Goal: Task Accomplishment & Management: Complete application form

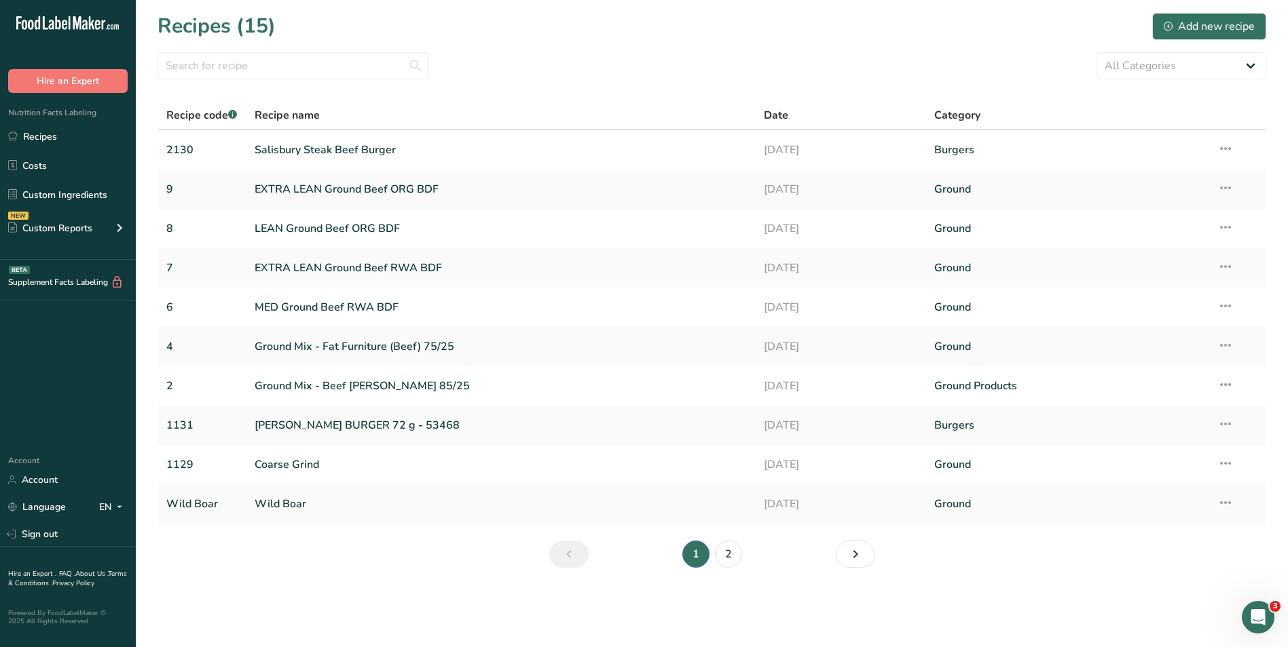
click at [149, 48] on section "Recipes (15) Add new recipe All Categories Baked Goods [GEOGRAPHIC_DATA] Burger…" at bounding box center [712, 295] width 1152 height 590
click at [345, 185] on link "EXTRA LEAN Ground Beef ORG BDF" at bounding box center [501, 189] width 493 height 29
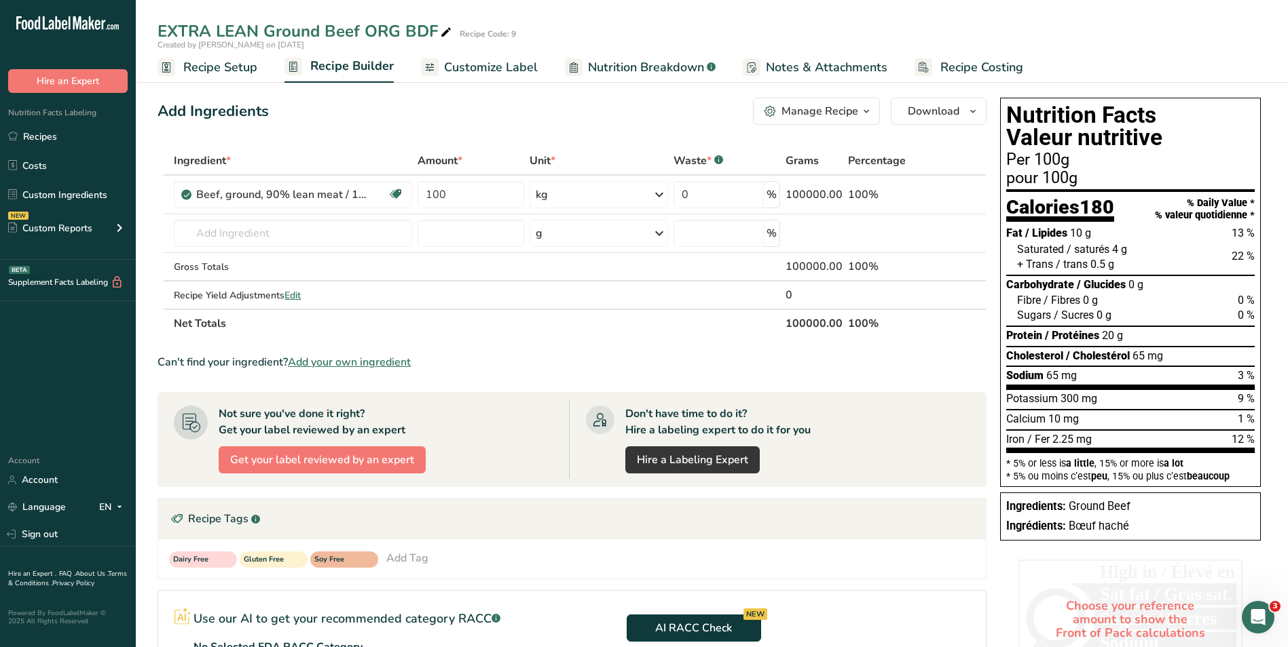
click at [956, 65] on span "Recipe Costing" at bounding box center [981, 67] width 83 height 18
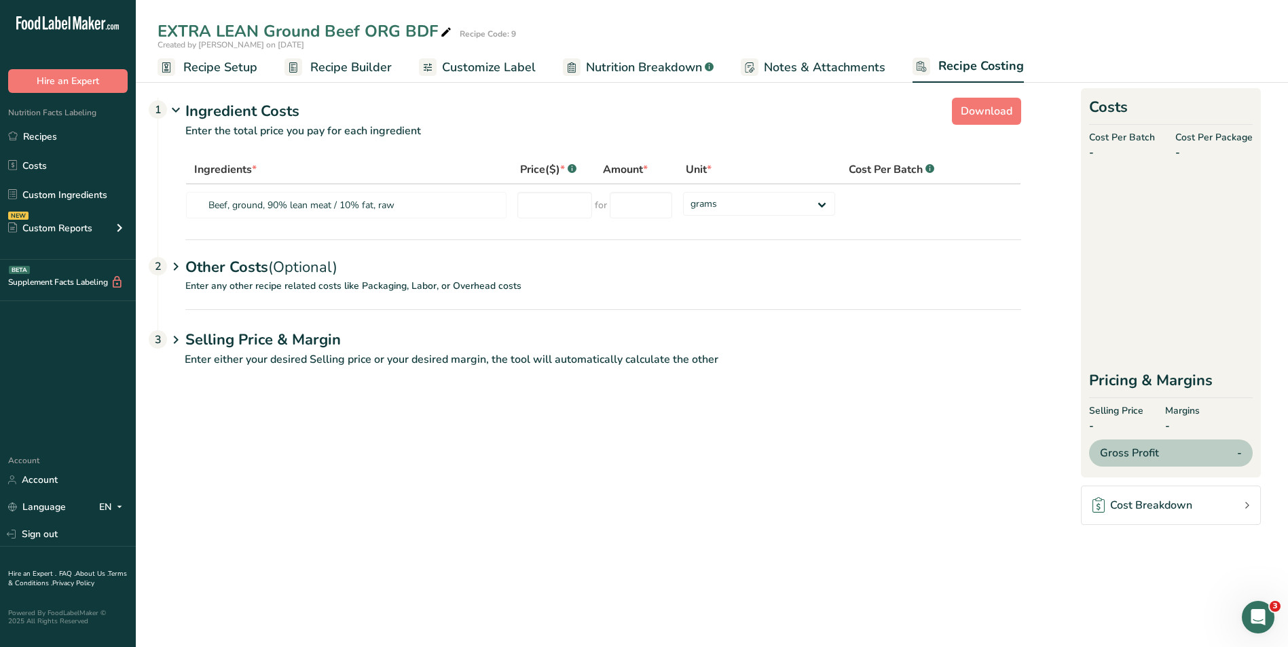
click at [212, 72] on span "Recipe Setup" at bounding box center [220, 67] width 74 height 18
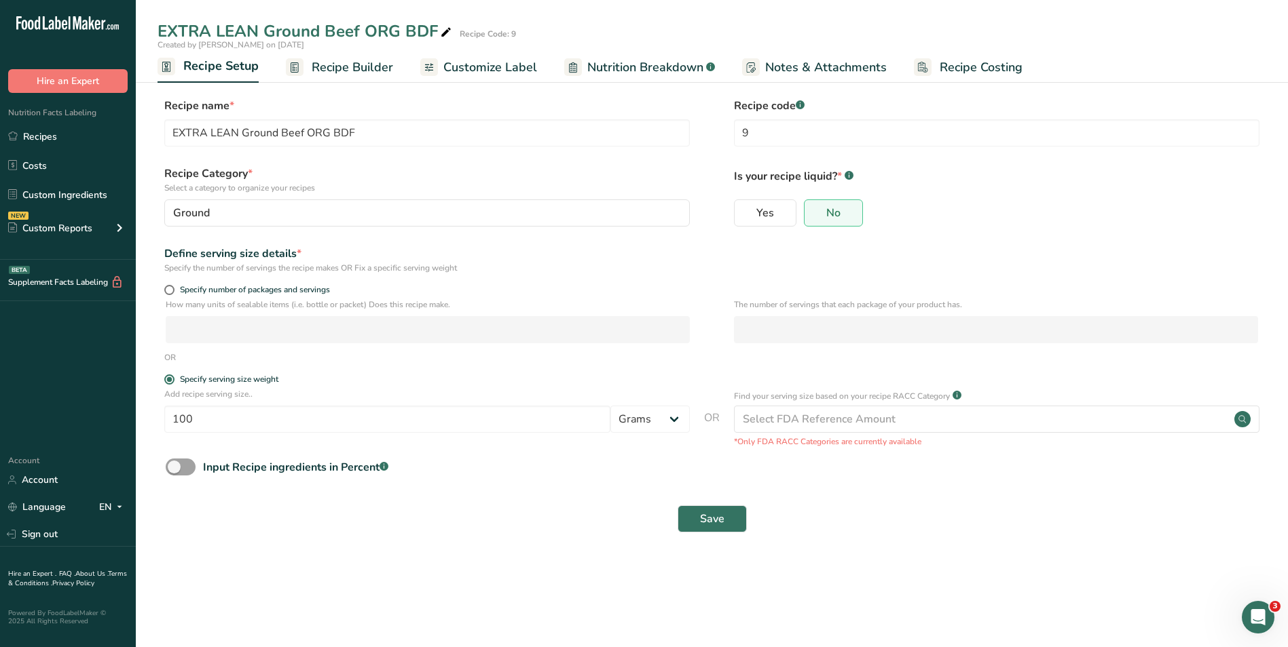
click at [353, 71] on span "Recipe Builder" at bounding box center [352, 67] width 81 height 18
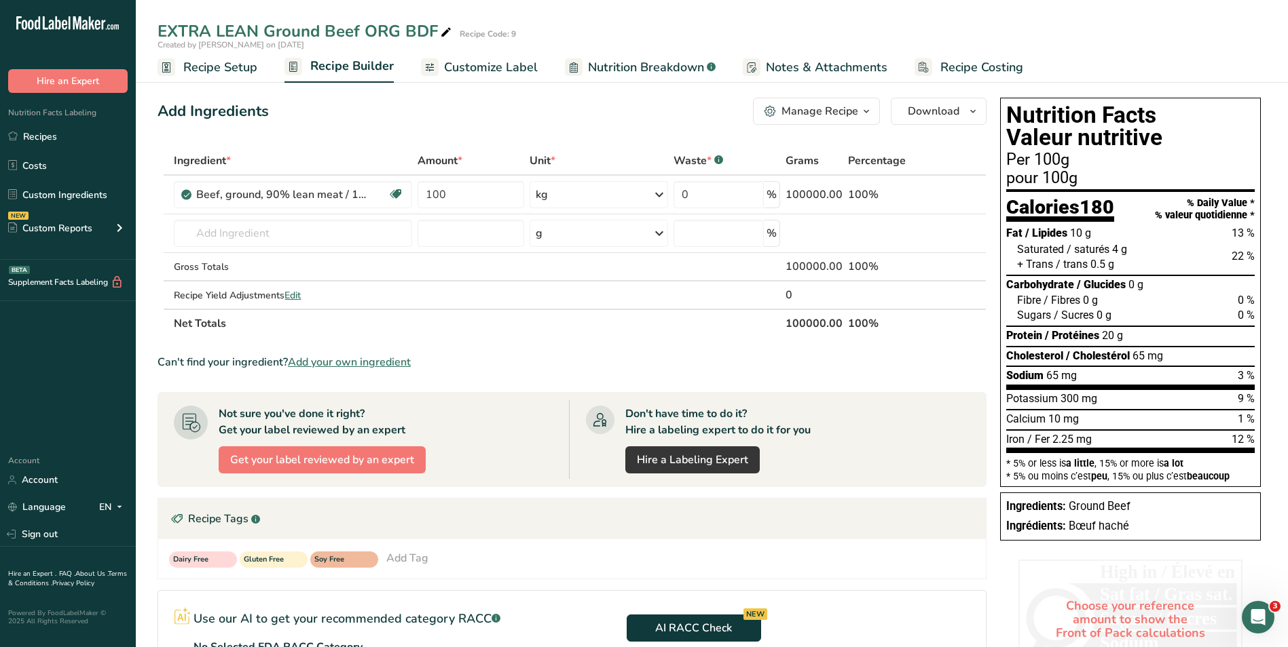
click at [508, 65] on span "Customize Label" at bounding box center [491, 67] width 94 height 18
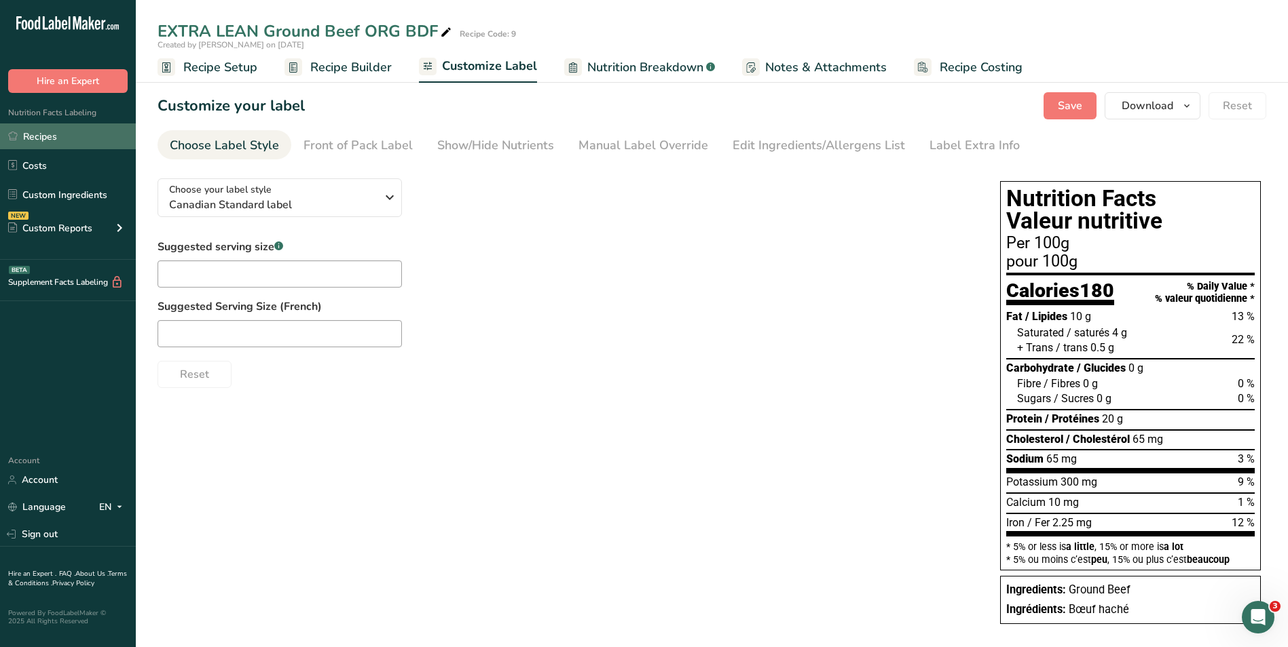
click at [56, 137] on link "Recipes" at bounding box center [68, 137] width 136 height 26
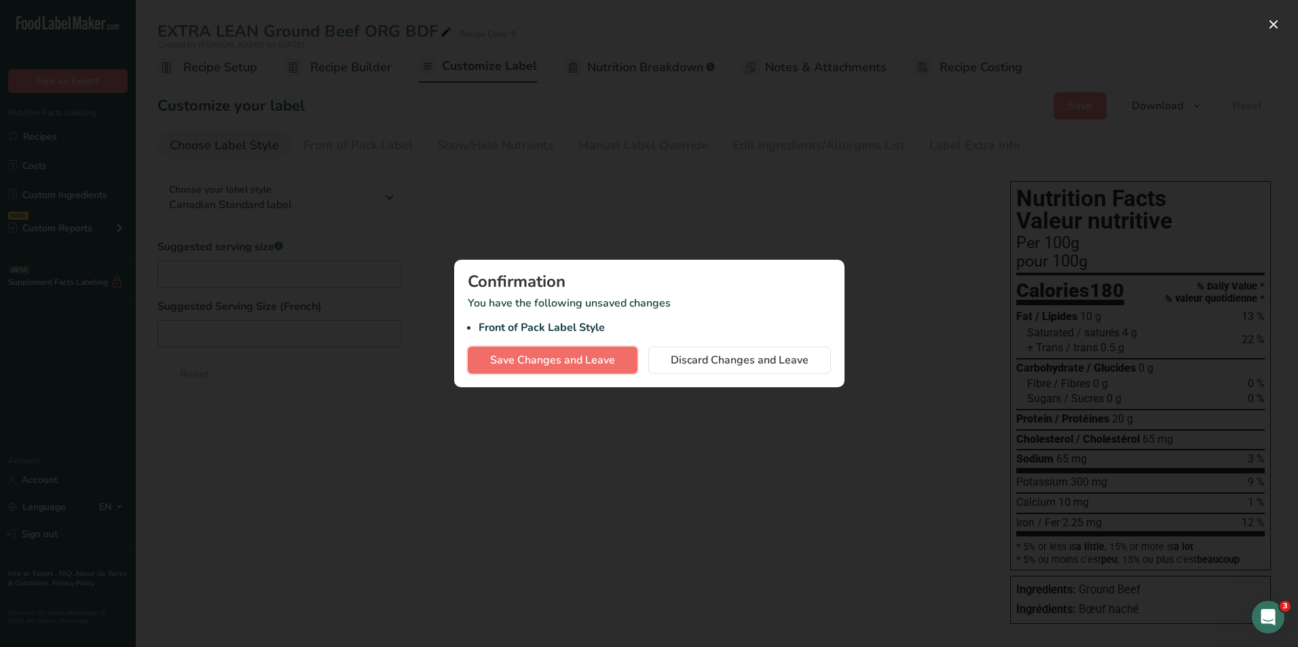
click at [544, 355] on span "Save Changes and Leave" at bounding box center [552, 360] width 125 height 16
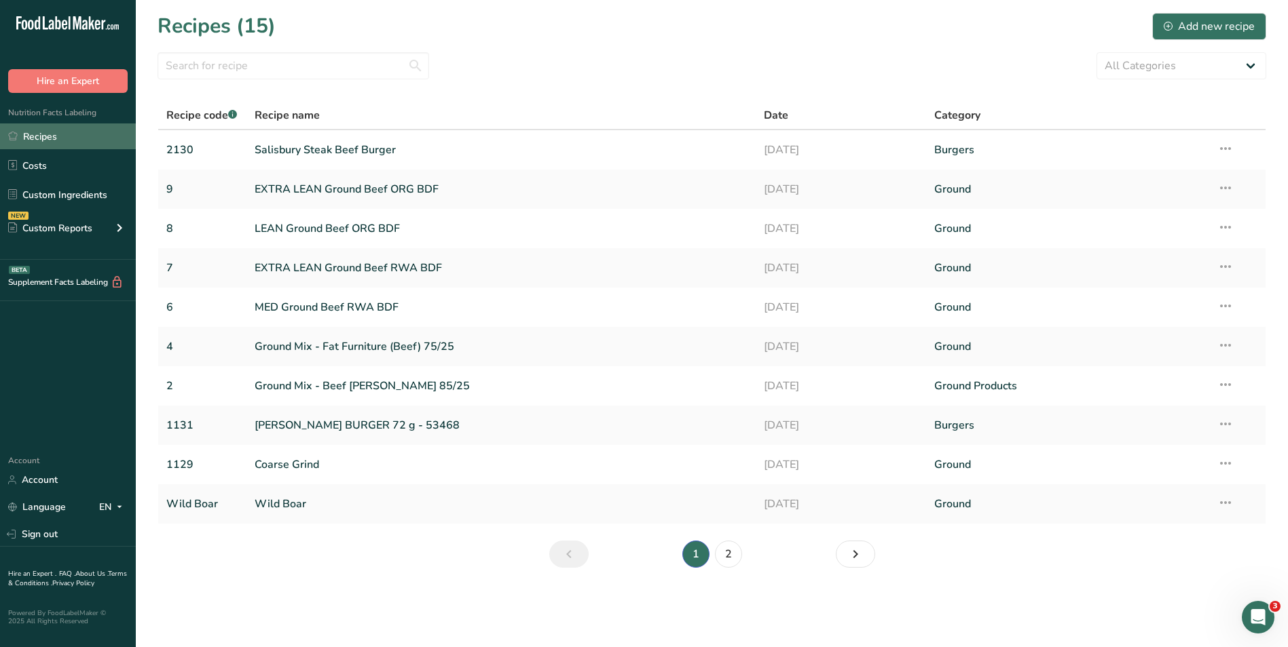
click at [51, 137] on link "Recipes" at bounding box center [68, 137] width 136 height 26
click at [1201, 26] on div "Add new recipe" at bounding box center [1208, 26] width 91 height 16
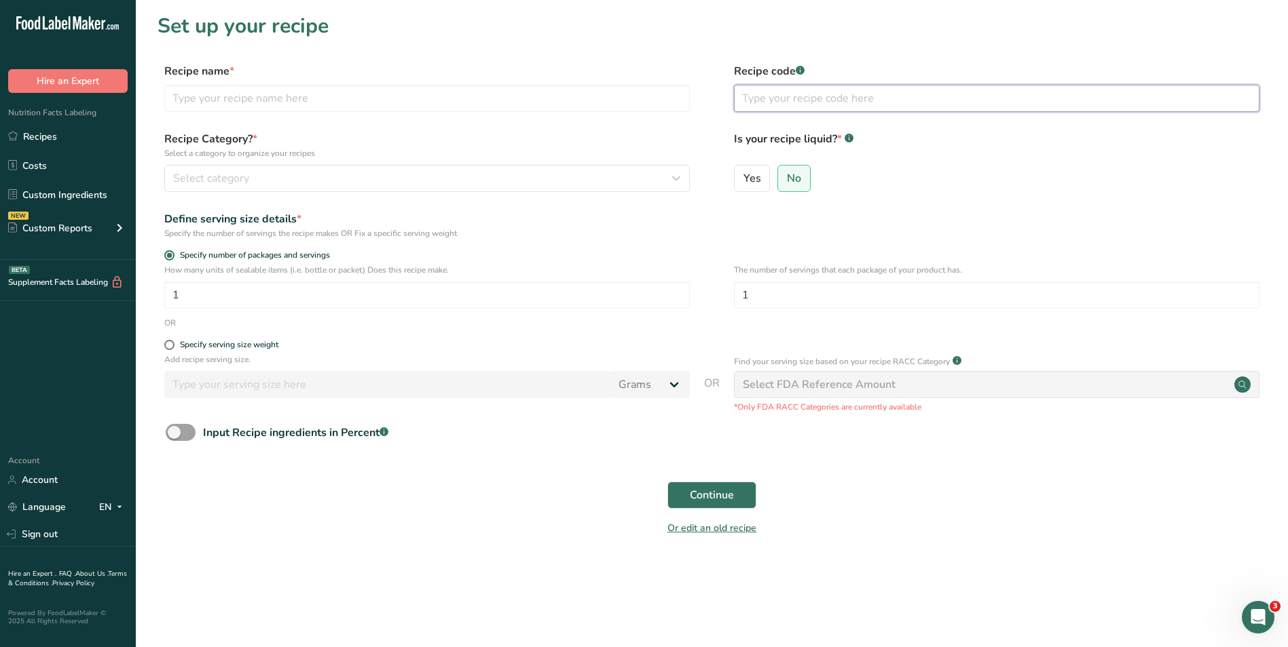
click at [785, 100] on input "text" at bounding box center [996, 98] width 525 height 27
type input "12"
click at [210, 100] on input "text" at bounding box center [426, 98] width 525 height 27
type input "80/20 Ground Beef Mix"
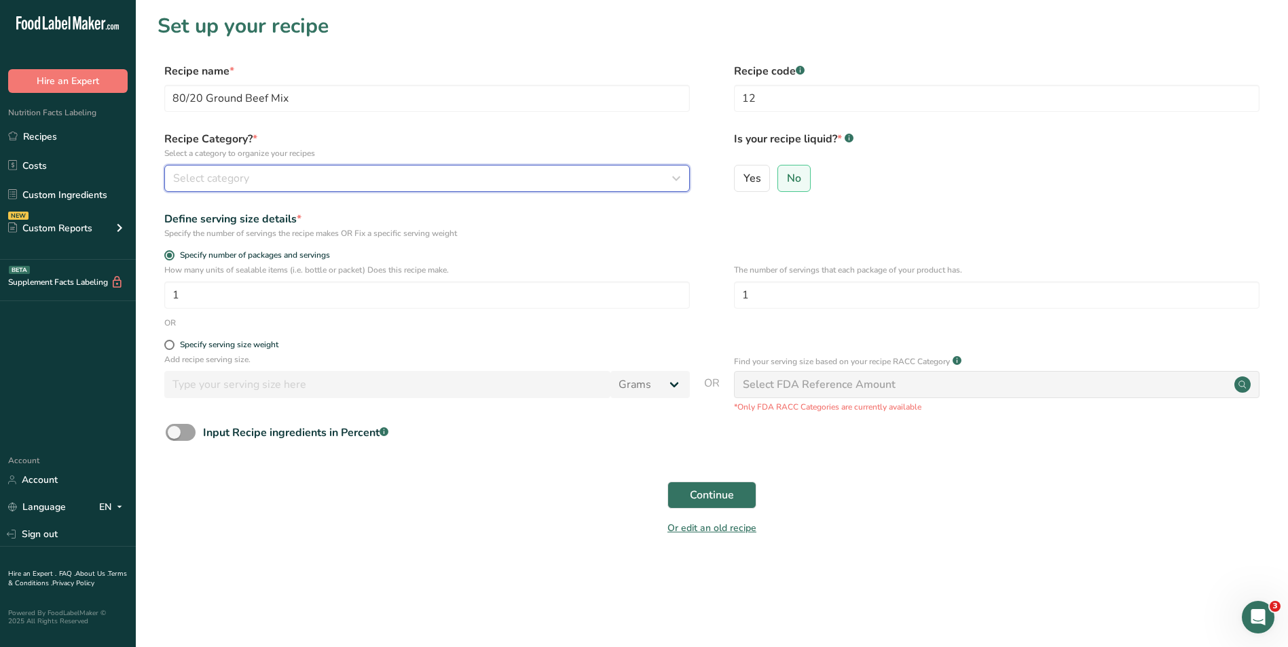
click at [360, 166] on button "Select category" at bounding box center [426, 178] width 525 height 27
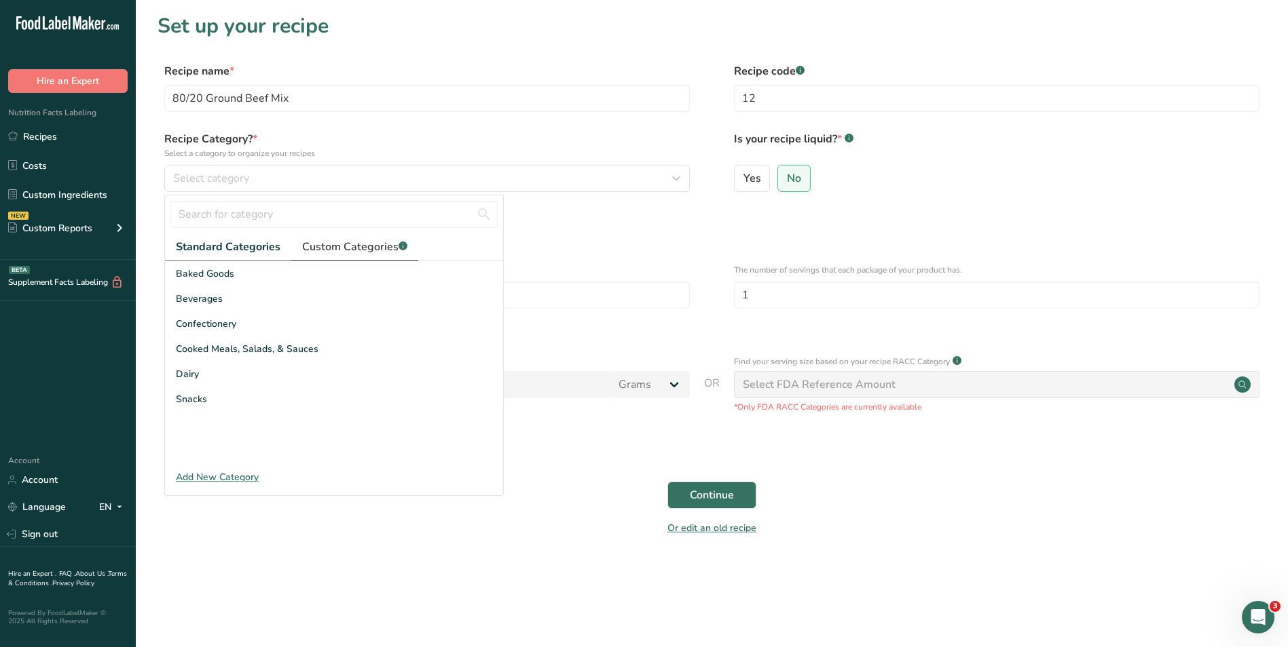
click at [324, 248] on span "Custom Categories .a-a{fill:#347362;}.b-a{fill:#fff;}" at bounding box center [354, 247] width 105 height 16
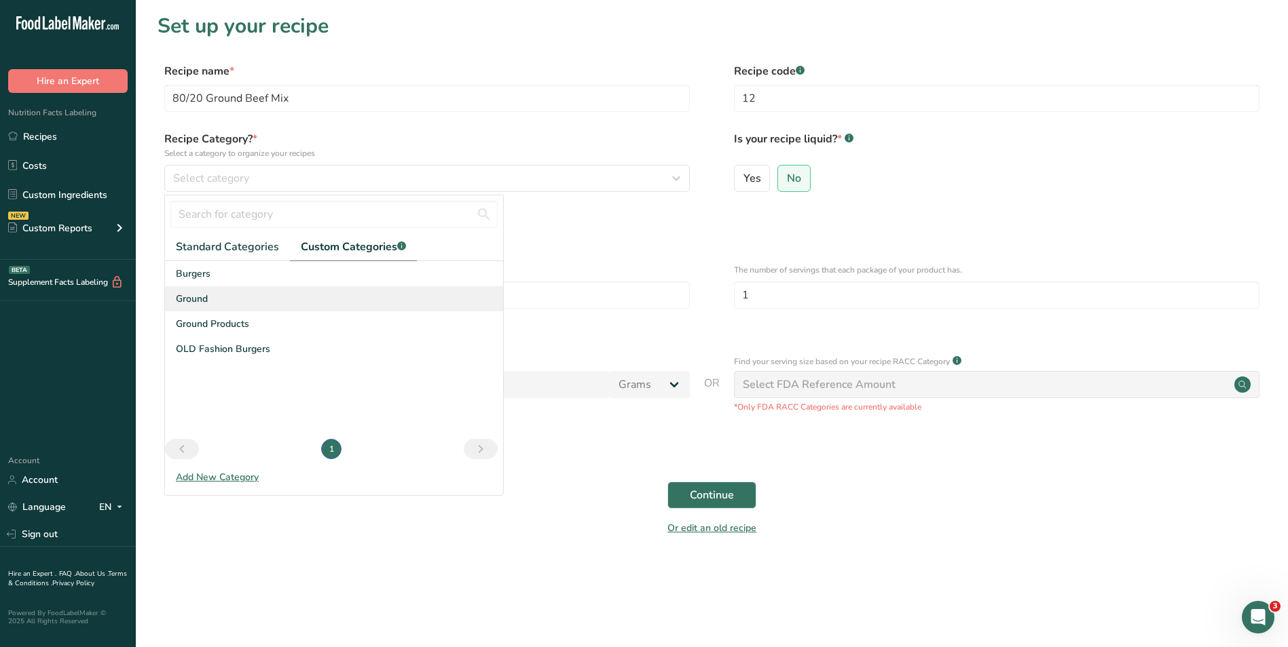
click at [208, 305] on div "Ground" at bounding box center [334, 298] width 338 height 25
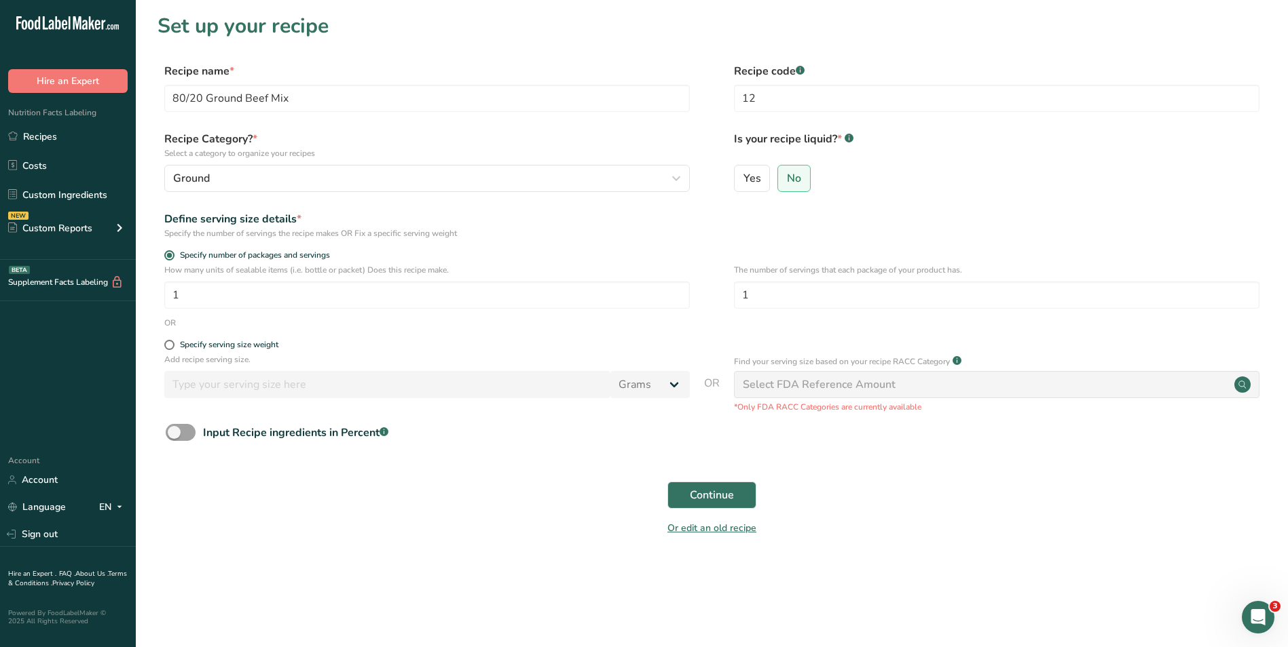
click at [164, 345] on div "Specify serving size weight" at bounding box center [711, 347] width 1108 height 14
click at [168, 341] on span at bounding box center [169, 345] width 10 height 10
click at [168, 341] on input "Specify serving size weight" at bounding box center [168, 345] width 9 height 9
radio input "true"
radio input "false"
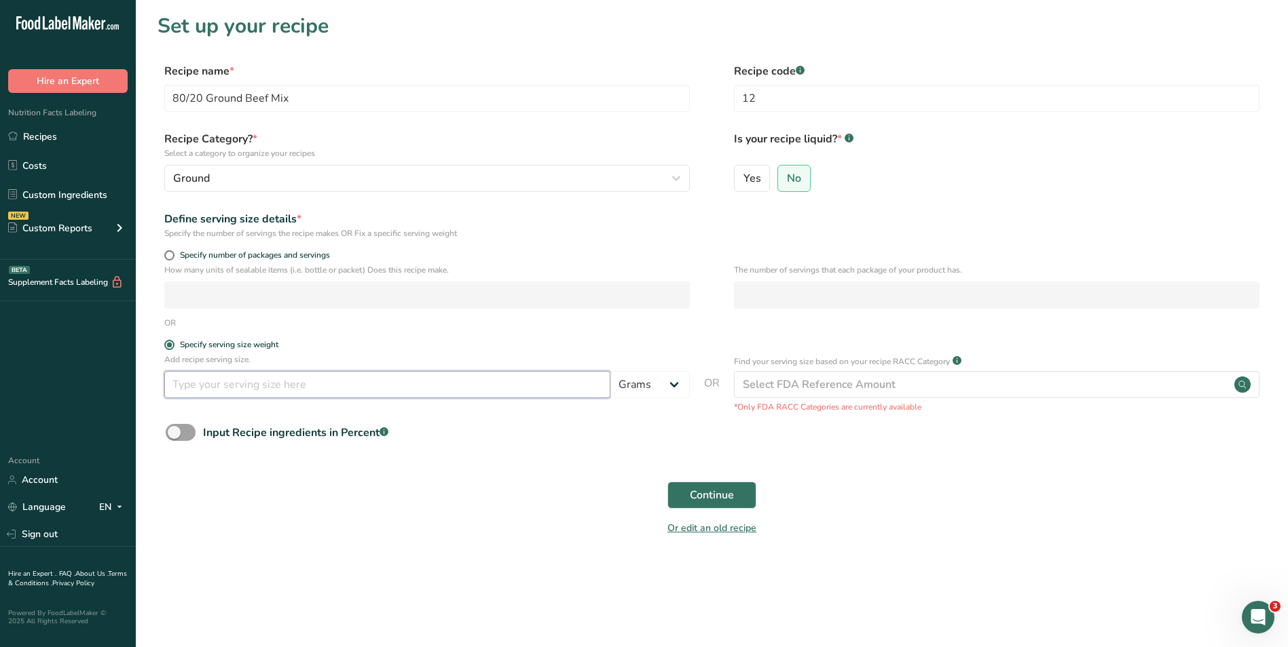
click at [257, 383] on input "number" at bounding box center [387, 384] width 446 height 27
type input "100"
click at [667, 482] on button "Continue" at bounding box center [711, 495] width 89 height 27
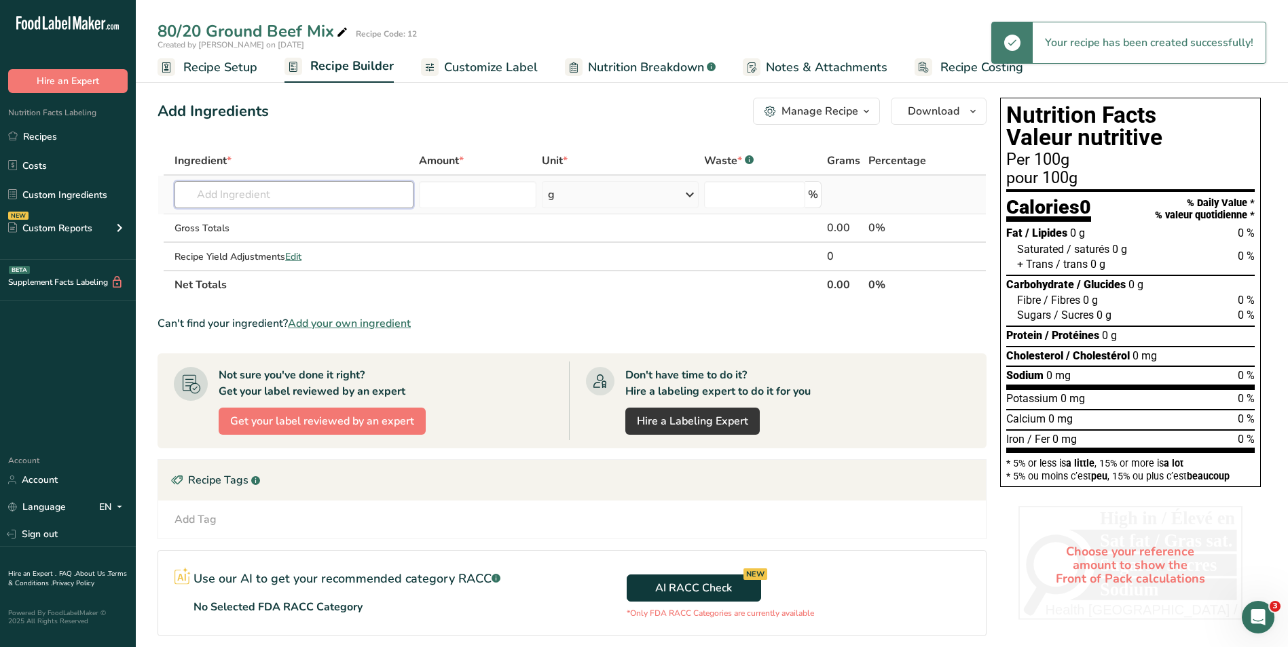
click at [291, 193] on input "text" at bounding box center [293, 194] width 239 height 27
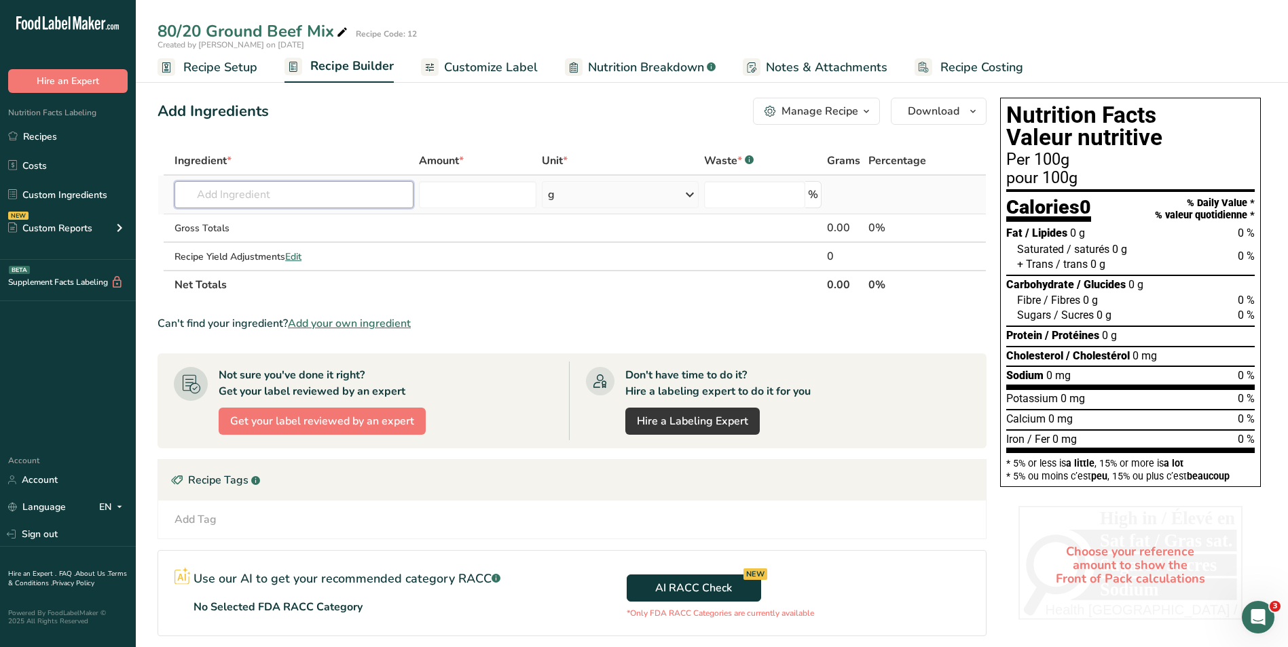
click at [339, 195] on input "text" at bounding box center [293, 194] width 239 height 27
type input "65%"
click at [308, 248] on p "Beef Blend 65% lean 35% fat" at bounding box center [256, 245] width 142 height 14
type input "Beef Blend 65% lean 35% fat"
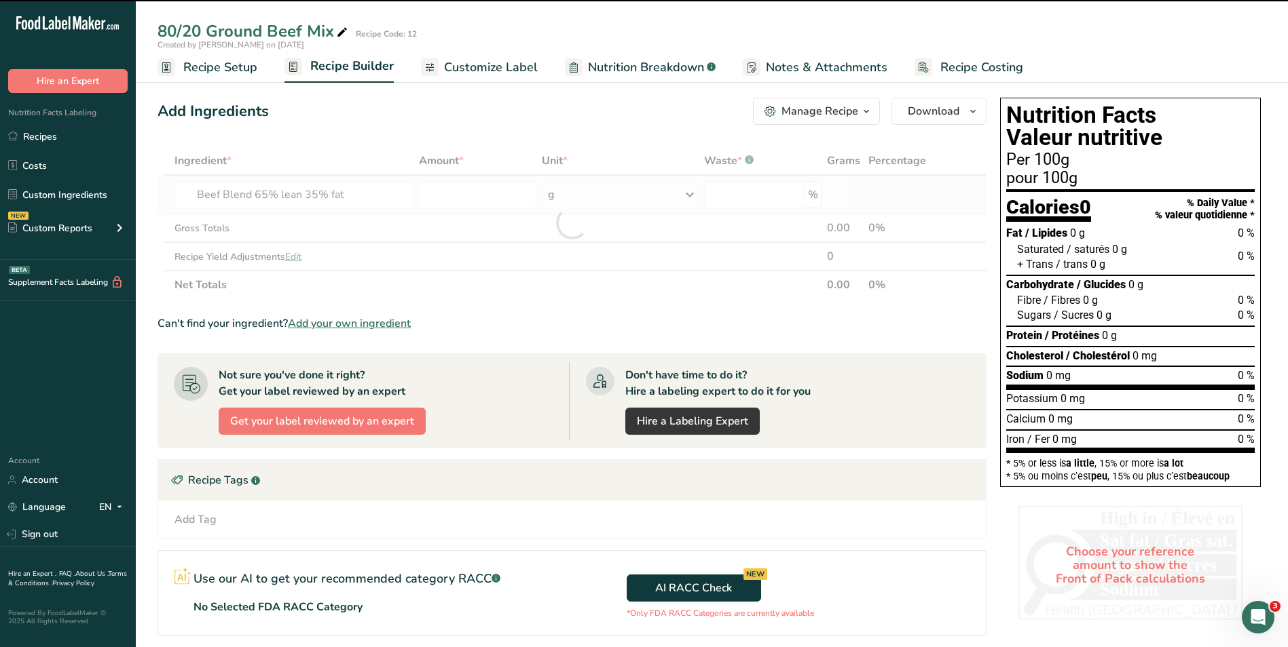
type input "0"
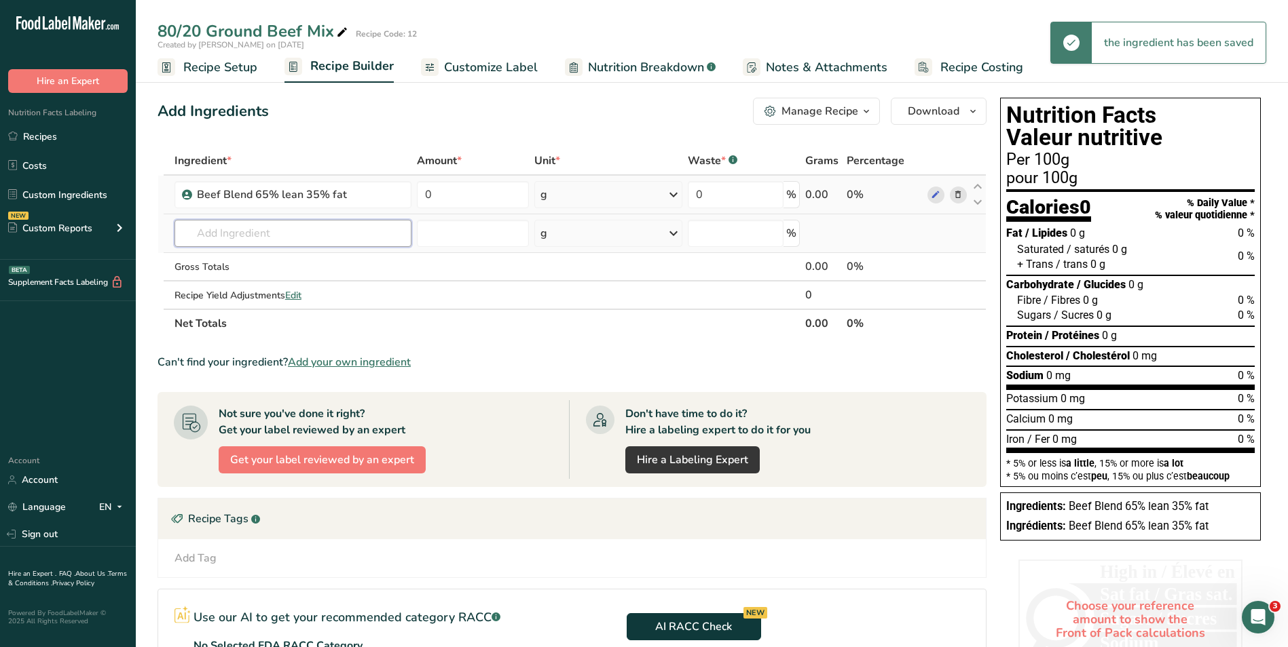
click at [263, 241] on input "text" at bounding box center [292, 233] width 237 height 27
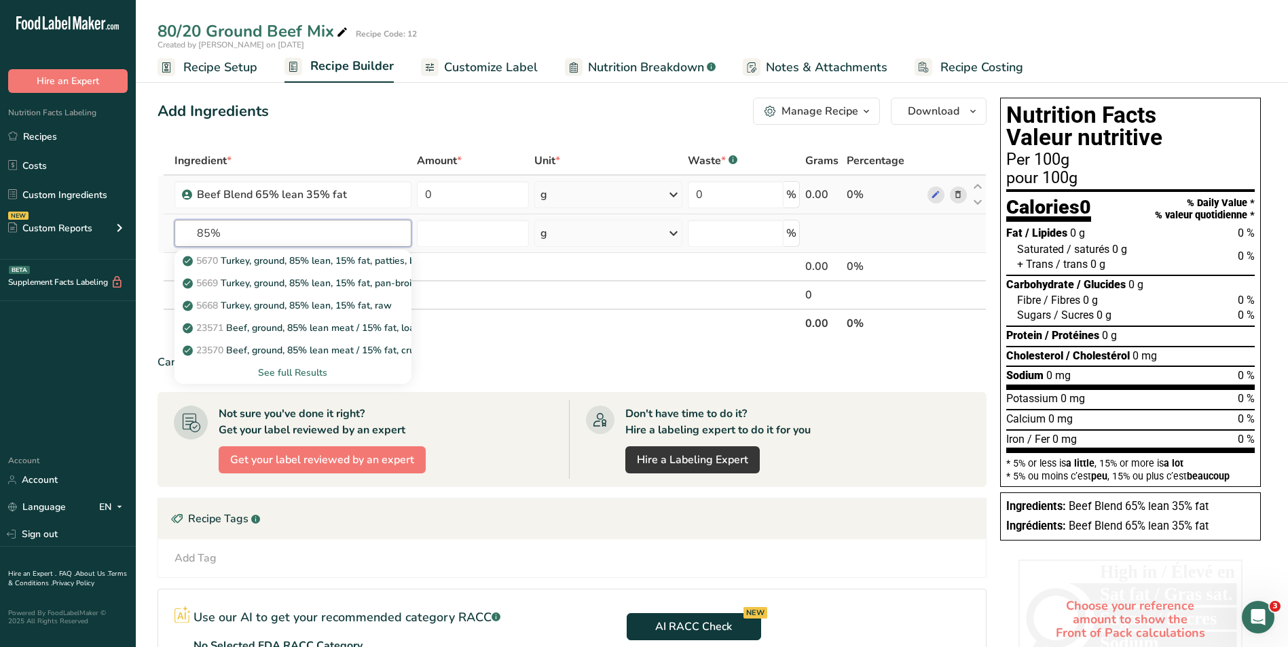
type input "85%"
click at [288, 368] on div "See full Results" at bounding box center [292, 373] width 215 height 14
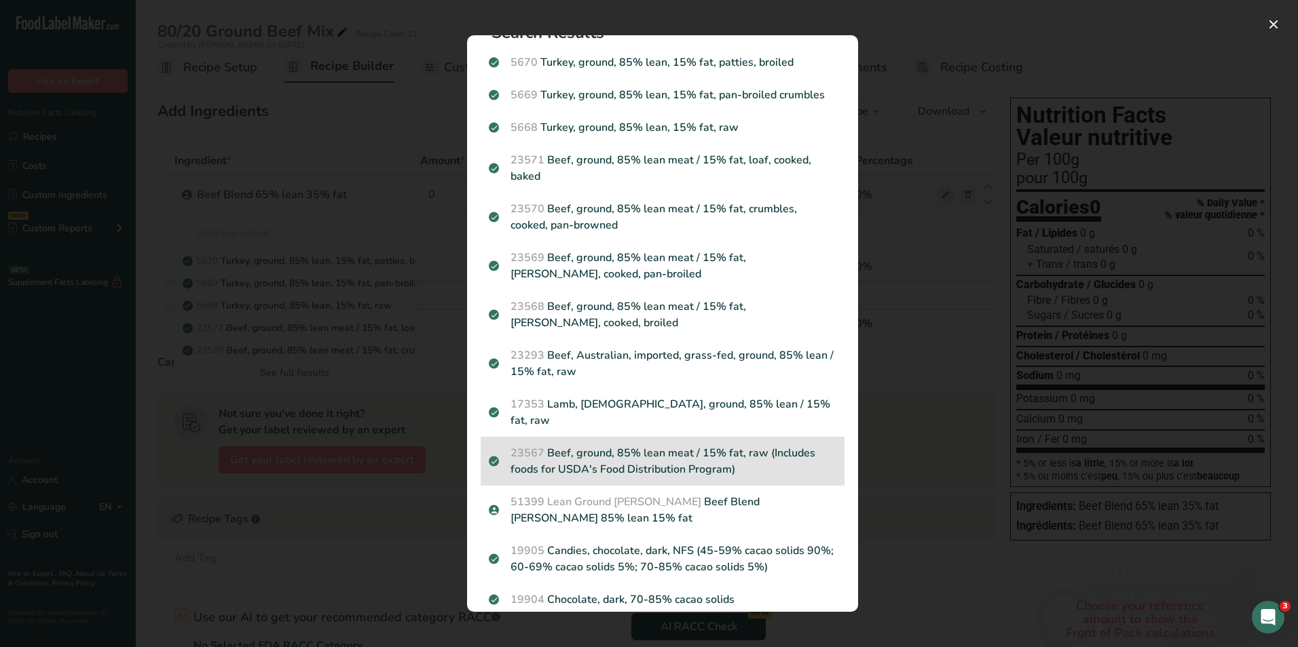
scroll to position [31, 0]
click at [631, 444] on p "23567 Beef, ground, 85% lean meat / 15% fat, raw (Includes foods for USDA's Foo…" at bounding box center [662, 460] width 347 height 33
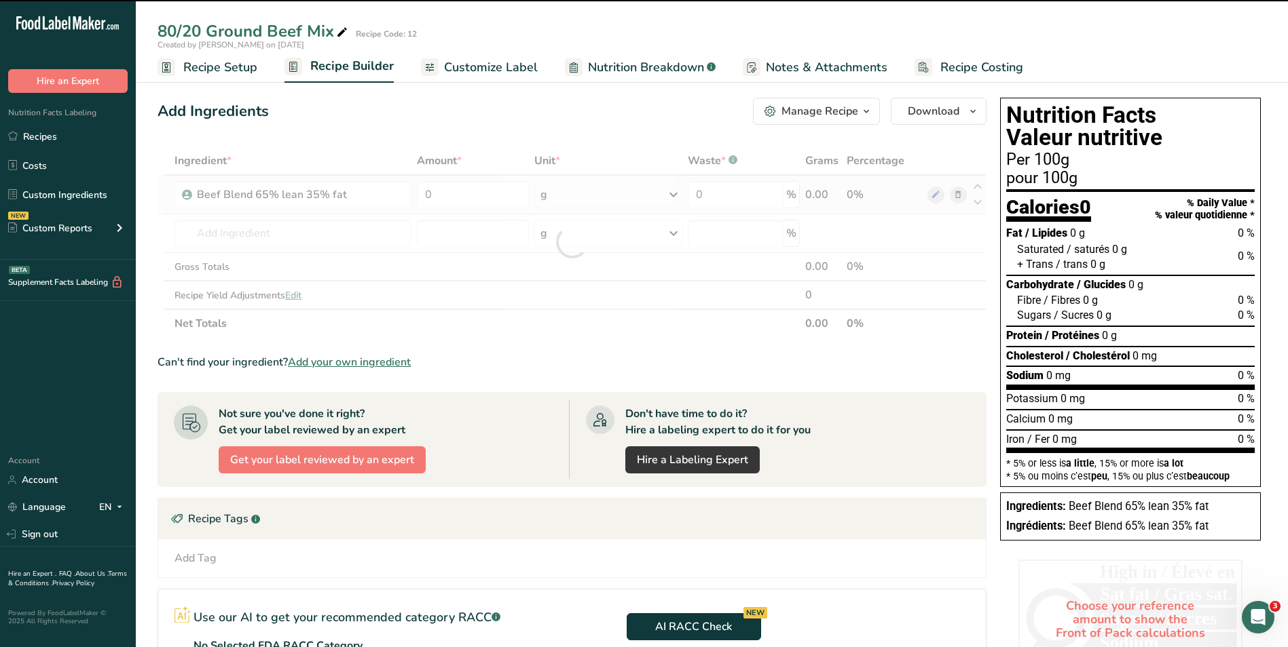
type input "0"
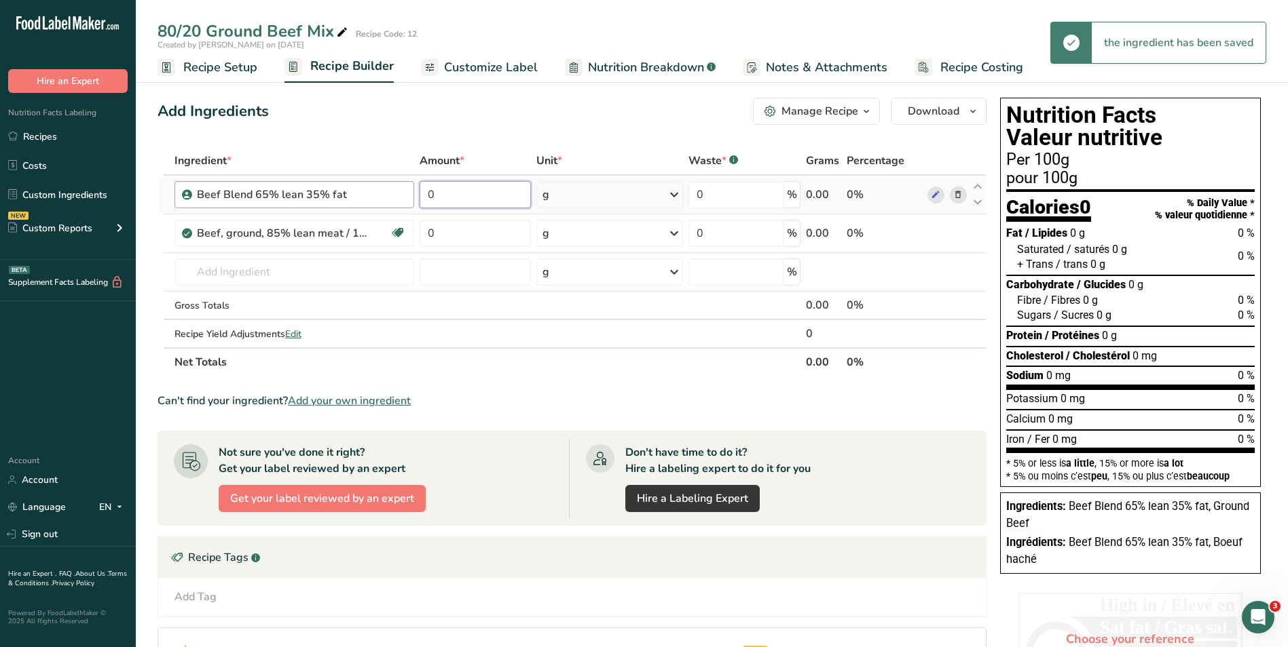
drag, startPoint x: 415, startPoint y: 191, endPoint x: 393, endPoint y: 188, distance: 22.7
click at [397, 188] on tr "Beef Blend 65% lean 35% fat 0 g Weight Units g kg mg See more Volume Units l Vo…" at bounding box center [571, 195] width 827 height 39
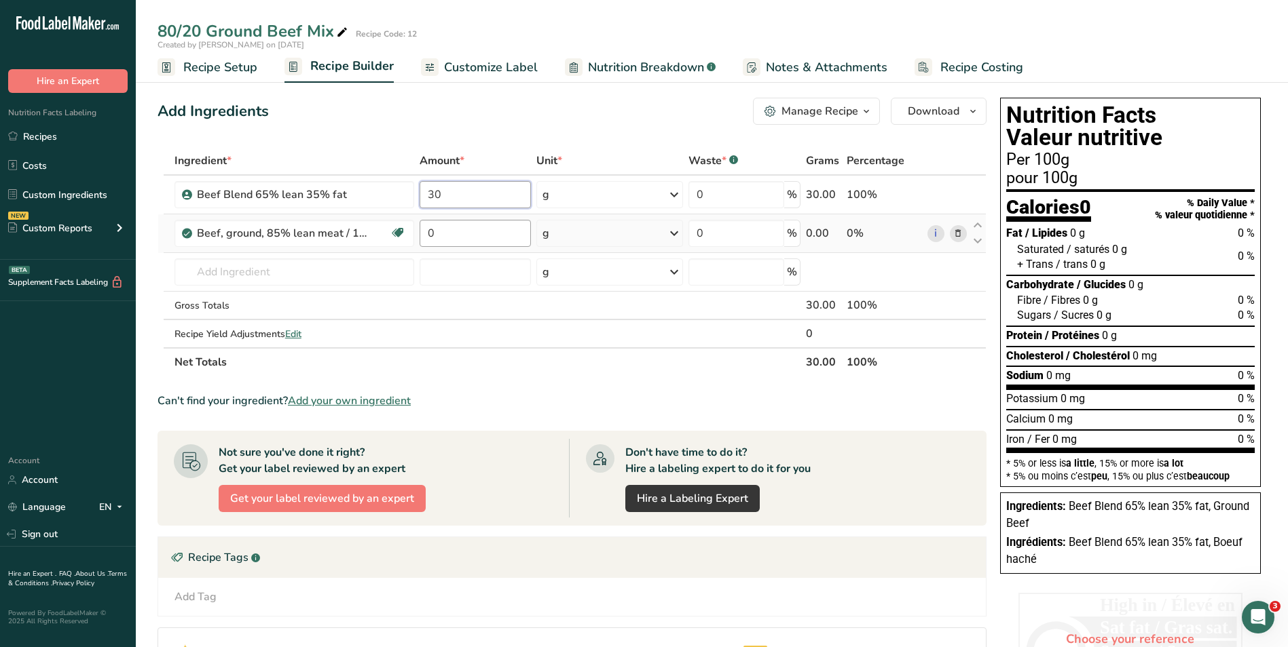
type input "30"
click at [432, 239] on div "Ingredient * Amount * Unit * Waste * .a-a{fill:#347362;}.b-a{fill:#fff;} Grams …" at bounding box center [571, 262] width 829 height 230
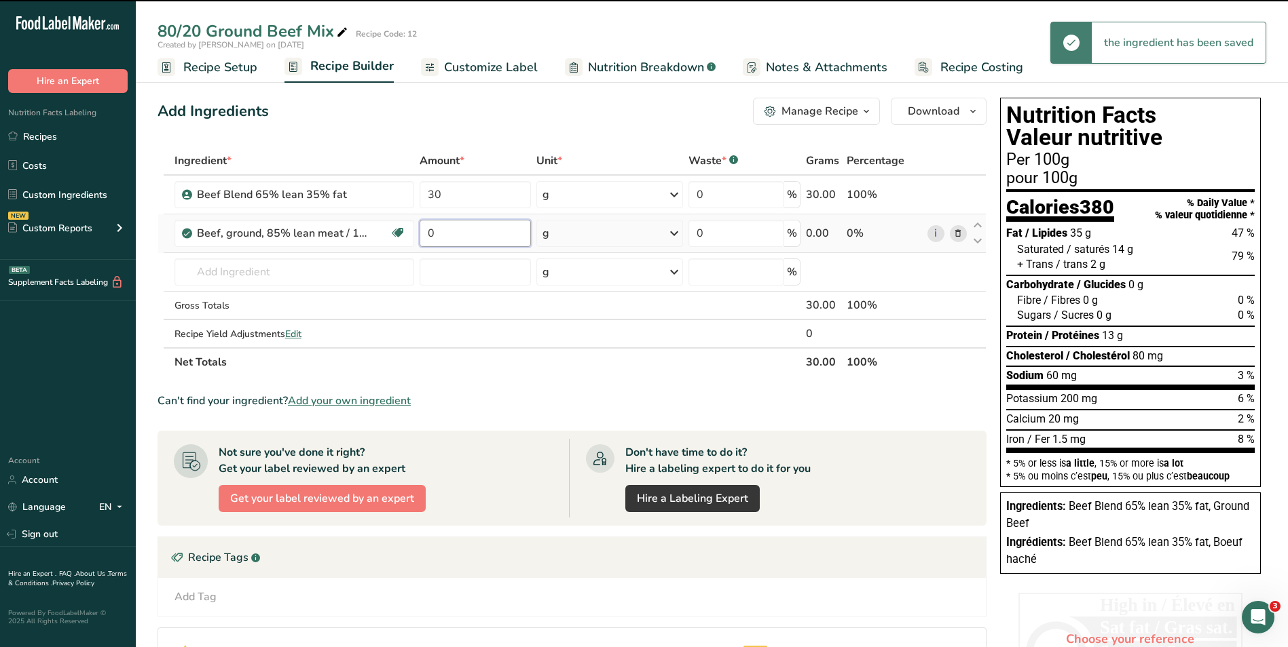
click at [434, 231] on input "0" at bounding box center [474, 233] width 111 height 27
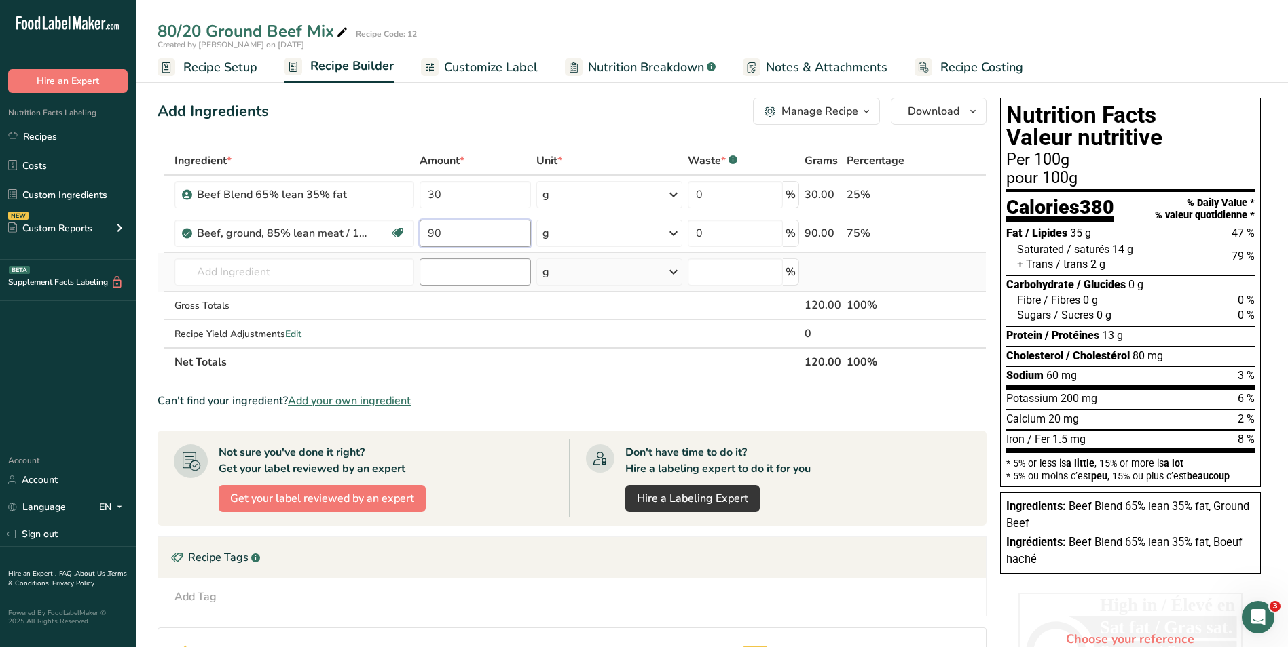
type input "90"
click at [476, 275] on div "Ingredient * Amount * Unit * Waste * .a-a{fill:#347362;}.b-a{fill:#fff;} Grams …" at bounding box center [571, 262] width 829 height 230
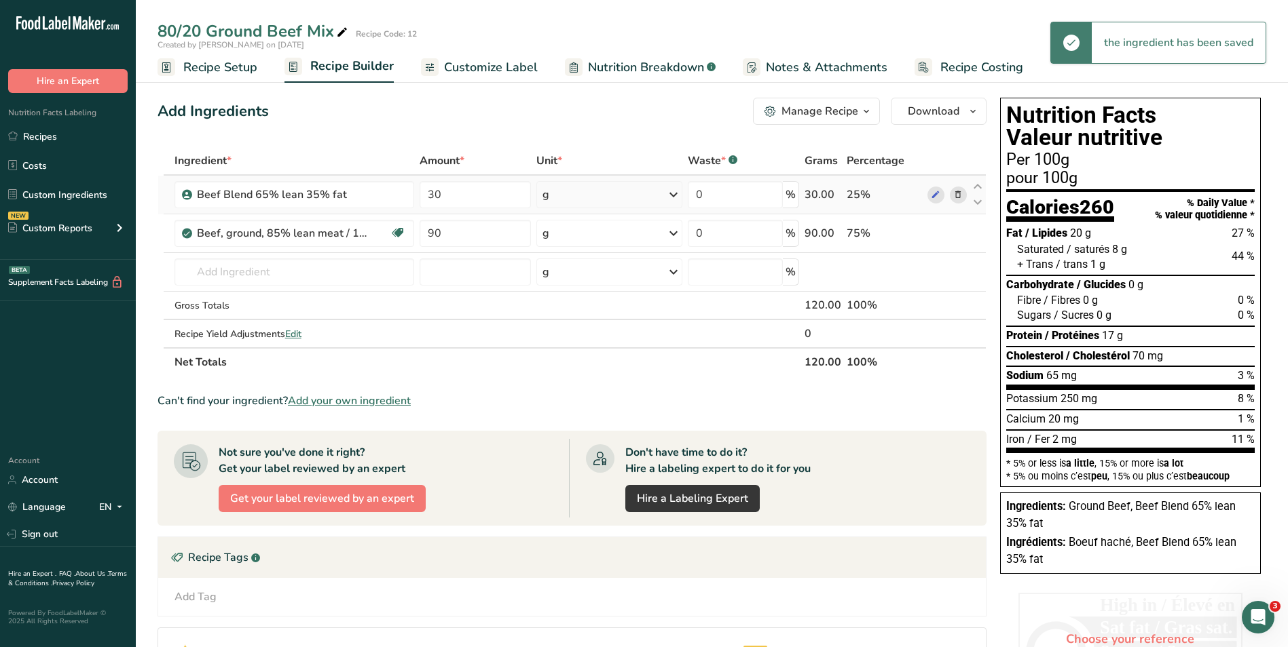
click at [565, 194] on div "g" at bounding box center [609, 194] width 146 height 27
click at [565, 261] on div "kg" at bounding box center [601, 266] width 114 height 20
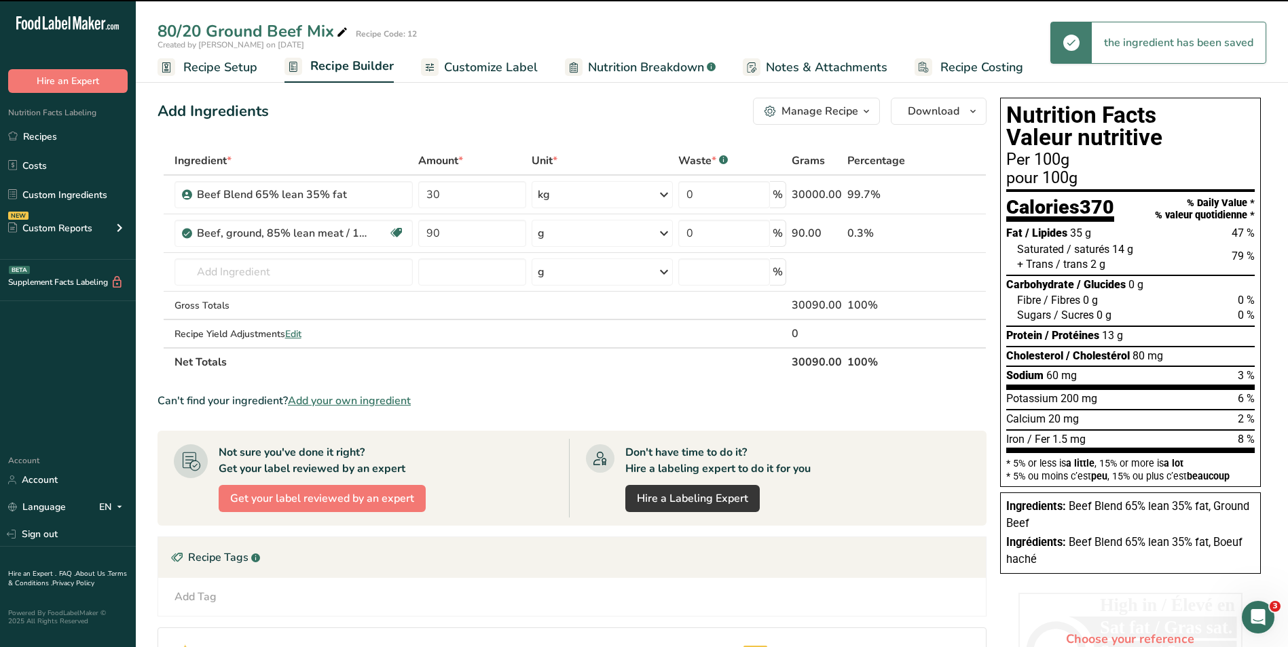
click at [565, 228] on div "g" at bounding box center [601, 233] width 141 height 27
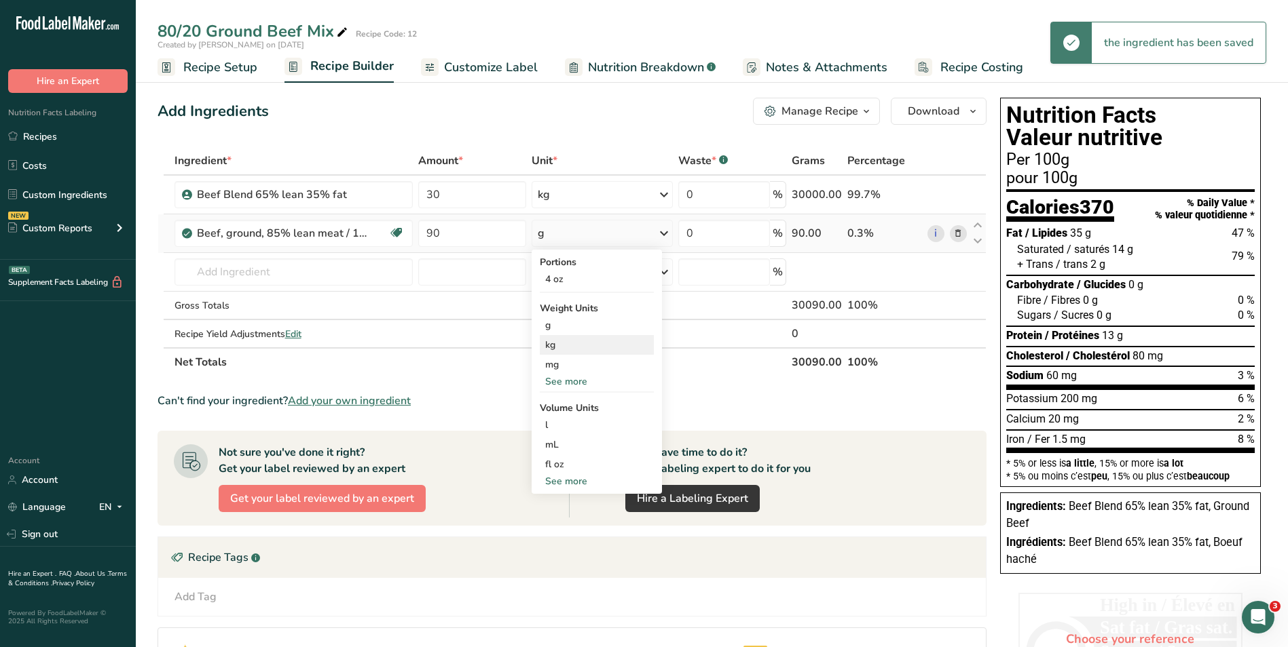
click at [557, 341] on div "kg" at bounding box center [597, 345] width 114 height 20
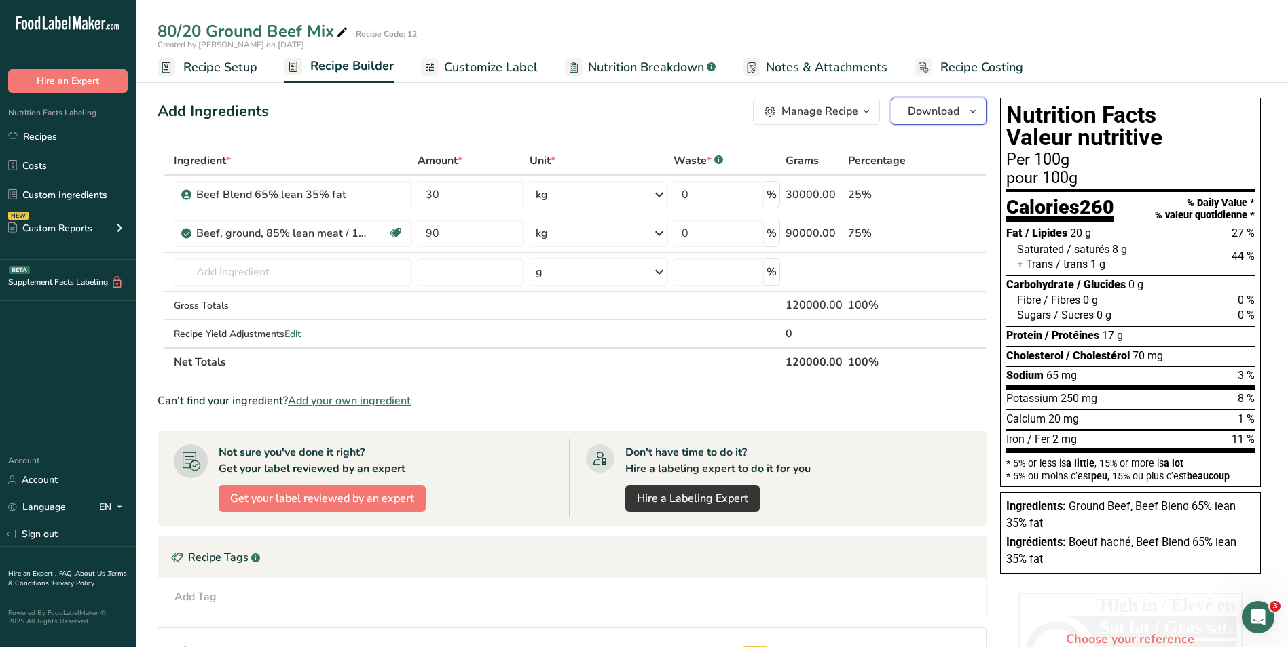
click at [965, 116] on span "button" at bounding box center [972, 111] width 16 height 16
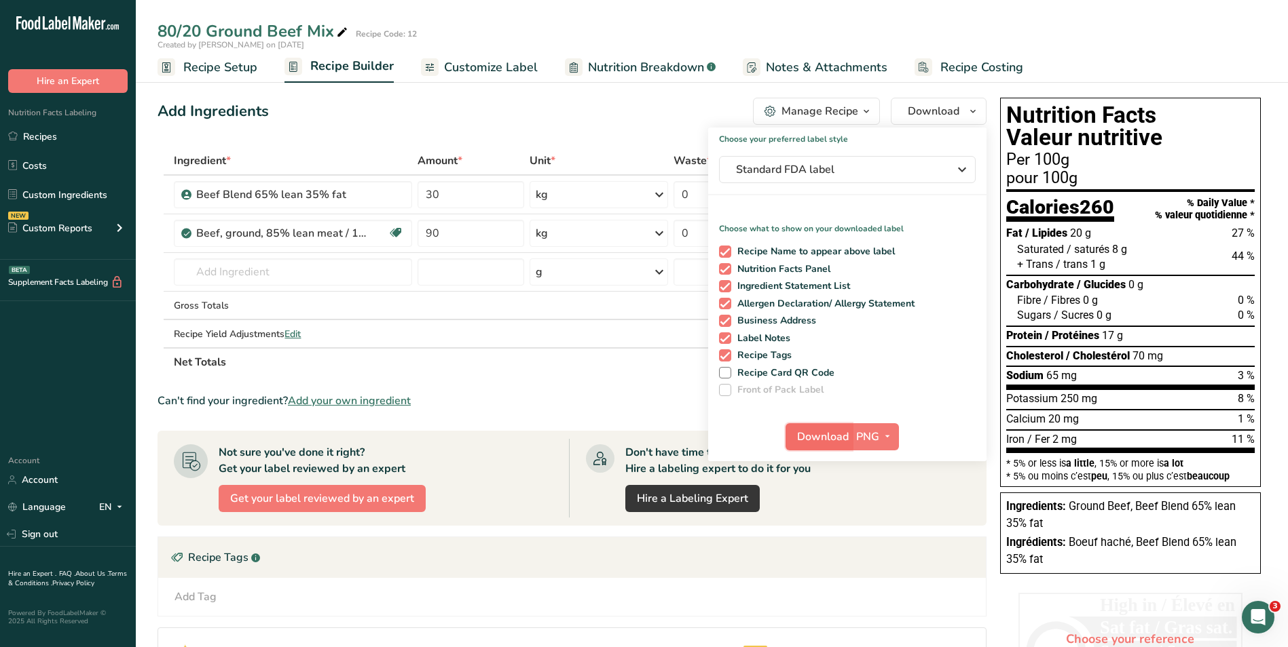
click at [833, 433] on span "Download" at bounding box center [823, 437] width 52 height 16
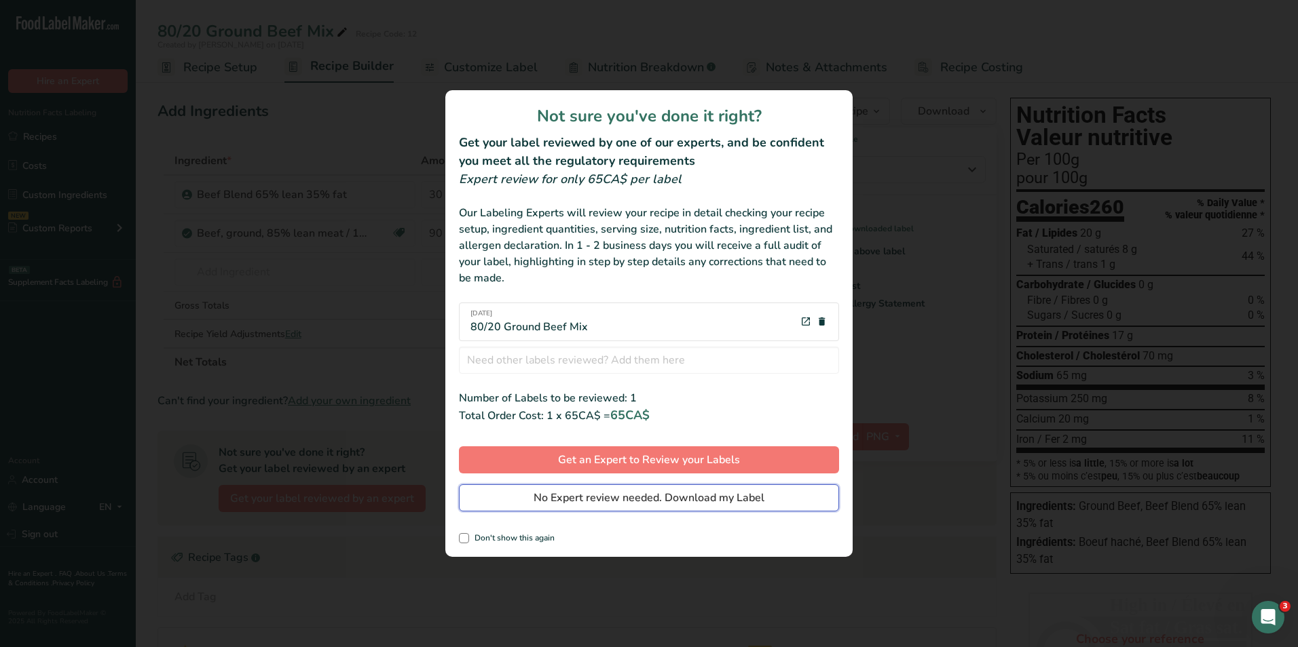
click at [593, 502] on span "No Expert review needed. Download my Label" at bounding box center [648, 498] width 231 height 16
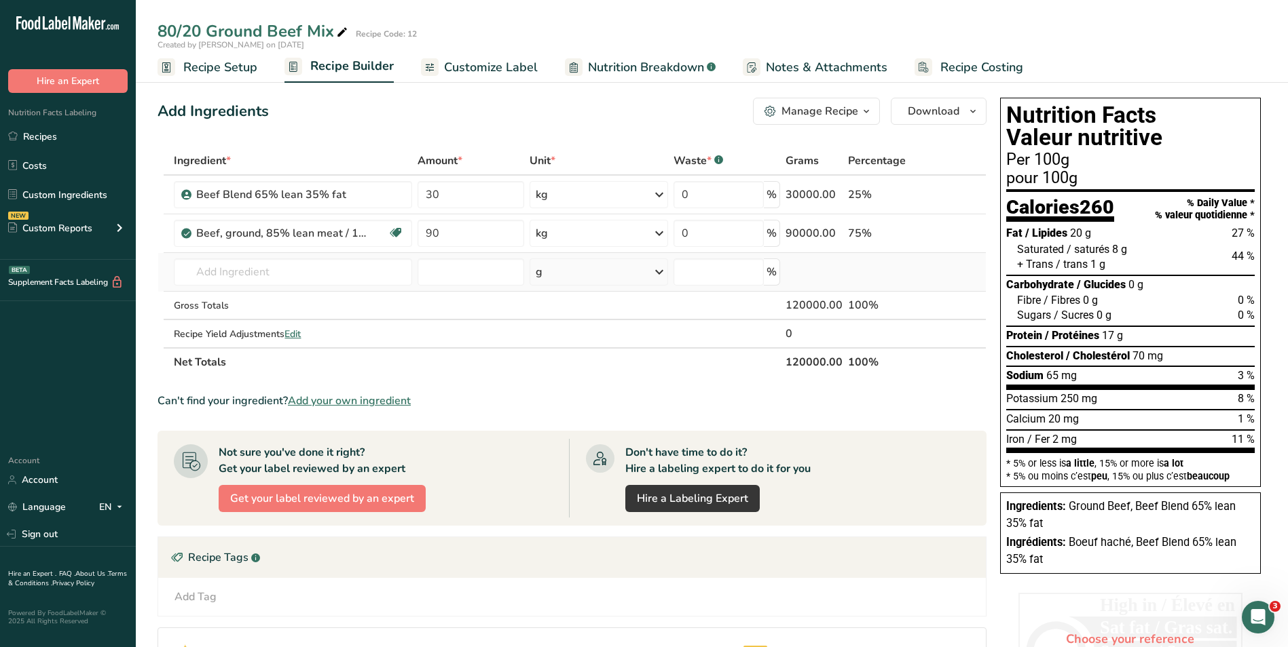
click at [263, 258] on td "5670 Turkey, ground, 85% lean, 15% fat, patties, broiled 5669 Turkey, ground, 8…" at bounding box center [293, 272] width 244 height 39
click at [239, 278] on input "text" at bounding box center [293, 272] width 238 height 27
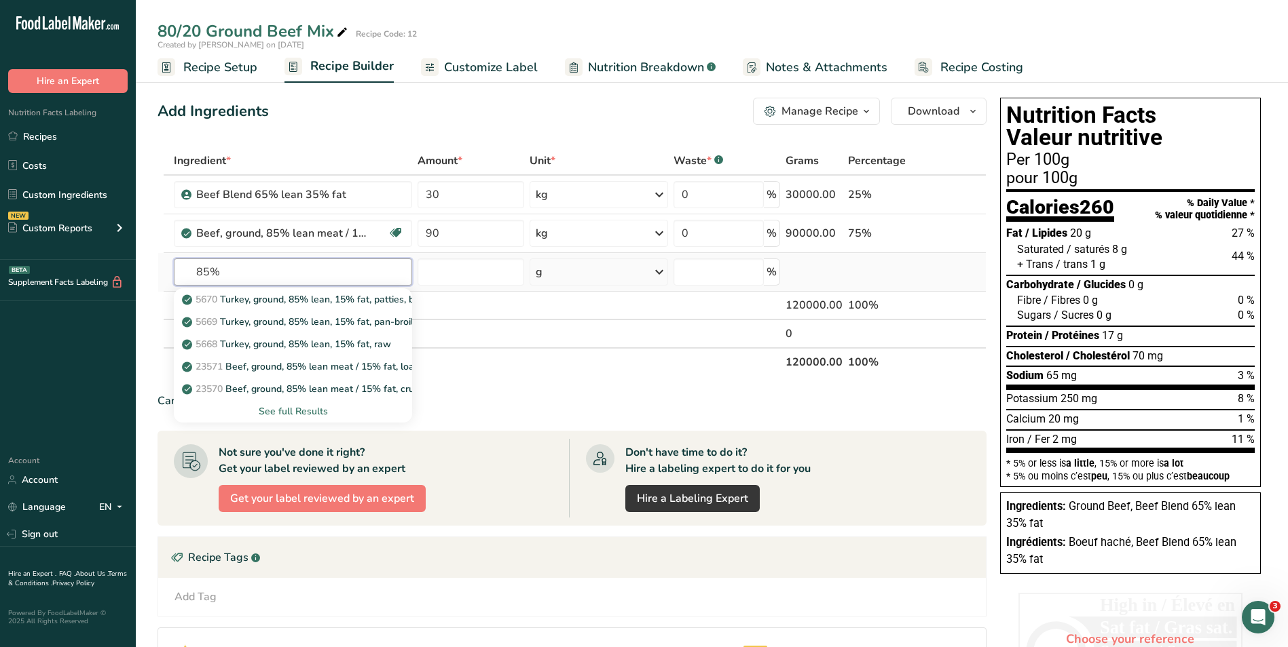
type input "85%"
click at [301, 411] on div "See full Results" at bounding box center [293, 412] width 217 height 14
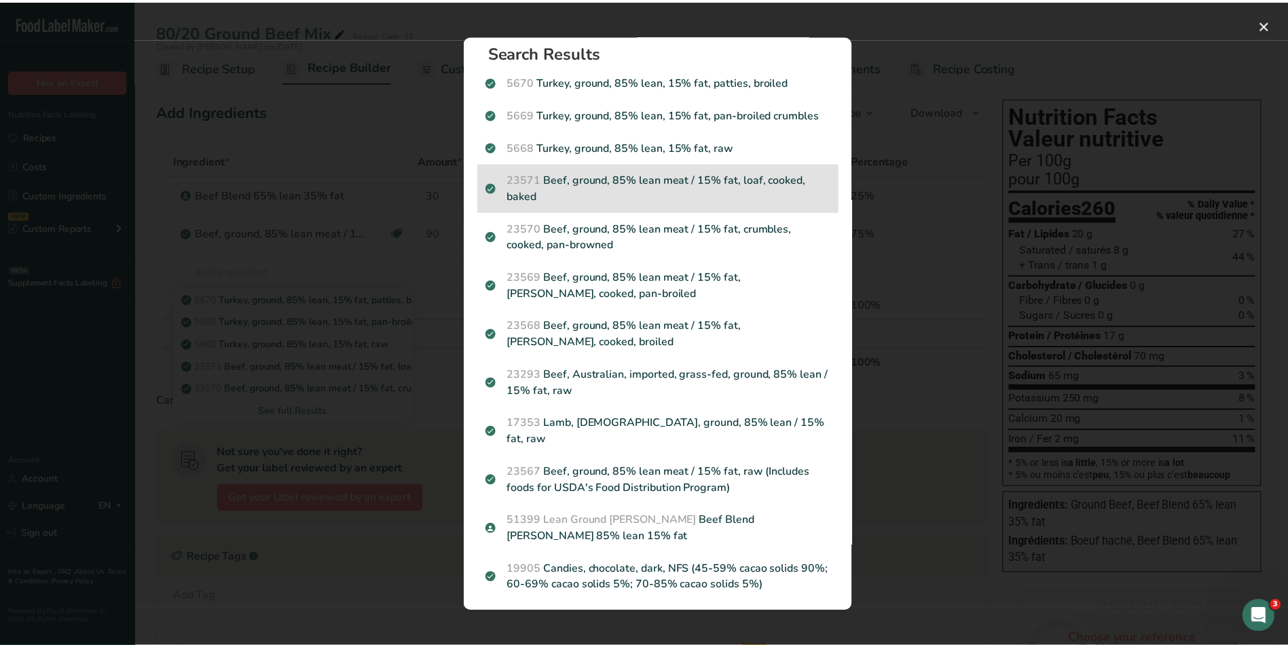
scroll to position [0, 0]
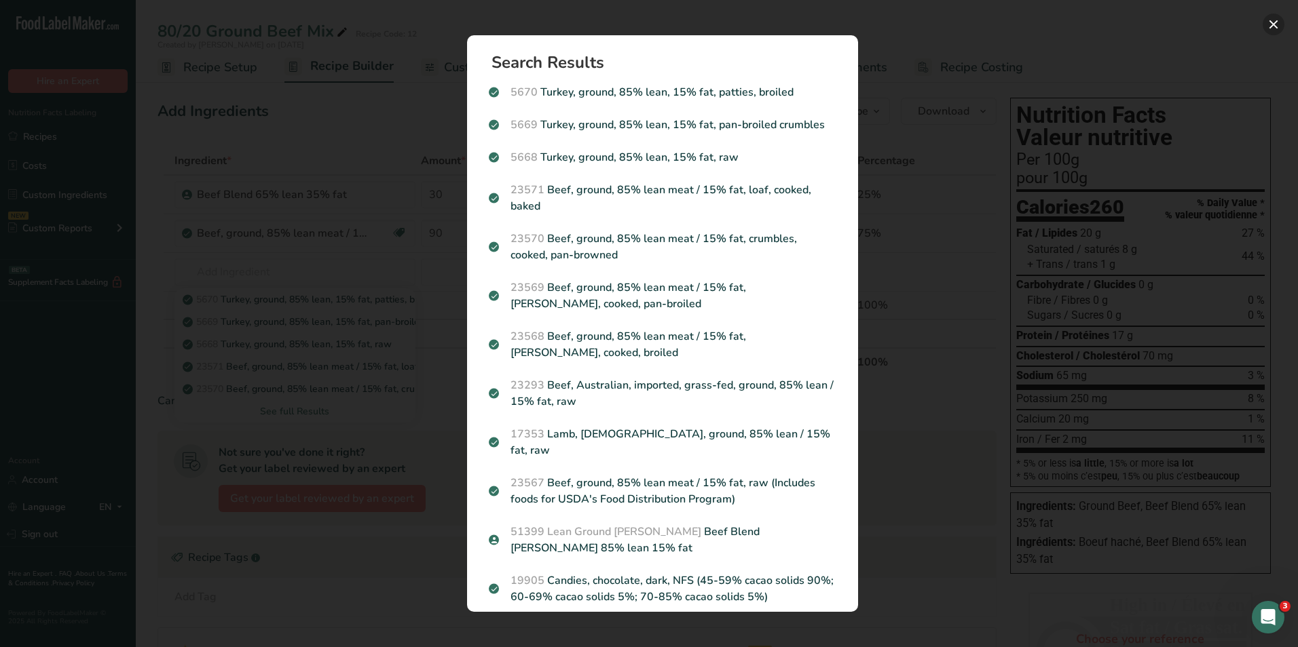
click at [1272, 24] on button "Search results modal" at bounding box center [1273, 25] width 22 height 22
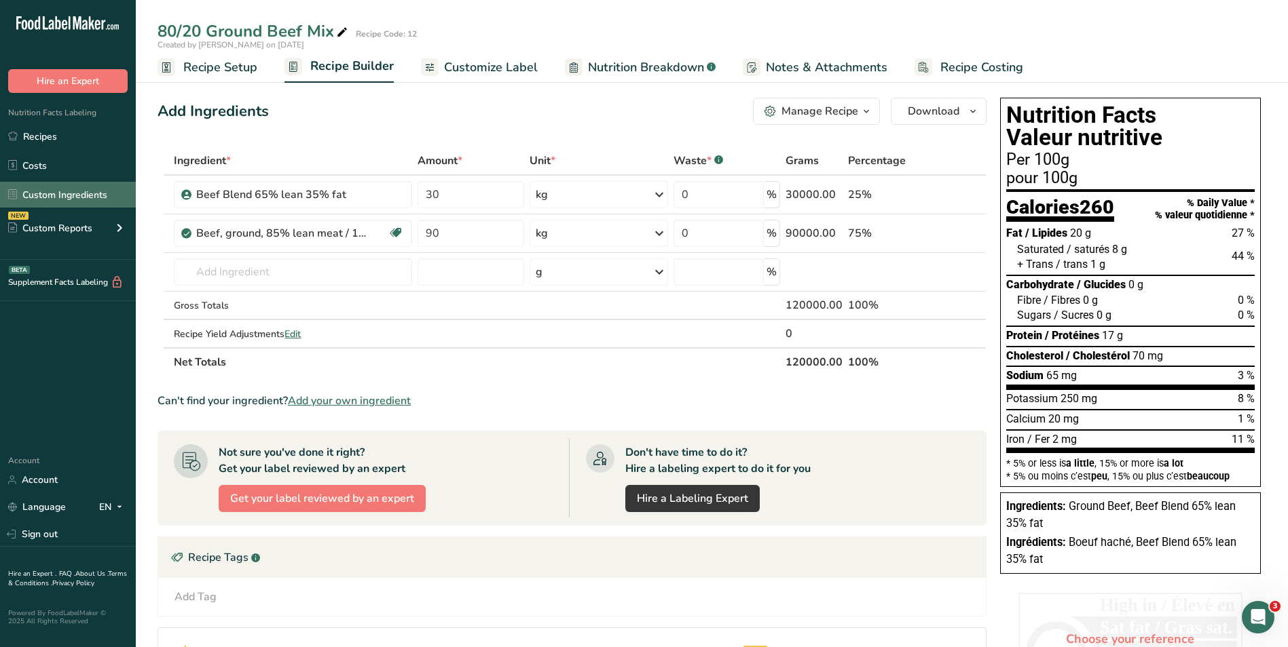
click at [47, 193] on link "Custom Ingredients" at bounding box center [68, 195] width 136 height 26
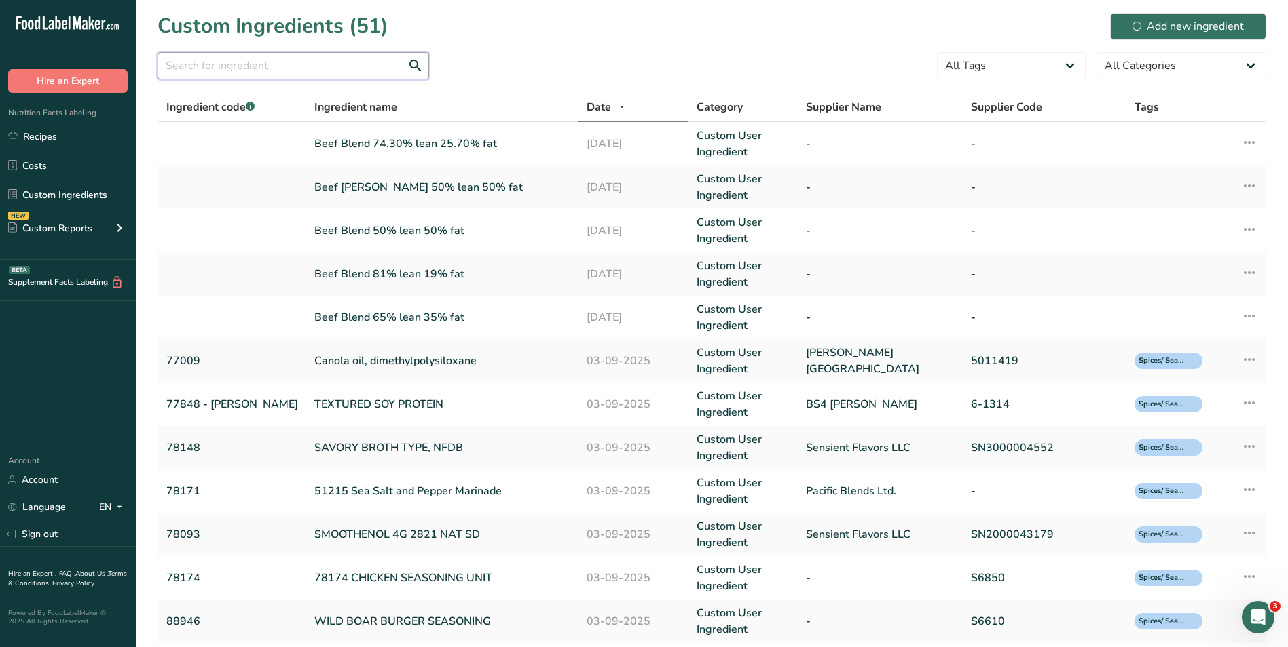
click at [228, 73] on input "text" at bounding box center [292, 65] width 271 height 27
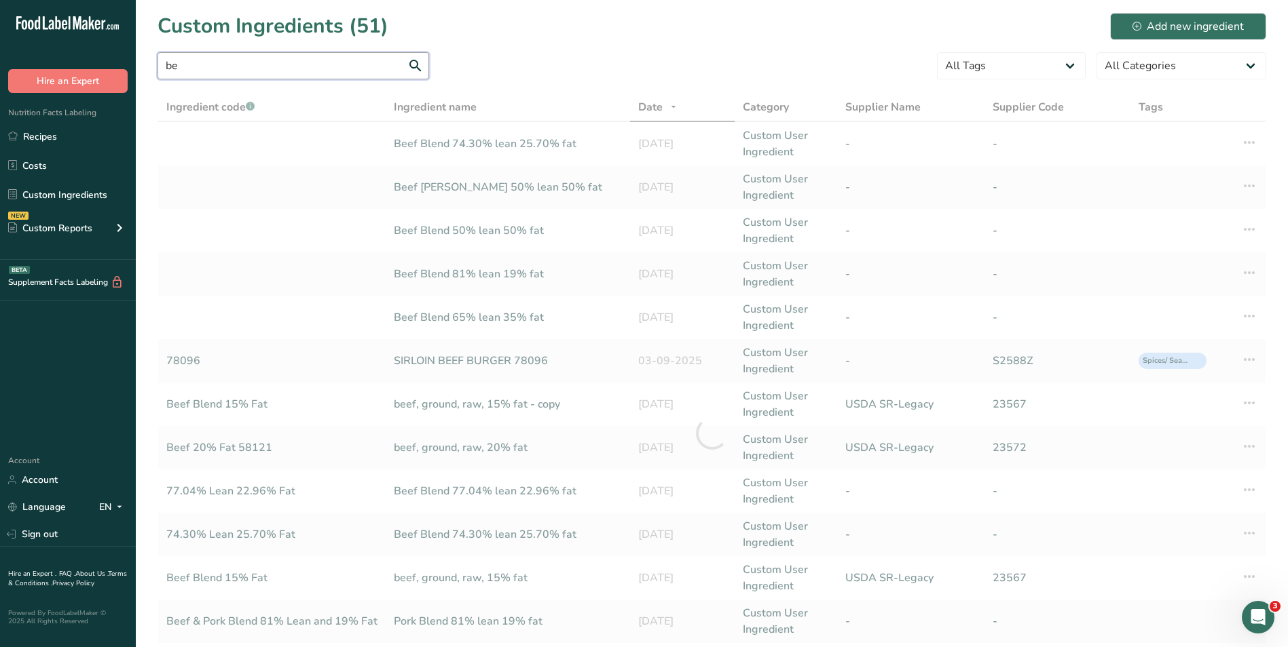
type input "b"
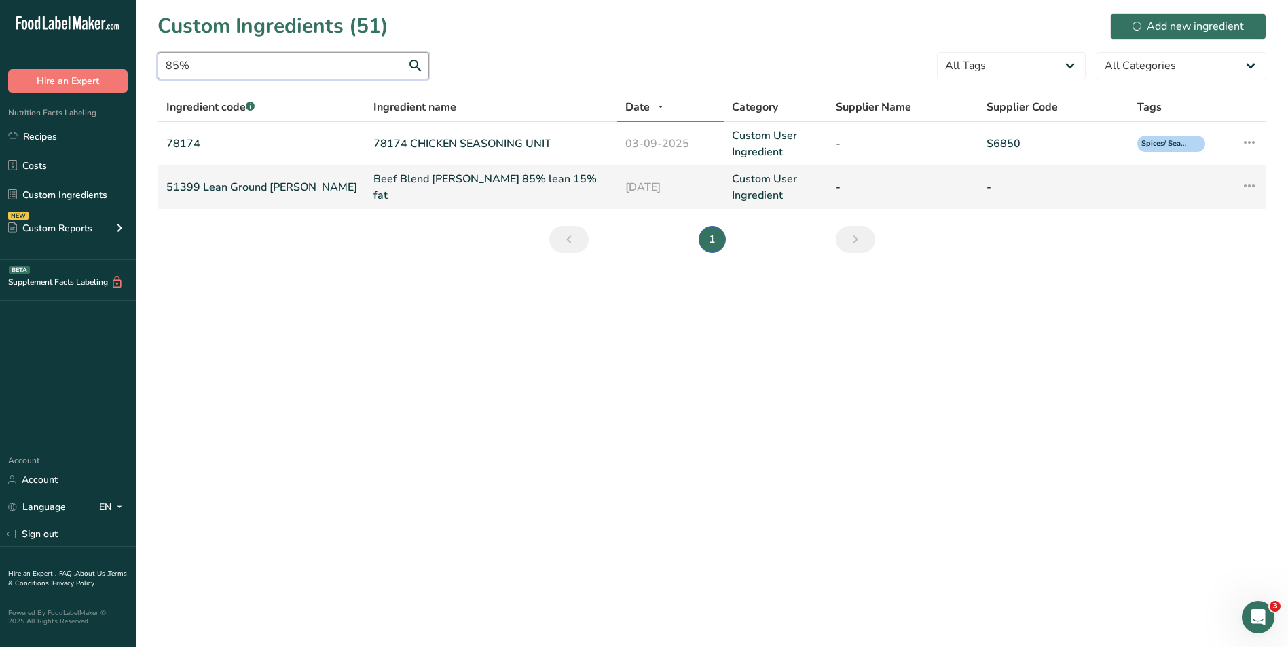
type input "85%"
click at [224, 189] on link "51399 Lean Ground [PERSON_NAME]" at bounding box center [261, 187] width 191 height 16
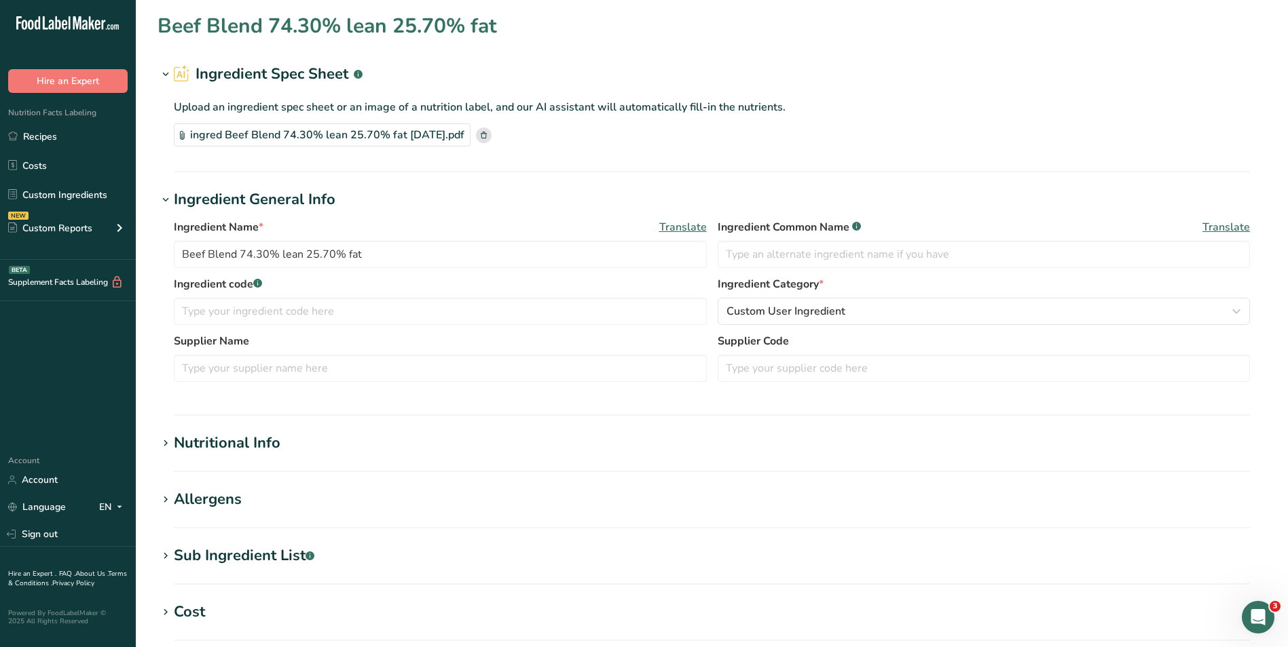
type input "Beef Blend [PERSON_NAME] 85% lean 15% fat"
type input "51399 Lean Ground [PERSON_NAME]"
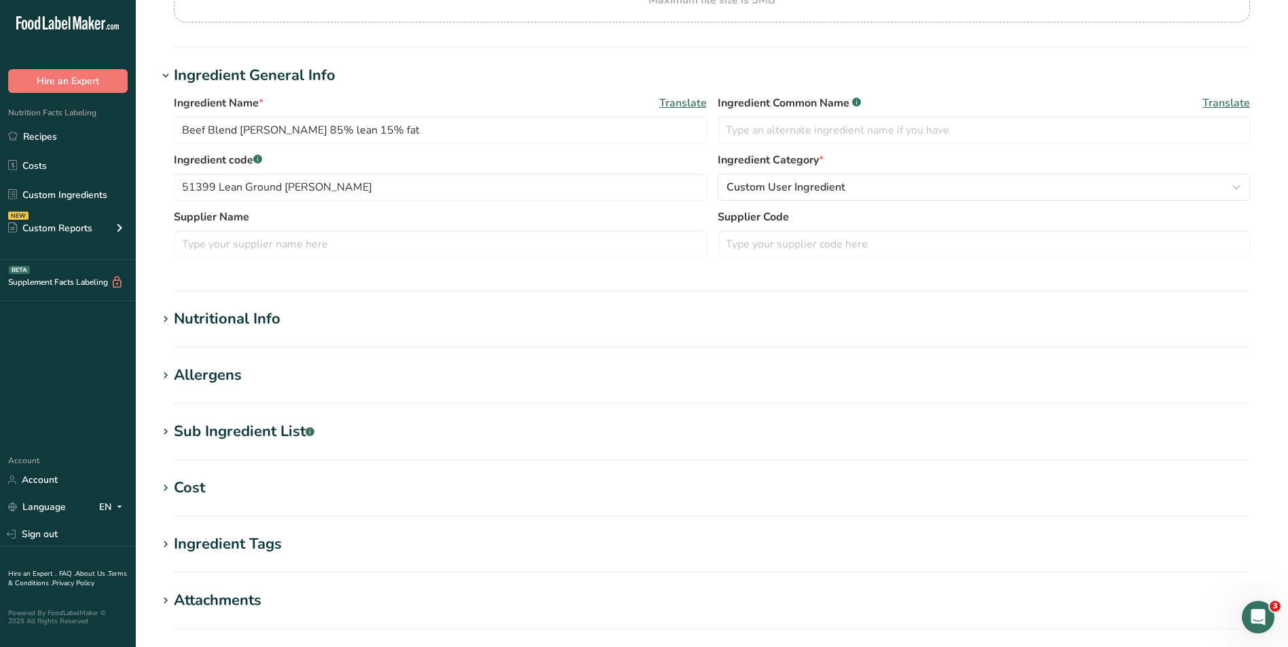
scroll to position [204, 0]
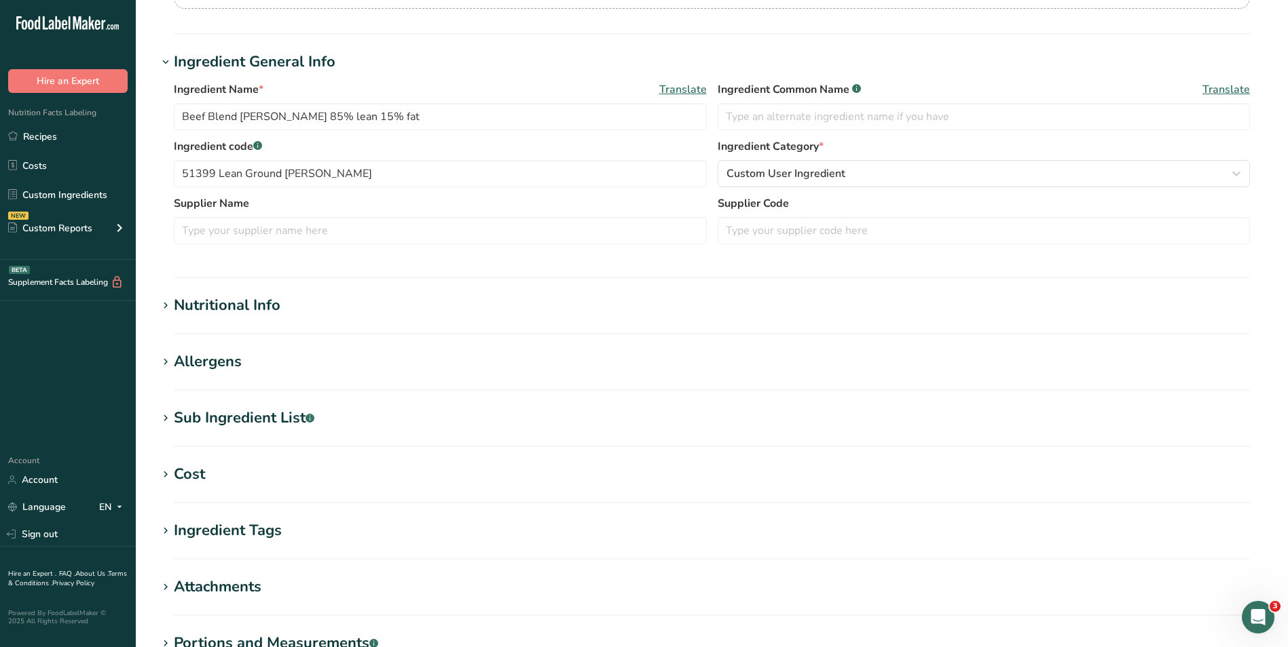
click at [210, 301] on div "Nutritional Info" at bounding box center [227, 306] width 107 height 22
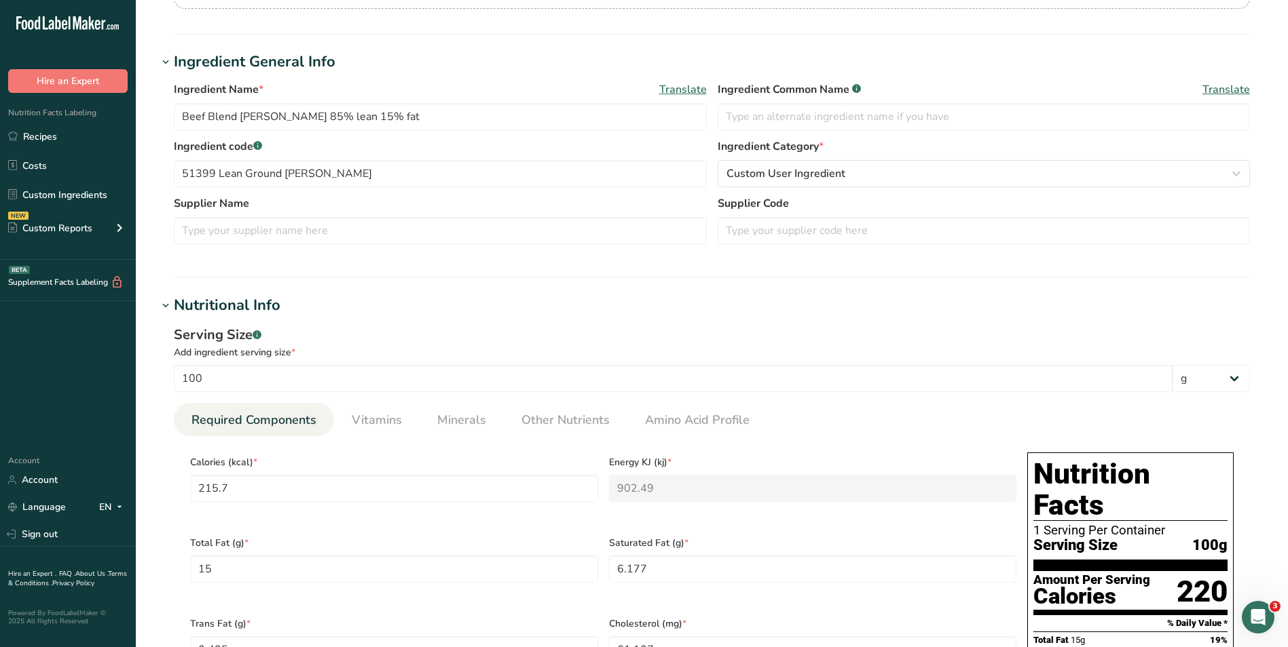
scroll to position [0, 0]
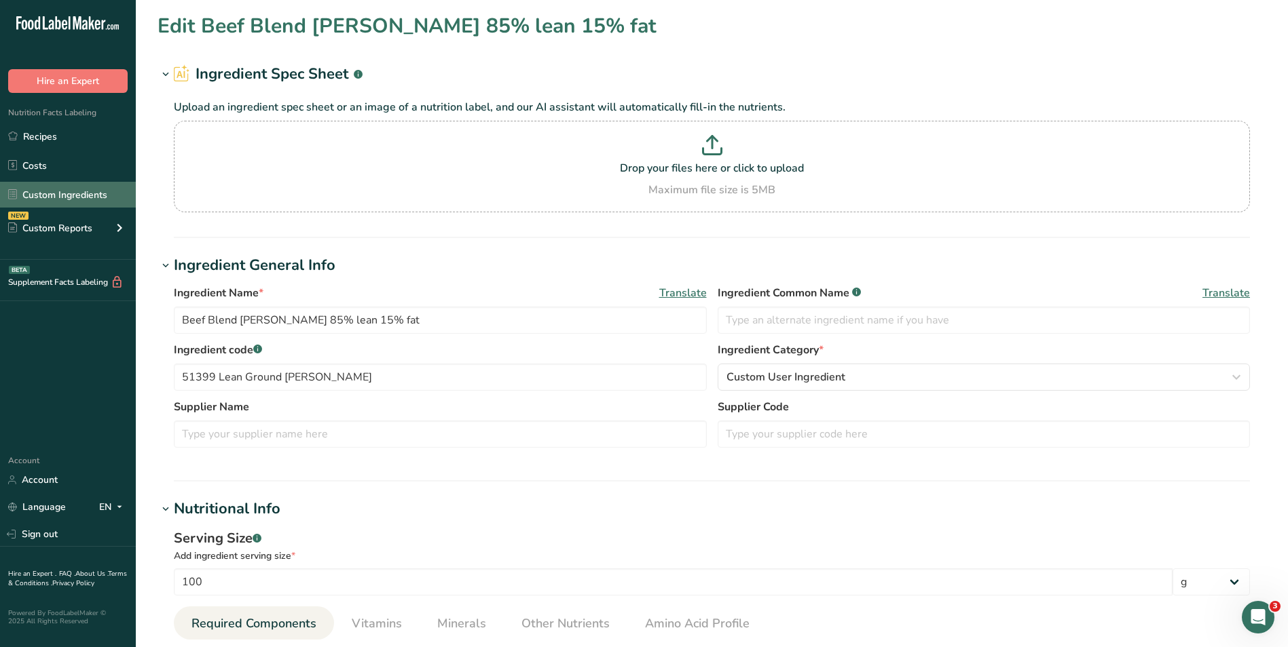
click at [58, 195] on link "Custom Ingredients" at bounding box center [68, 195] width 136 height 26
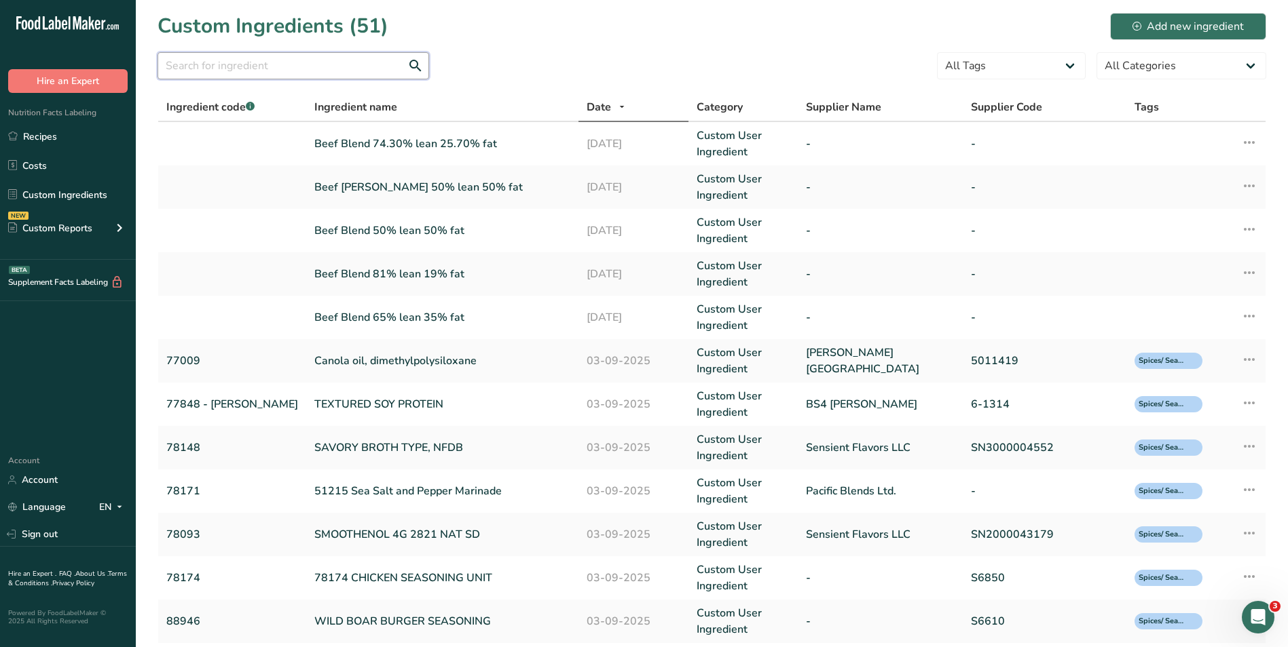
click at [229, 58] on input "text" at bounding box center [292, 65] width 271 height 27
type input "85"
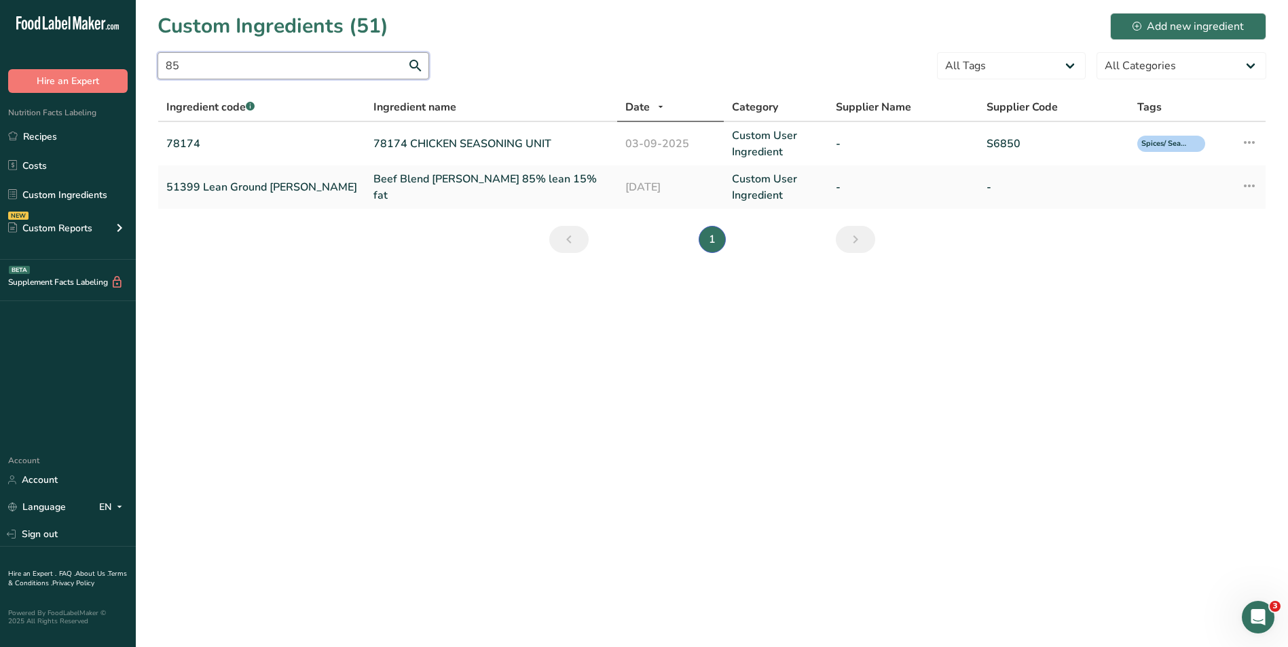
drag, startPoint x: 201, startPoint y: 56, endPoint x: 89, endPoint y: 60, distance: 112.0
click at [89, 60] on div ".a-20{fill:#fff;} Hire an Expert Nutrition Facts Labeling Recipes Costs Custom …" at bounding box center [644, 323] width 1288 height 647
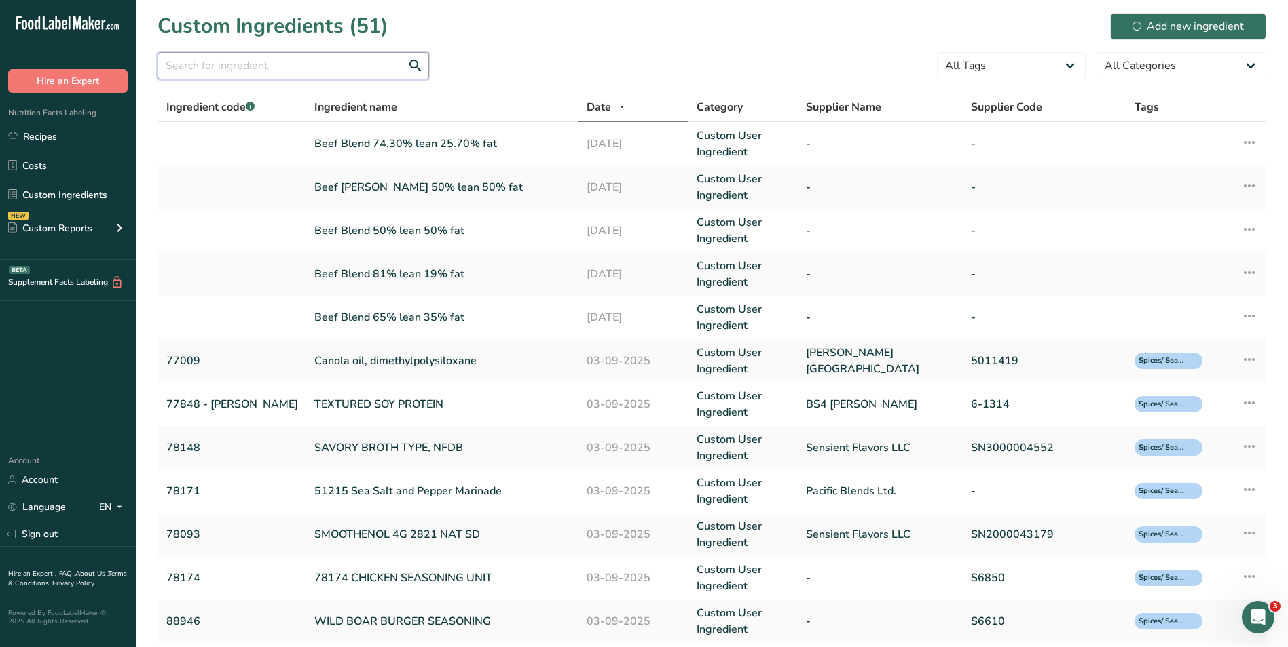
click at [209, 64] on input "text" at bounding box center [292, 65] width 271 height 27
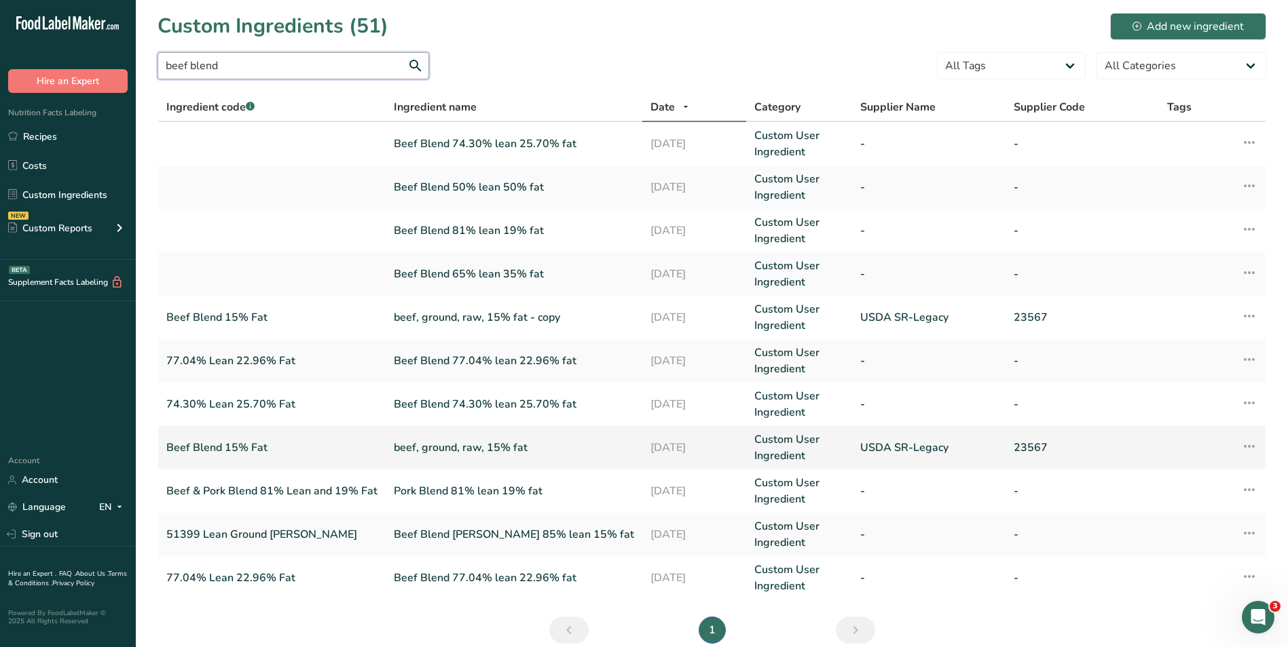
type input "beef blend"
click at [490, 448] on link "beef, ground, raw, 15% fat" at bounding box center [514, 448] width 240 height 16
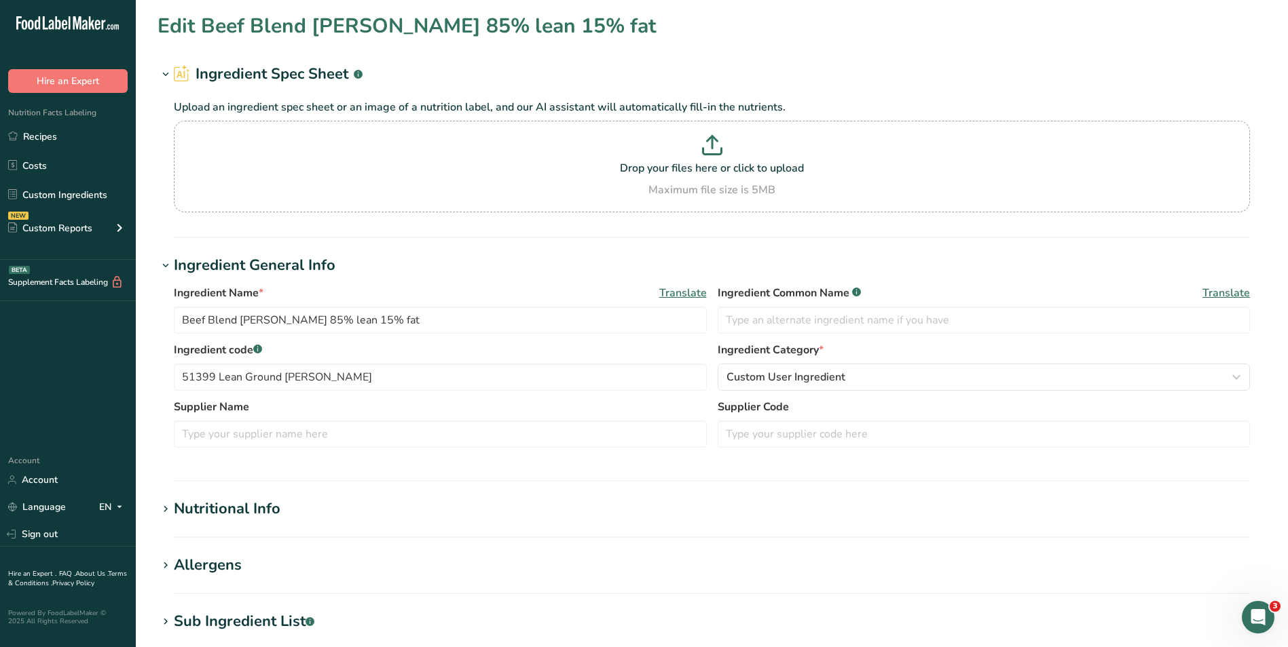
type input "beef, ground, raw, 15% fat"
type input "Beef Blend 15% Fat"
type input "USDA SR-Legacy"
type input "23567"
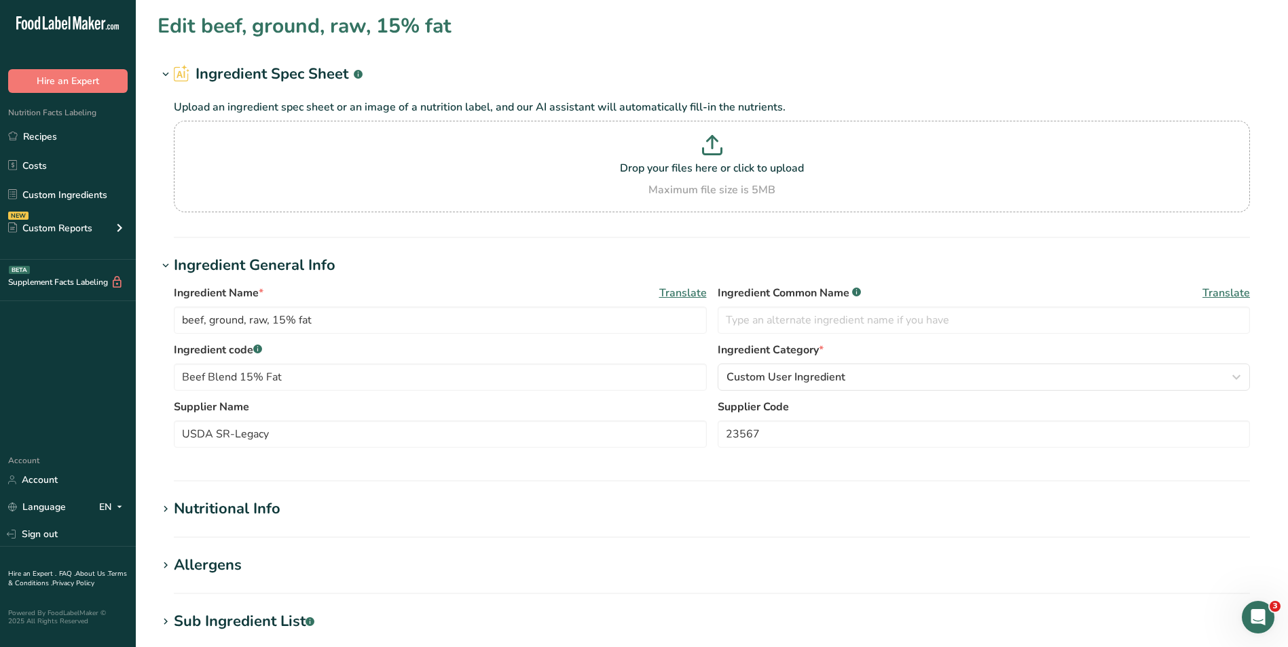
click at [256, 508] on div "Nutritional Info" at bounding box center [227, 509] width 107 height 22
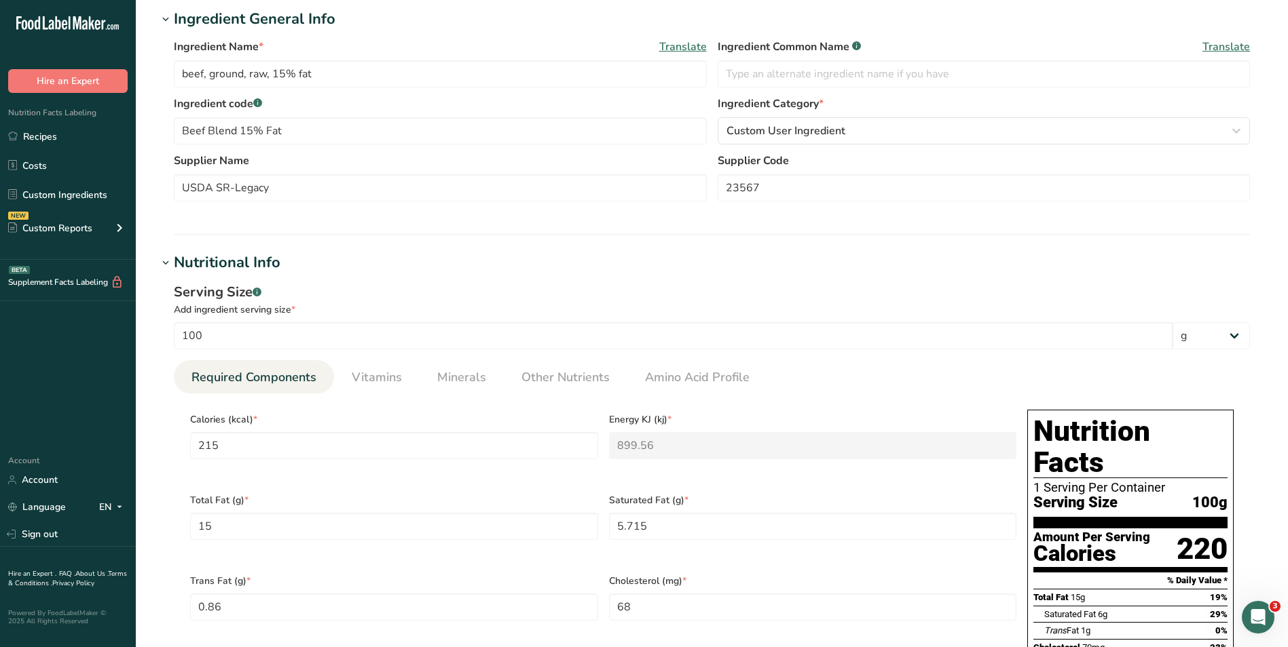
scroll to position [407, 0]
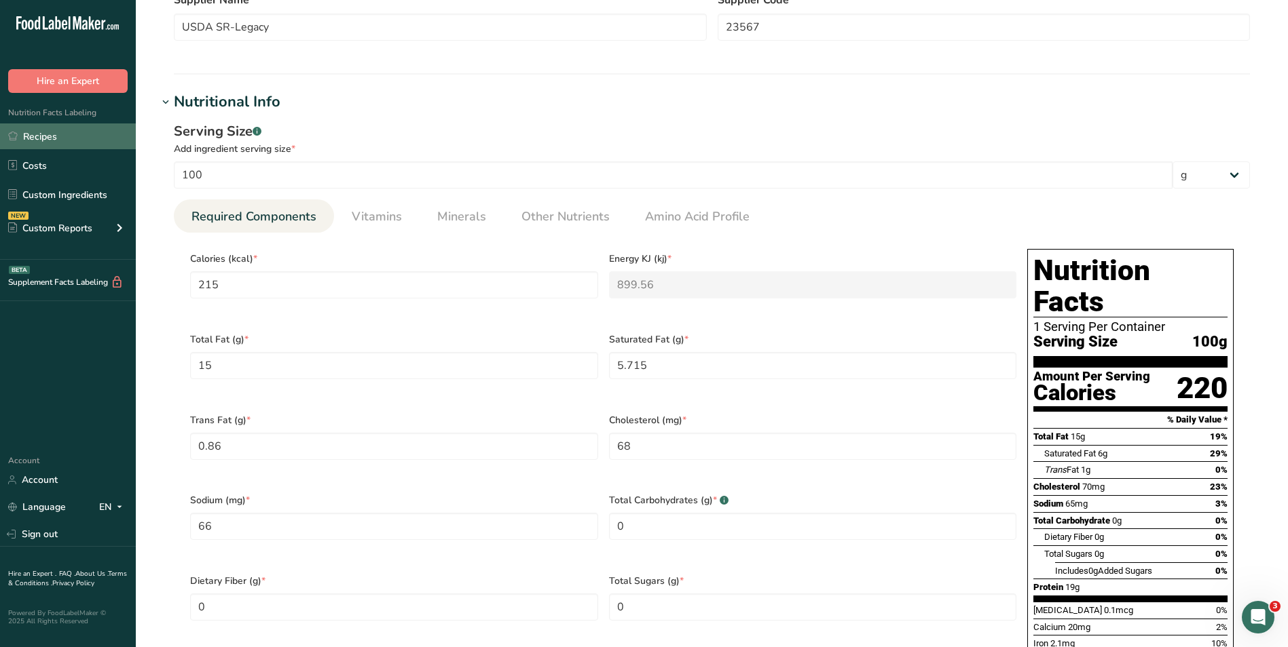
click at [47, 137] on link "Recipes" at bounding box center [68, 137] width 136 height 26
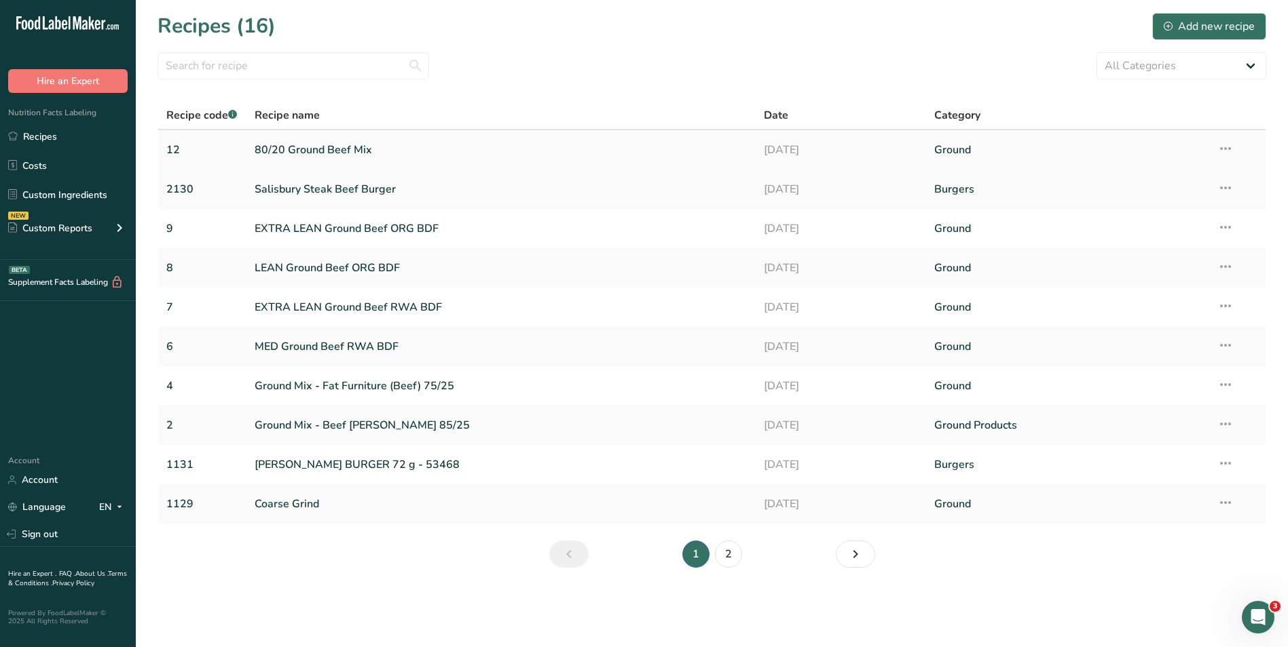
click at [187, 153] on link "12" at bounding box center [202, 150] width 72 height 29
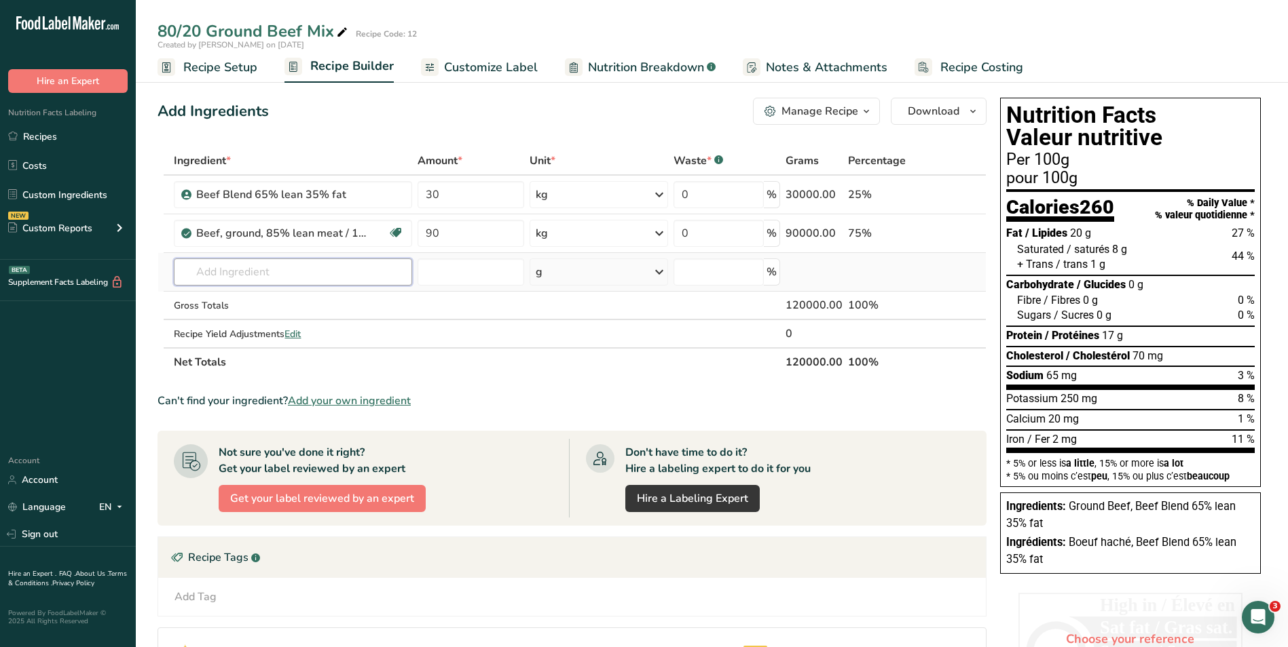
drag, startPoint x: 270, startPoint y: 270, endPoint x: 283, endPoint y: 274, distance: 13.5
click at [270, 270] on input "text" at bounding box center [293, 272] width 238 height 27
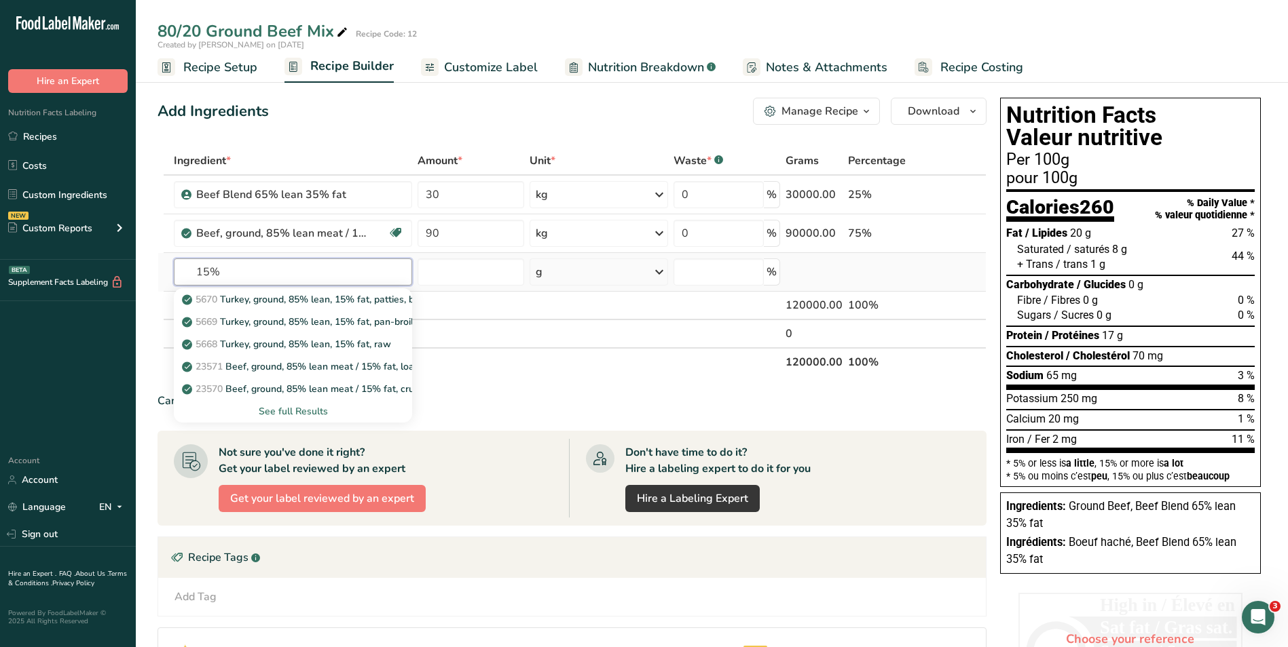
type input "15%"
click at [274, 412] on div "See full Results" at bounding box center [293, 412] width 217 height 14
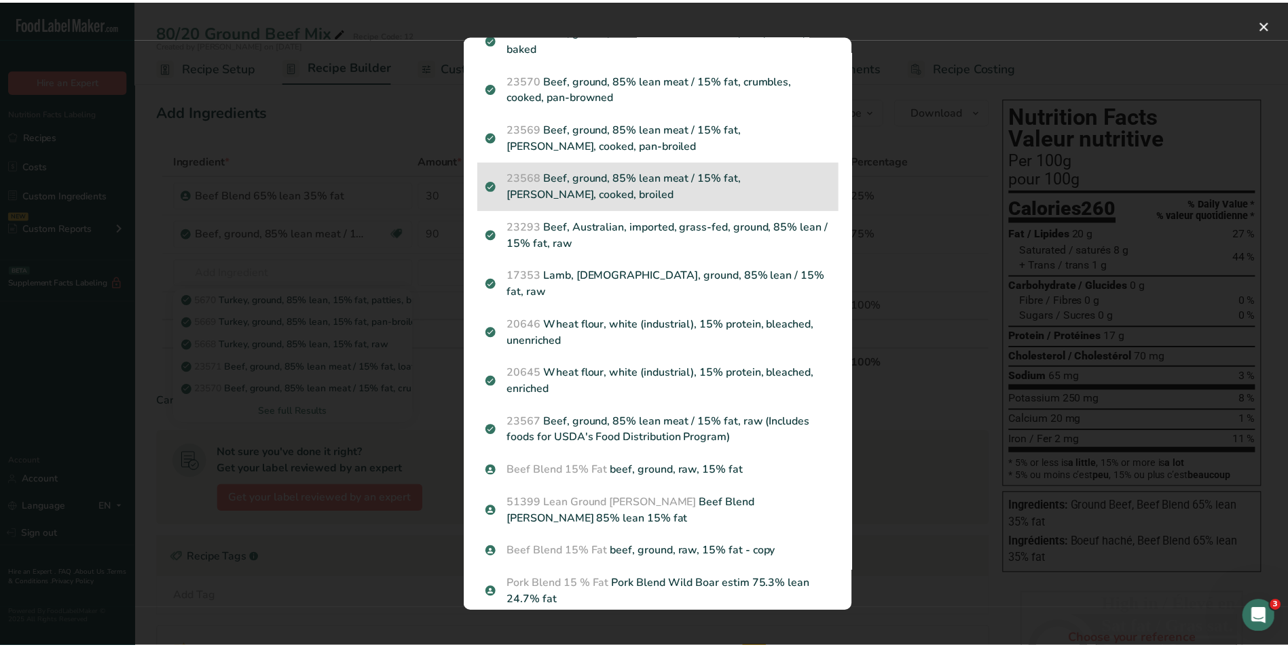
scroll to position [162, 0]
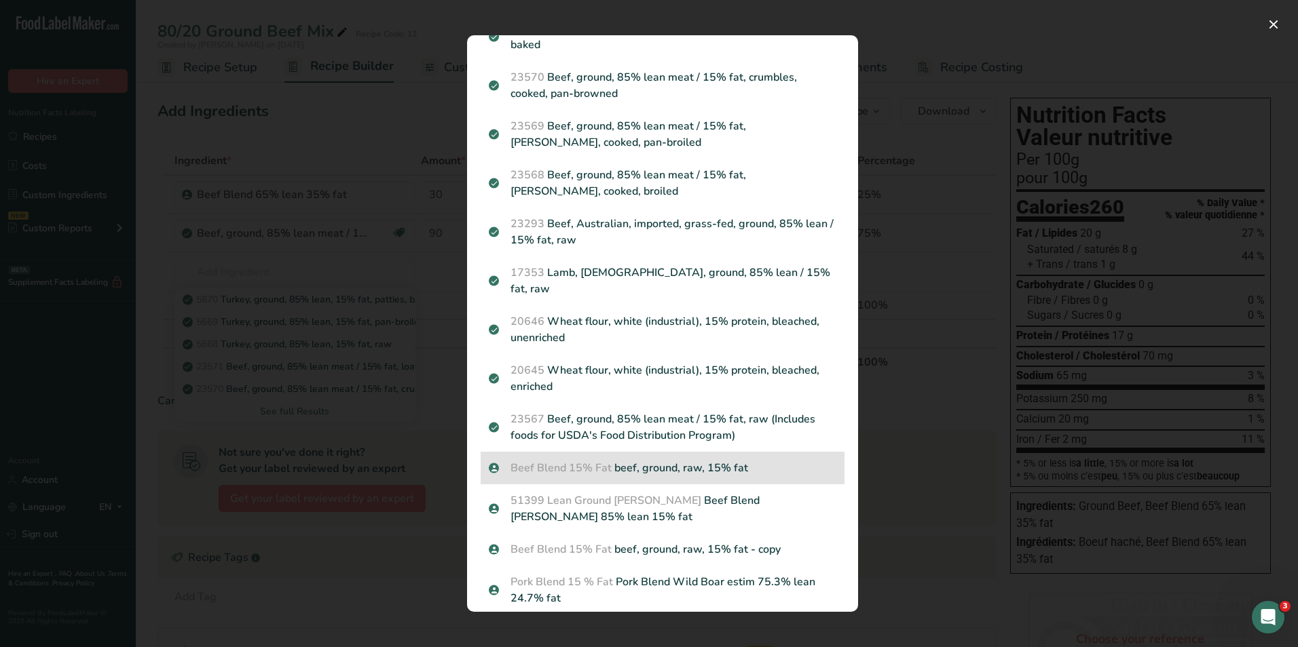
click at [575, 461] on span "Beef Blend 15% Fat" at bounding box center [560, 468] width 101 height 15
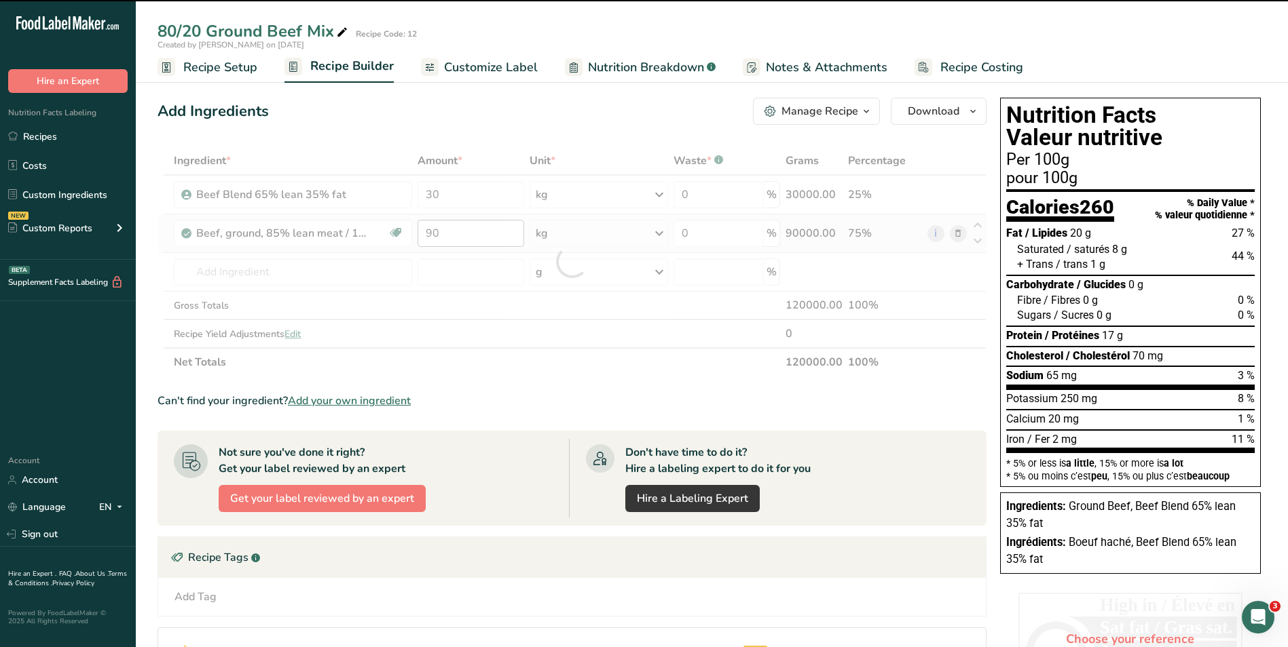
type input "0"
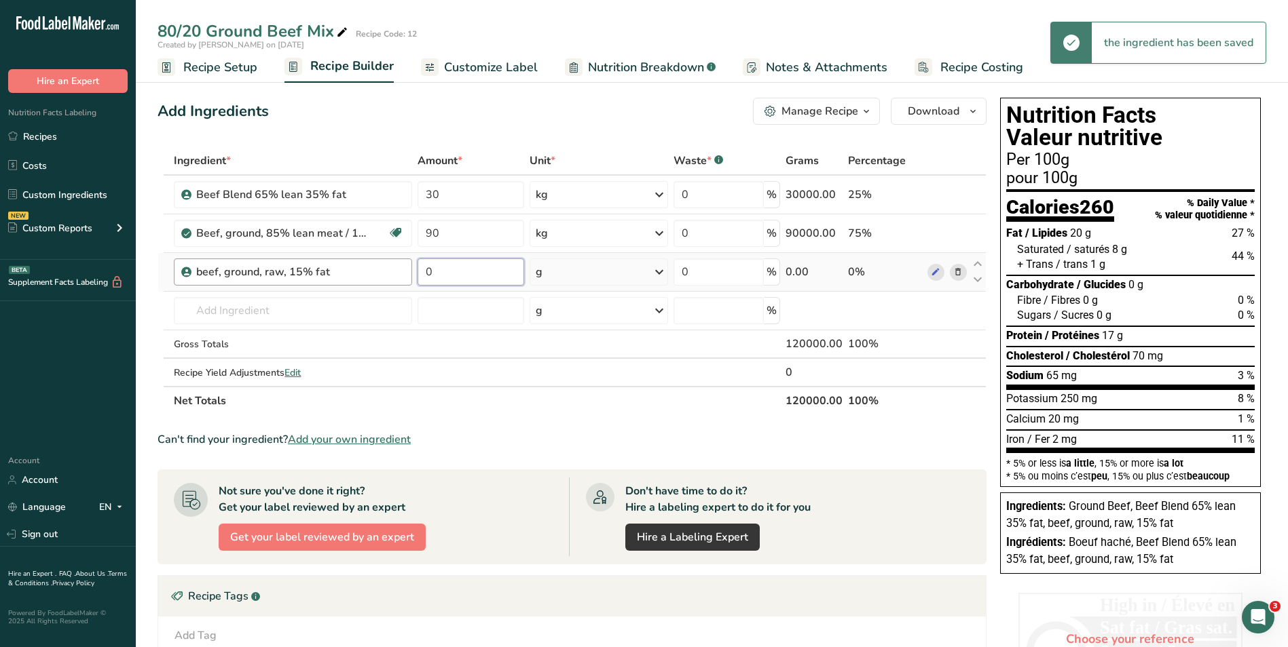
drag, startPoint x: 451, startPoint y: 270, endPoint x: 405, endPoint y: 269, distance: 46.2
click at [405, 269] on tr "beef, ground, raw, 15% fat 0 g Weight Units g kg mg See more Volume Units l Vol…" at bounding box center [571, 272] width 827 height 39
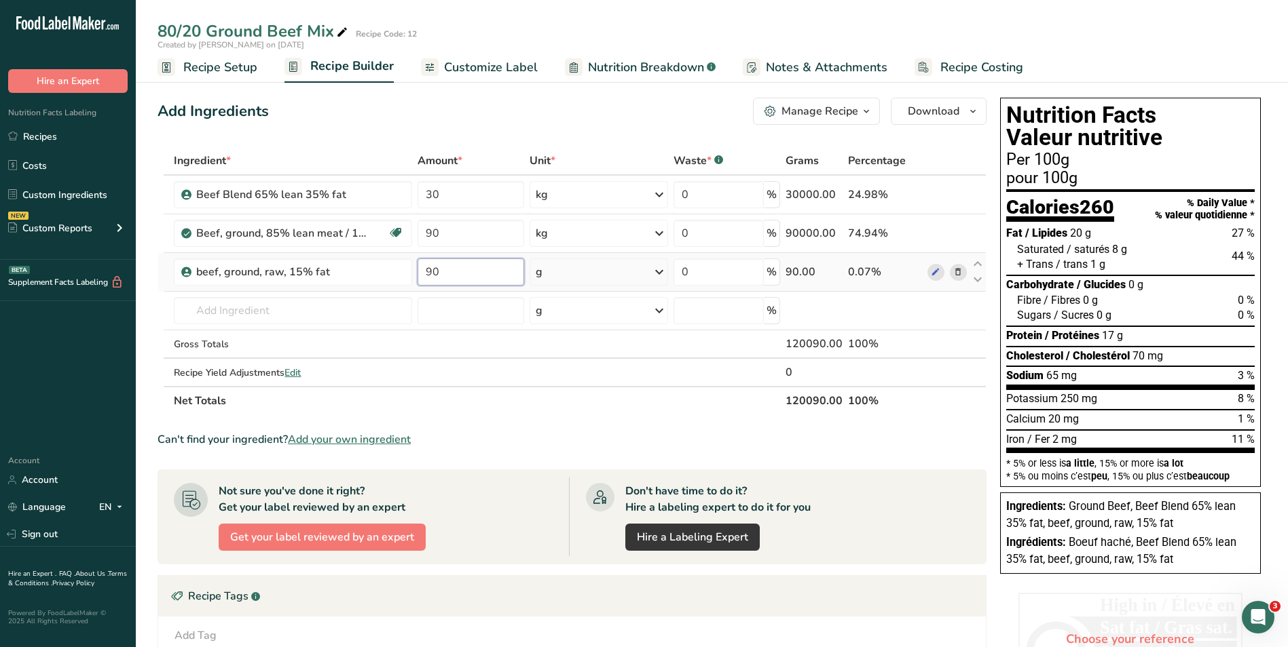
type input "90"
click at [662, 272] on div "Ingredient * Amount * Unit * Waste * .a-a{fill:#347362;}.b-a{fill:#fff;} Grams …" at bounding box center [571, 281] width 829 height 269
click at [546, 264] on div "g" at bounding box center [598, 272] width 138 height 27
click at [557, 343] on div "kg" at bounding box center [595, 343] width 114 height 20
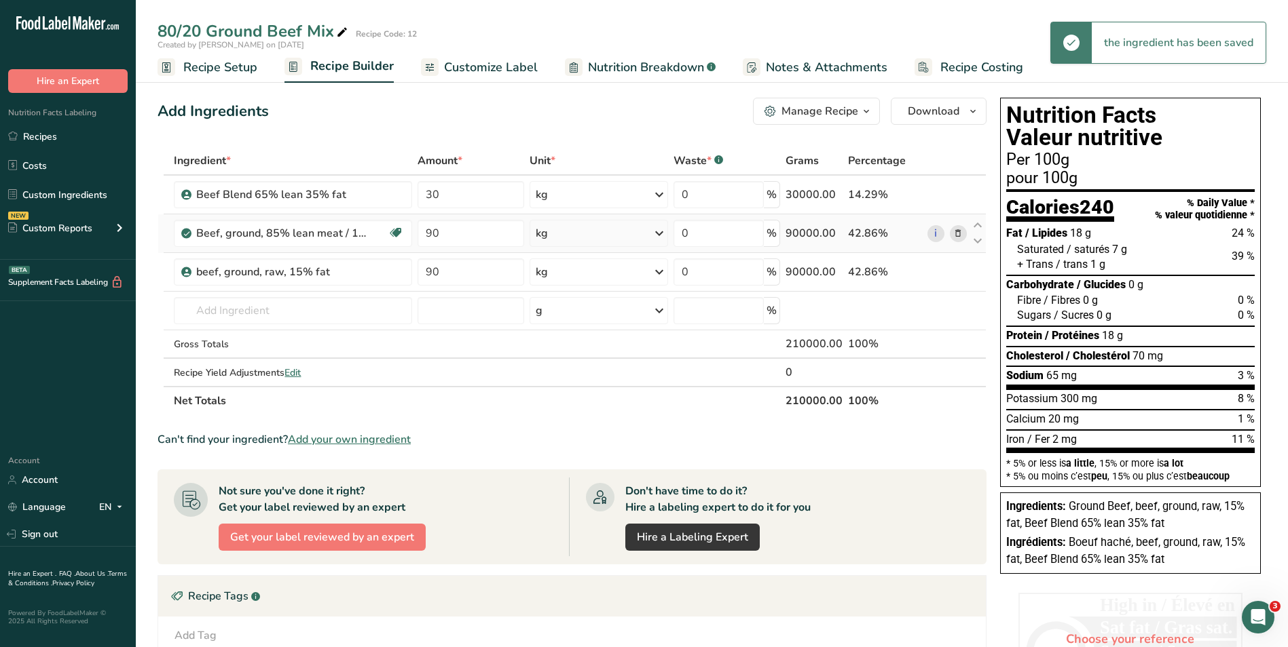
click at [960, 233] on icon at bounding box center [958, 234] width 10 height 14
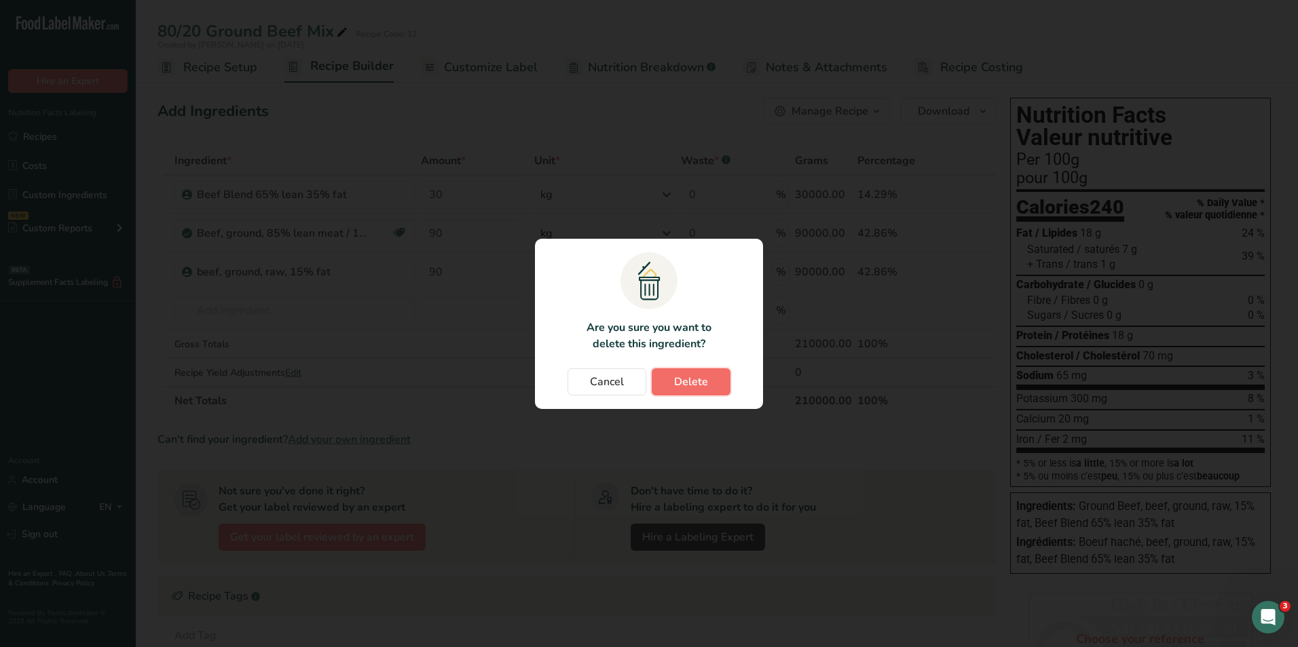
click at [674, 379] on span "Delete" at bounding box center [691, 382] width 34 height 16
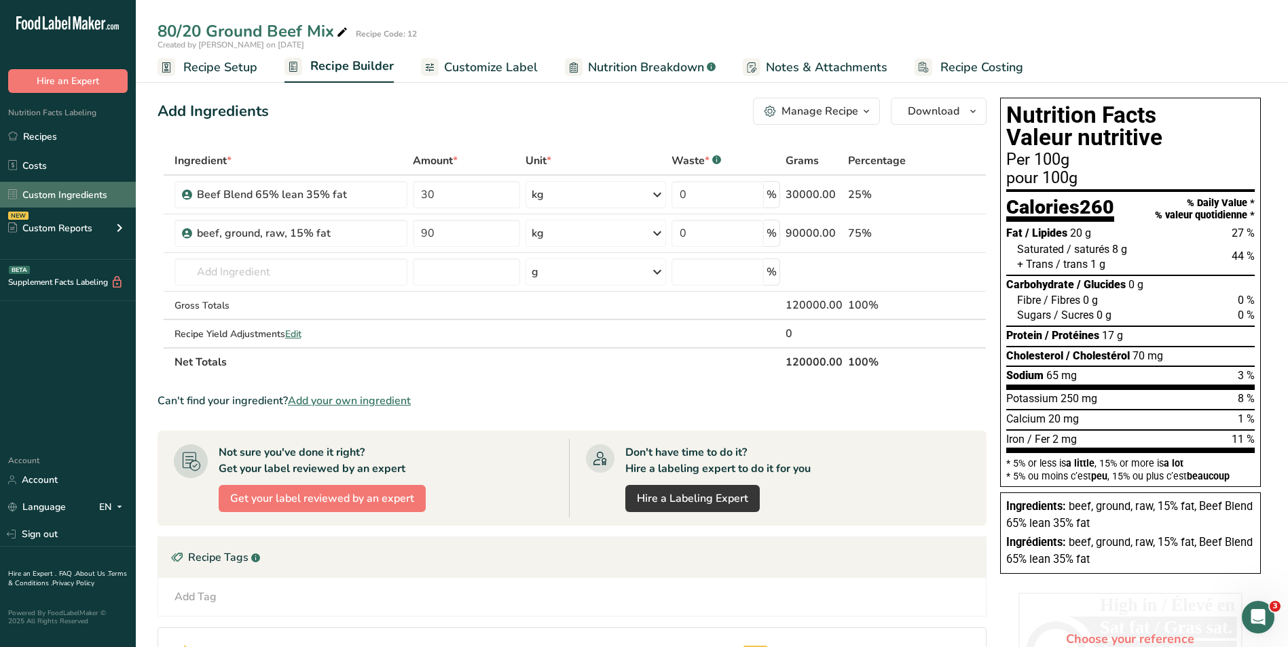
click at [83, 198] on link "Custom Ingredients" at bounding box center [68, 195] width 136 height 26
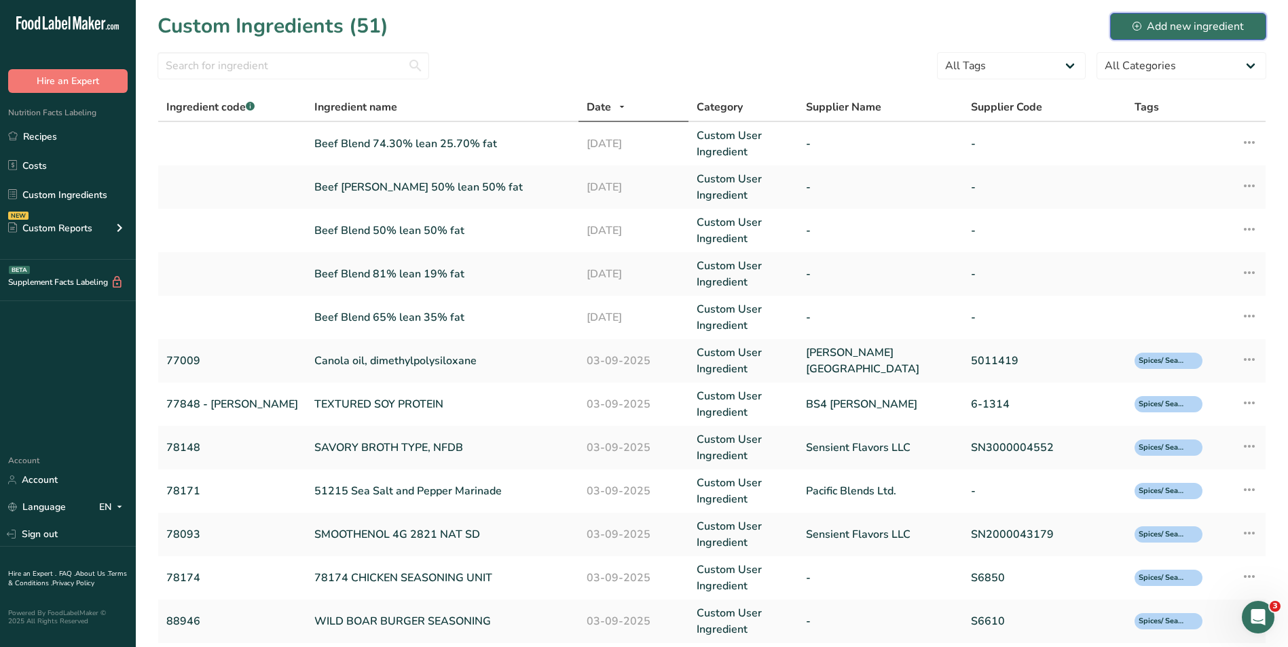
click at [1188, 26] on div "Add new ingredient" at bounding box center [1187, 26] width 111 height 16
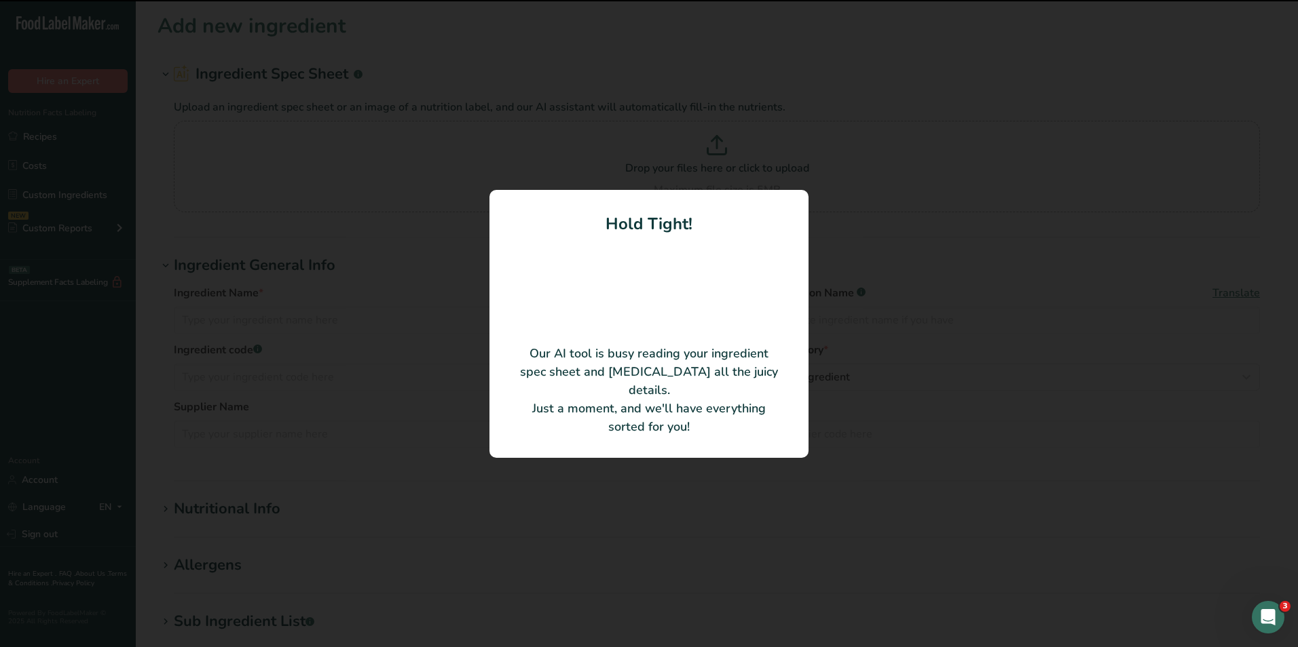
type input "Beef Blend [PERSON_NAME] (estim) 85% lean 15% fat"
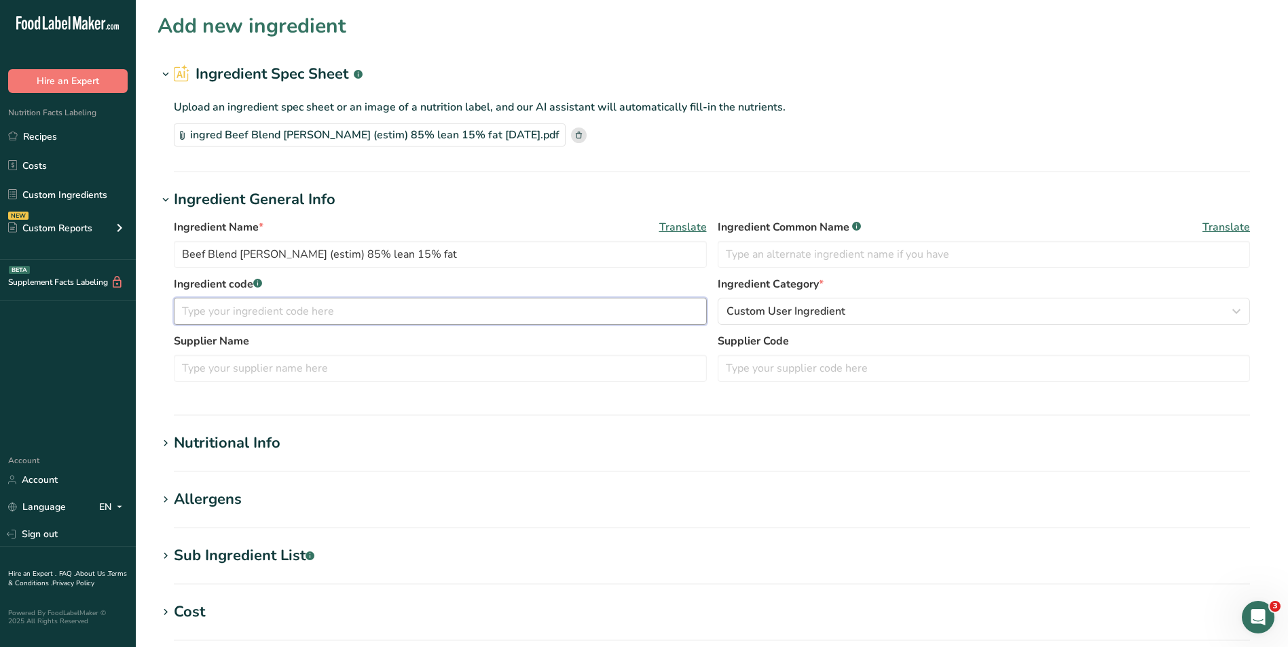
drag, startPoint x: 248, startPoint y: 309, endPoint x: 255, endPoint y: 317, distance: 10.1
click at [249, 314] on input "text" at bounding box center [440, 311] width 533 height 27
click at [846, 314] on div "Custom User Ingredient" at bounding box center [979, 311] width 507 height 16
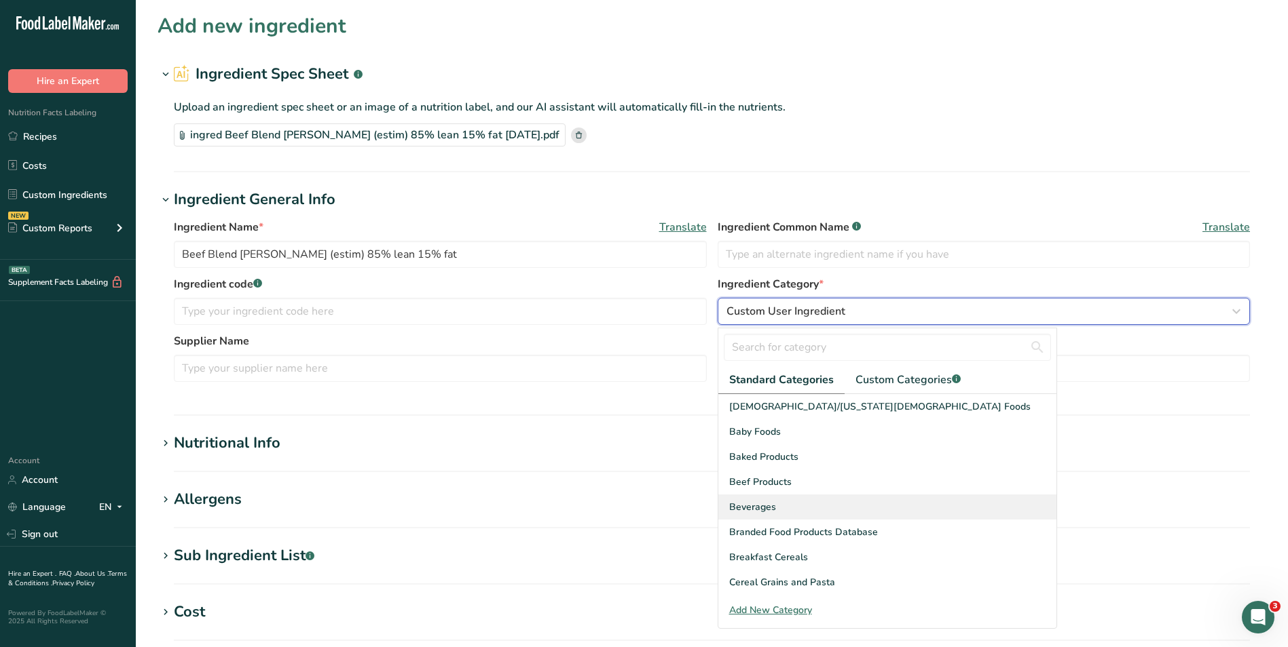
scroll to position [68, 0]
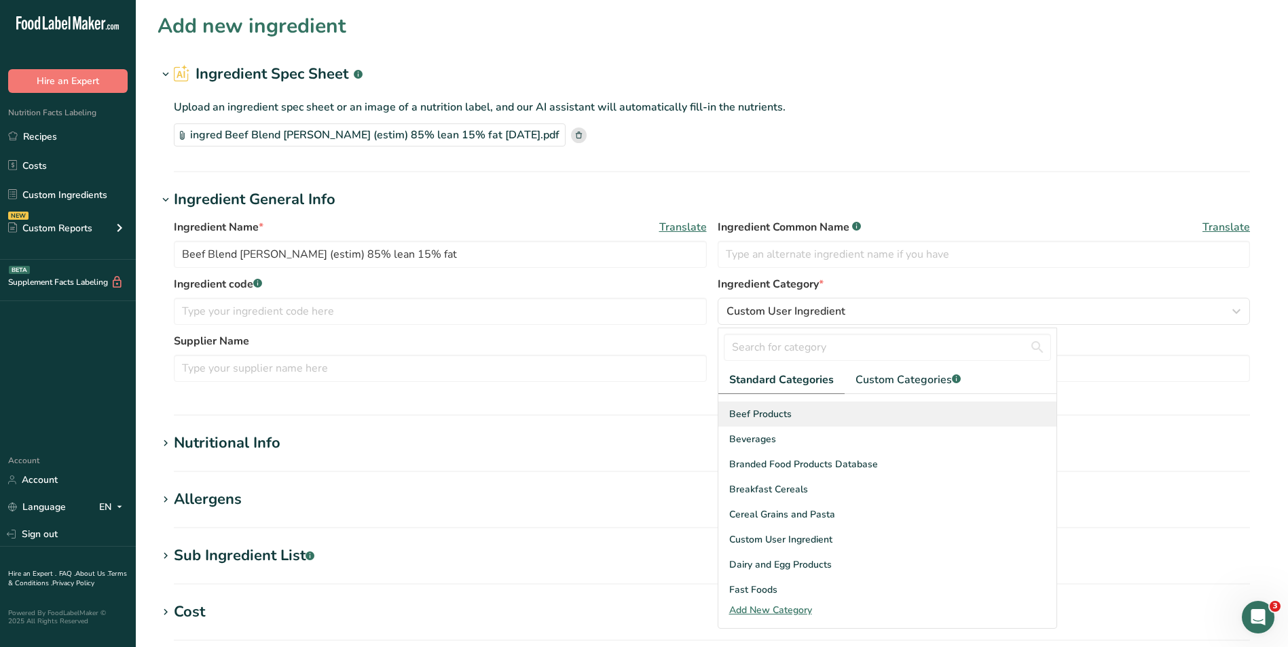
click at [781, 416] on span "Beef Products" at bounding box center [760, 414] width 62 height 14
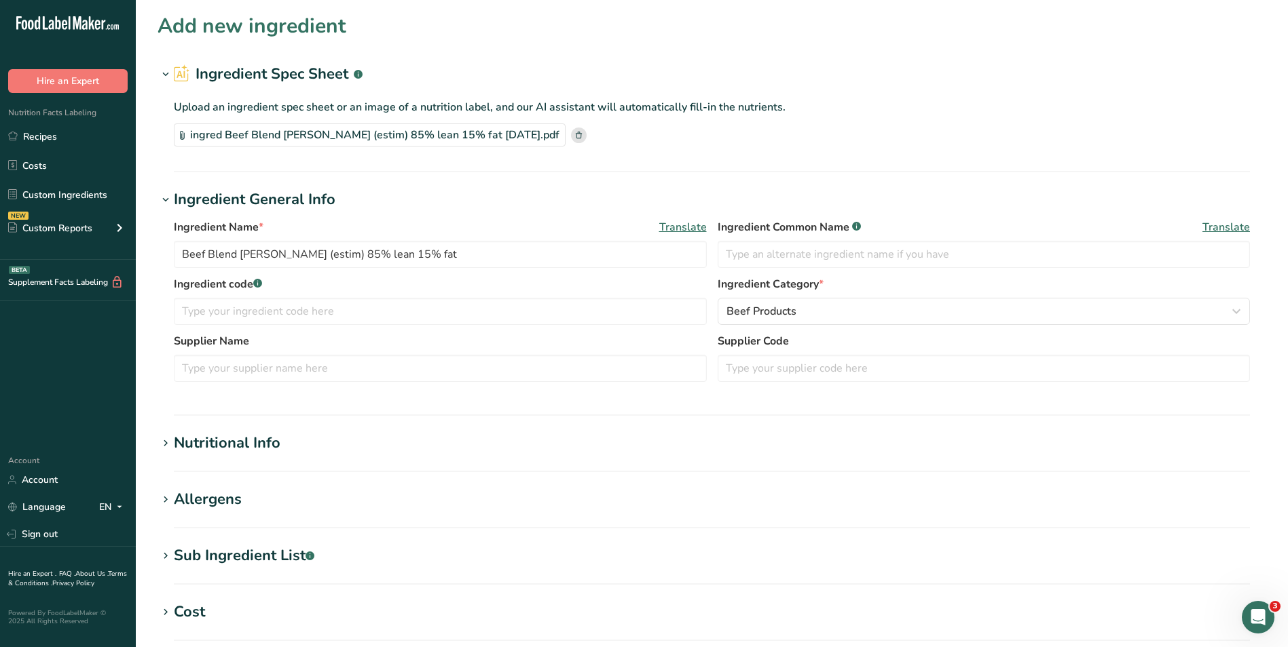
scroll to position [327, 0]
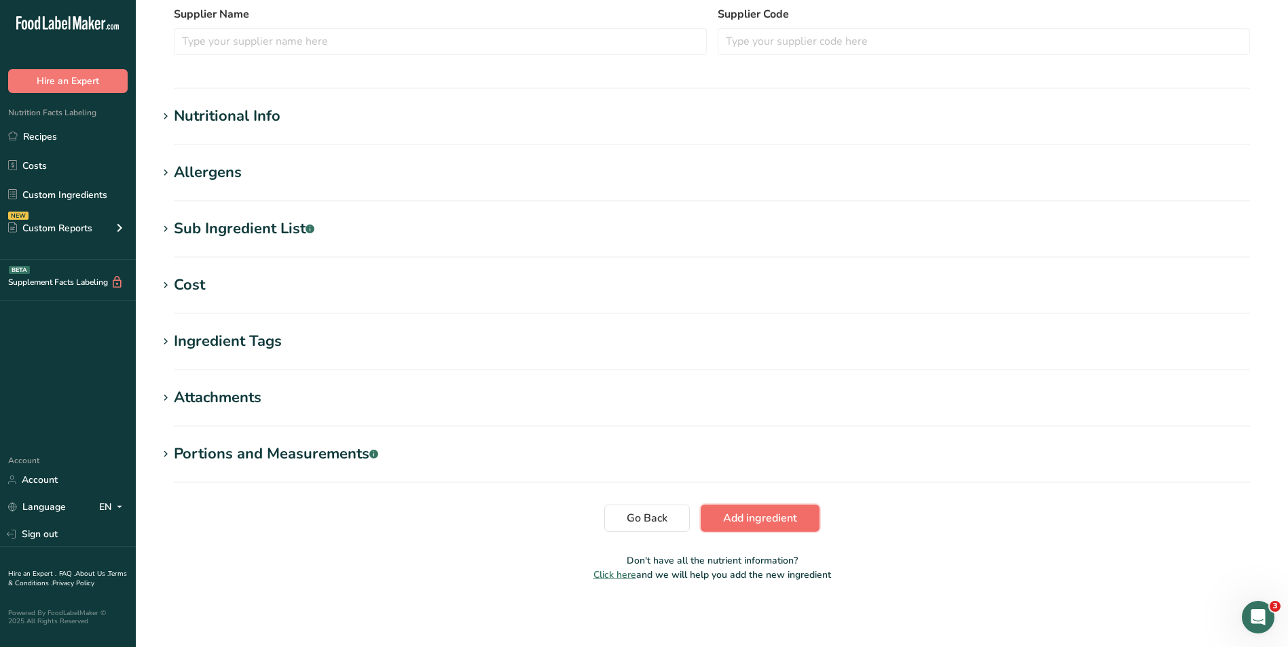
click at [743, 523] on span "Add ingredient" at bounding box center [760, 518] width 74 height 16
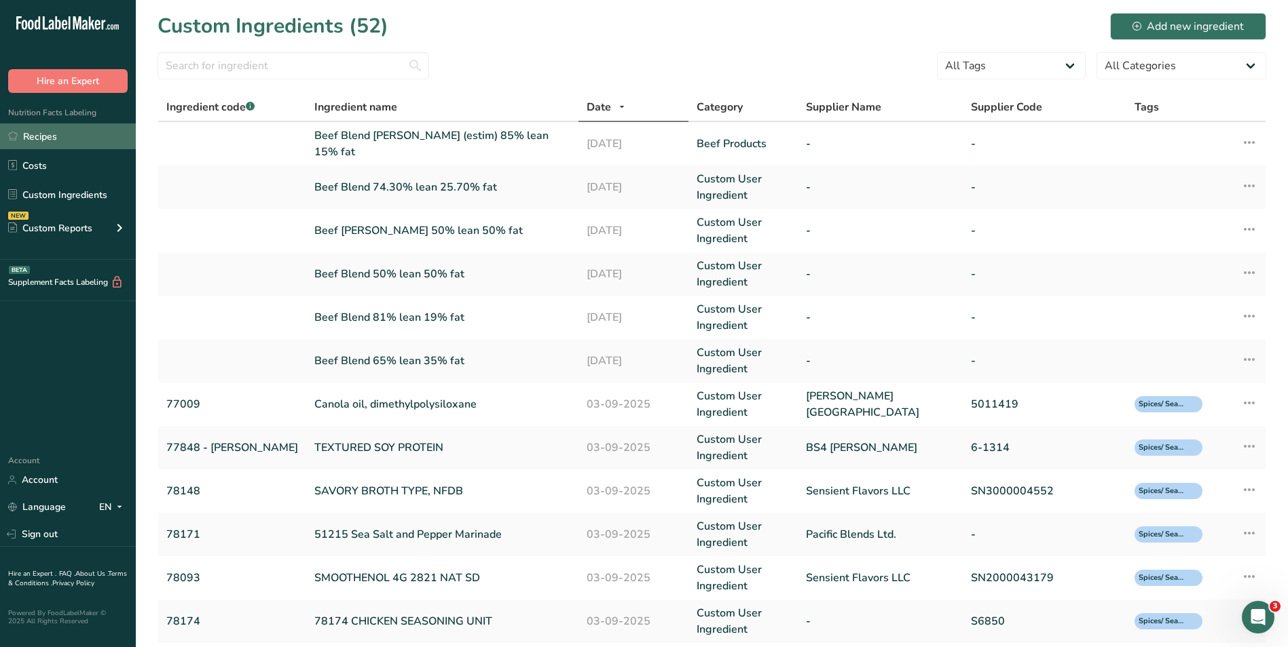
click at [60, 136] on link "Recipes" at bounding box center [68, 137] width 136 height 26
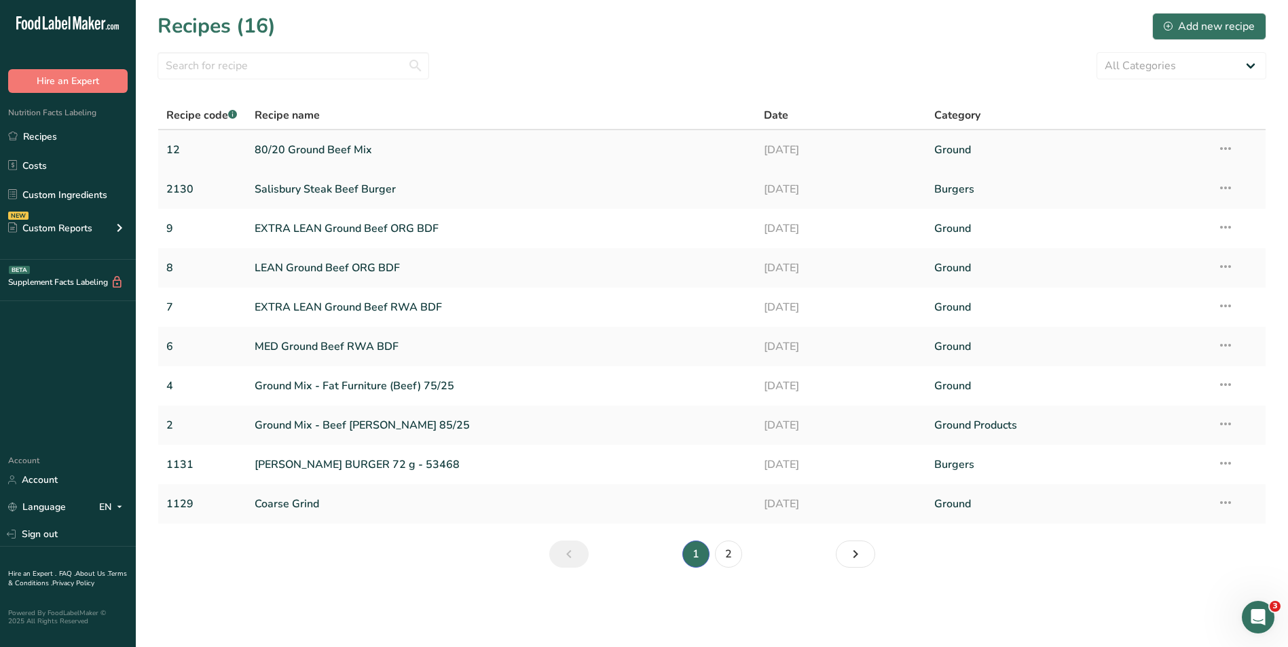
click at [292, 148] on link "80/20 Ground Beef Mix" at bounding box center [501, 150] width 493 height 29
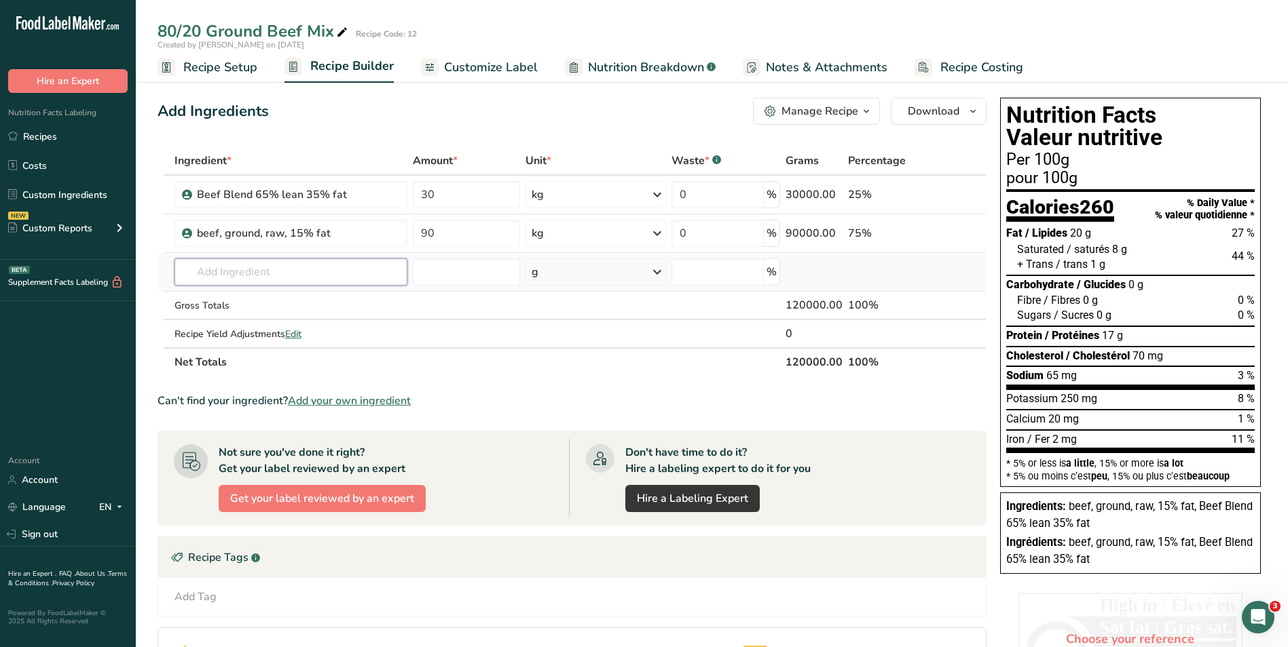
click at [350, 277] on input "text" at bounding box center [290, 272] width 233 height 27
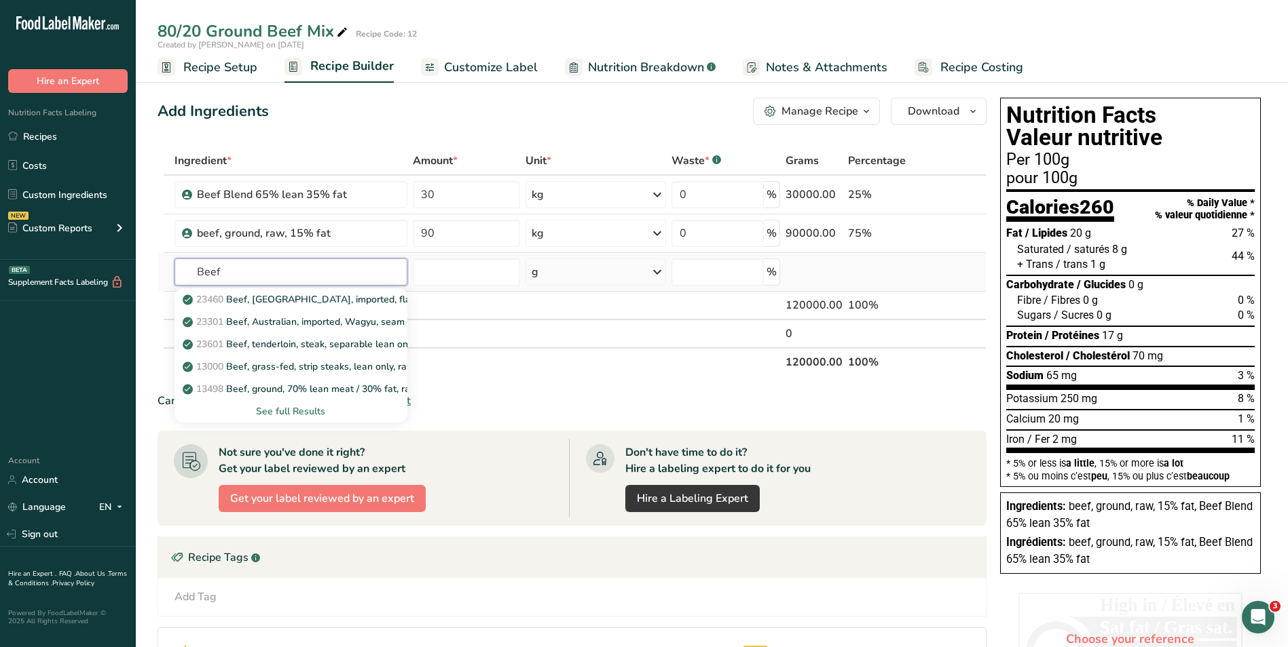
type input "Beef"
click at [294, 415] on div "See full Results" at bounding box center [291, 412] width 212 height 14
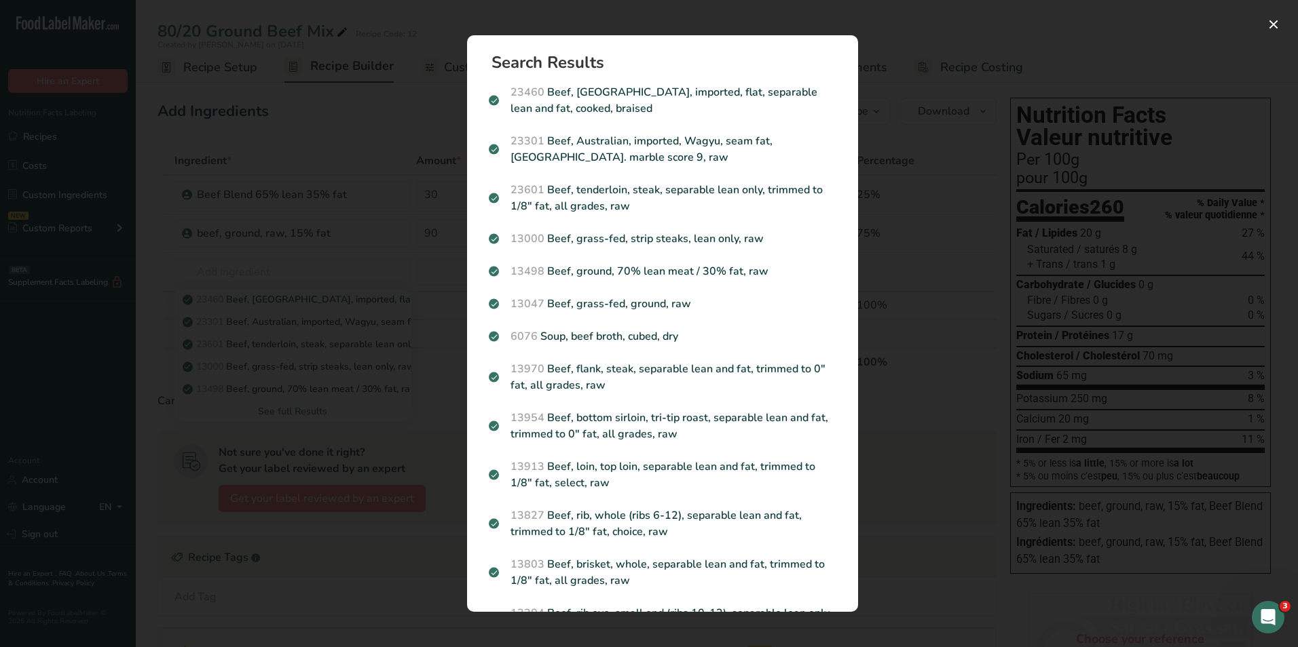
click at [954, 82] on div "Search results modal" at bounding box center [649, 323] width 1298 height 647
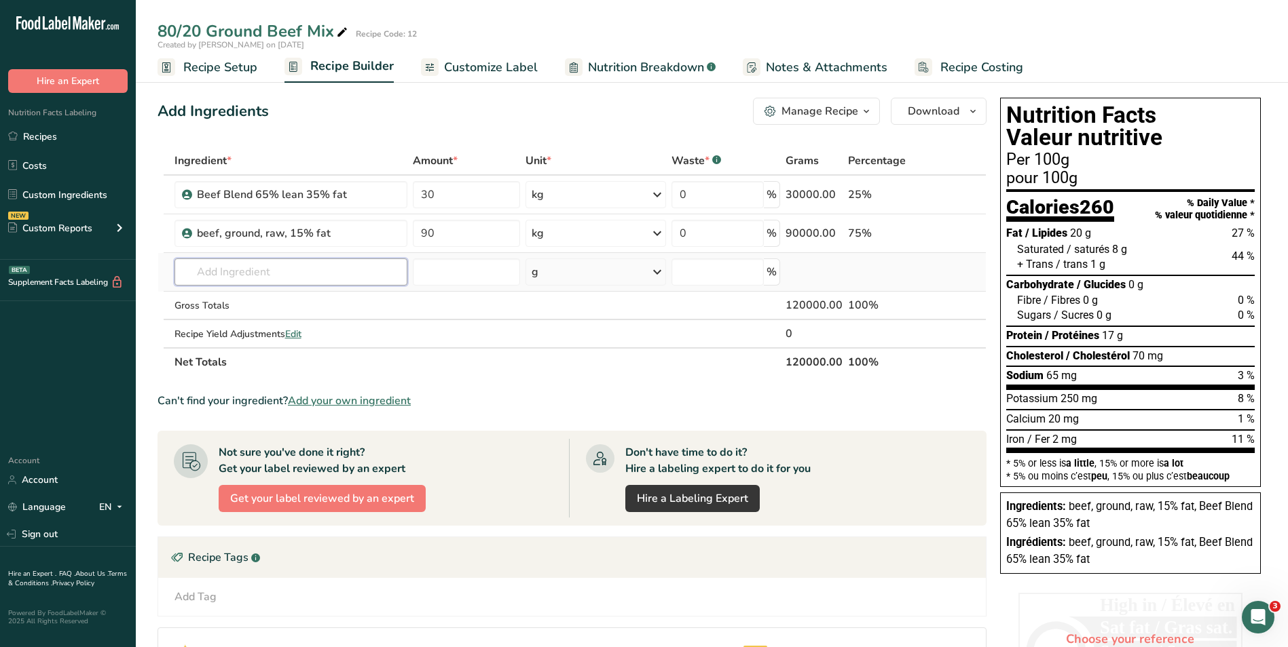
click at [365, 271] on input "text" at bounding box center [290, 272] width 233 height 27
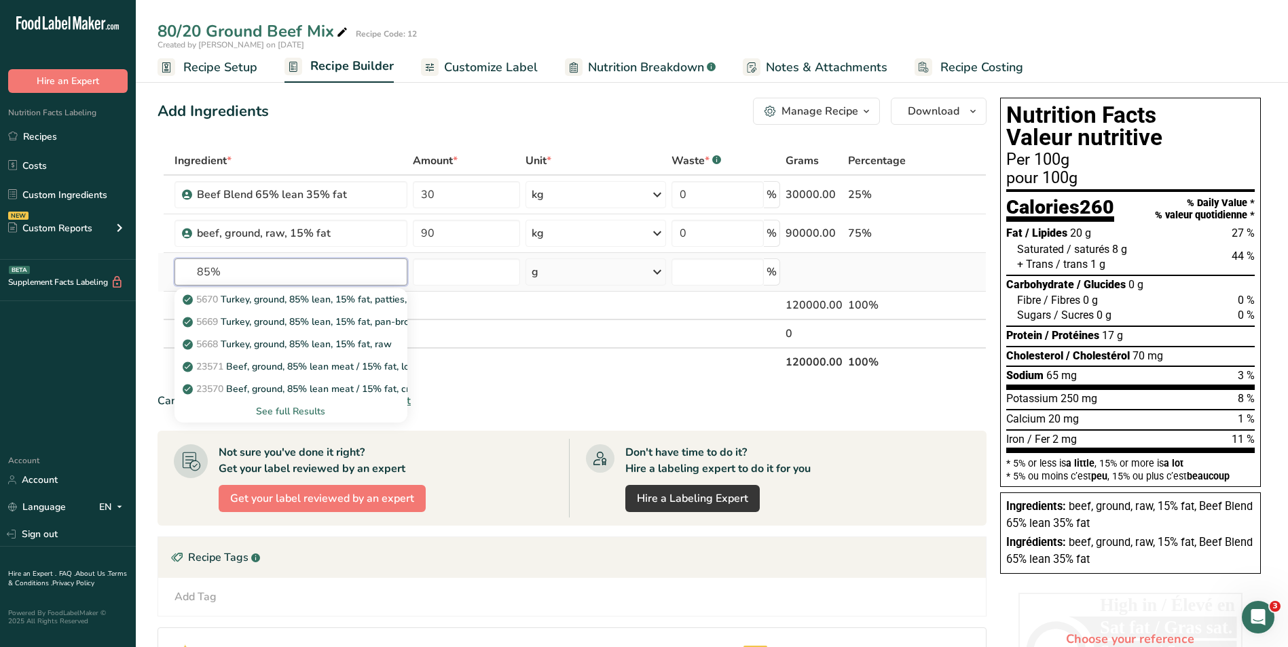
type input "85%"
click at [296, 411] on div "See full Results" at bounding box center [291, 412] width 212 height 14
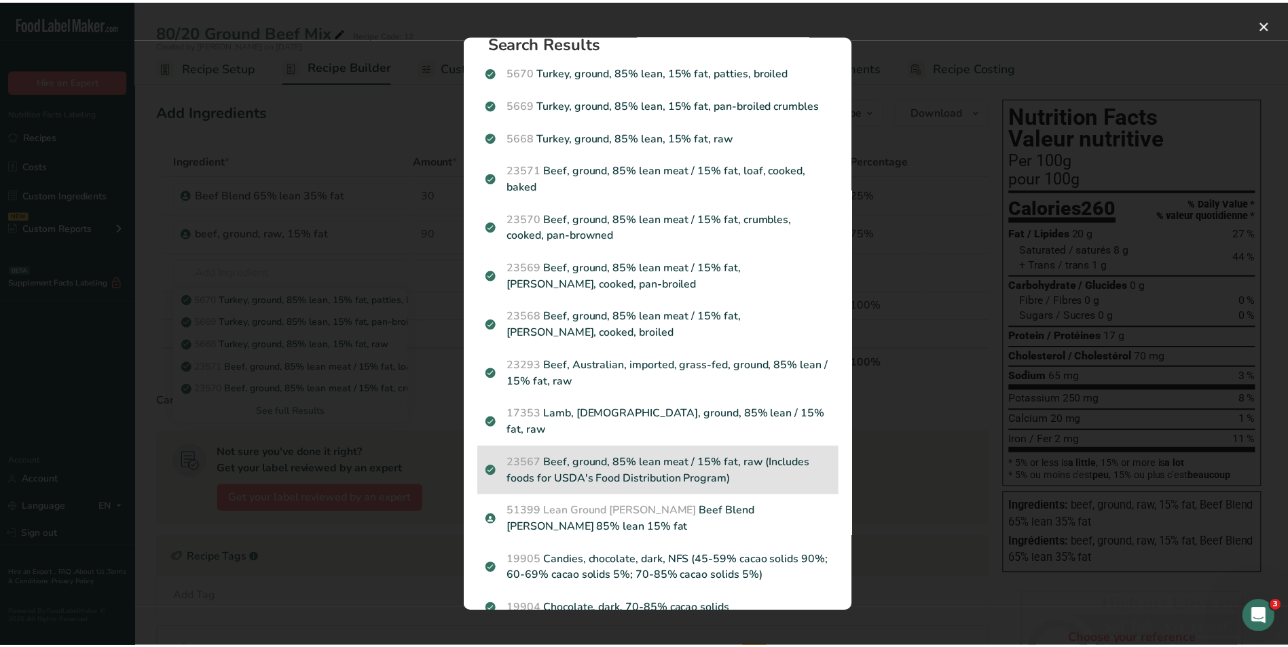
scroll to position [31, 0]
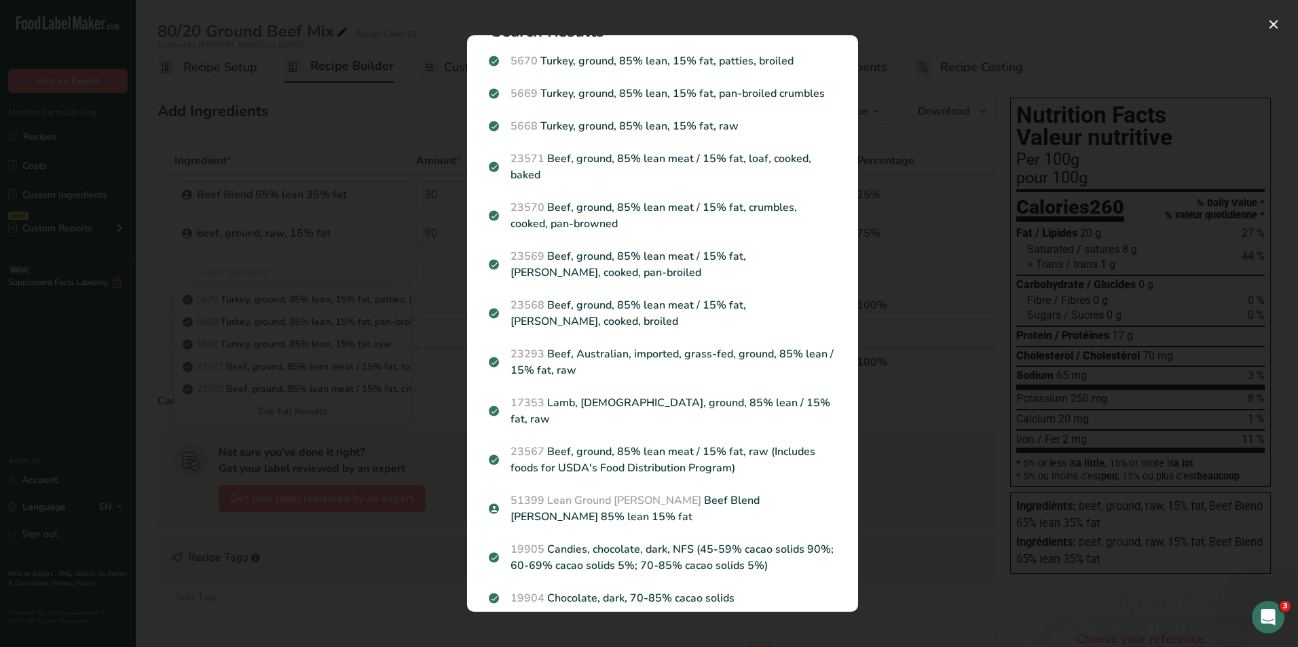
click at [1025, 75] on div "Search results modal" at bounding box center [649, 323] width 1298 height 647
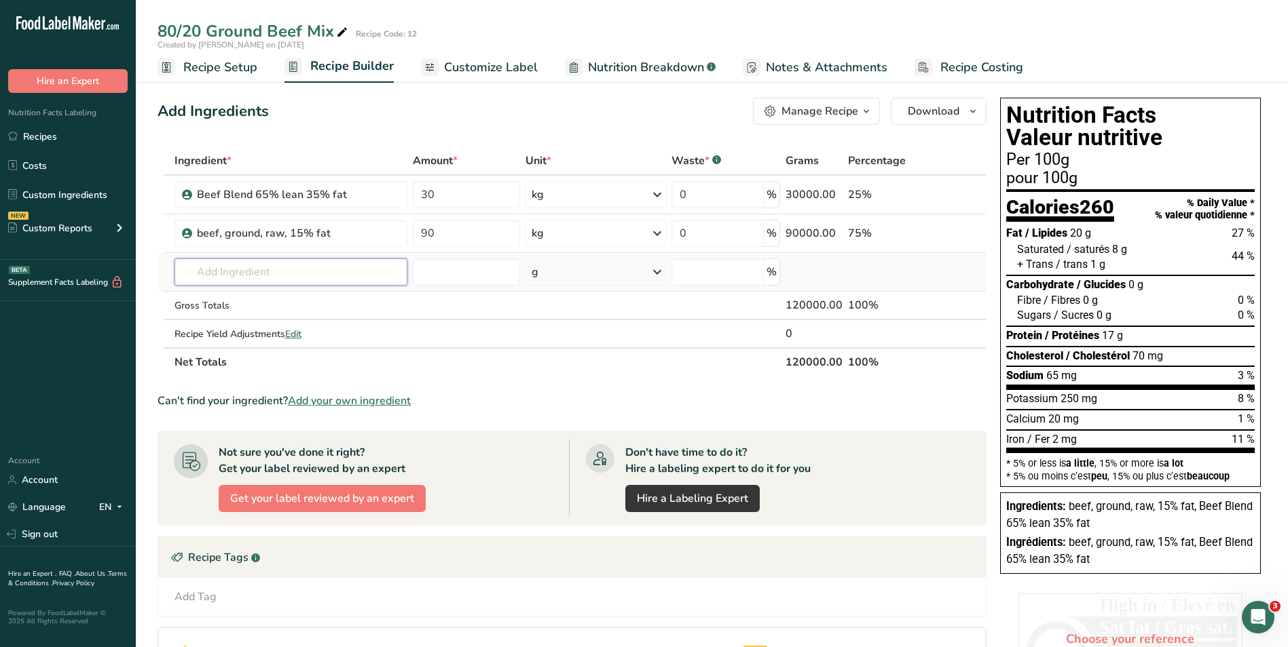
click at [257, 277] on input "text" at bounding box center [290, 272] width 233 height 27
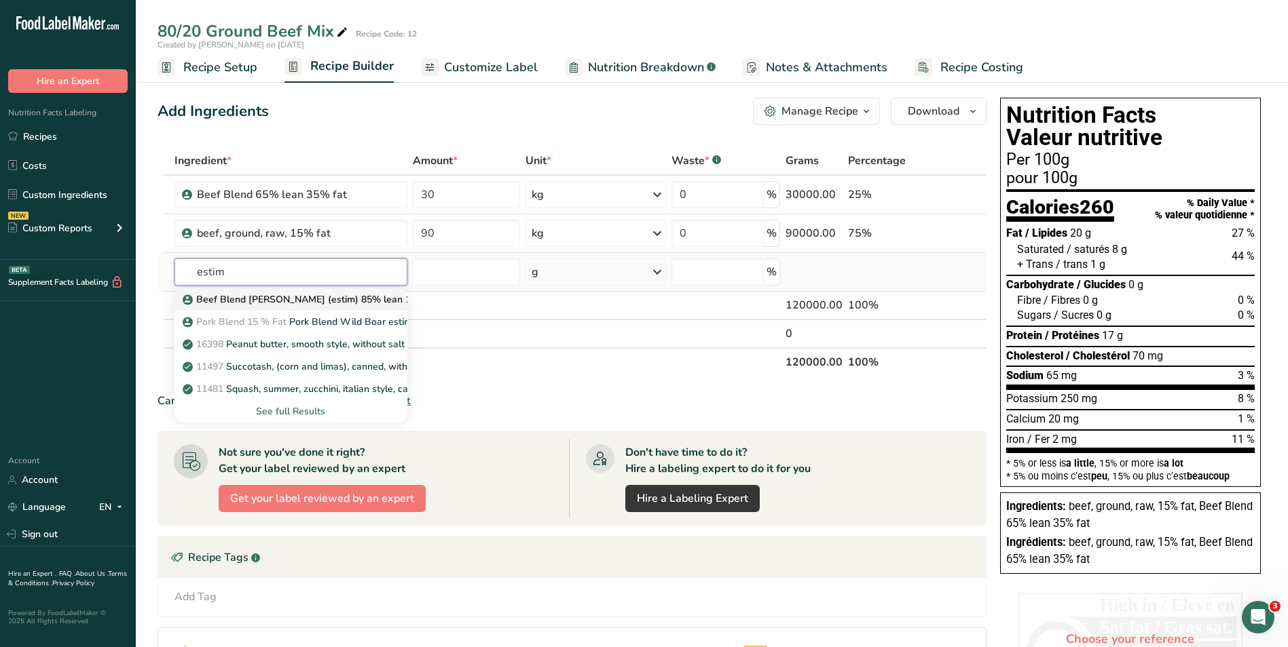
type input "estim"
click at [271, 303] on p "Beef Blend [PERSON_NAME] (estim) 85% lean 15% fat" at bounding box center [312, 300] width 255 height 14
type input "Beef Blend [PERSON_NAME] (estim) 85% lean 15% fat"
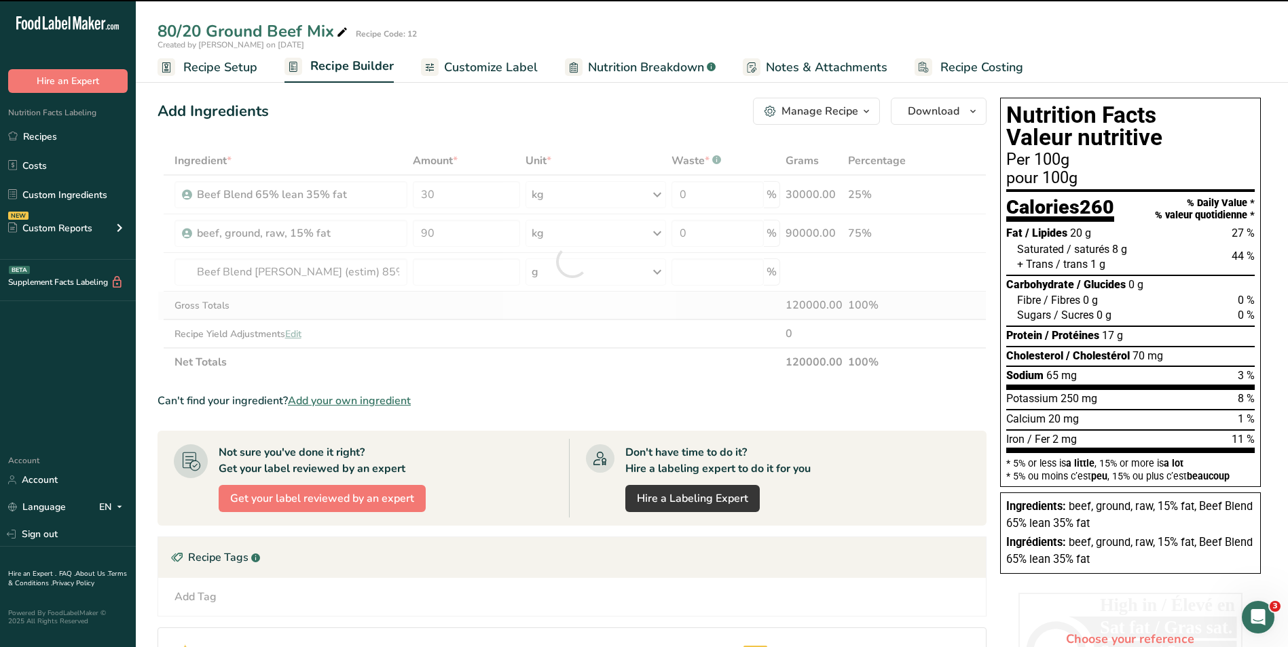
type input "0"
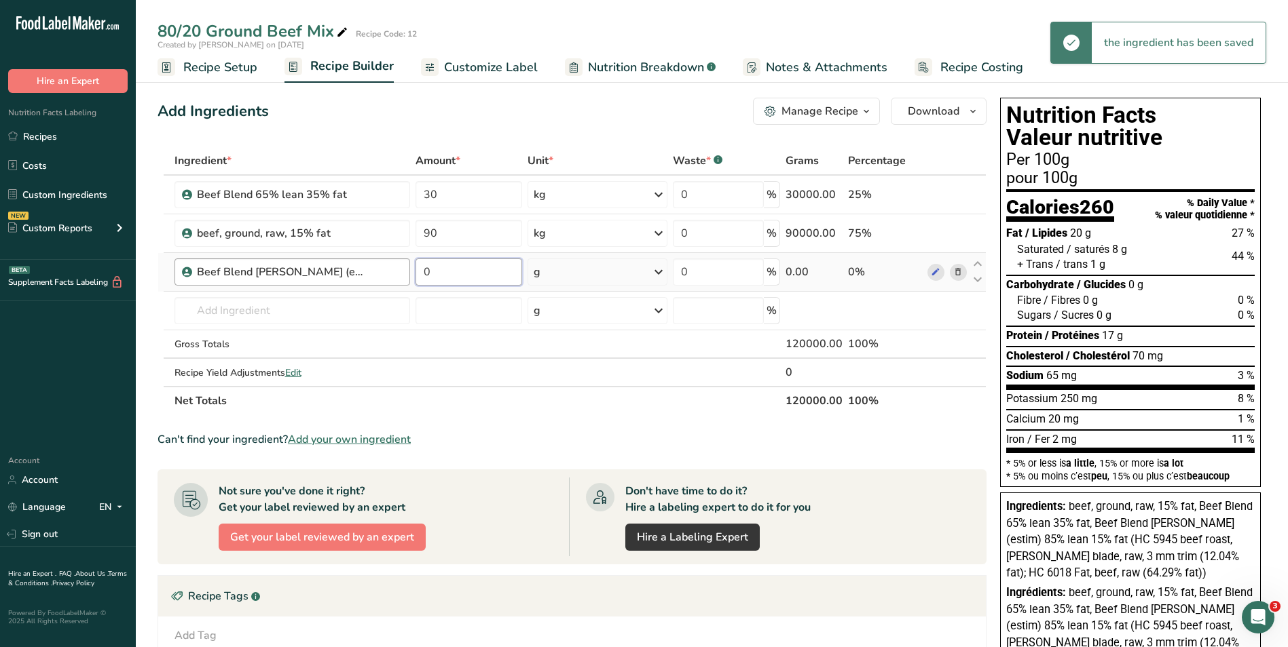
drag, startPoint x: 415, startPoint y: 267, endPoint x: 399, endPoint y: 265, distance: 15.7
click at [399, 265] on tr "Beef Blend [PERSON_NAME] (estim) 85% lean 15% fat 0 g Weight Units g kg mg See …" at bounding box center [571, 272] width 827 height 39
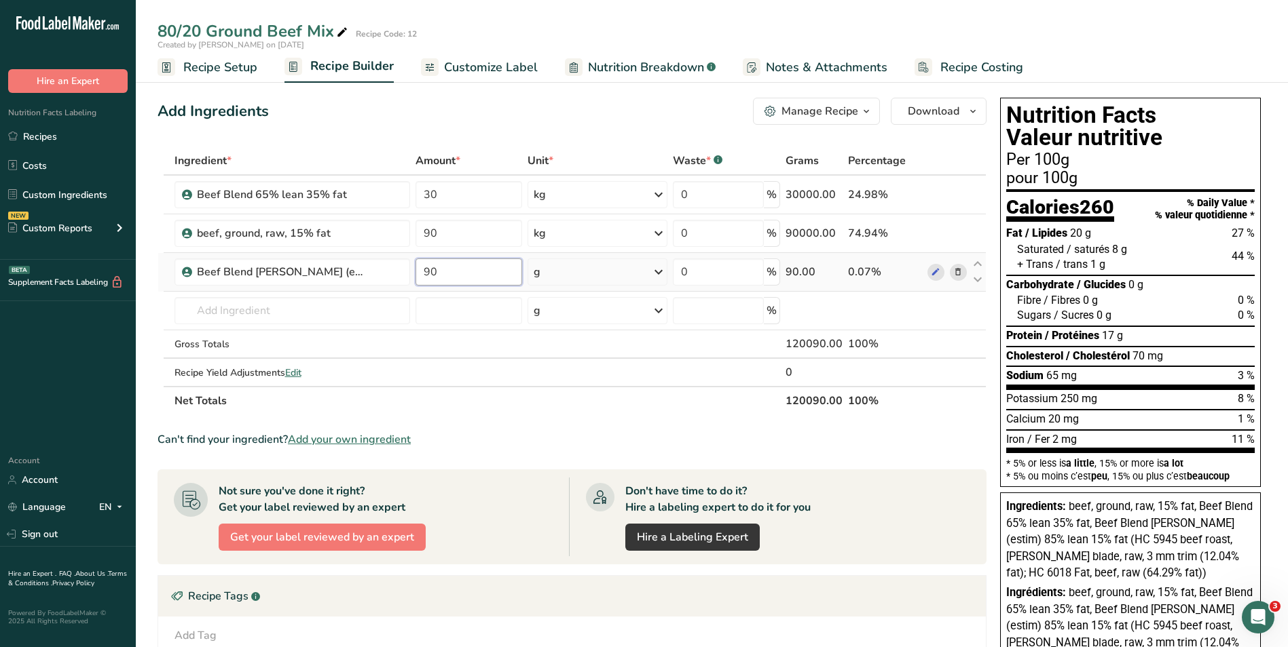
type input "90"
click at [659, 270] on div "Ingredient * Amount * Unit * Waste * .a-a{fill:#347362;}.b-a{fill:#fff;} Grams …" at bounding box center [571, 281] width 829 height 269
click at [659, 270] on icon at bounding box center [658, 272] width 16 height 24
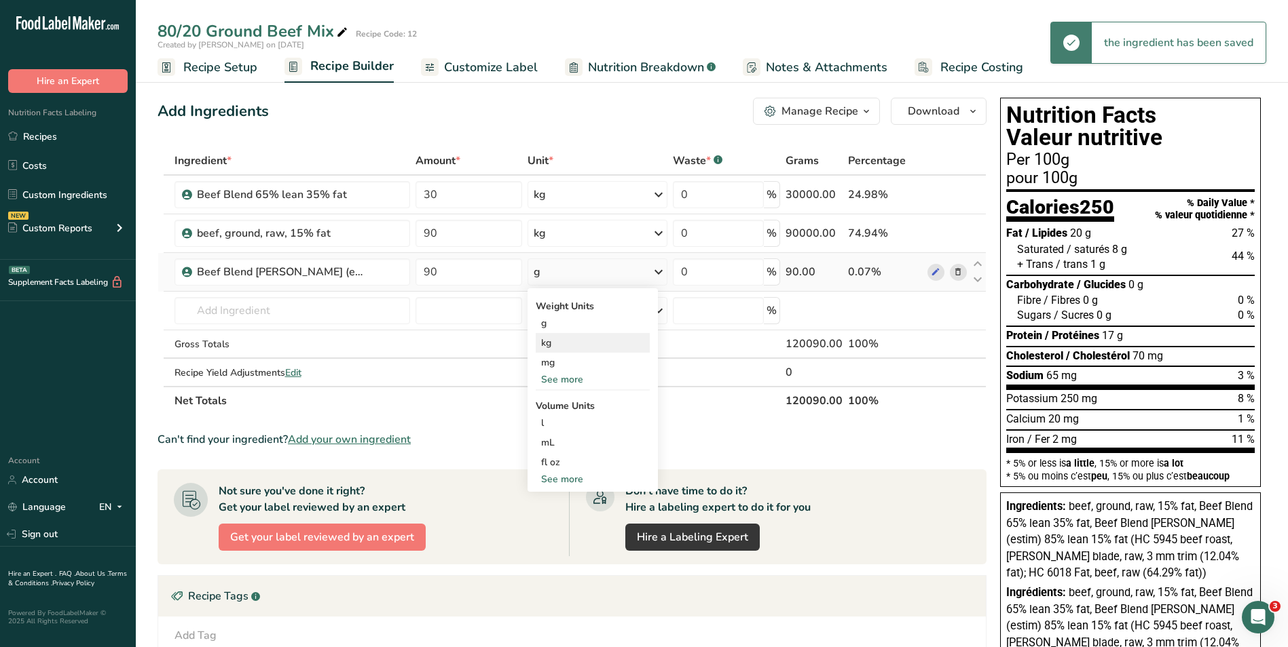
click at [561, 343] on div "kg" at bounding box center [592, 343] width 114 height 20
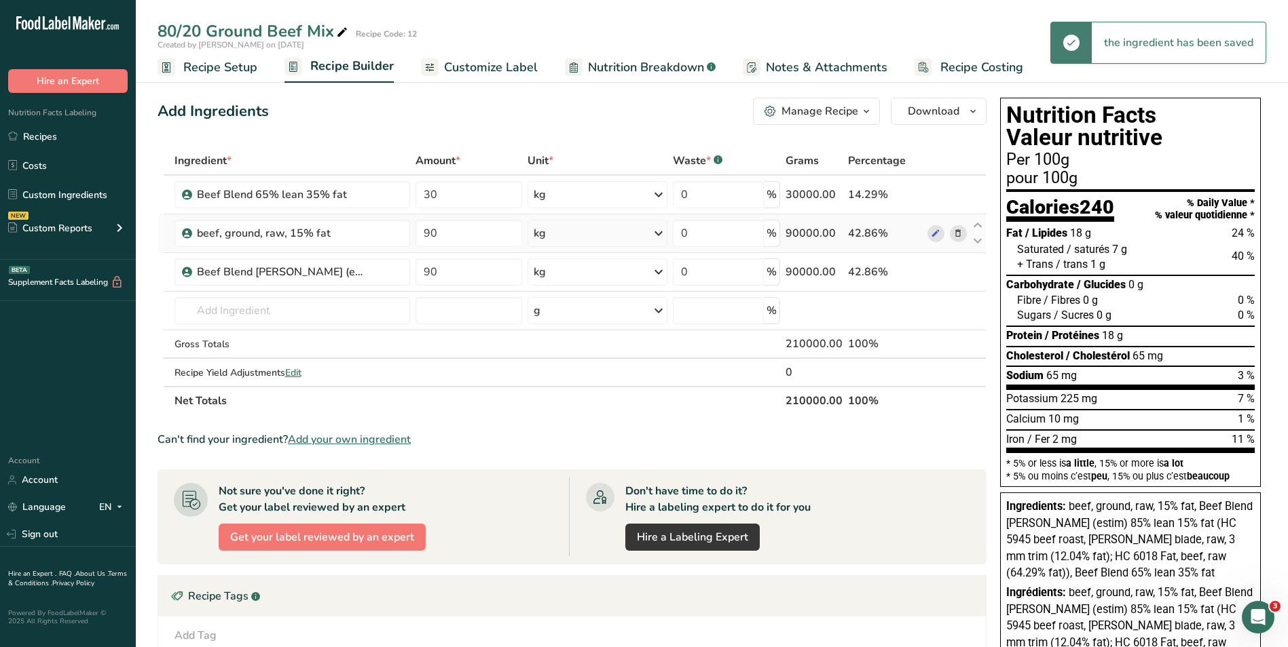
click at [962, 232] on icon at bounding box center [958, 234] width 10 height 14
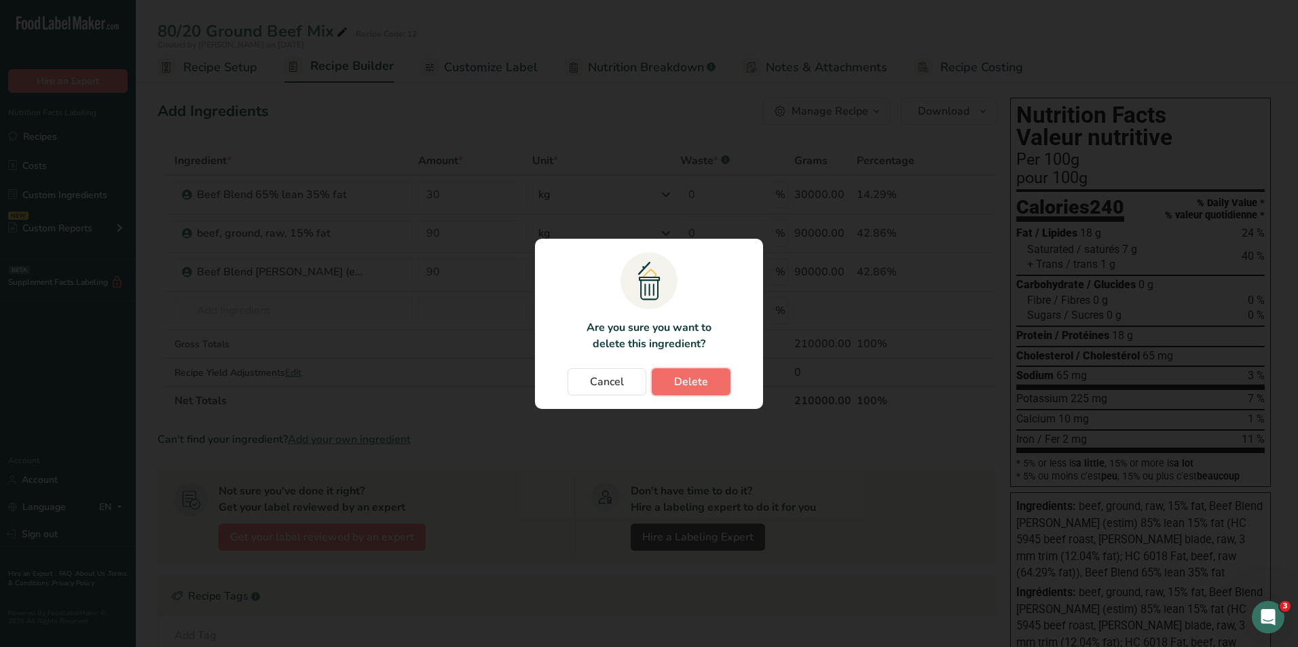
click at [679, 374] on span "Delete" at bounding box center [691, 382] width 34 height 16
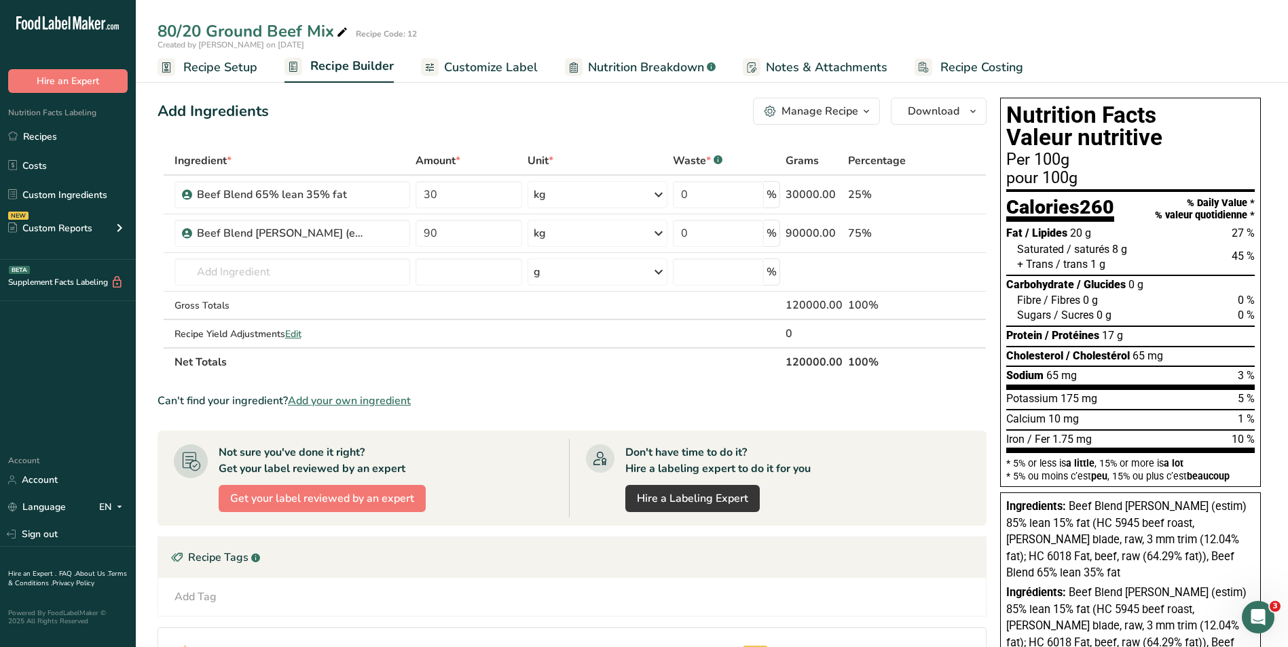
click at [1093, 41] on div "Created by [PERSON_NAME] on [DATE]" at bounding box center [712, 45] width 1152 height 12
click at [499, 69] on span "Customize Label" at bounding box center [491, 67] width 94 height 18
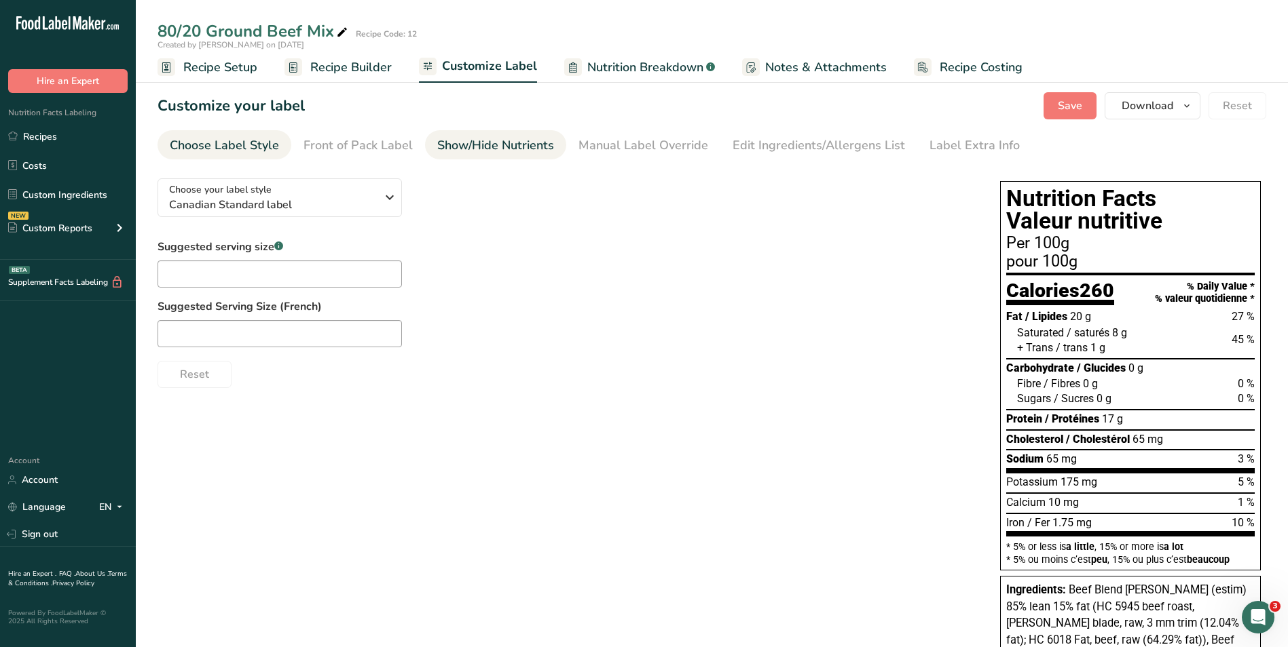
click at [496, 145] on div "Show/Hide Nutrients" at bounding box center [495, 145] width 117 height 18
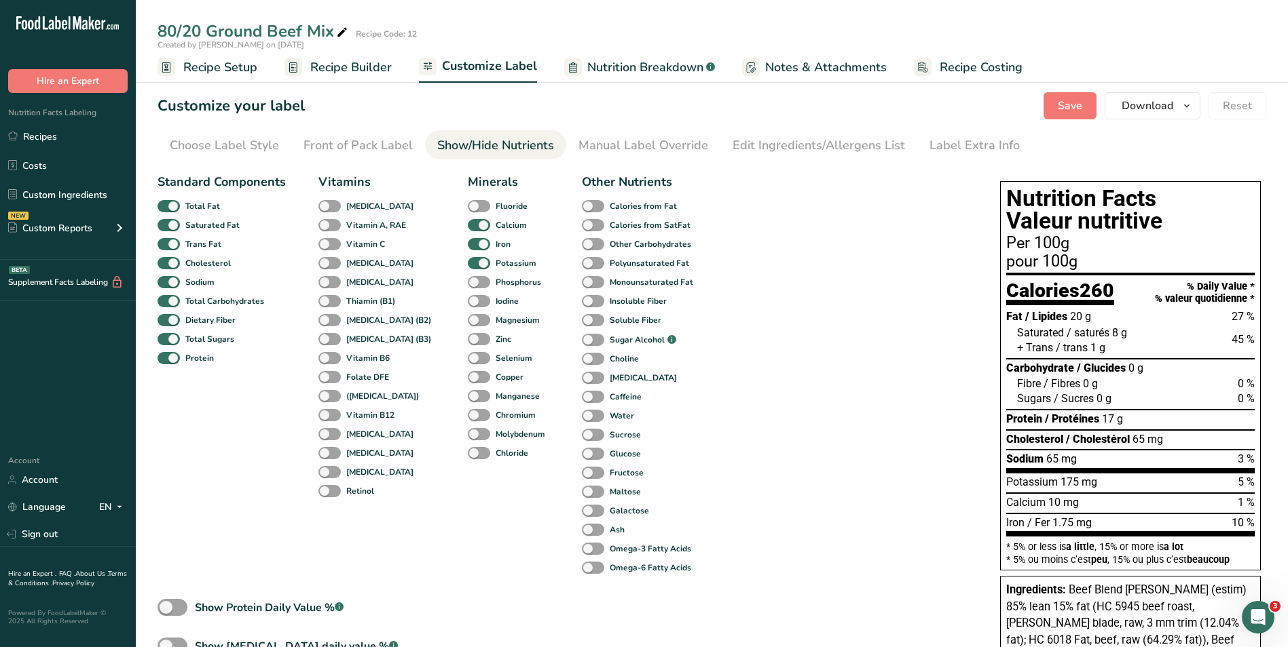
click at [496, 145] on div "Show/Hide Nutrients" at bounding box center [495, 145] width 117 height 18
click at [610, 150] on div "Manual Label Override" at bounding box center [643, 145] width 130 height 18
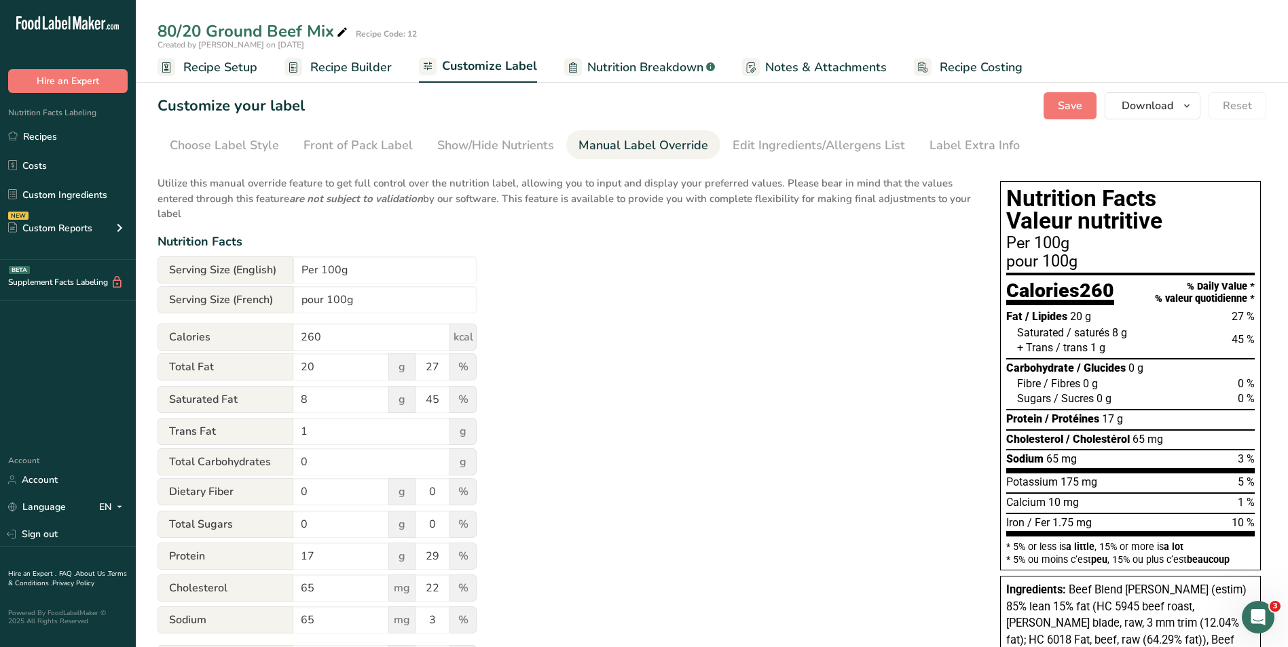
click at [820, 160] on section "Customize your label Save Download Choose what to show on your downloaded label…" at bounding box center [712, 432] width 1152 height 723
click at [814, 150] on div "Edit Ingredients/Allergens List" at bounding box center [818, 145] width 172 height 18
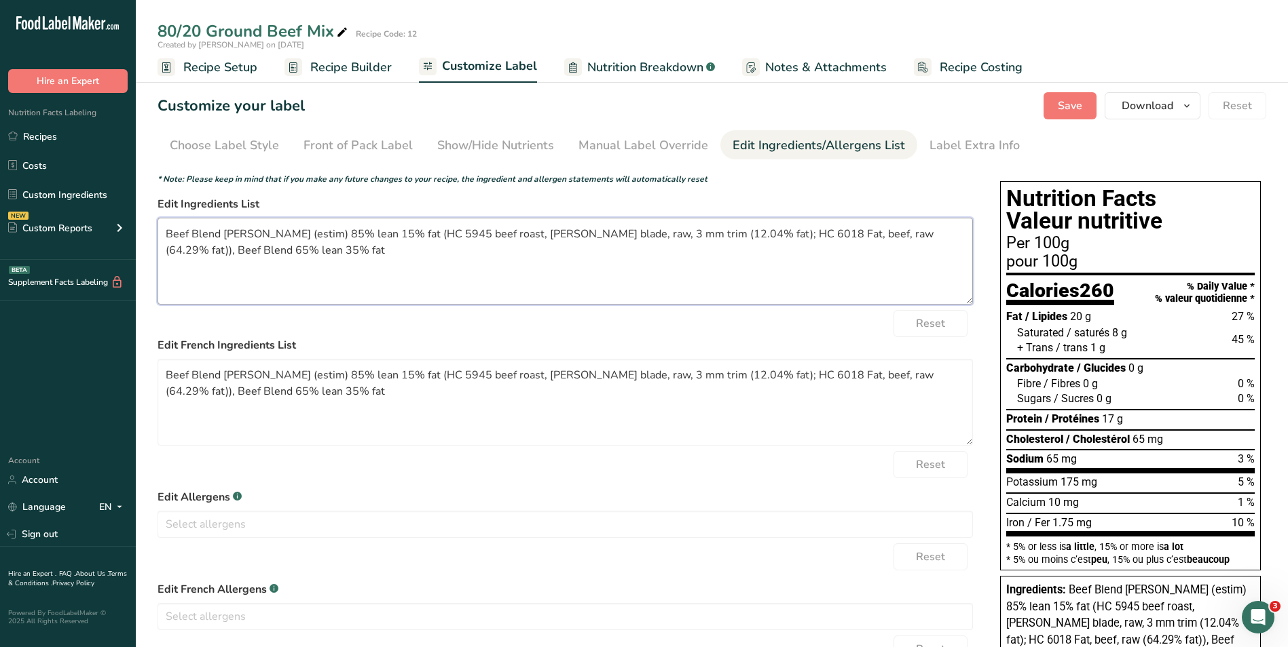
drag, startPoint x: 265, startPoint y: 259, endPoint x: 187, endPoint y: 235, distance: 82.2
click at [187, 235] on textarea "Beef Blend [PERSON_NAME] (estim) 85% lean 15% fat (HC 5945 beef roast, [PERSON_…" at bounding box center [564, 261] width 815 height 87
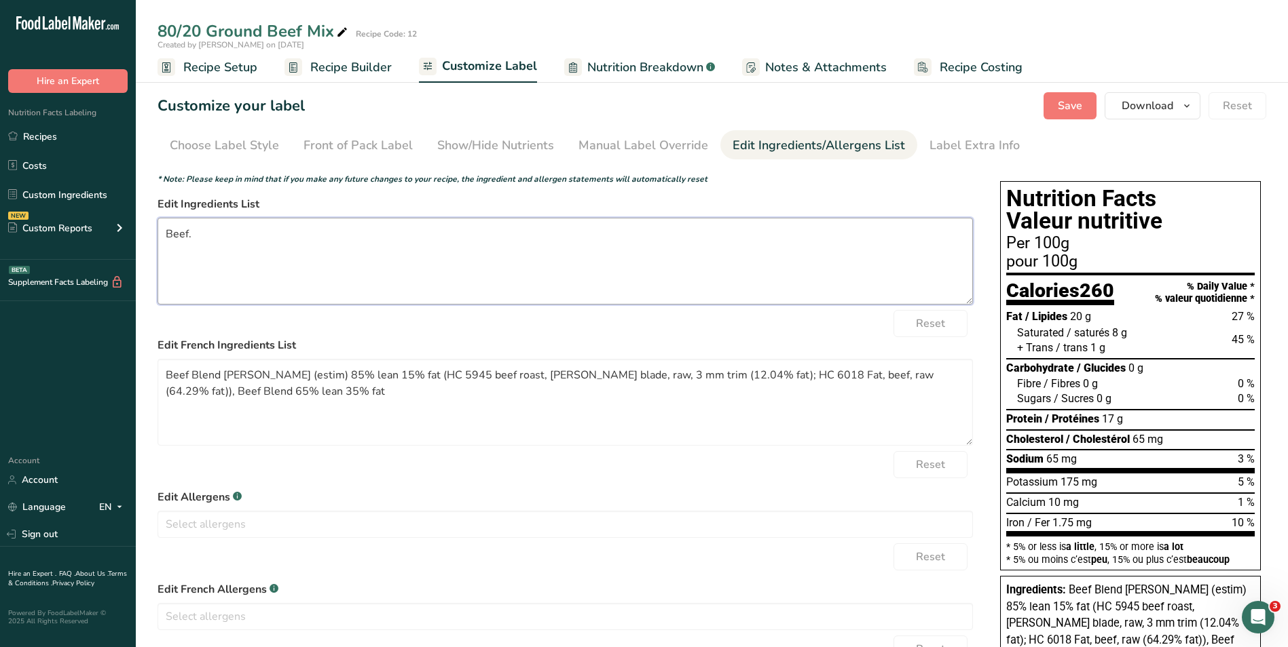
type textarea "Beef."
drag, startPoint x: 149, startPoint y: 380, endPoint x: 132, endPoint y: 375, distance: 17.6
click at [132, 375] on div ".a-20{fill:#fff;} Hire an Expert Nutrition Facts Labeling Recipes Costs Custom …" at bounding box center [644, 433] width 1288 height 867
paste textarea "oeuf"
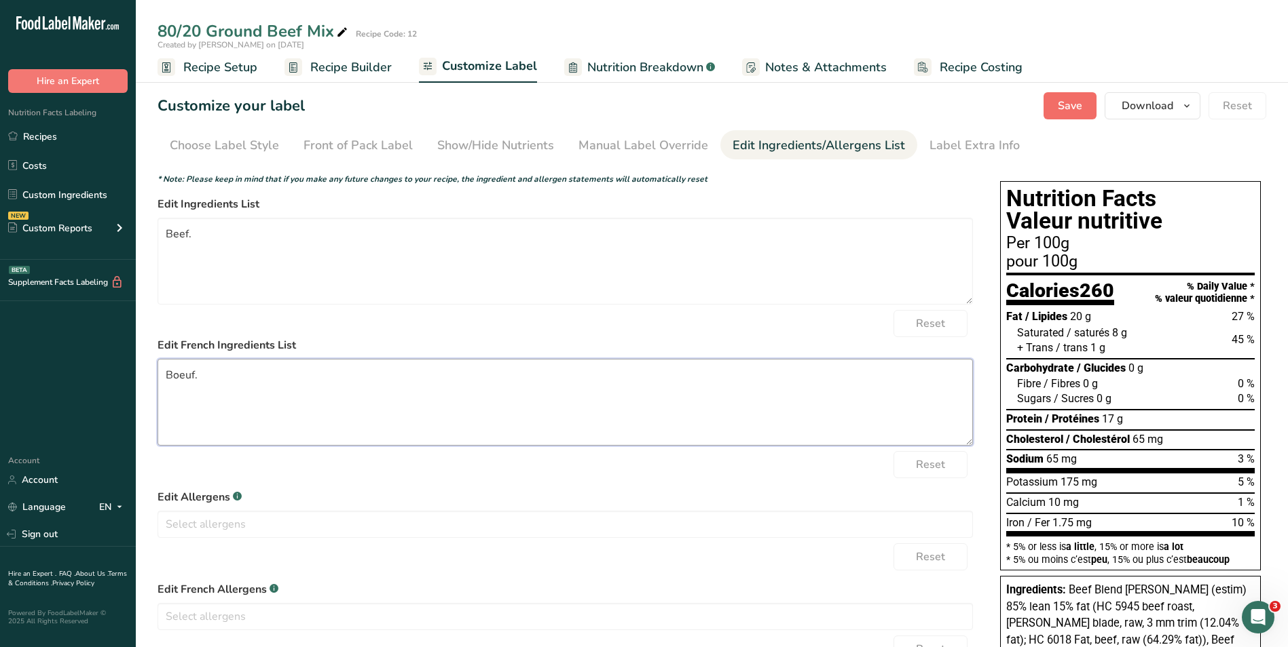
type textarea "Boeuf."
click at [1058, 107] on button "Save" at bounding box center [1069, 105] width 53 height 27
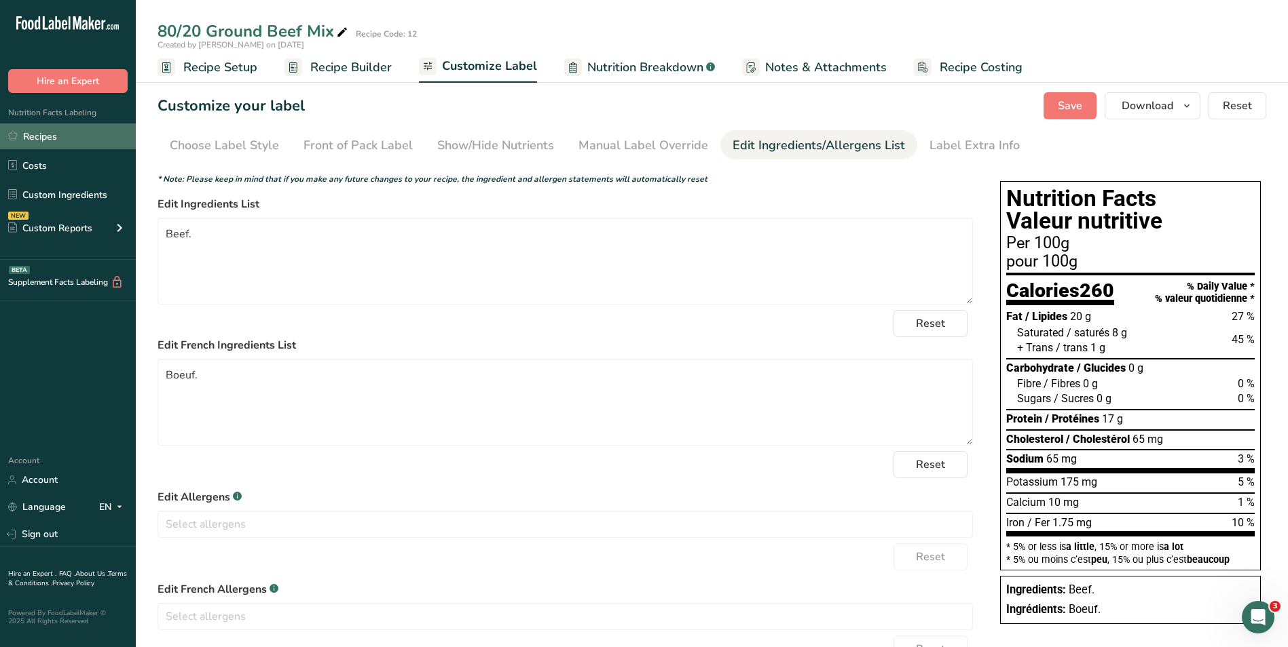
click at [49, 138] on link "Recipes" at bounding box center [68, 137] width 136 height 26
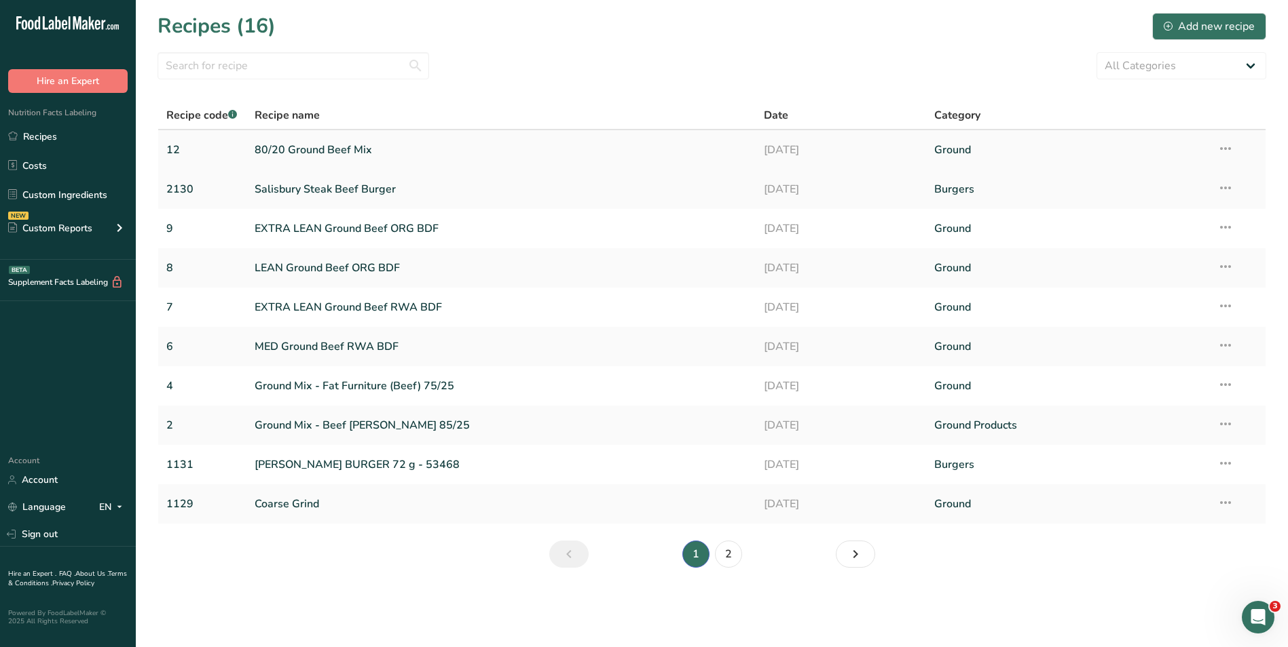
click at [278, 148] on link "80/20 Ground Beef Mix" at bounding box center [501, 150] width 493 height 29
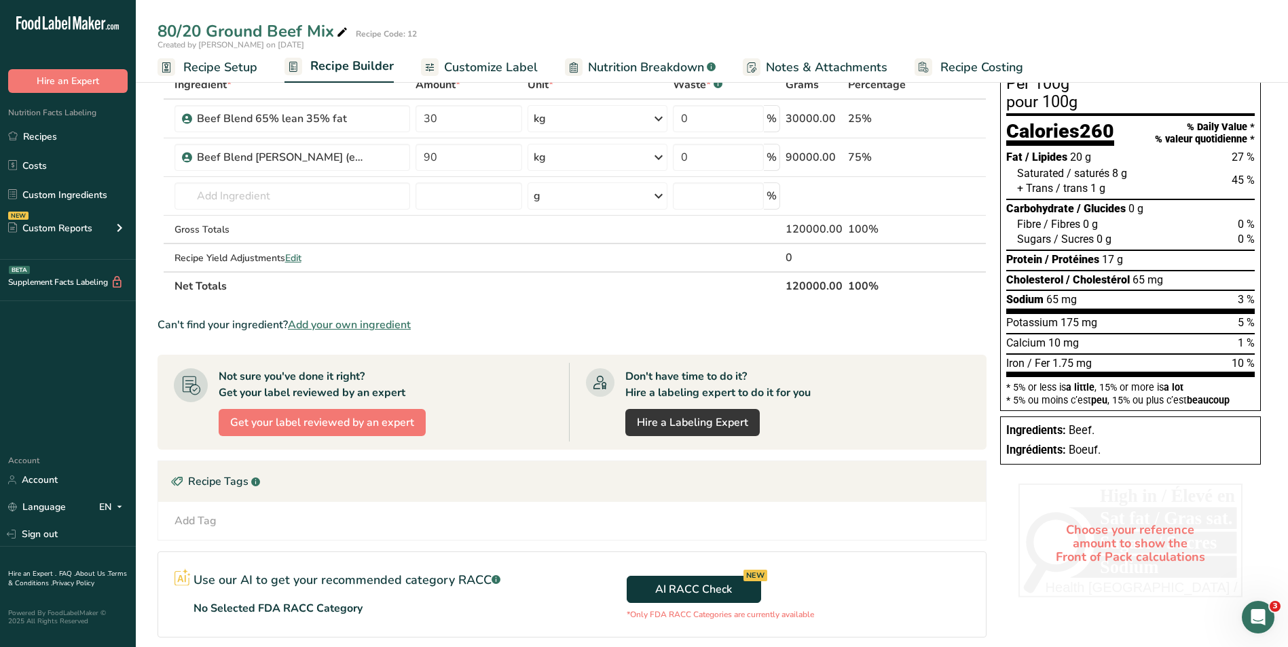
scroll to position [204, 0]
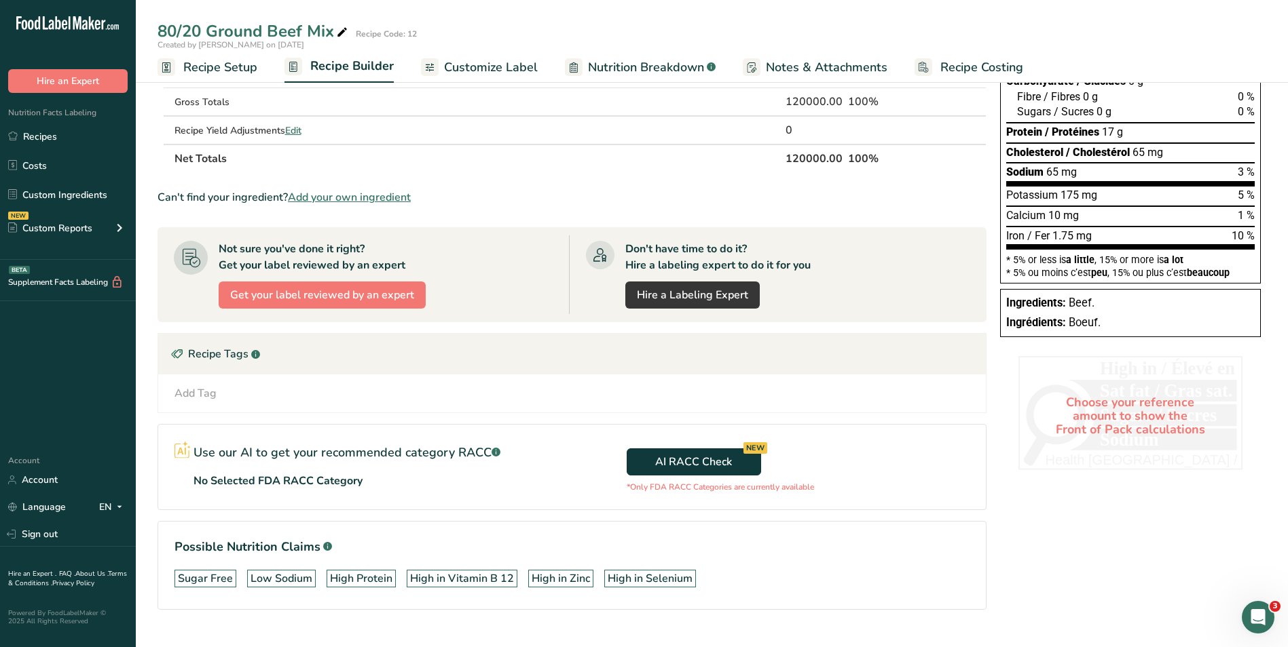
click at [1106, 402] on div "Choose your reference amount to show the Front of Pack calculations" at bounding box center [1130, 415] width 224 height 119
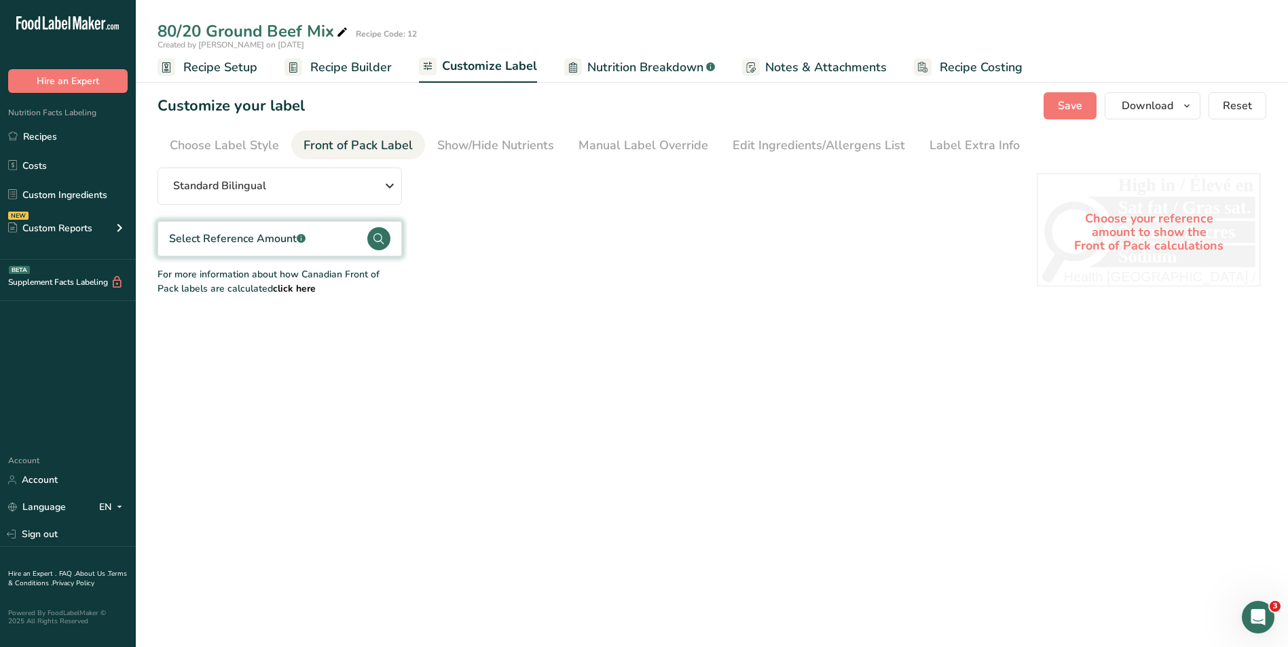
click at [219, 233] on div "Select Reference Amount .a-a{fill:#347362;}.b-a{fill:#fff;}" at bounding box center [237, 239] width 136 height 16
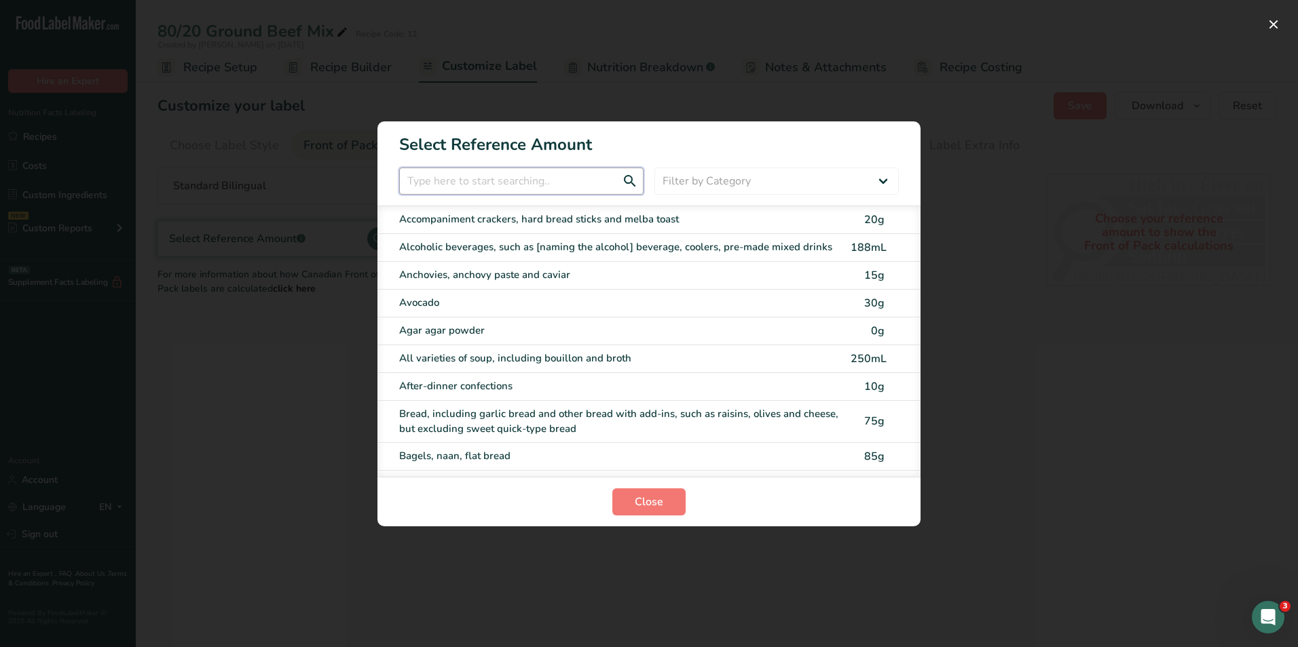
click at [457, 184] on input "FOP Category Selection Modal" at bounding box center [521, 181] width 244 height 27
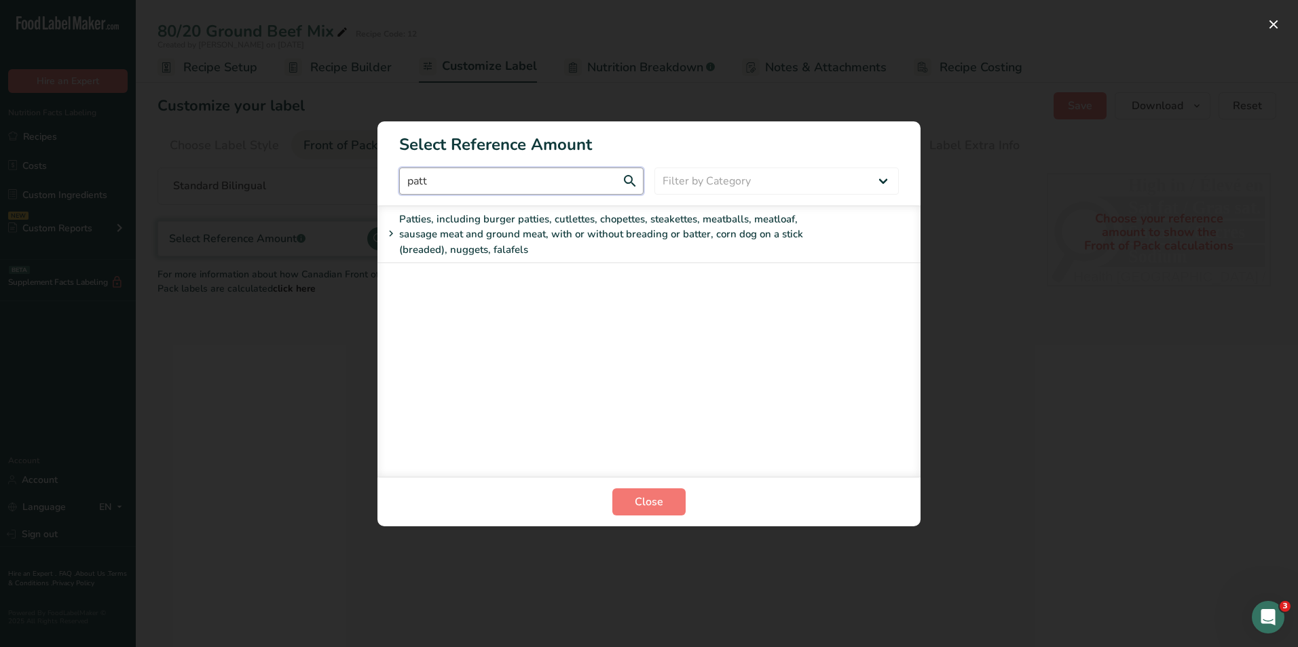
type input "patt"
click at [430, 231] on div "Patties, including burger patties, cutlettes, chopettes, steakettes, meatballs,…" at bounding box center [609, 235] width 452 height 46
click at [436, 277] on div "Option 1: raw" at bounding box center [627, 280] width 434 height 16
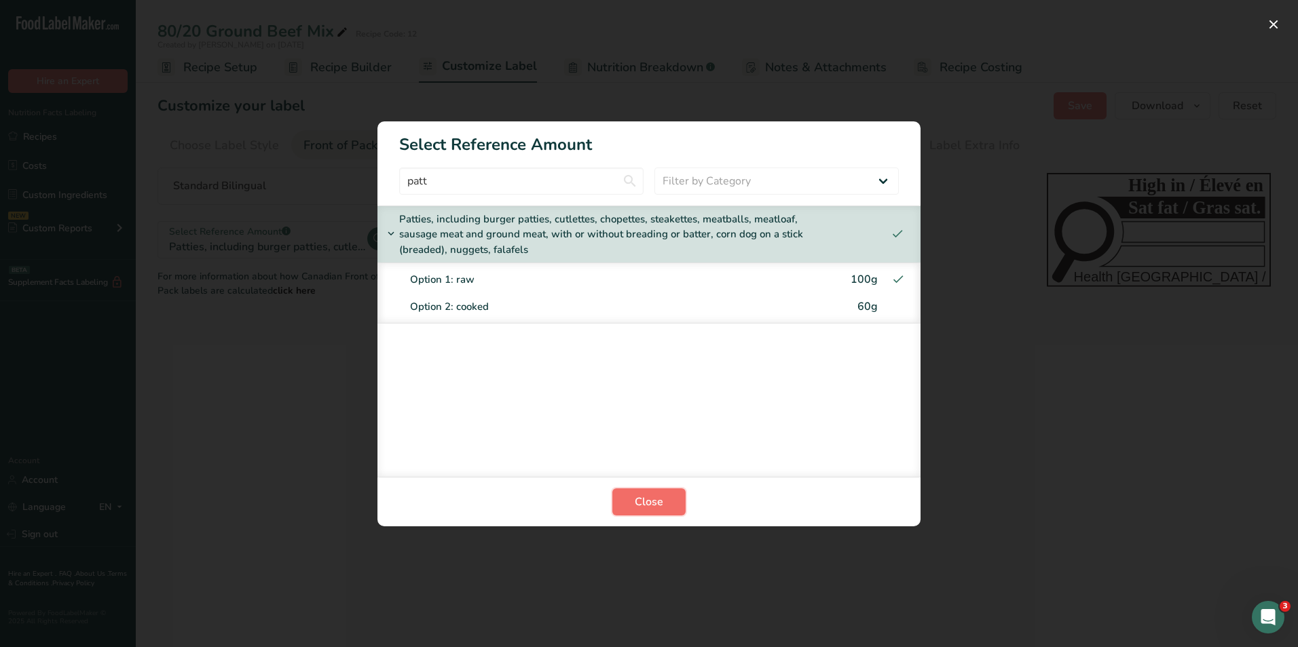
click at [645, 497] on span "Close" at bounding box center [649, 502] width 29 height 16
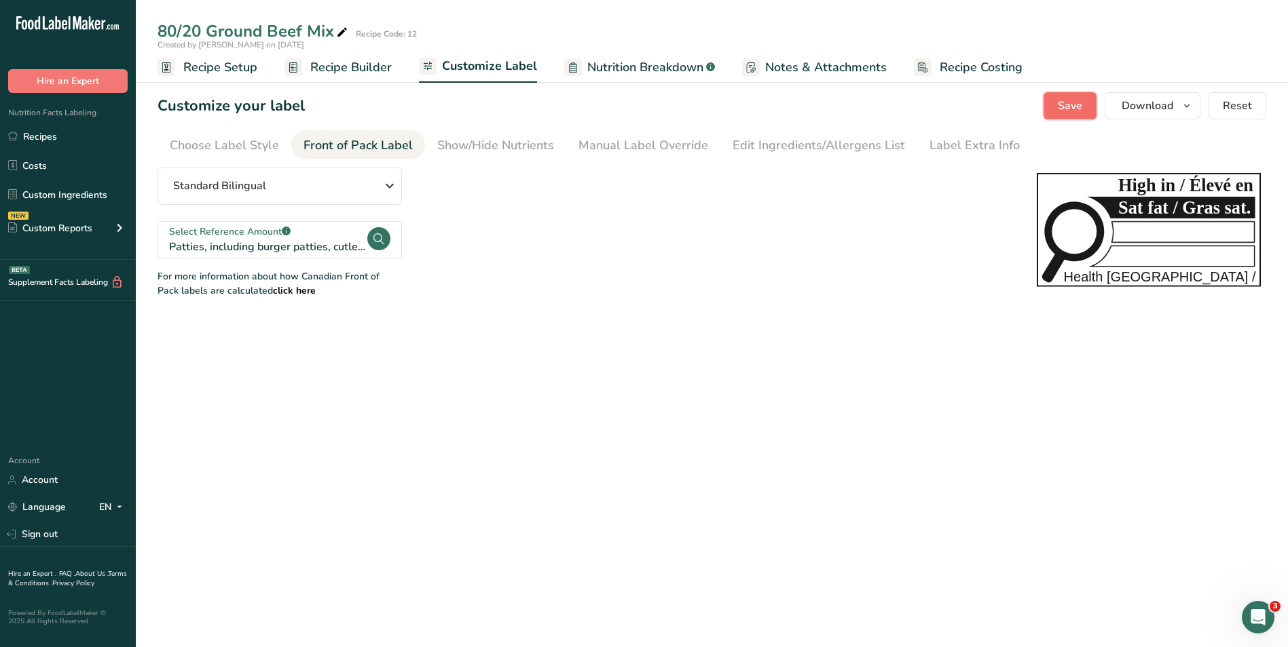
click at [1075, 104] on span "Save" at bounding box center [1069, 106] width 24 height 16
click at [207, 69] on span "Recipe Setup" at bounding box center [220, 67] width 74 height 18
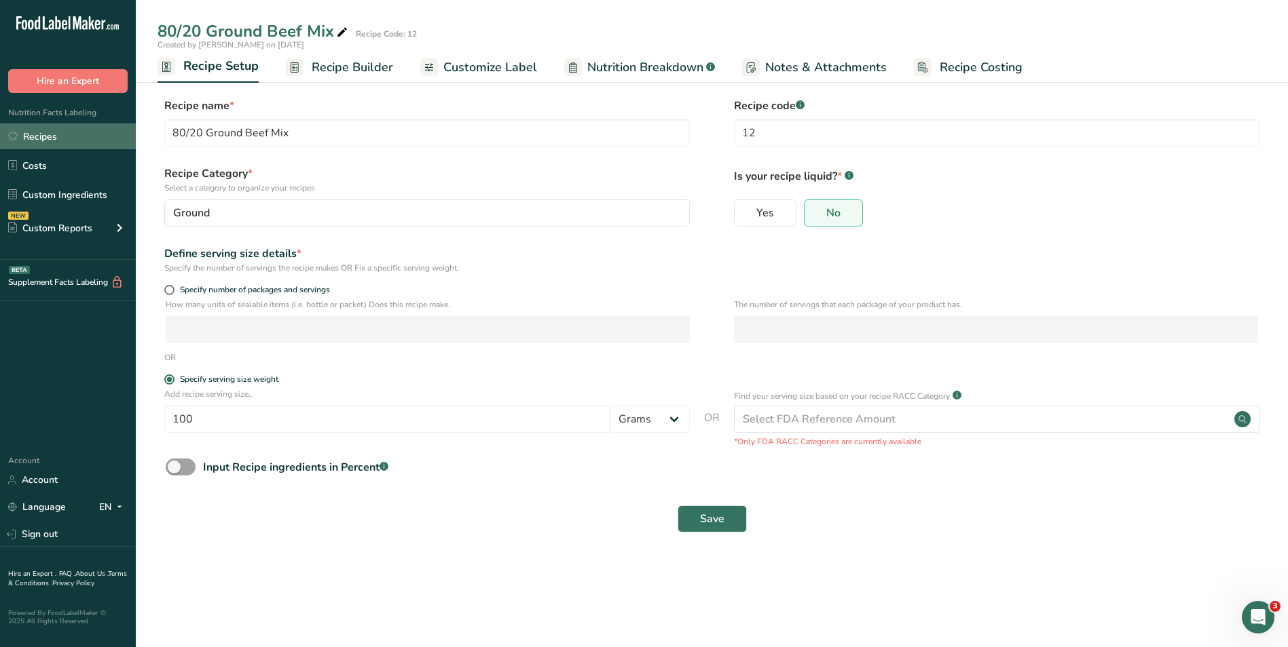
click at [48, 136] on link "Recipes" at bounding box center [68, 137] width 136 height 26
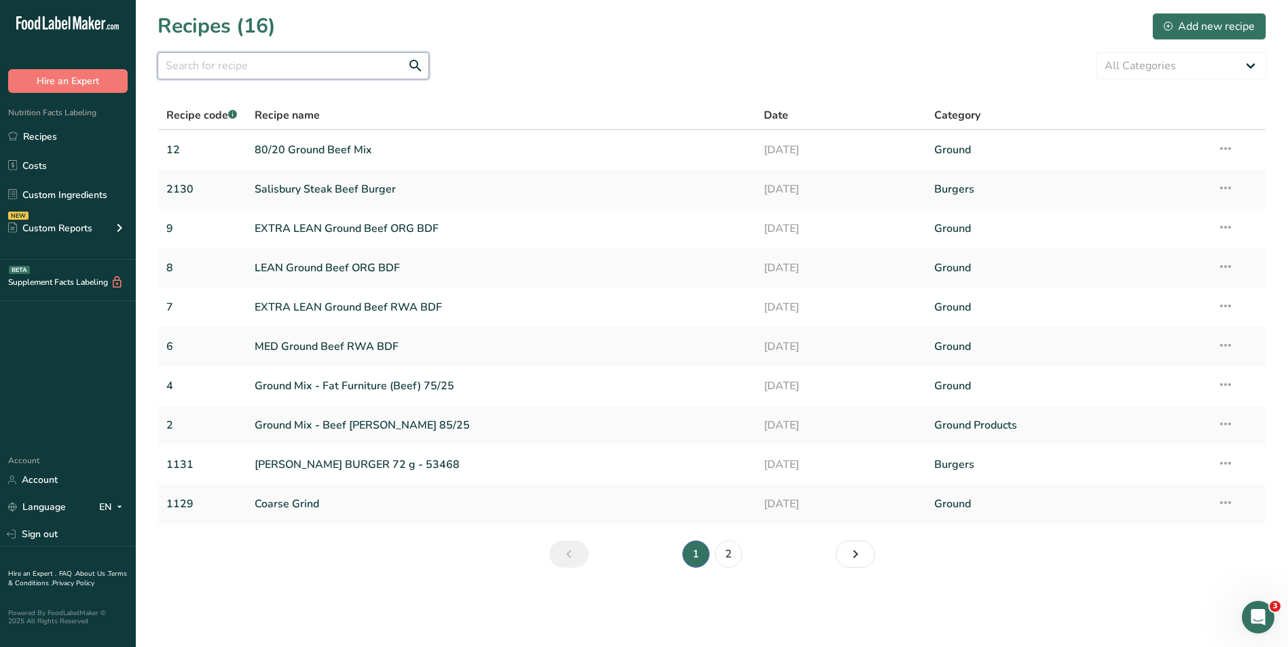
click at [214, 62] on input "text" at bounding box center [292, 65] width 271 height 27
click at [665, 86] on section "Recipes (16) Add new recipe All Categories Baked Goods [GEOGRAPHIC_DATA] Burger…" at bounding box center [712, 295] width 1152 height 590
click at [1218, 25] on div "Add new recipe" at bounding box center [1208, 26] width 91 height 16
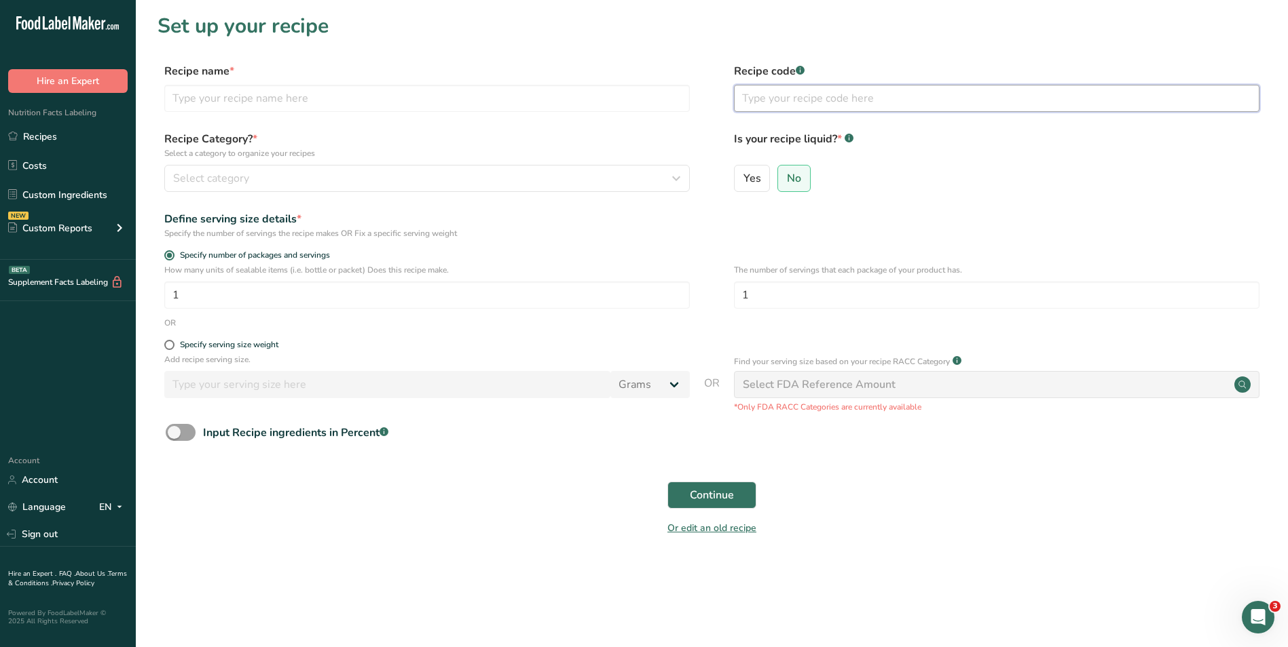
click at [789, 99] on input "text" at bounding box center [996, 98] width 525 height 27
type input "13"
click at [293, 100] on input "text" at bounding box center [426, 98] width 525 height 27
type input "Meat"
click at [169, 255] on span at bounding box center [169, 255] width 10 height 10
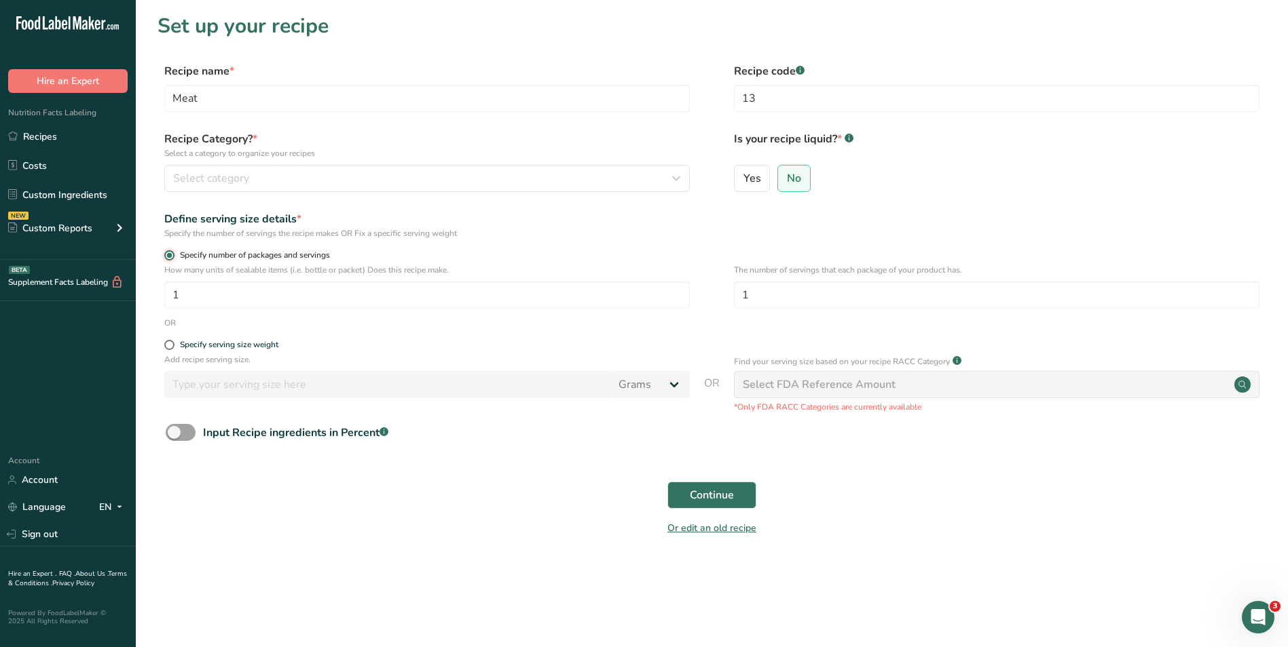
click at [169, 255] on input "Specify number of packages and servings" at bounding box center [168, 255] width 9 height 9
click at [171, 339] on form "Recipe name * Meat Recipe code .a-a{fill:#347362;}.b-a{fill:#fff;} 13 Recipe Ca…" at bounding box center [711, 303] width 1108 height 481
click at [170, 345] on span at bounding box center [169, 345] width 10 height 10
click at [170, 345] on input "Specify serving size weight" at bounding box center [168, 345] width 9 height 9
radio input "true"
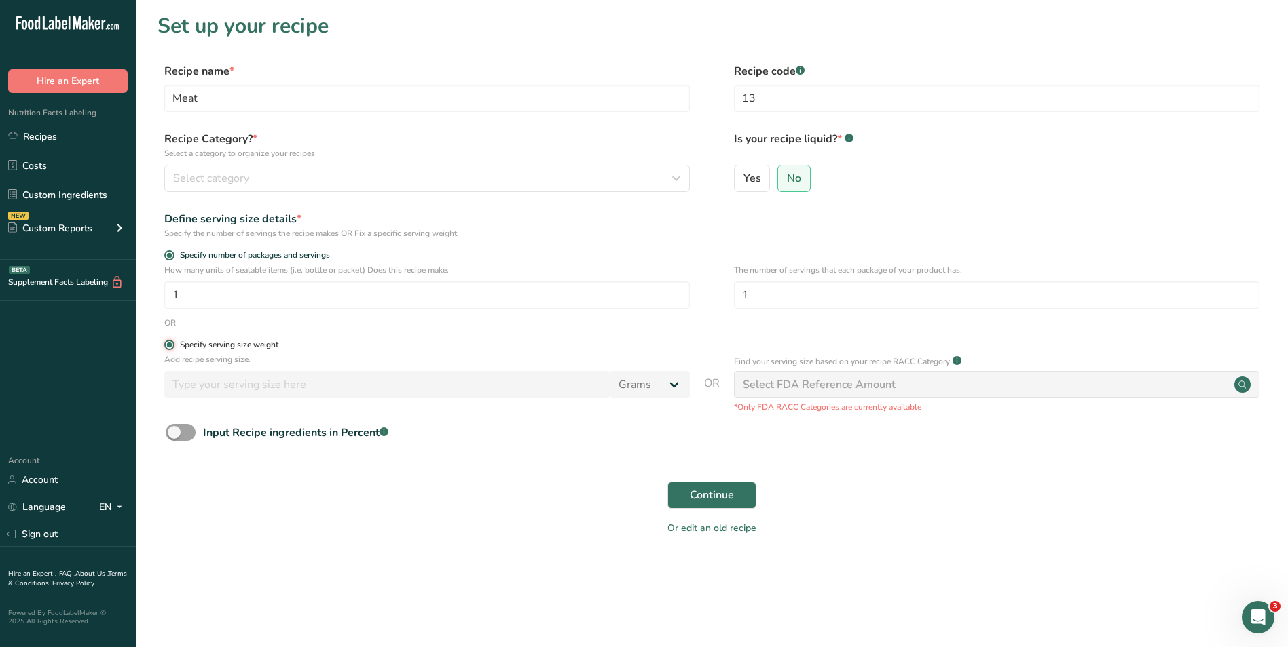
radio input "false"
click at [198, 379] on input "number" at bounding box center [387, 384] width 446 height 27
type input "100"
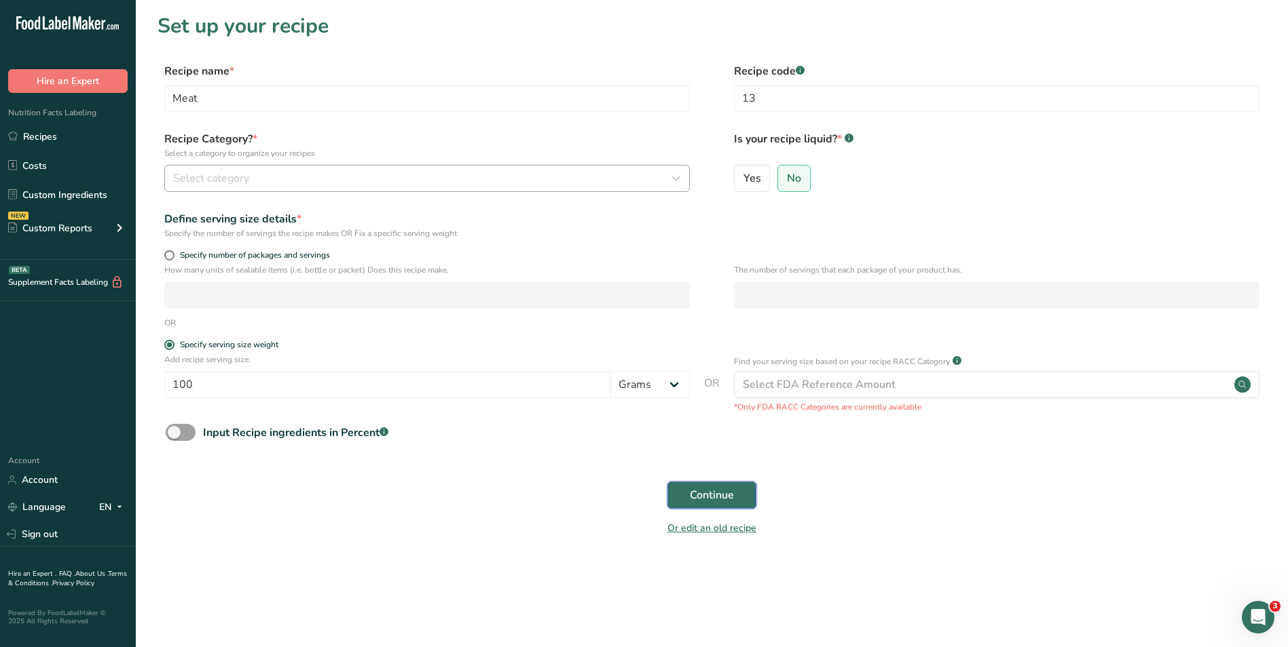
drag, startPoint x: 721, startPoint y: 486, endPoint x: 670, endPoint y: 174, distance: 316.4
click at [688, 206] on form "Recipe name * Meat Recipe code .a-a{fill:#347362;}.b-a{fill:#fff;} 13 Recipe Ca…" at bounding box center [711, 303] width 1108 height 481
click at [675, 177] on icon "button" at bounding box center [676, 178] width 16 height 24
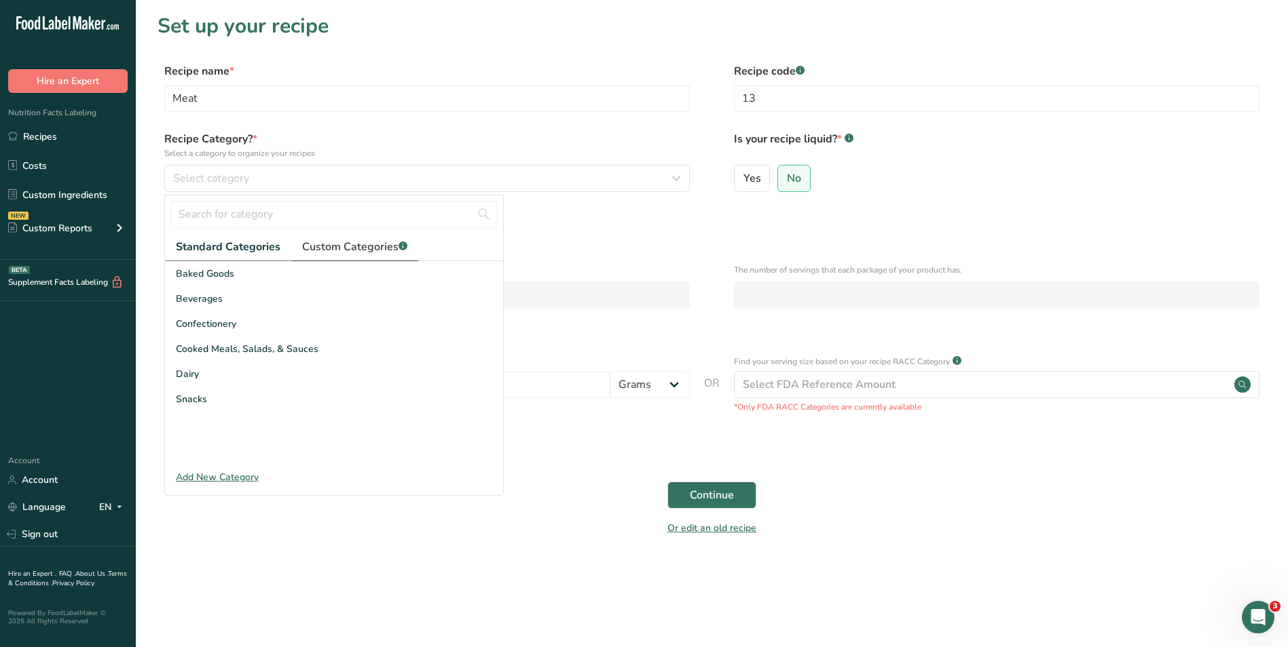
click at [369, 243] on span "Custom Categories .a-a{fill:#347362;}.b-a{fill:#fff;}" at bounding box center [354, 247] width 105 height 16
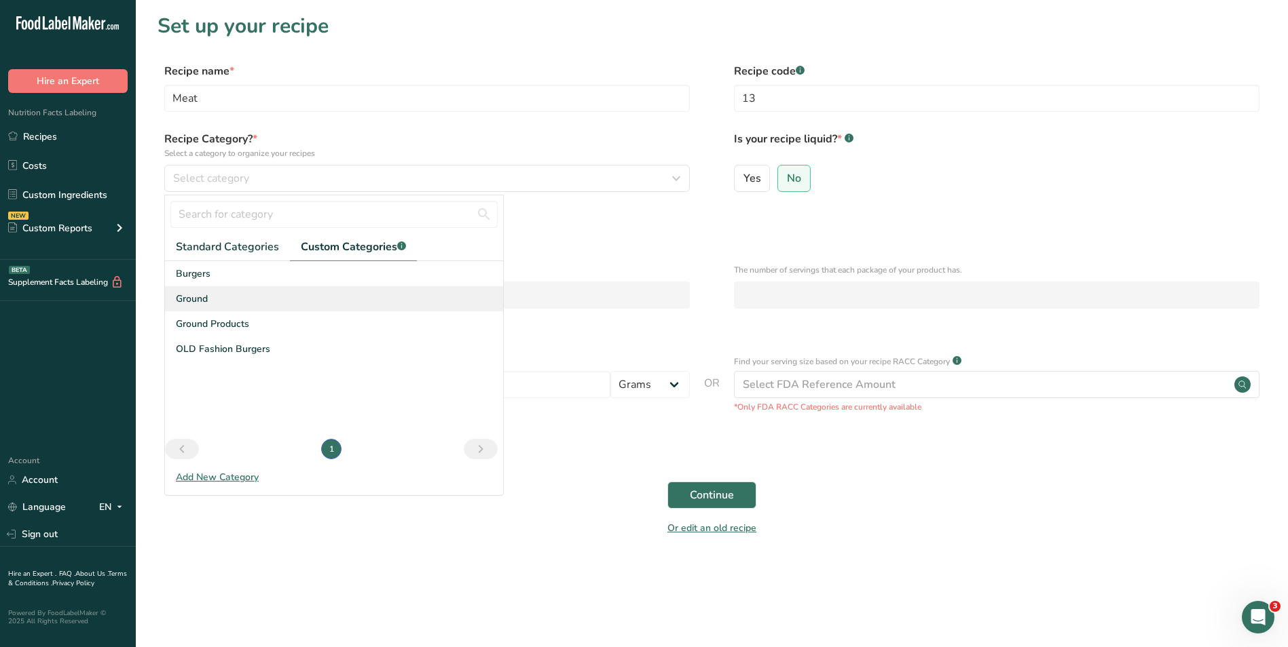
click at [206, 298] on span "Ground" at bounding box center [192, 299] width 32 height 14
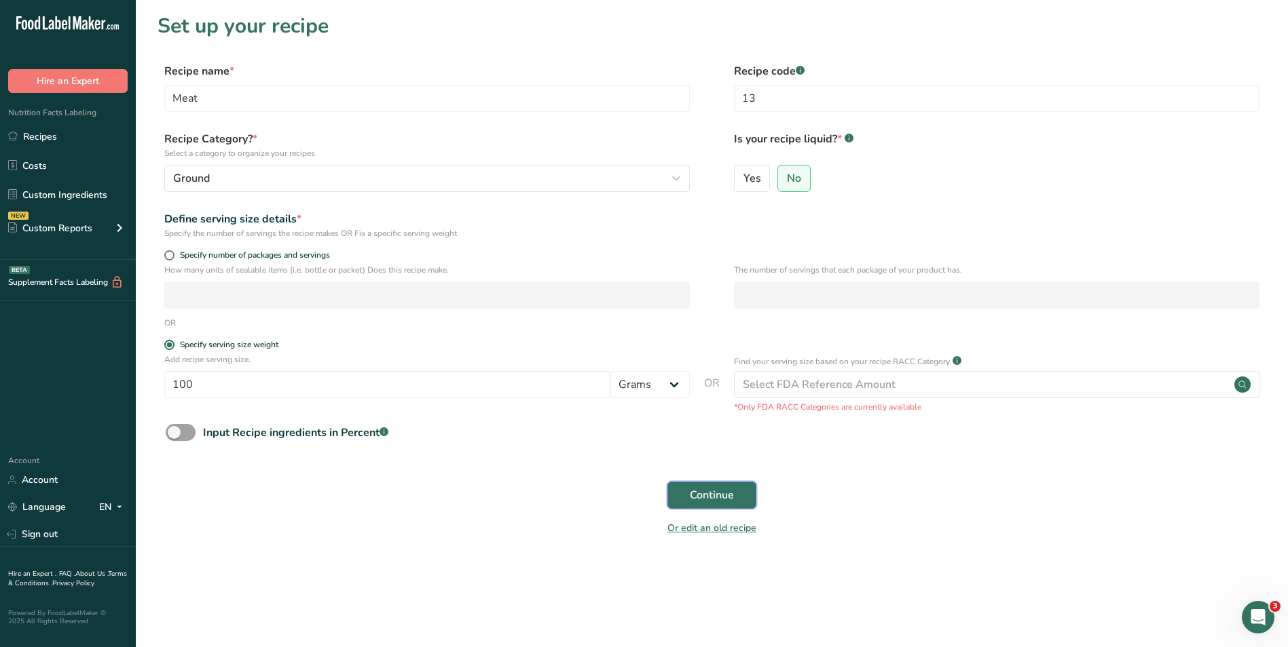
click at [699, 487] on span "Continue" at bounding box center [712, 495] width 44 height 16
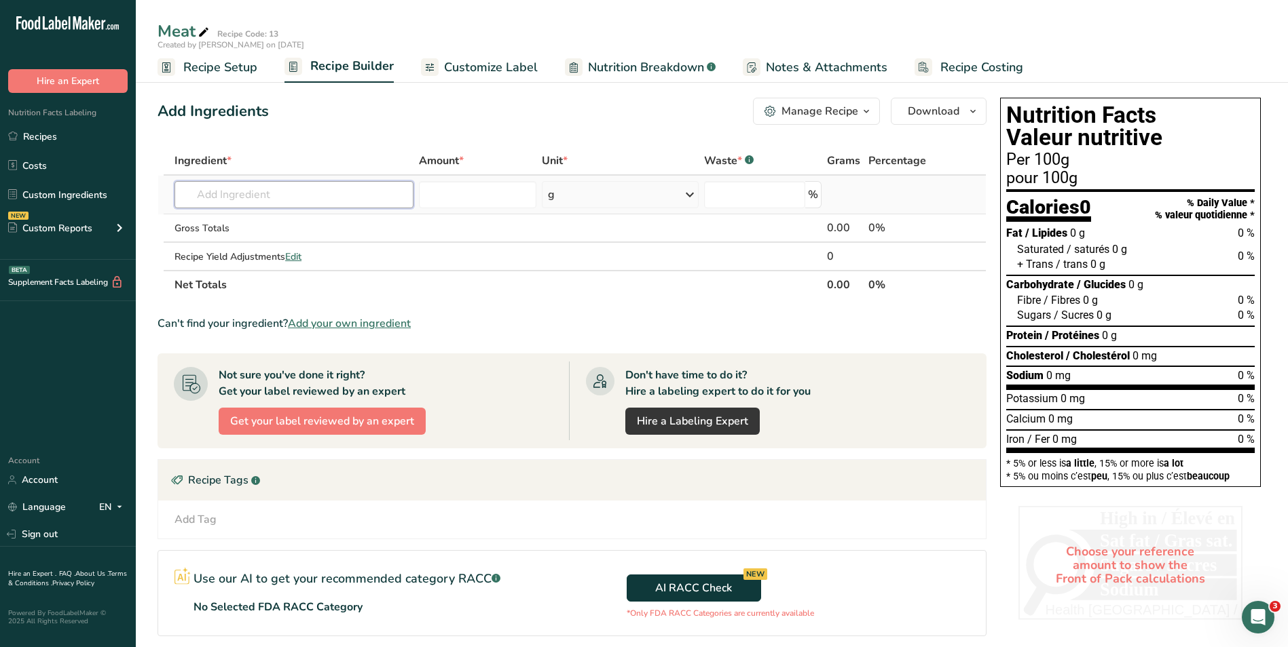
click at [257, 191] on input "text" at bounding box center [293, 194] width 239 height 27
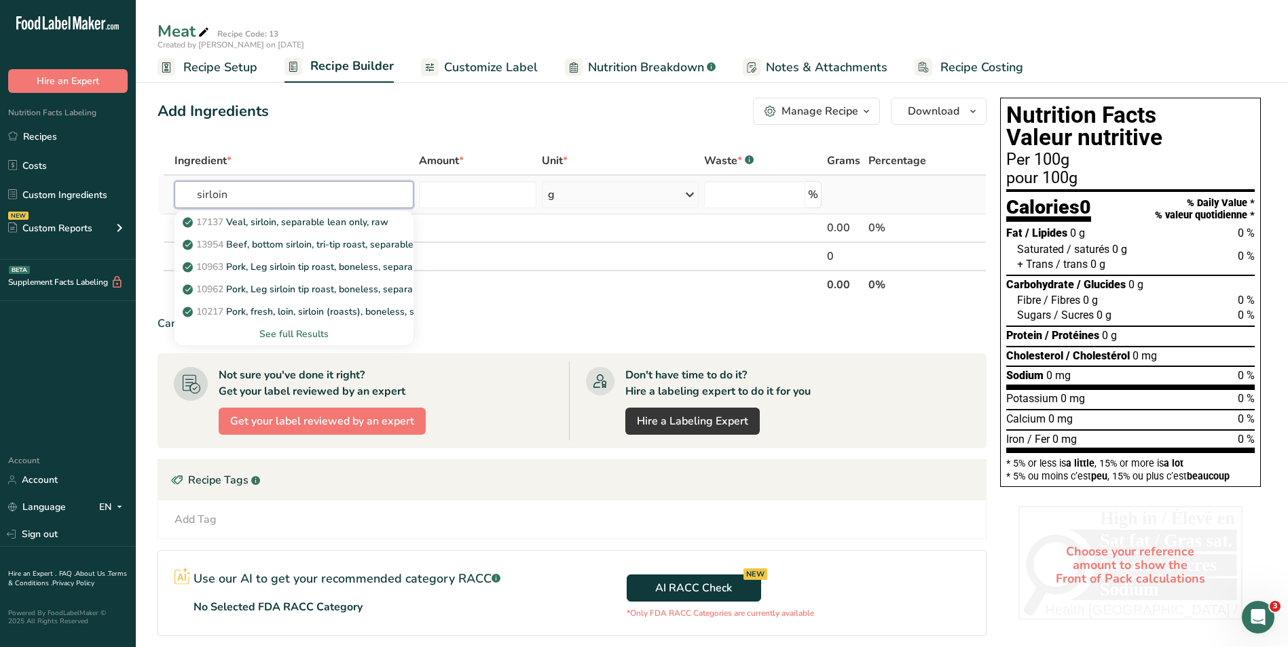
type input "sirloin"
click at [284, 334] on div "See full Results" at bounding box center [293, 334] width 217 height 14
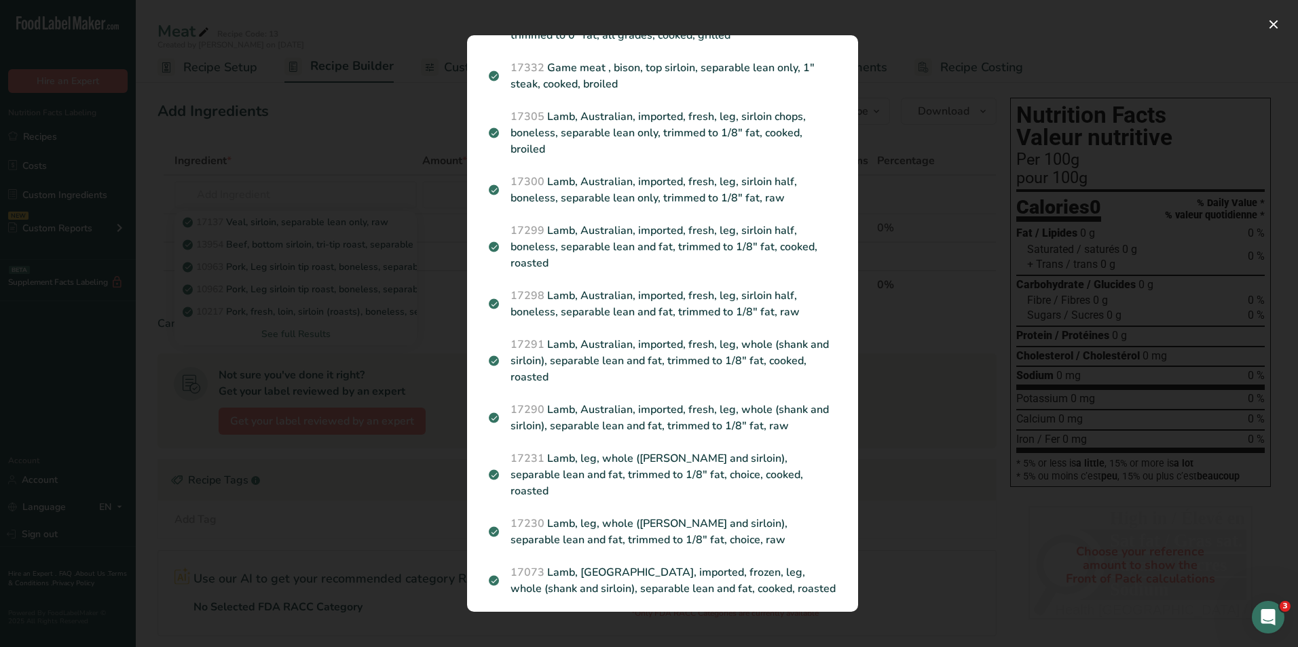
scroll to position [1086, 0]
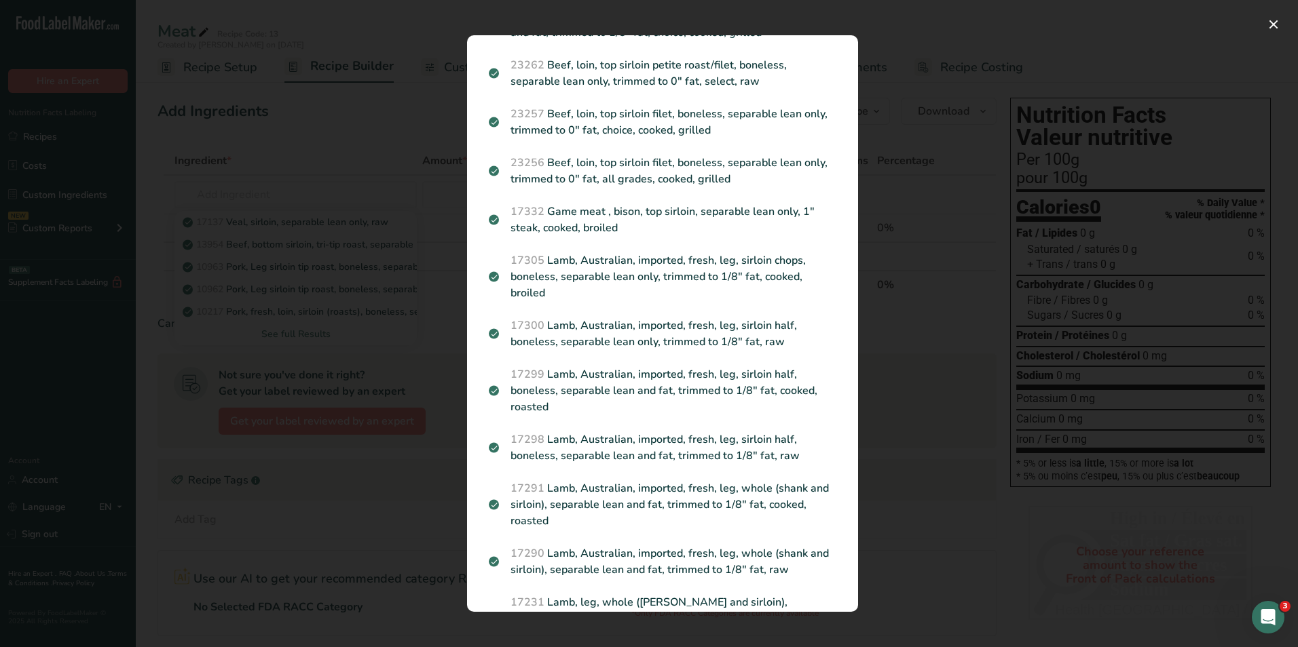
click at [986, 120] on div "Search results modal" at bounding box center [649, 323] width 1298 height 647
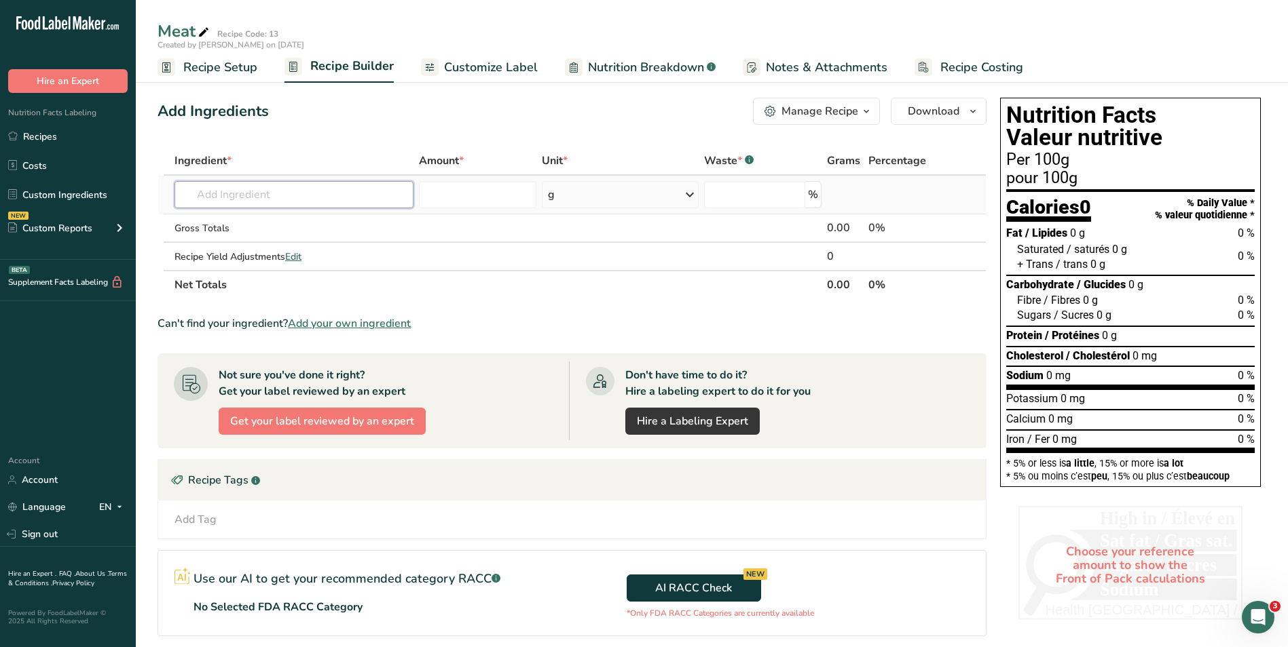
click at [236, 198] on input "text" at bounding box center [293, 194] width 239 height 27
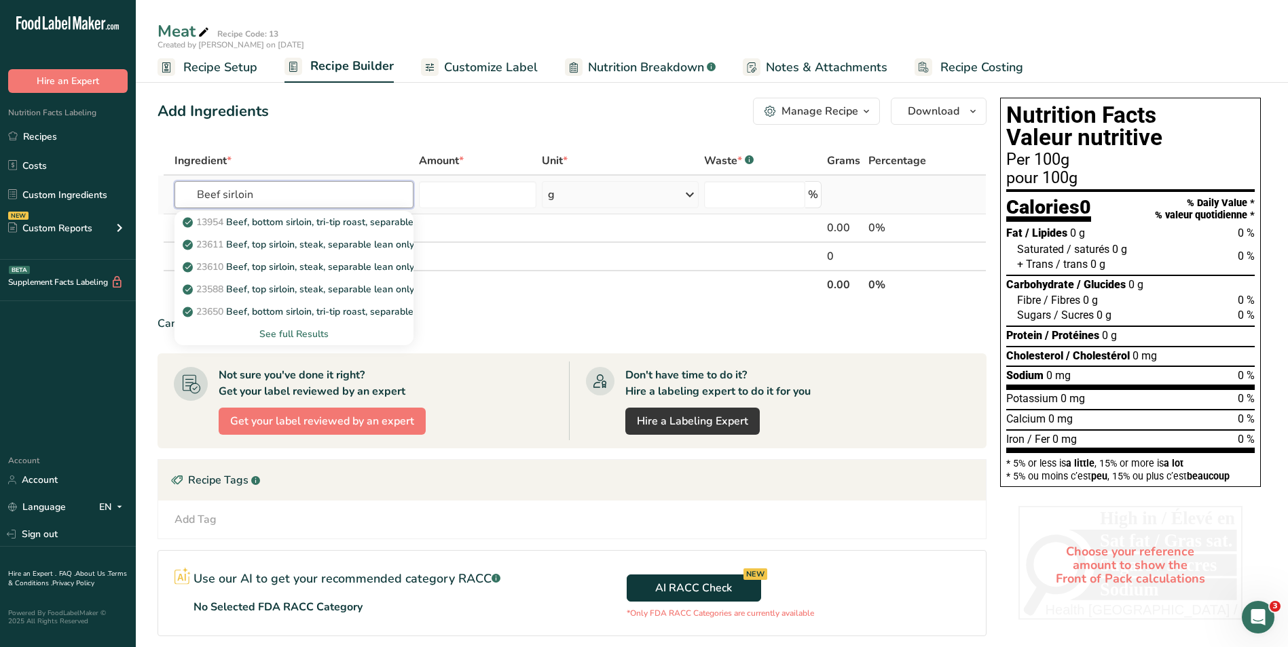
type input "Beef sirloin"
click at [295, 335] on div "See full Results" at bounding box center [293, 334] width 217 height 14
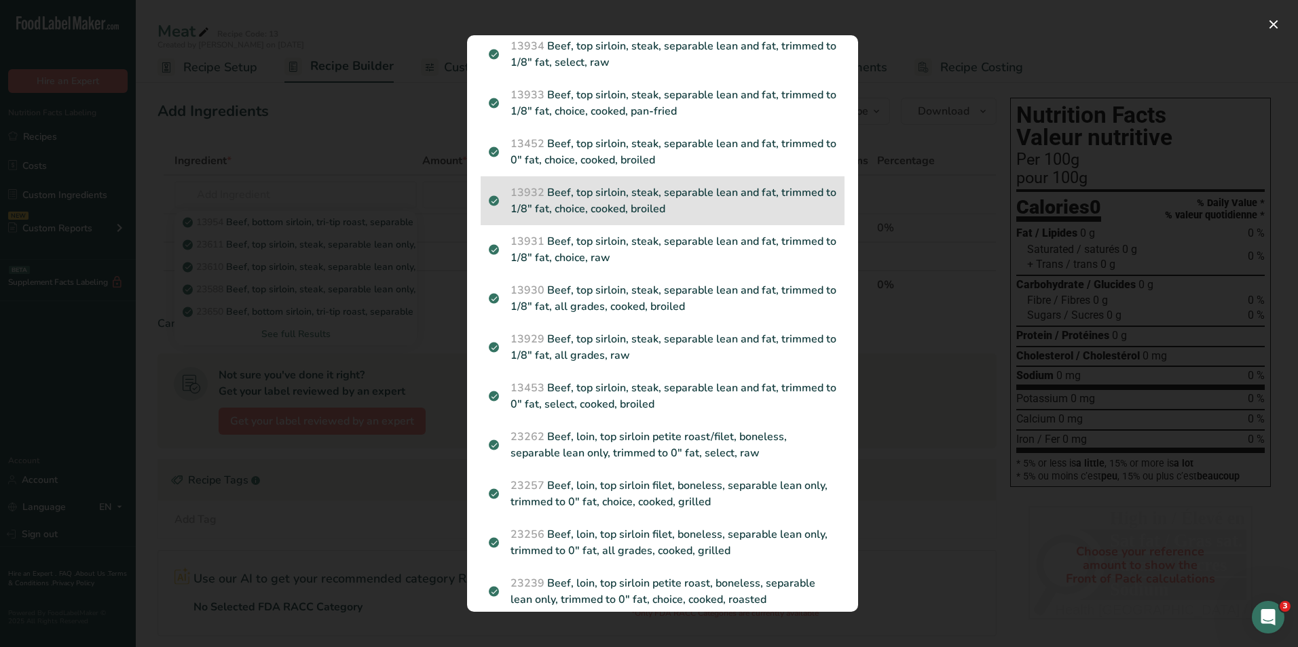
scroll to position [1222, 0]
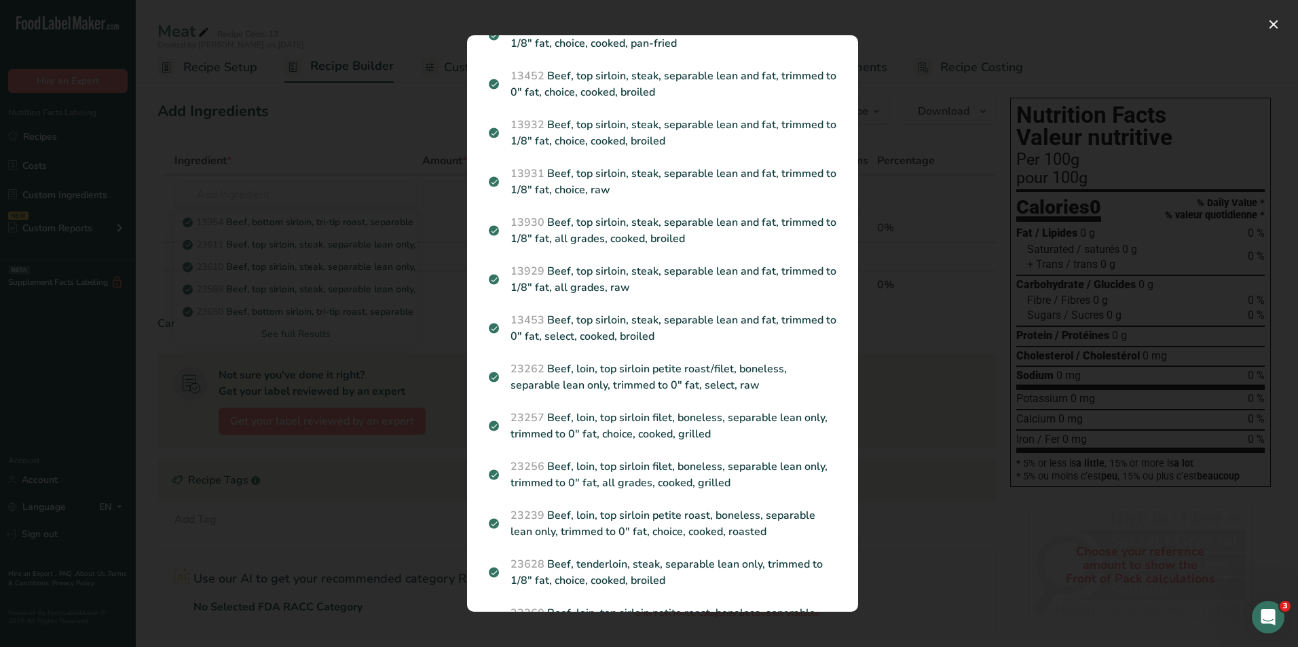
click at [993, 59] on div "Search results modal" at bounding box center [649, 323] width 1298 height 647
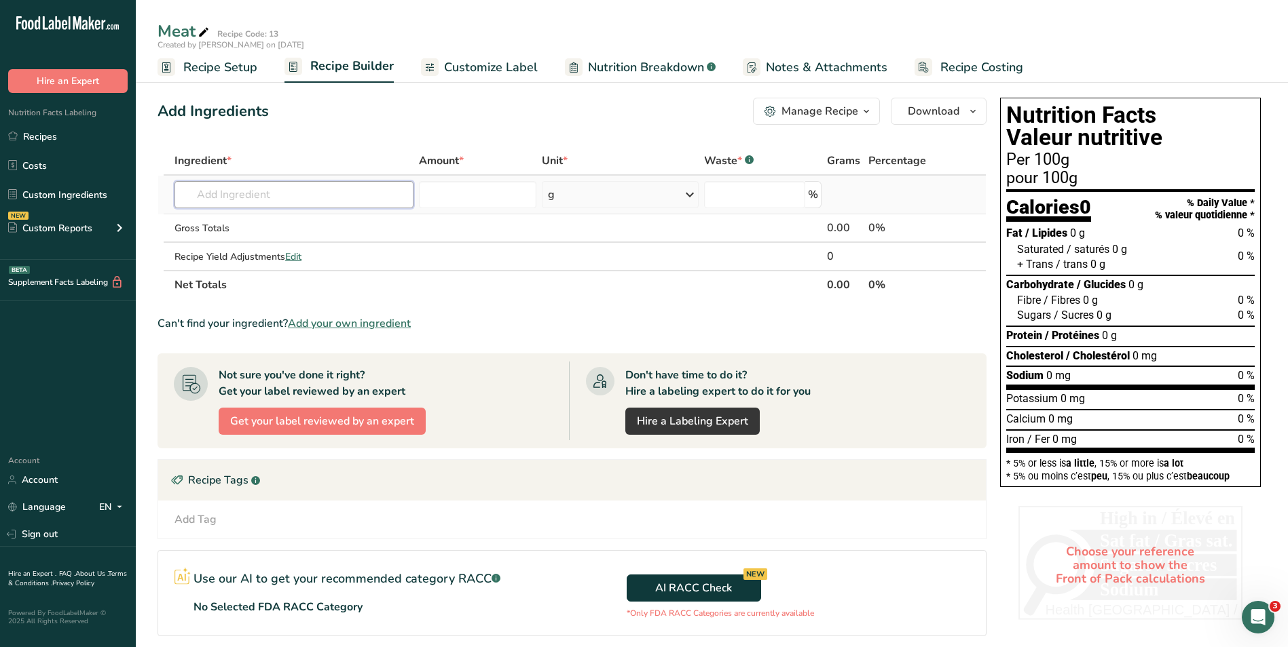
click at [259, 189] on input "text" at bounding box center [293, 194] width 239 height 27
click at [303, 195] on input "text" at bounding box center [293, 194] width 239 height 27
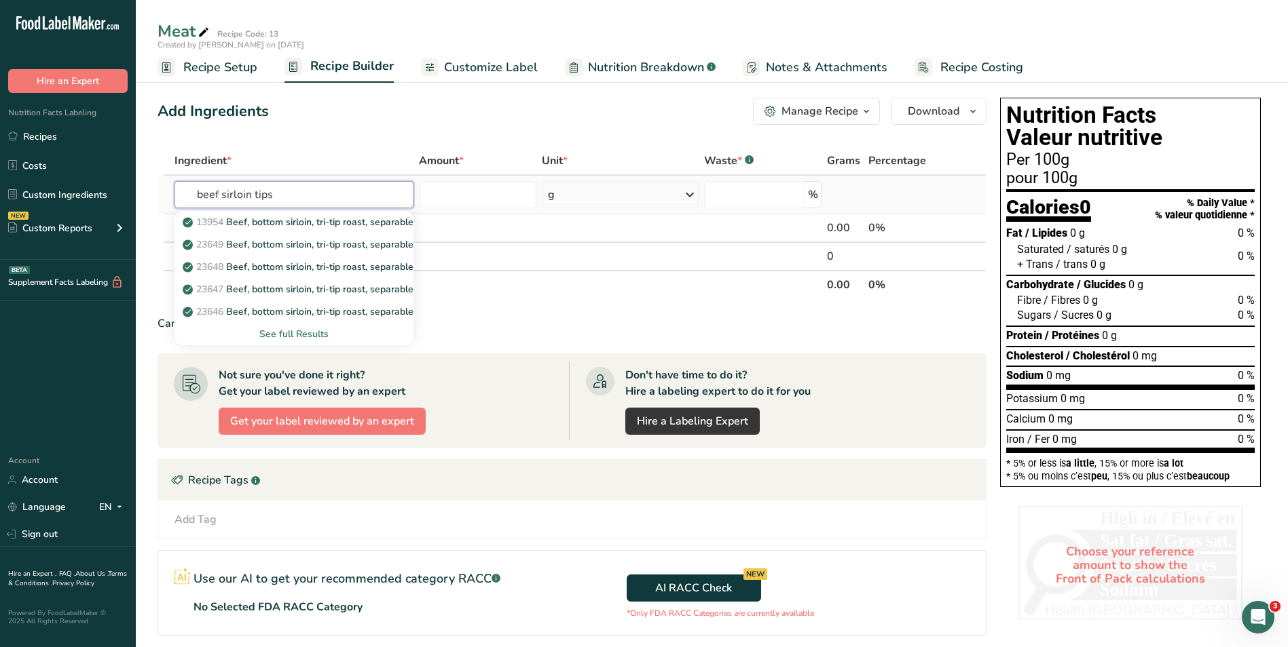
type input "beef sirloin tips"
click at [295, 339] on div "See full Results" at bounding box center [293, 334] width 217 height 14
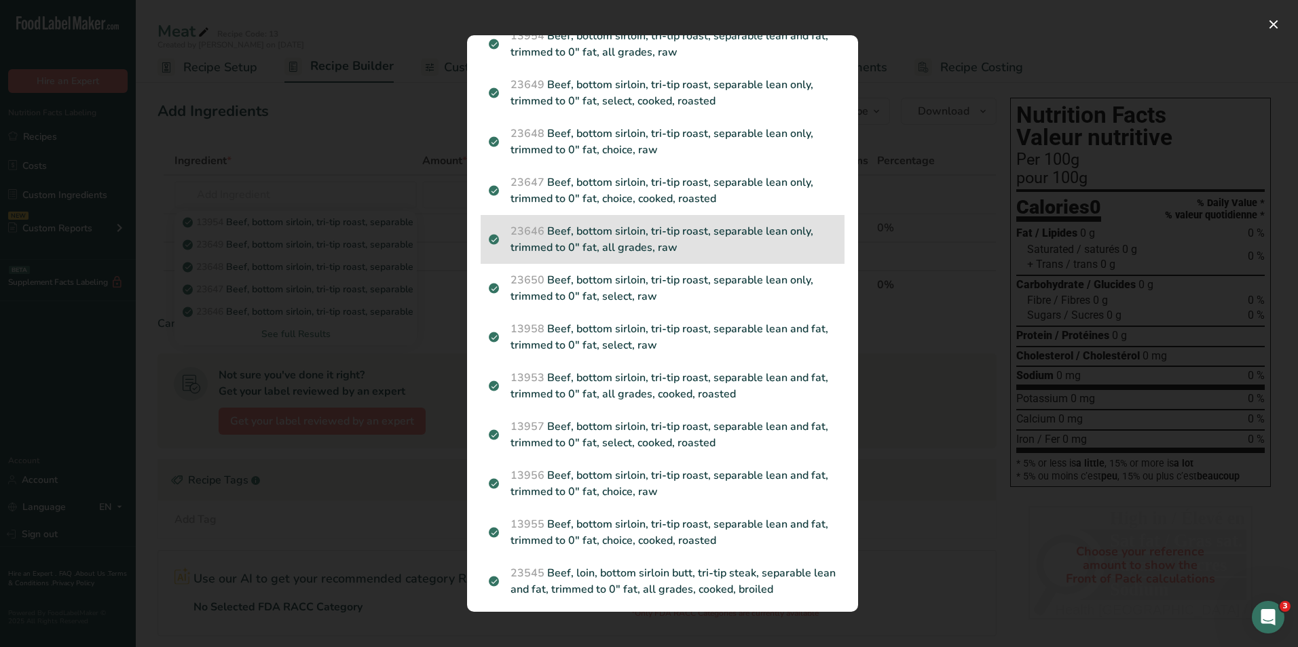
scroll to position [0, 0]
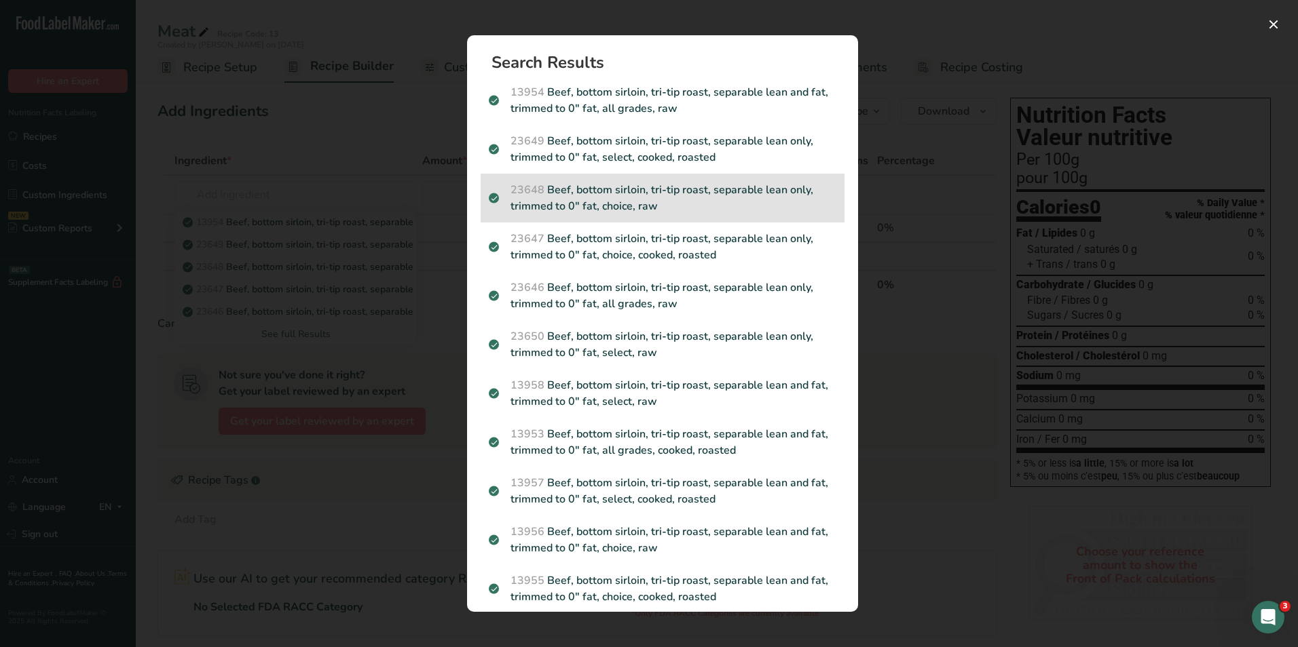
click at [627, 197] on p "23648 Beef, bottom sirloin, tri-tip roast, separable lean only, trimmed to 0" f…" at bounding box center [662, 198] width 347 height 33
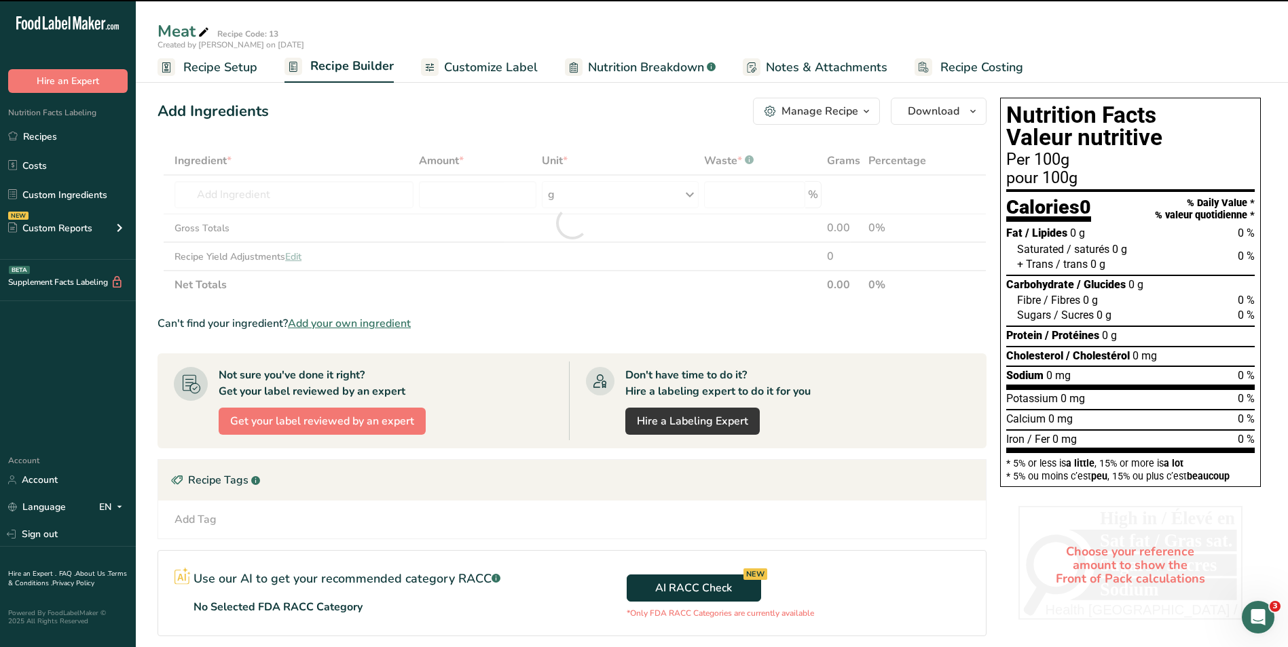
type input "0"
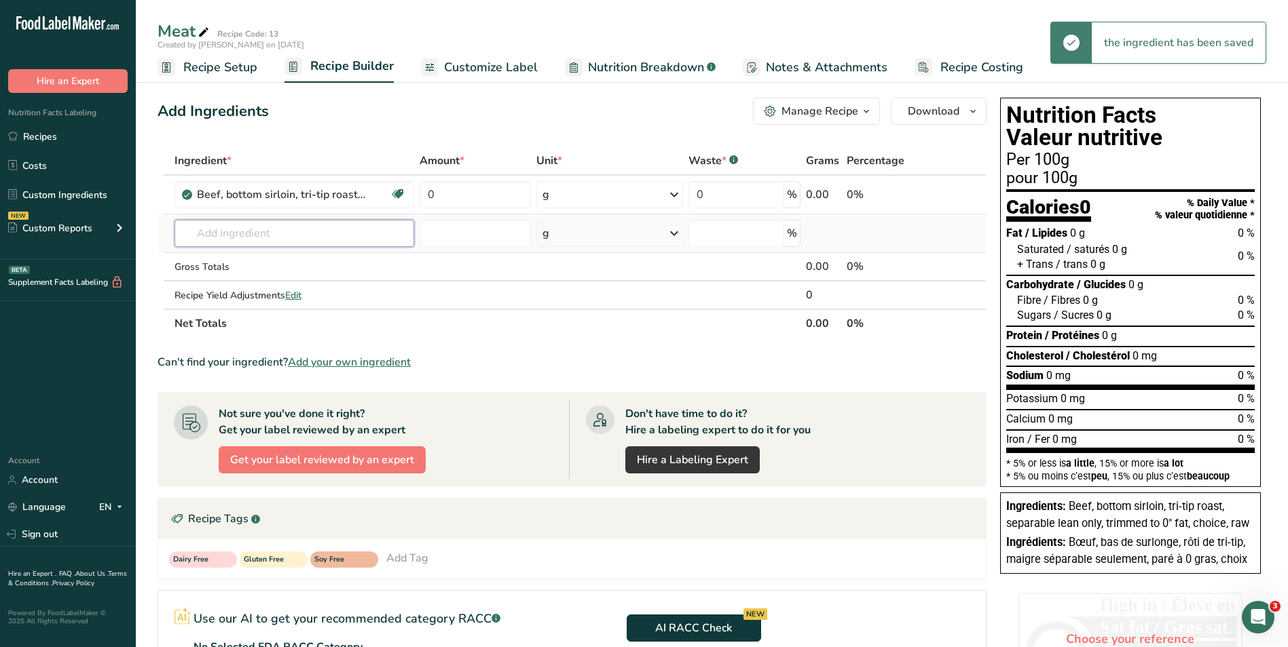
click at [397, 226] on input "text" at bounding box center [294, 233] width 240 height 27
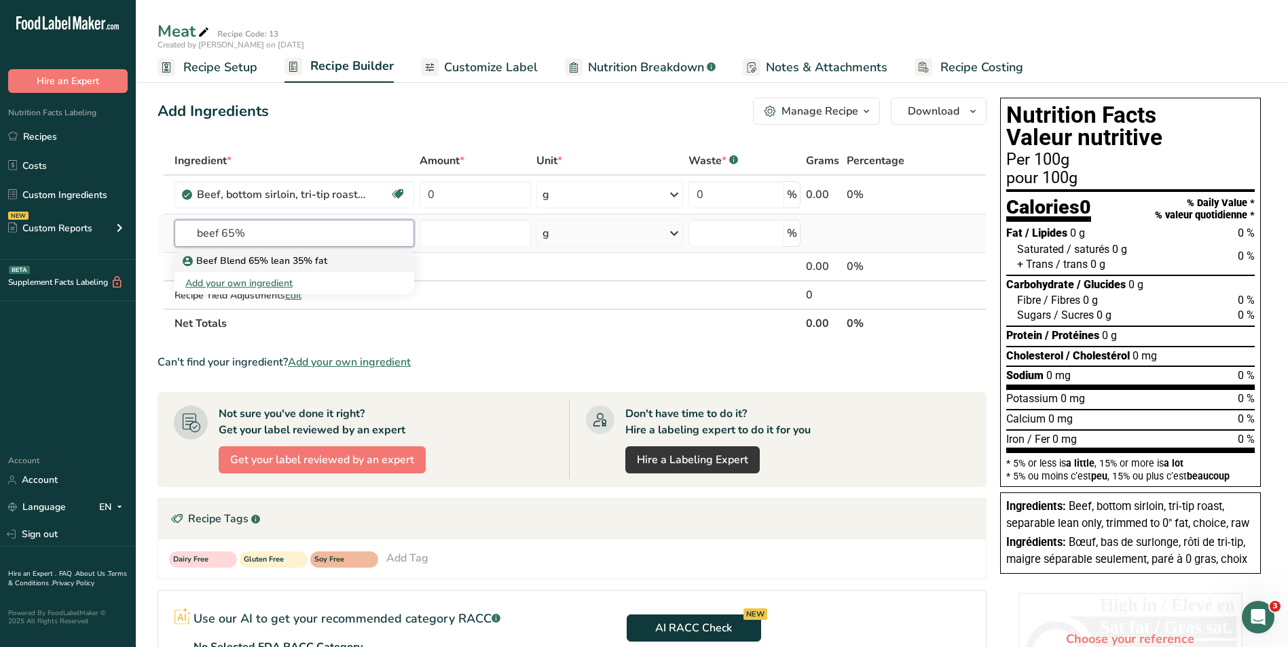
type input "beef 65%"
click at [250, 261] on p "Beef Blend 65% lean 35% fat" at bounding box center [256, 261] width 142 height 14
type input "Beef Blend 65% lean 35% fat"
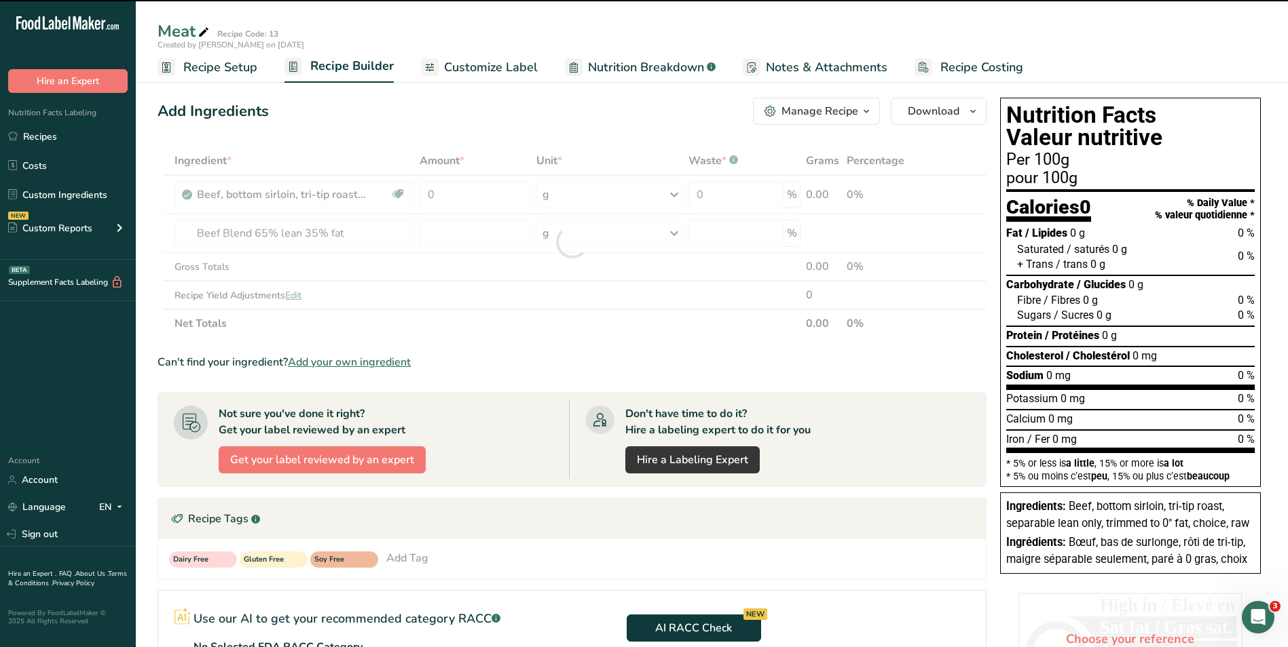
type input "0"
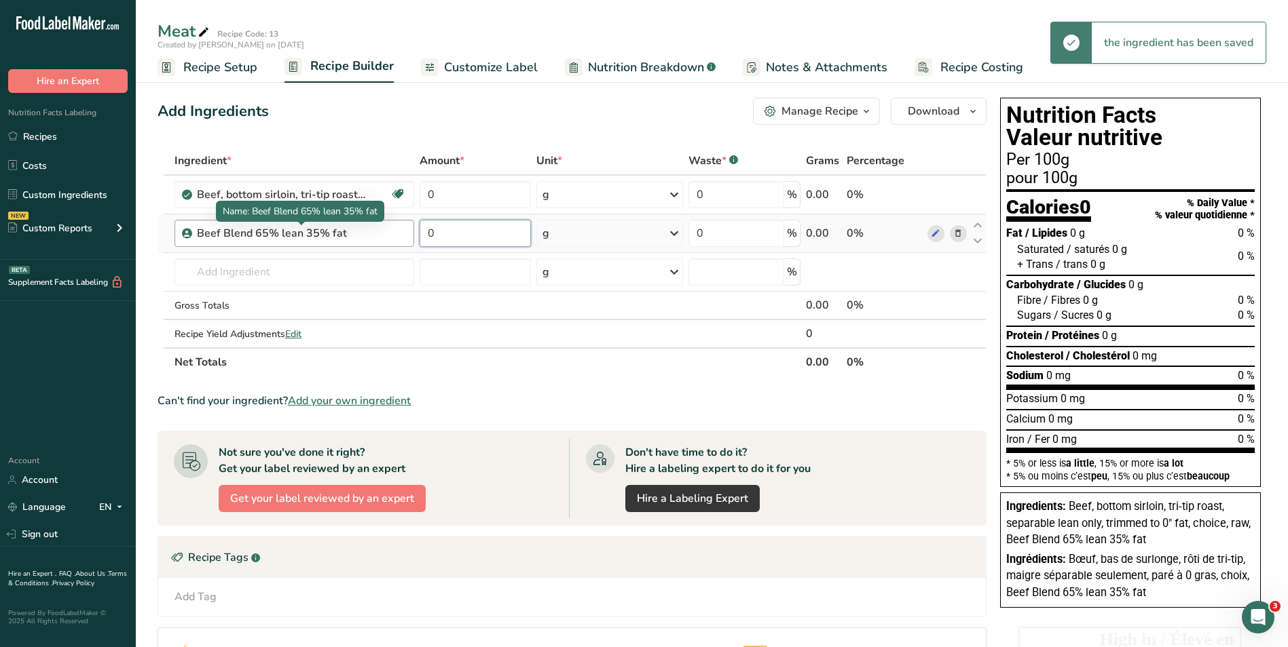
drag, startPoint x: 462, startPoint y: 233, endPoint x: 343, endPoint y: 231, distance: 119.5
click at [343, 231] on tr "Beef Blend 65% lean 35% fat 0 g Weight Units g kg mg See more Volume Units l Vo…" at bounding box center [571, 233] width 827 height 39
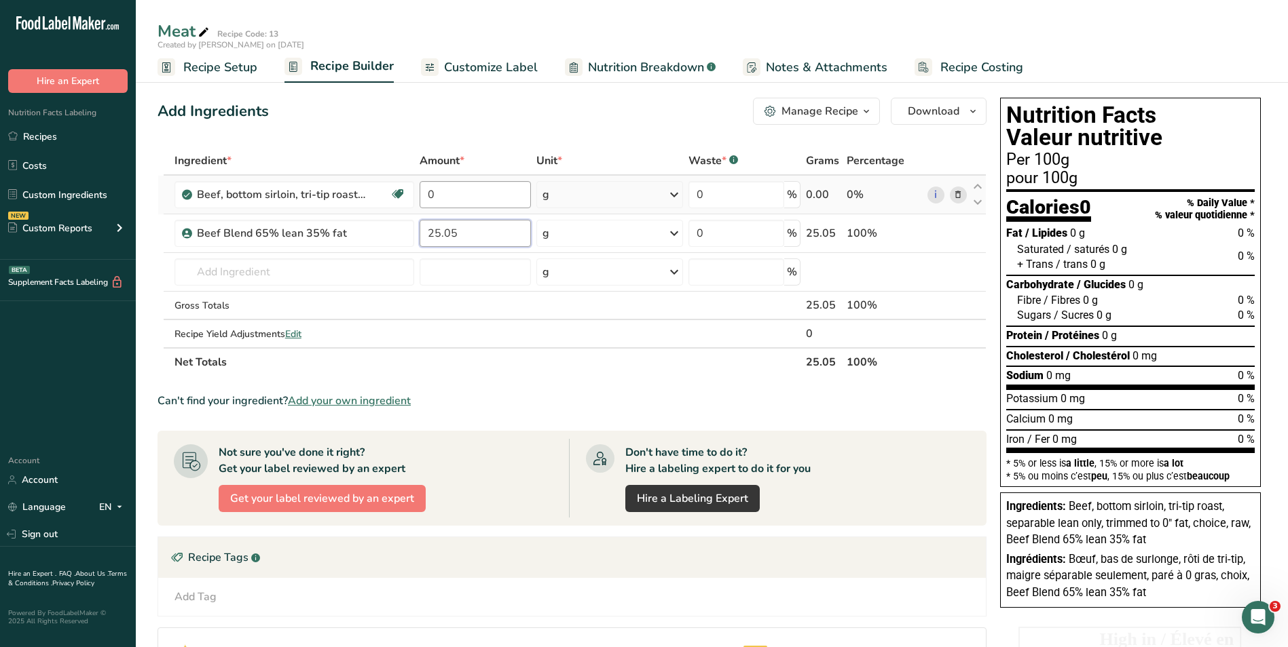
type input "25.05"
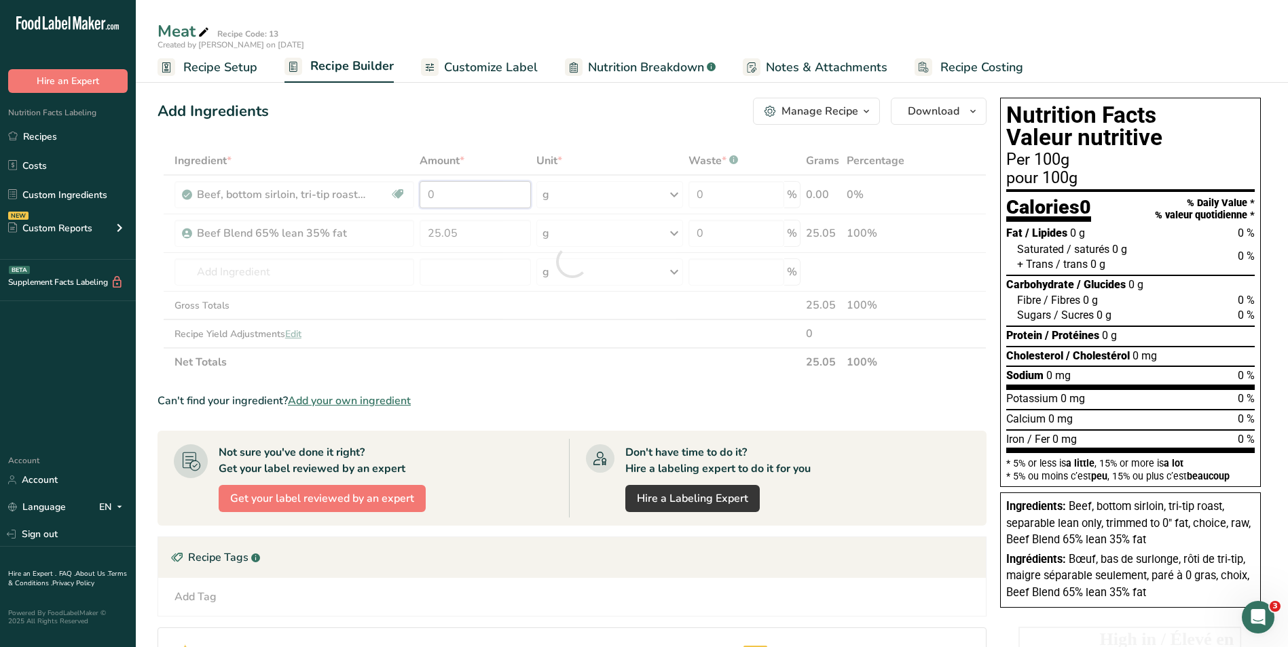
drag, startPoint x: 443, startPoint y: 188, endPoint x: 357, endPoint y: 187, distance: 86.2
click at [357, 187] on div "Ingredient * Amount * Unit * Waste * .a-a{fill:#347362;}.b-a{fill:#fff;} Grams …" at bounding box center [571, 262] width 829 height 230
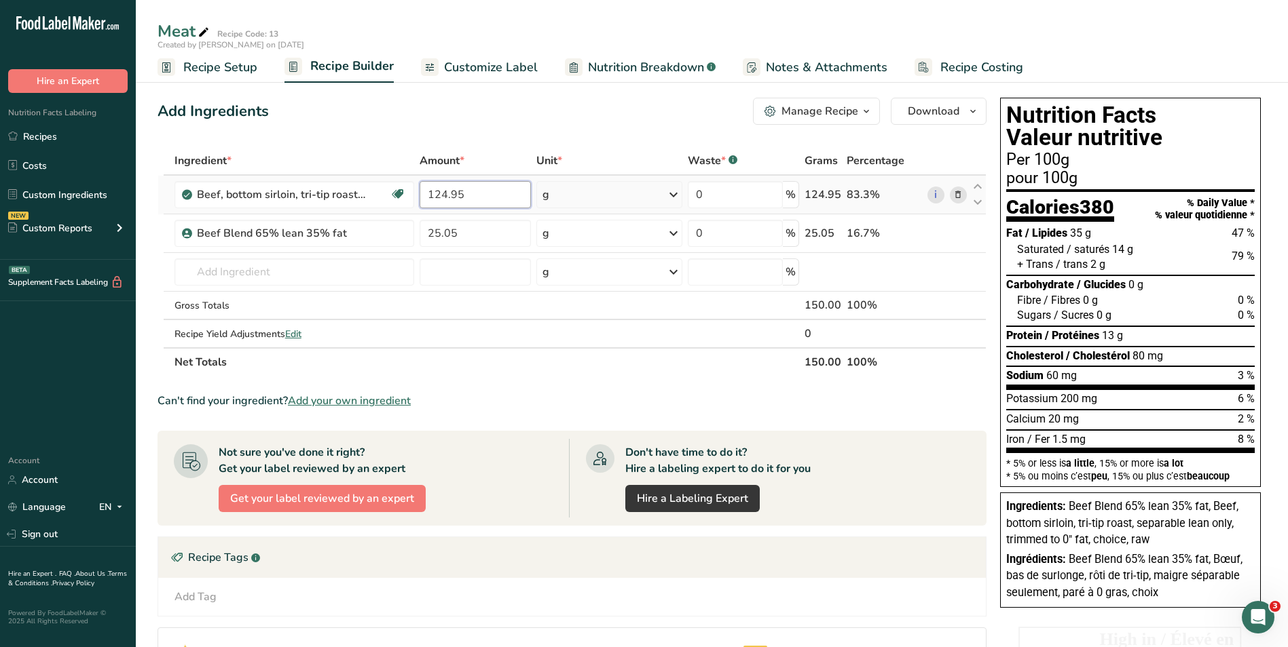
type input "124.95"
click at [567, 196] on div "Ingredient * Amount * Unit * Waste * .a-a{fill:#347362;}.b-a{fill:#fff;} Grams …" at bounding box center [571, 262] width 829 height 230
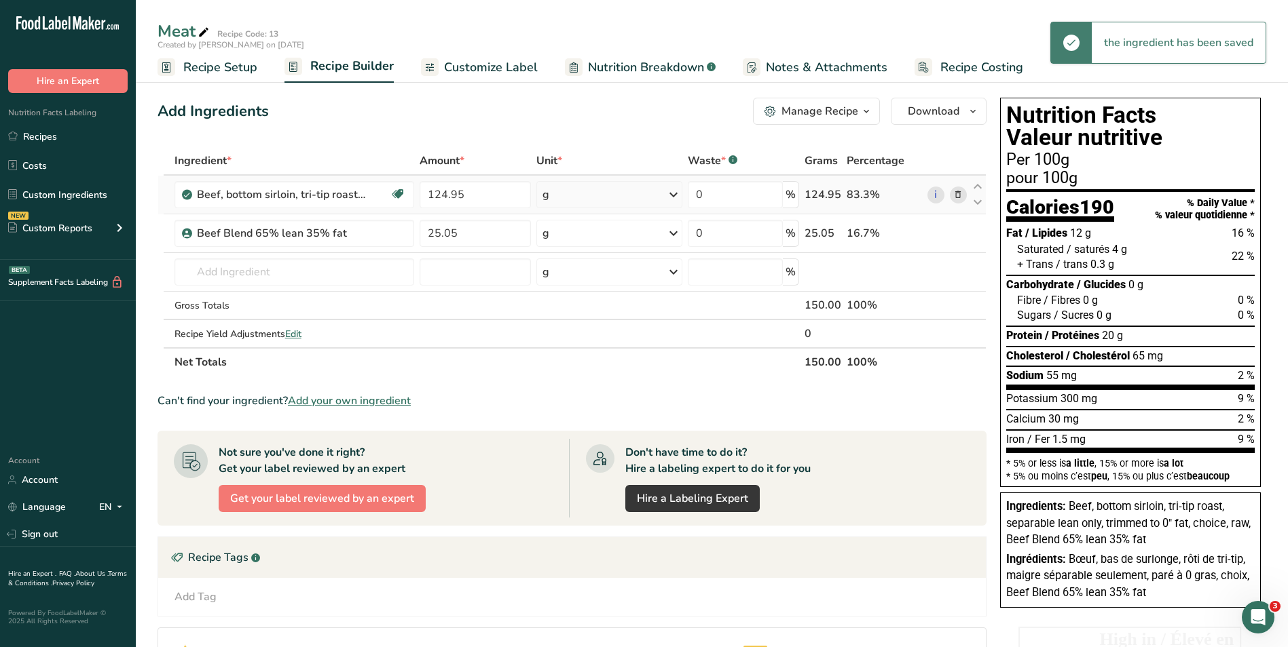
click at [565, 196] on div "g" at bounding box center [609, 194] width 146 height 27
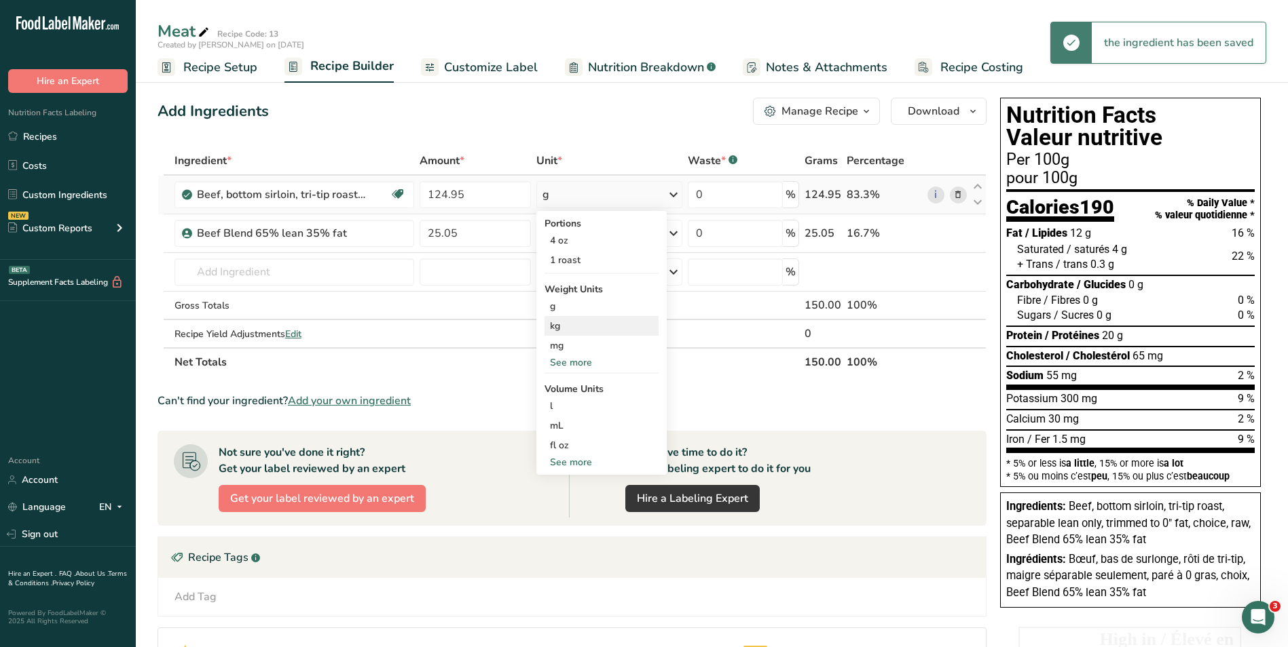
click at [569, 318] on div "kg" at bounding box center [601, 326] width 114 height 20
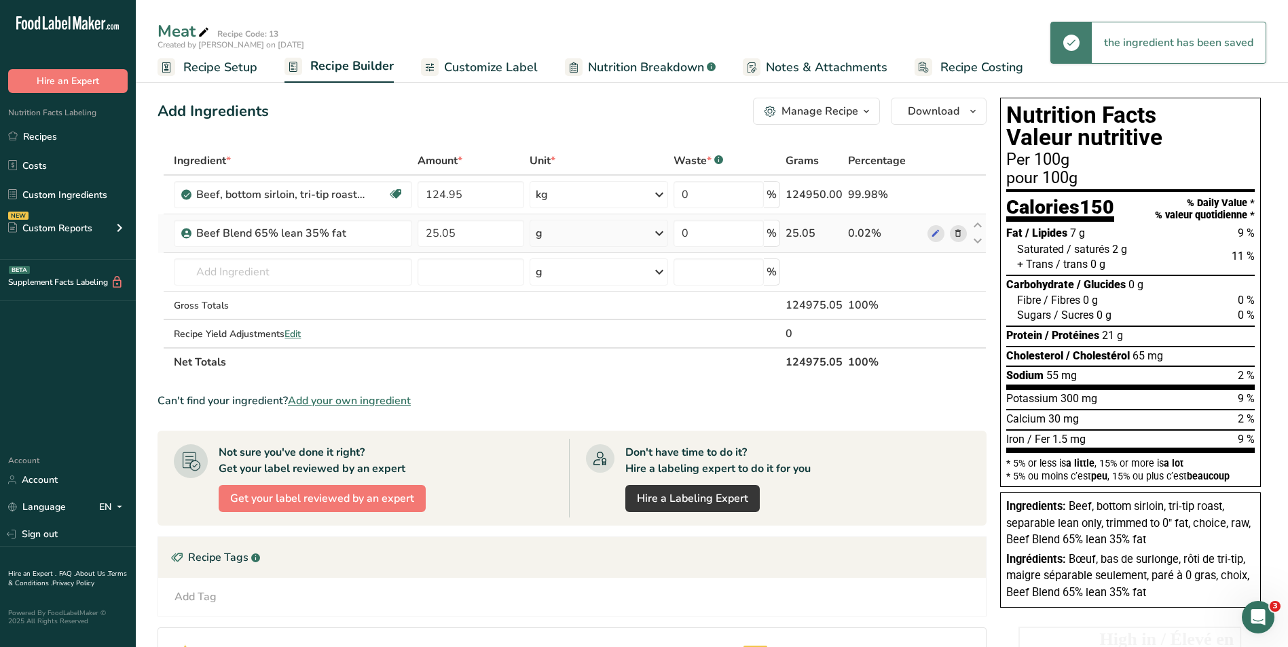
click at [552, 233] on div "g" at bounding box center [598, 233] width 138 height 27
click at [552, 300] on div "kg" at bounding box center [595, 305] width 114 height 20
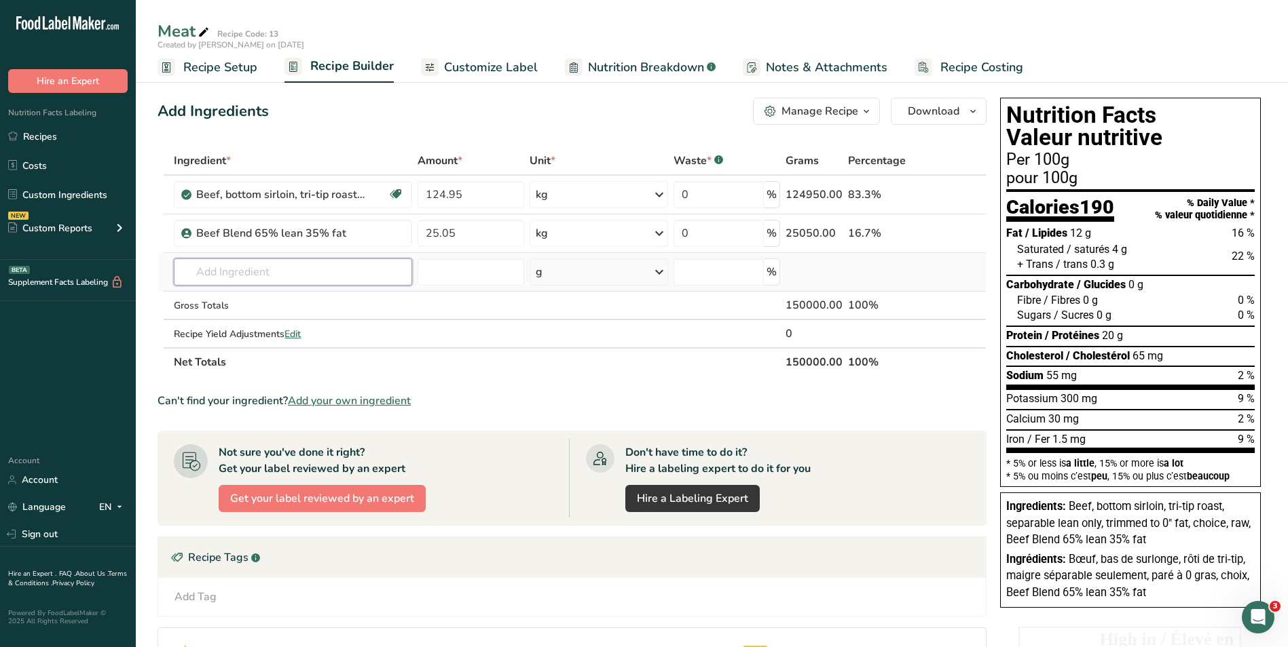
click at [258, 271] on input "text" at bounding box center [293, 272] width 238 height 27
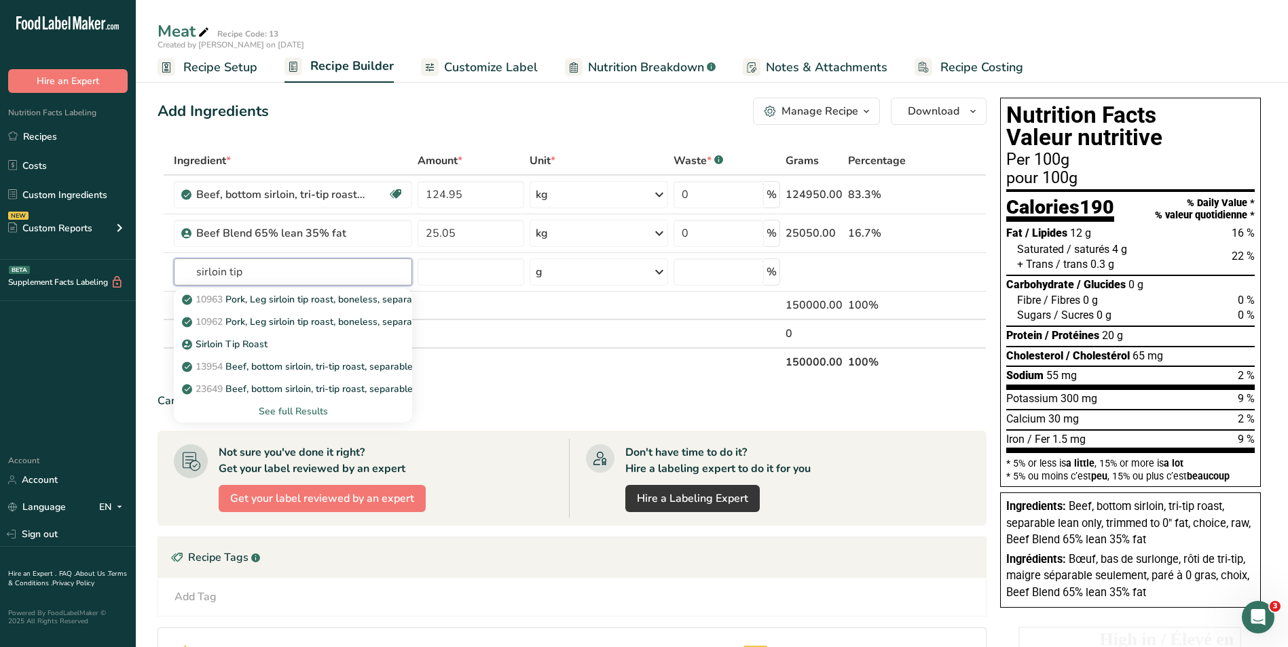
type input "sirloin tip"
click at [255, 271] on input "text" at bounding box center [293, 272] width 238 height 27
type input "sirloin tip"
click at [292, 410] on div "See full Results" at bounding box center [293, 412] width 217 height 14
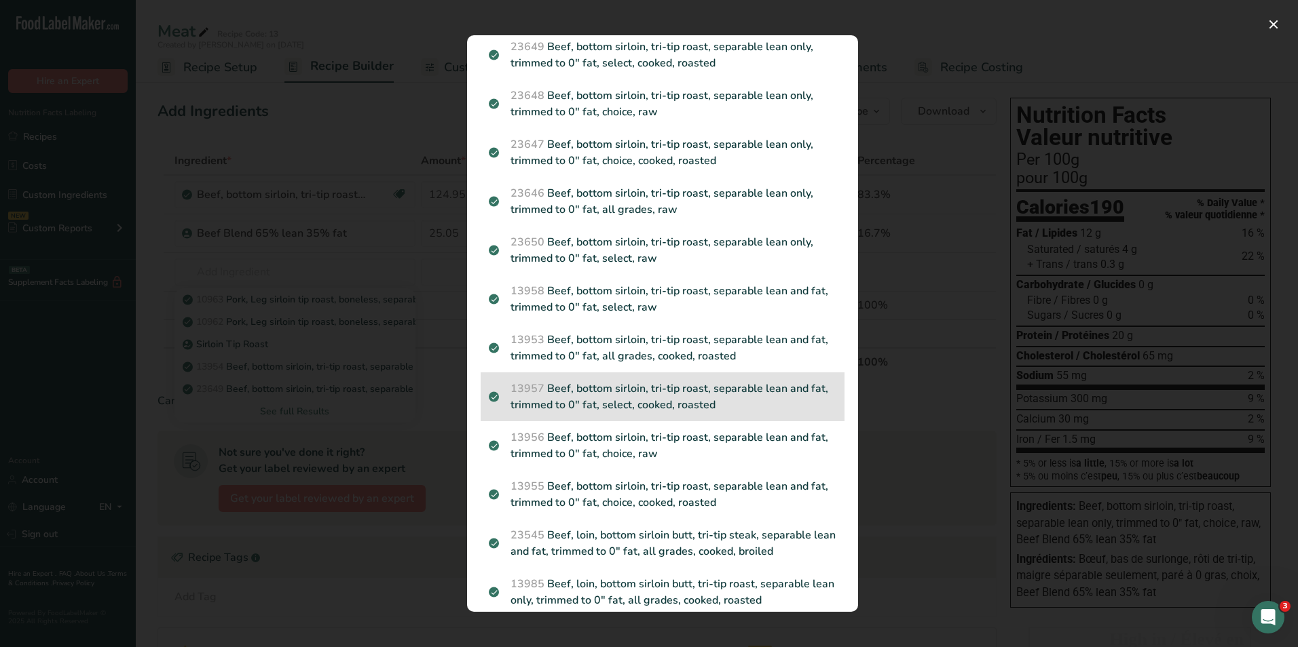
scroll to position [243, 0]
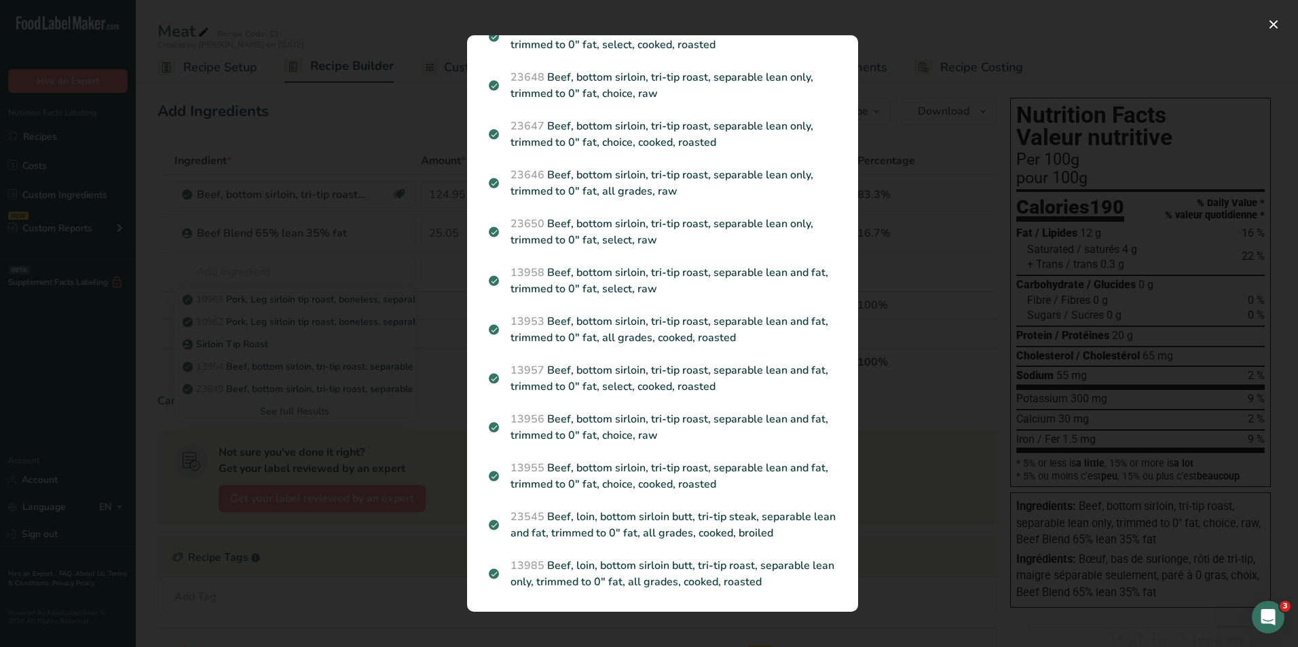
click at [804, 17] on div "Search Results 10963 Pork, Leg sirloin tip roast, boneless, separable lean and …" at bounding box center [662, 324] width 434 height 620
drag, startPoint x: 231, startPoint y: 317, endPoint x: 234, endPoint y: 344, distance: 27.4
click at [231, 323] on div "Search results modal" at bounding box center [649, 323] width 1298 height 647
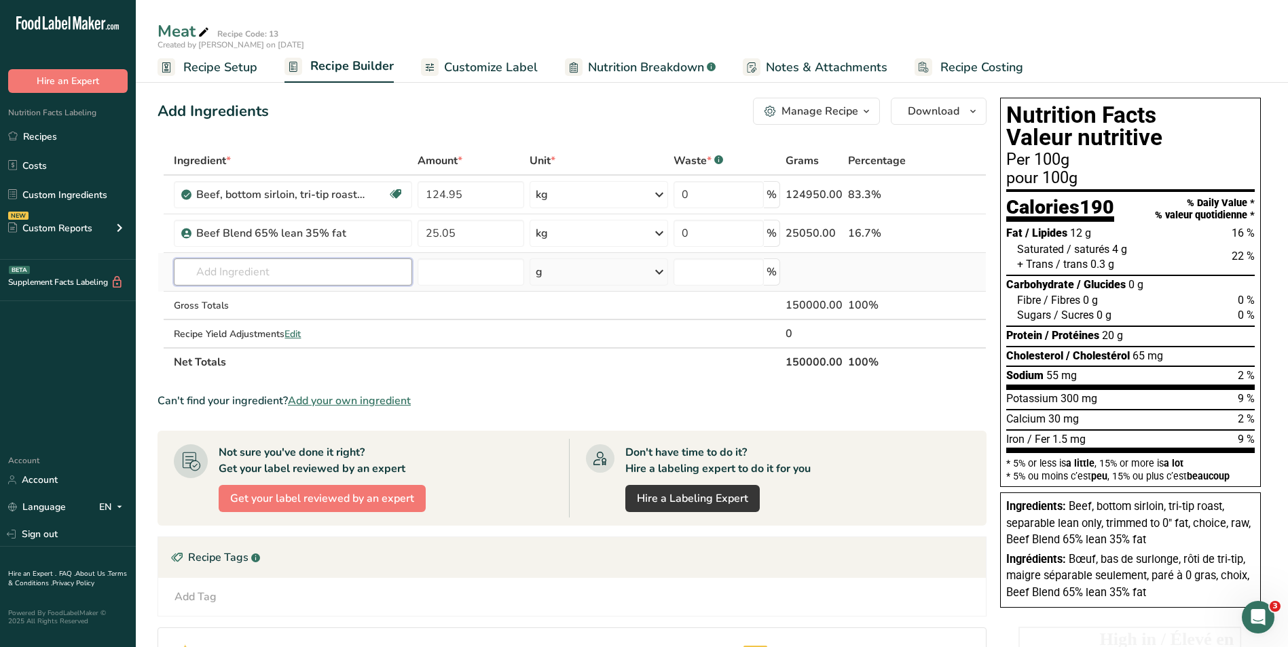
click at [260, 267] on input "text" at bounding box center [293, 272] width 238 height 27
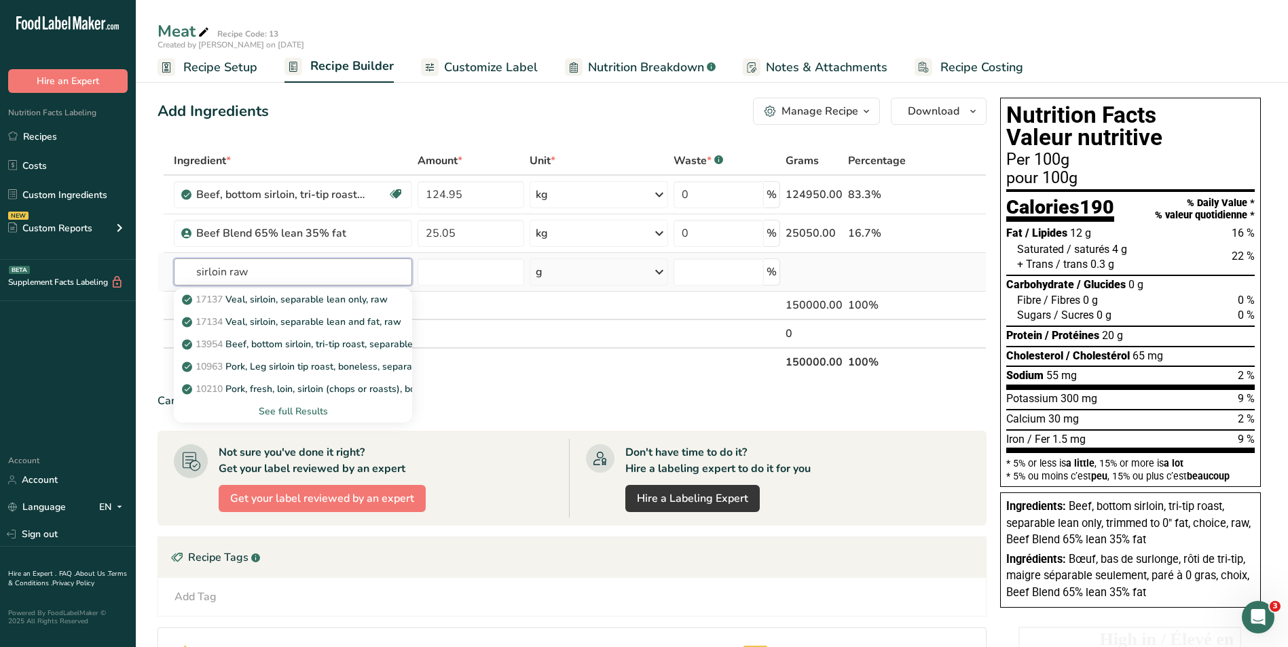
type input "sirloin raw"
click at [290, 410] on div "See full Results" at bounding box center [293, 412] width 217 height 14
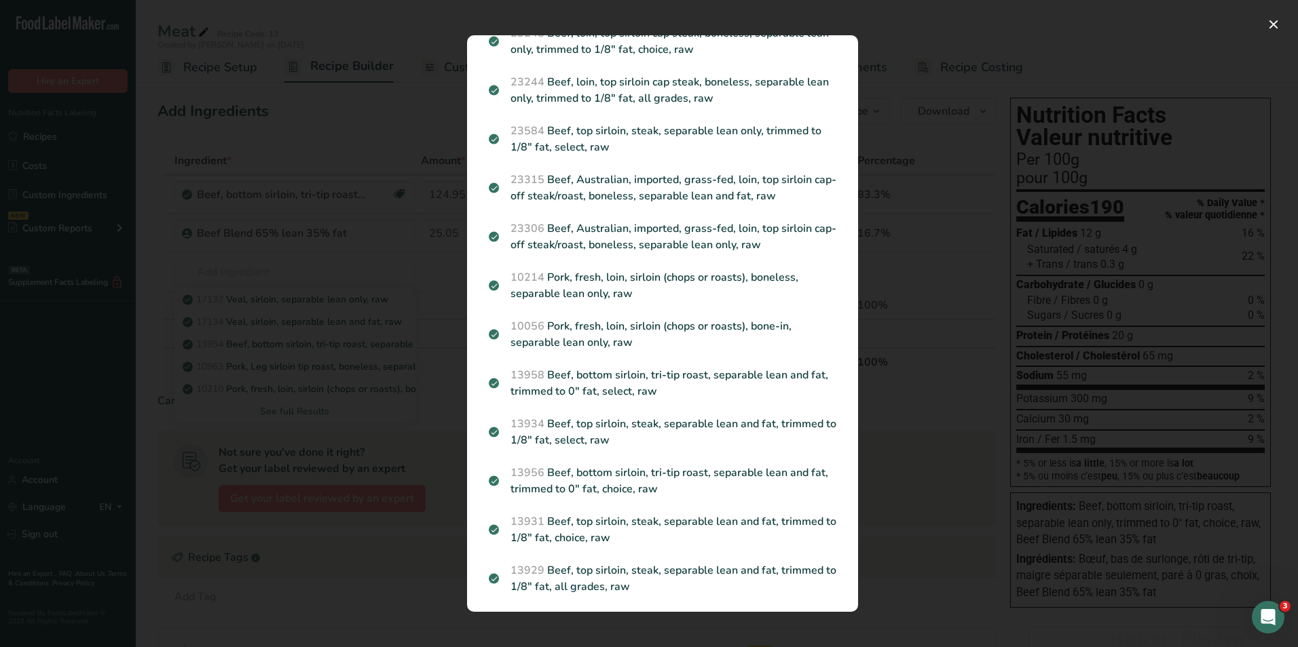
scroll to position [1611, 0]
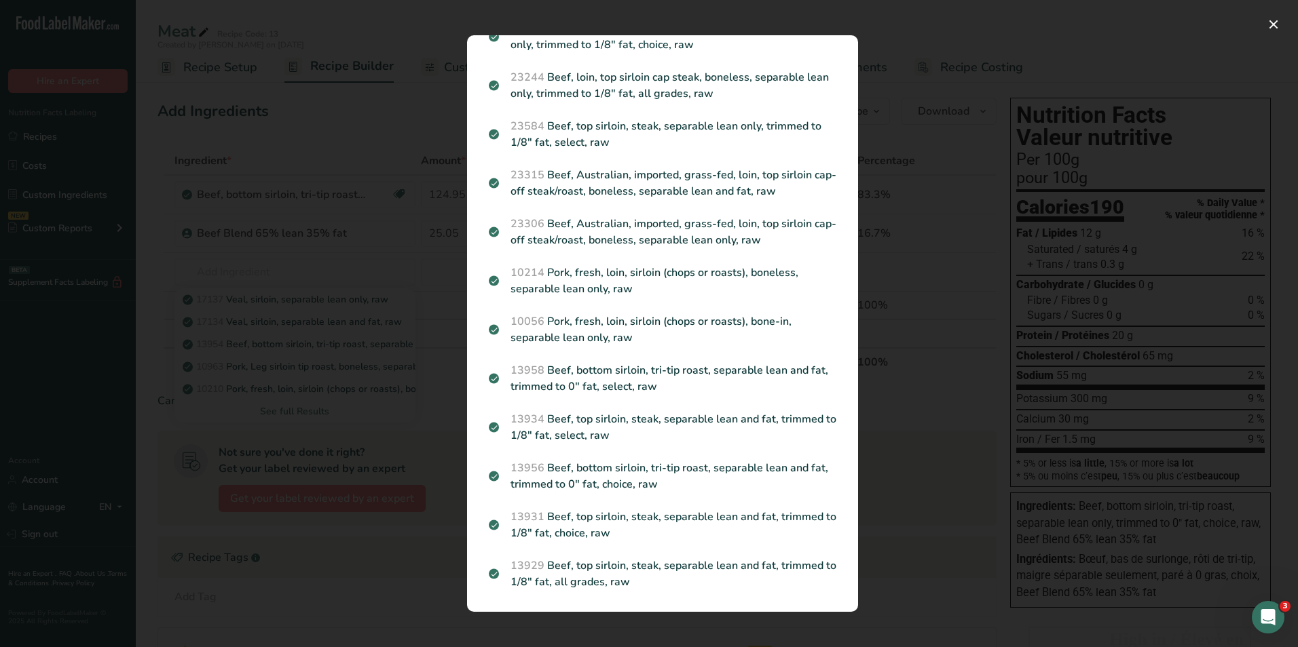
click at [440, 387] on div "Search results modal" at bounding box center [649, 323] width 1298 height 647
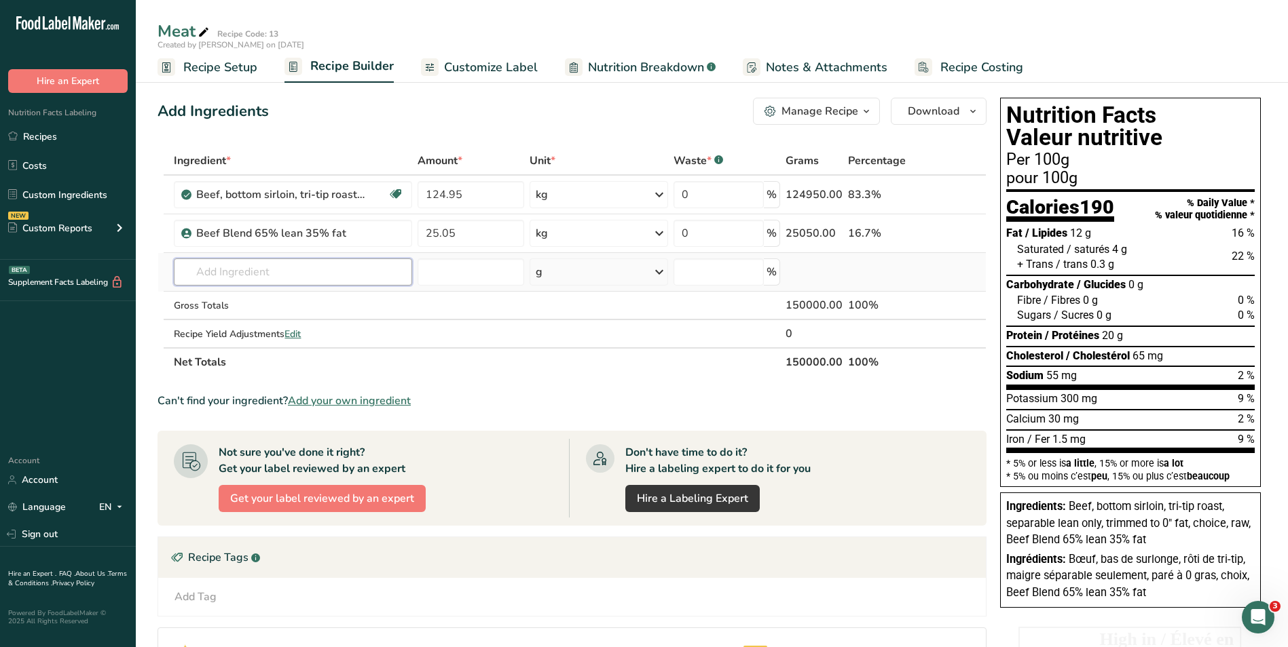
click at [181, 276] on input "text" at bounding box center [293, 272] width 238 height 27
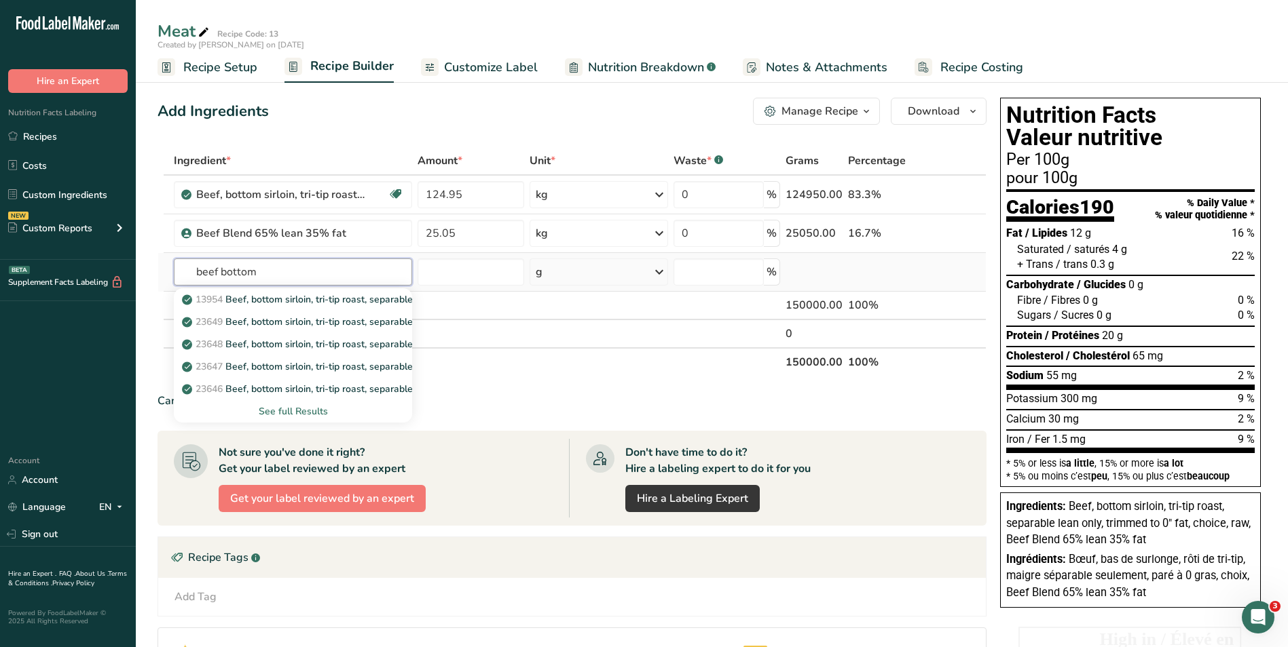
type input "beef bottom"
click at [306, 410] on div "See full Results" at bounding box center [293, 412] width 217 height 14
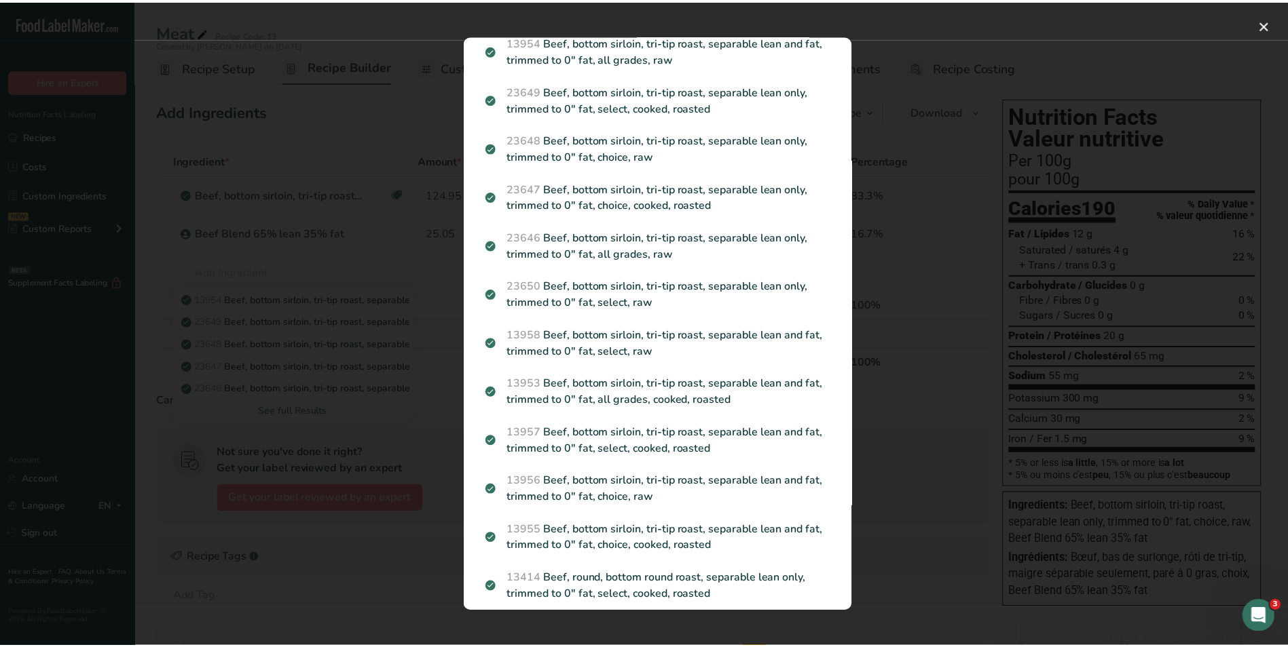
scroll to position [0, 0]
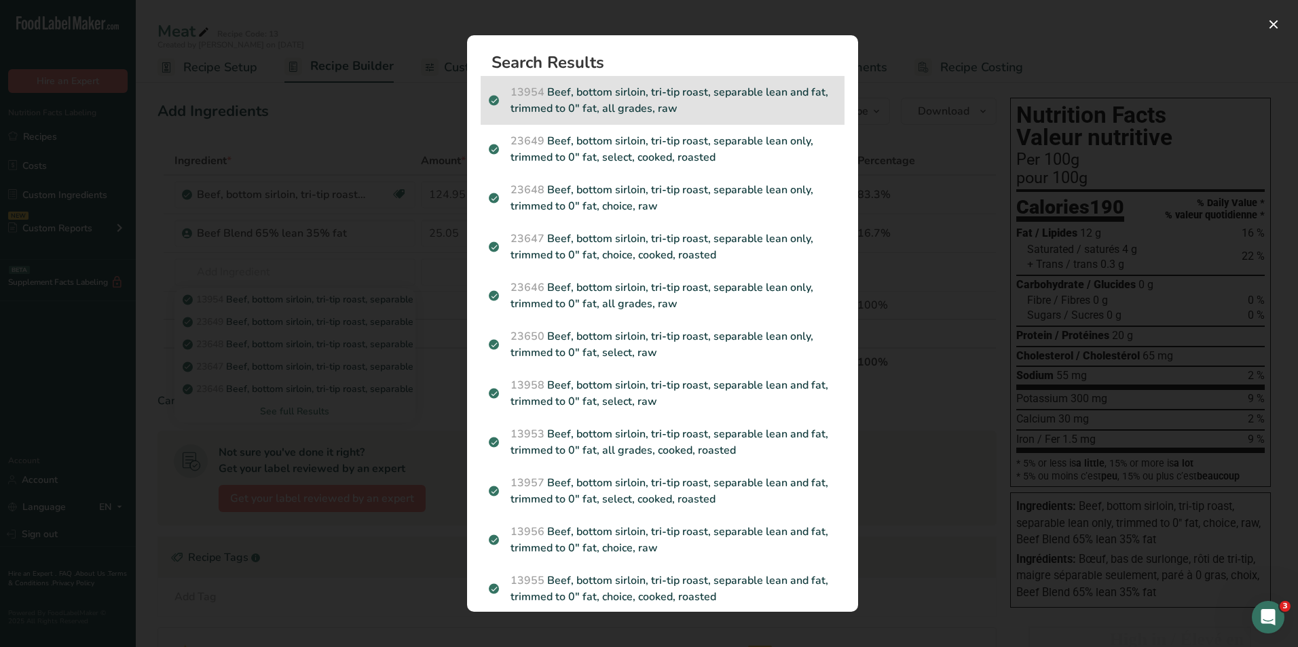
click at [682, 87] on p "13954 Beef, bottom sirloin, tri-tip roast, separable lean and fat, trimmed to 0…" at bounding box center [662, 100] width 347 height 33
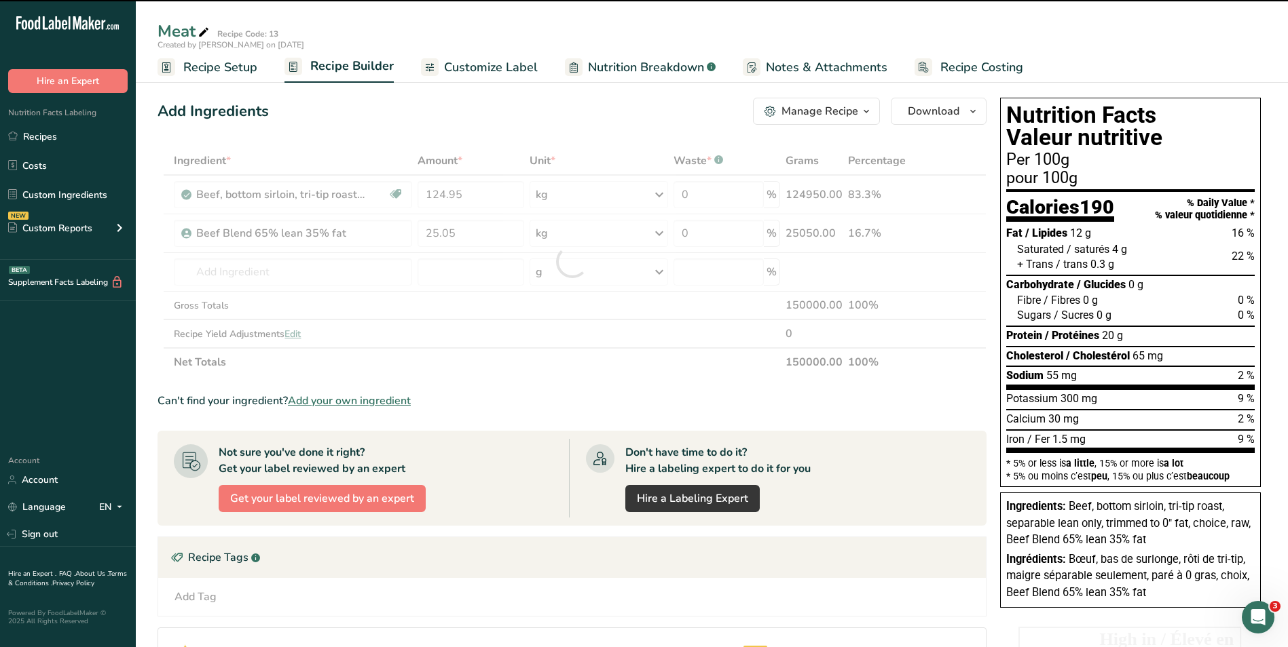
type input "0"
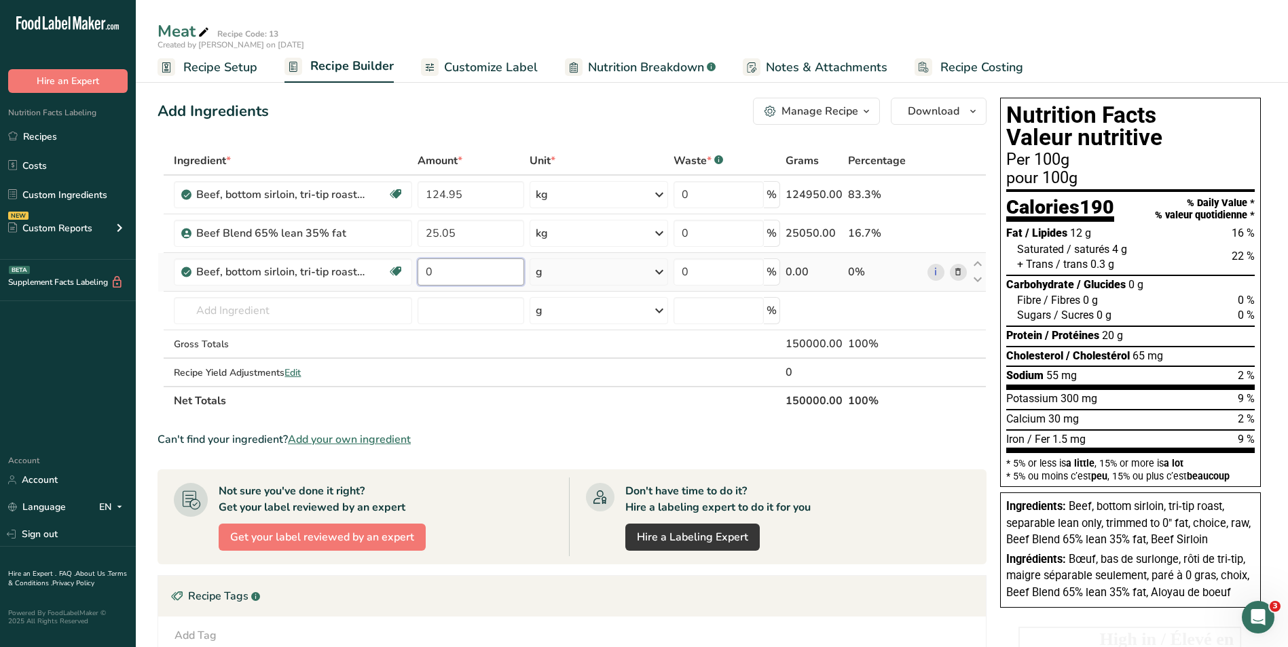
click at [464, 274] on input "0" at bounding box center [470, 272] width 106 height 27
type input "124.95"
click at [663, 274] on div "Ingredient * Amount * Unit * Waste * .a-a{fill:#347362;}.b-a{fill:#fff;} Grams …" at bounding box center [571, 281] width 829 height 269
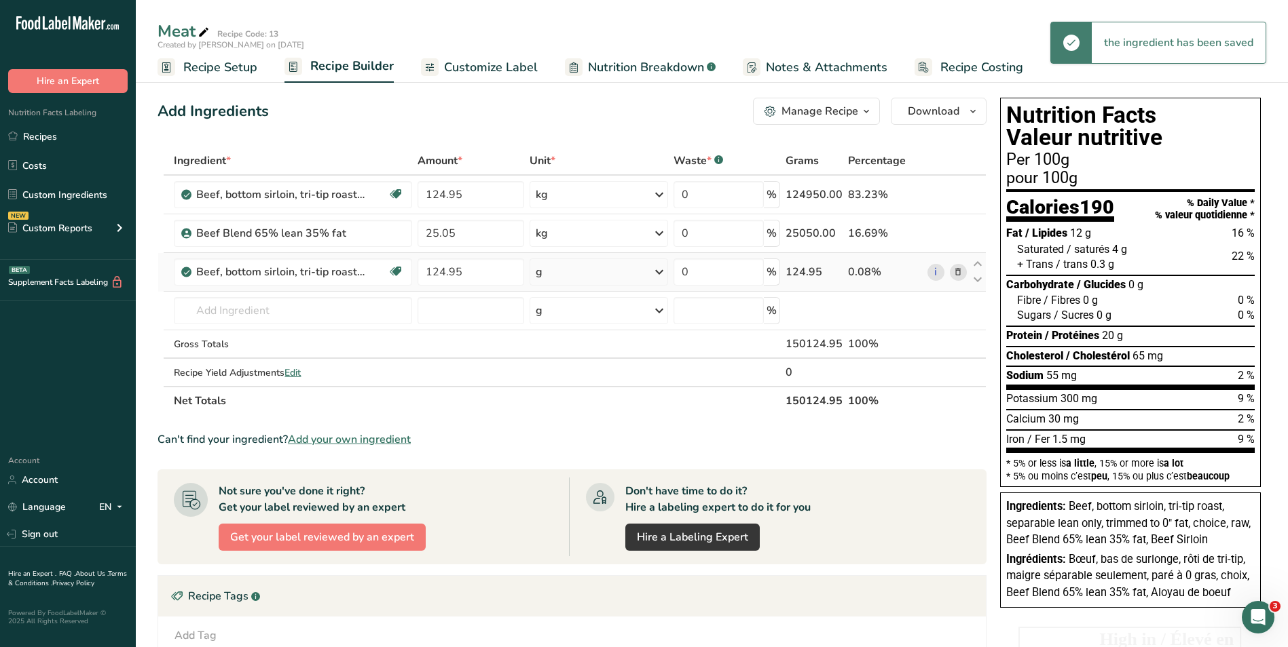
click at [662, 272] on icon at bounding box center [659, 272] width 16 height 24
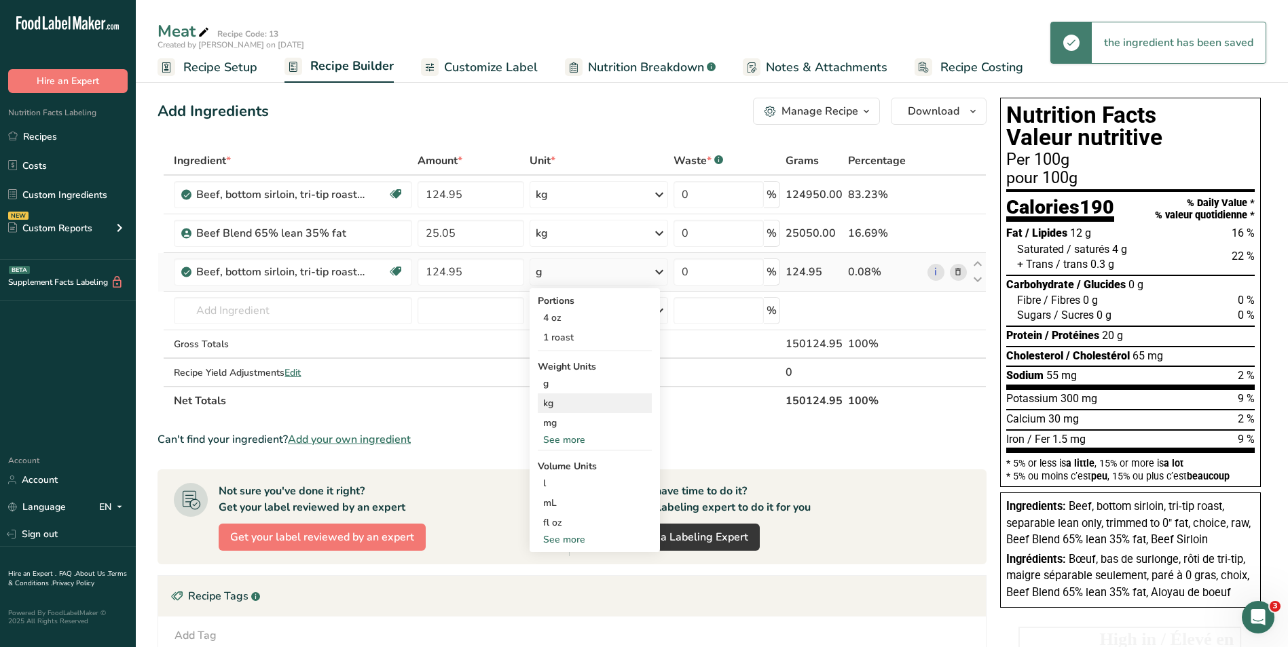
click at [548, 404] on div "kg" at bounding box center [595, 404] width 114 height 20
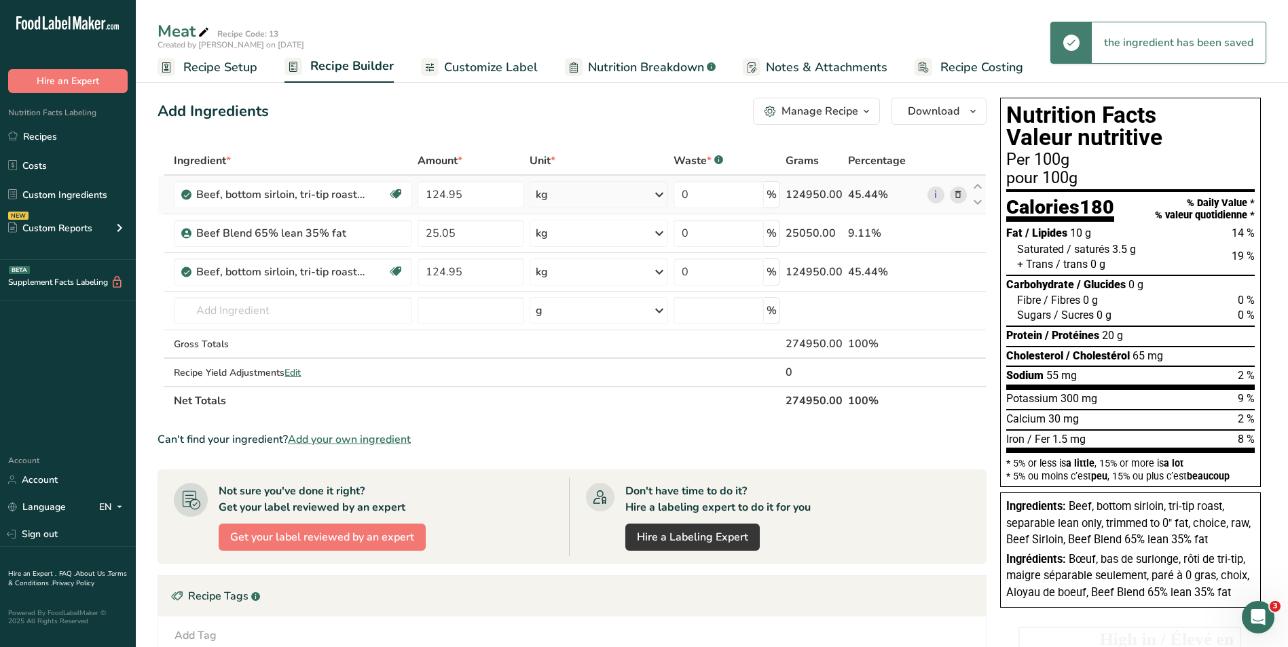
click at [955, 193] on icon at bounding box center [958, 195] width 10 height 14
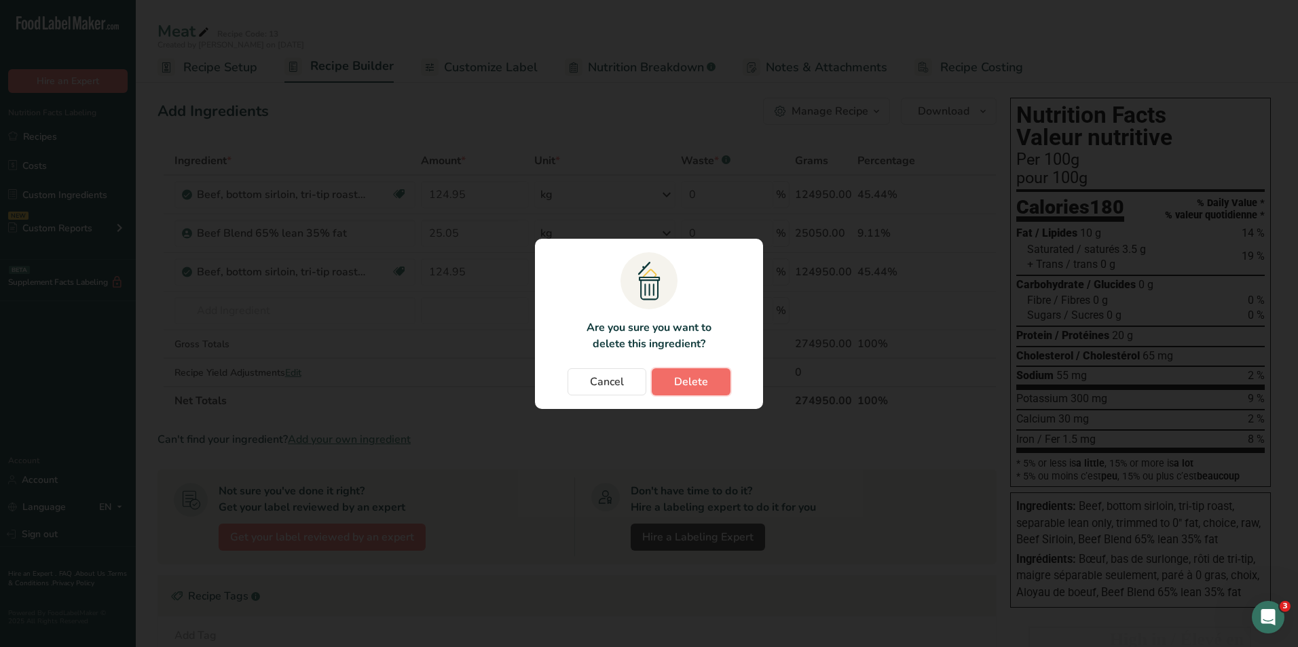
click at [677, 376] on span "Delete" at bounding box center [691, 382] width 34 height 16
type input "25.05"
type input "124.95"
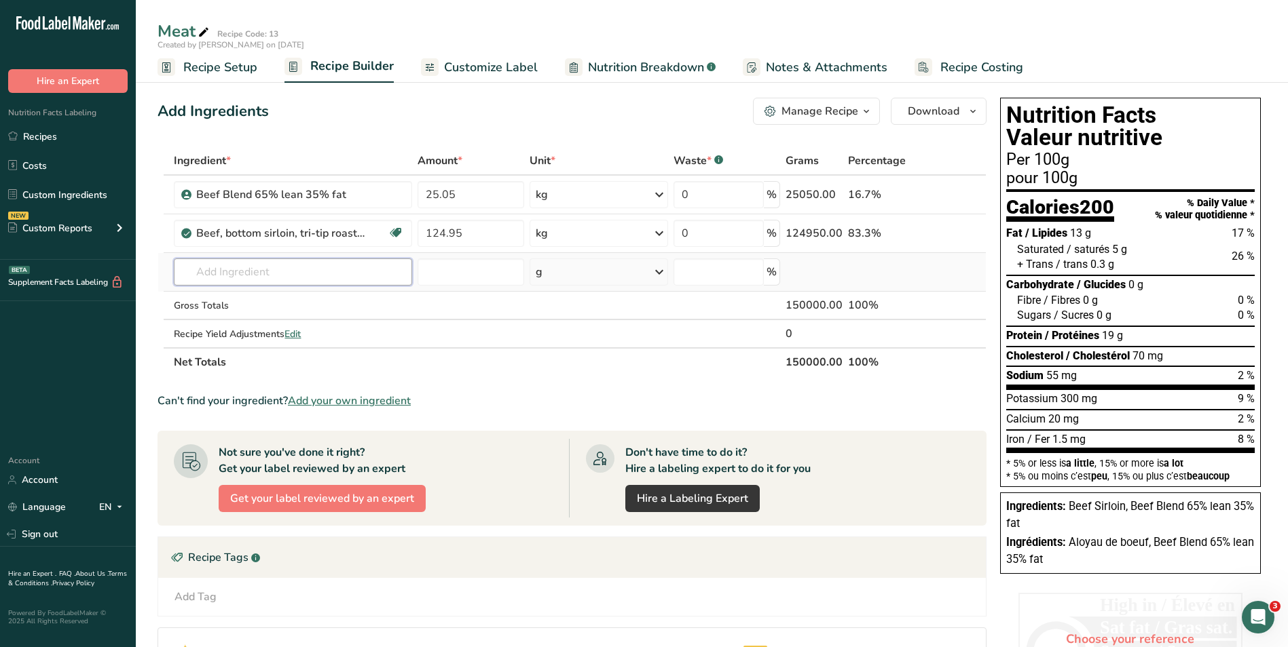
click at [263, 262] on input "text" at bounding box center [293, 272] width 238 height 27
click at [49, 193] on link "Custom Ingredients" at bounding box center [68, 195] width 136 height 26
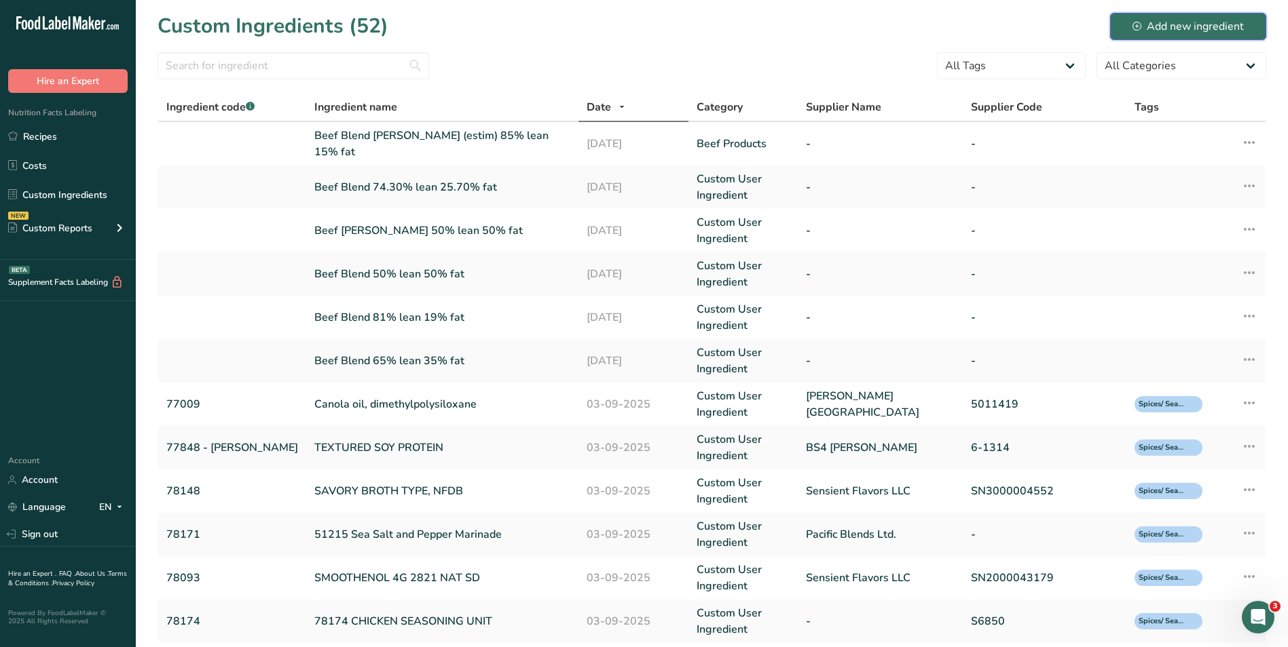
click at [1180, 28] on div "Add new ingredient" at bounding box center [1187, 26] width 111 height 16
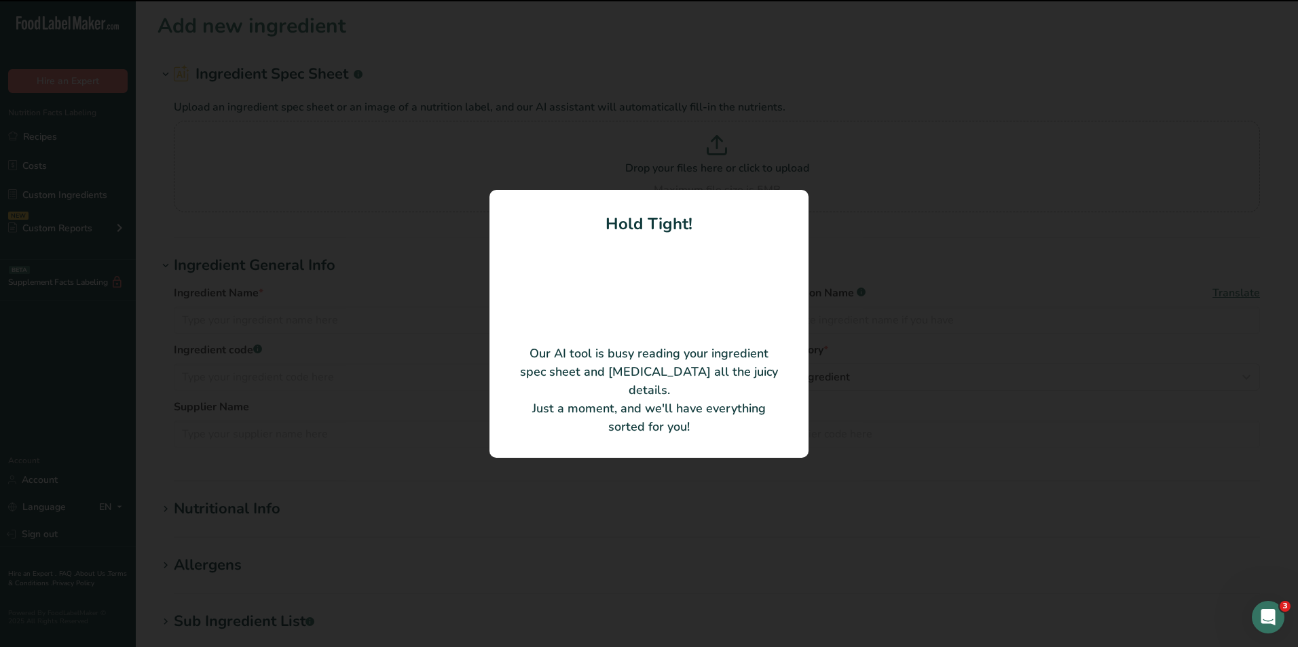
type input "Beef sirloin 94% lean 6% fat"
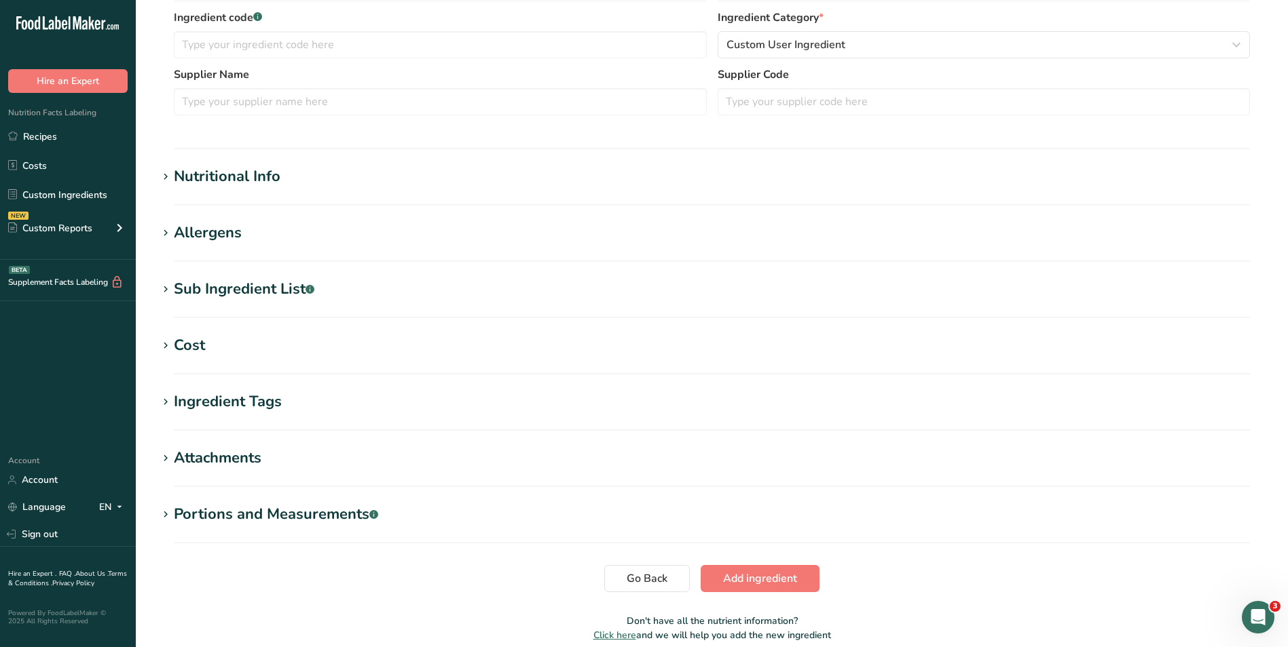
scroll to position [327, 0]
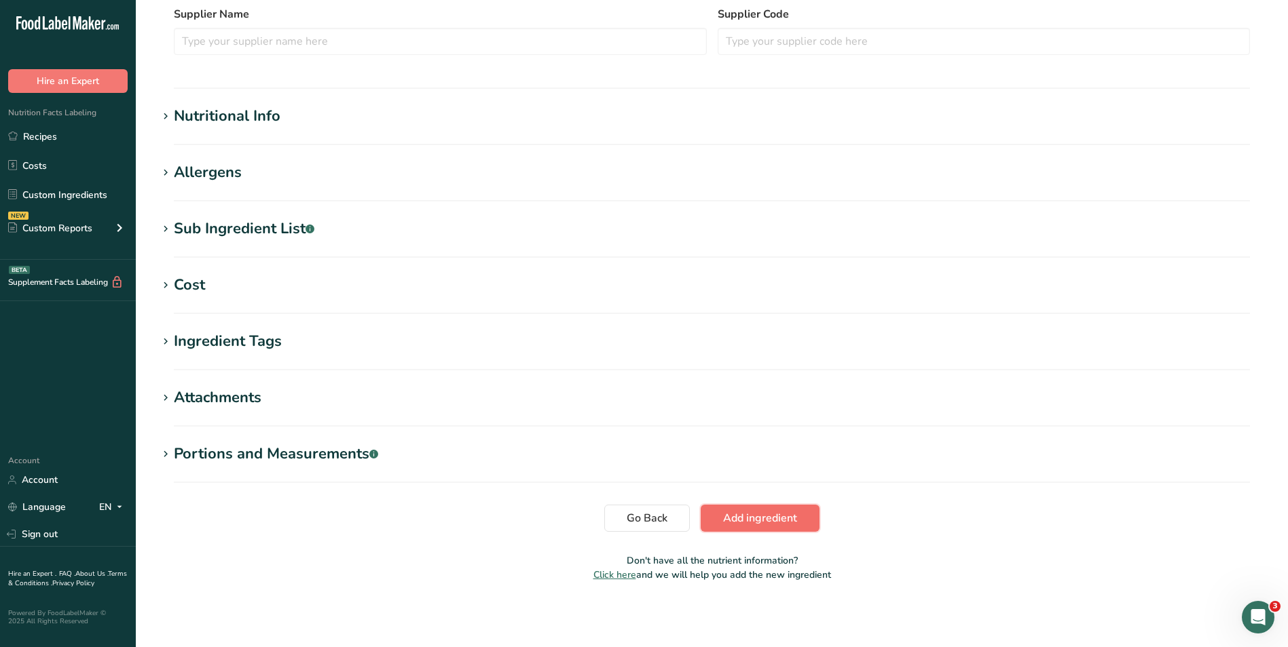
click at [759, 516] on span "Add ingredient" at bounding box center [760, 518] width 74 height 16
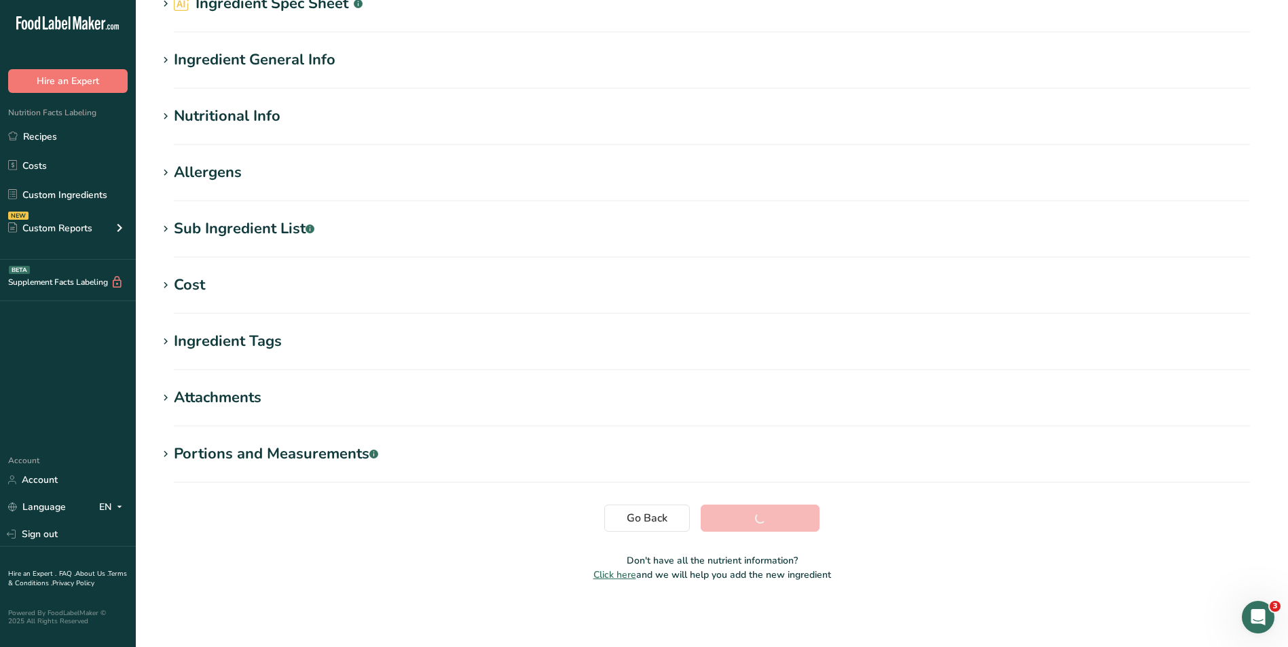
scroll to position [71, 0]
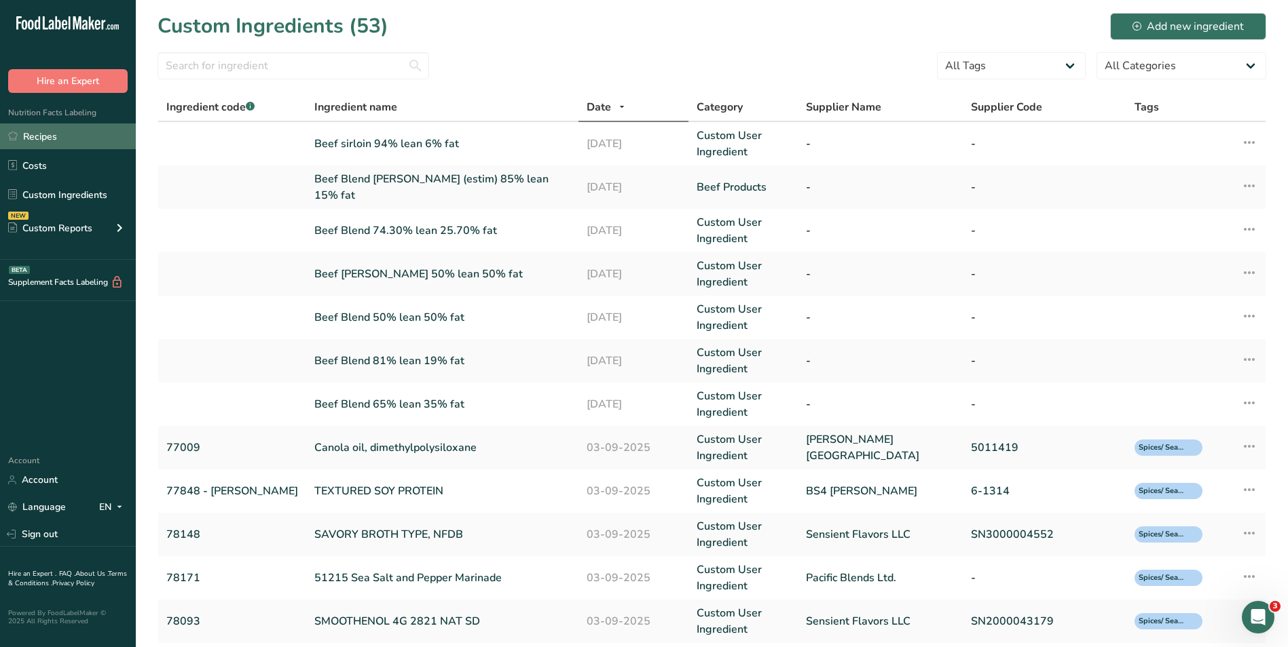
click at [52, 134] on link "Recipes" at bounding box center [68, 137] width 136 height 26
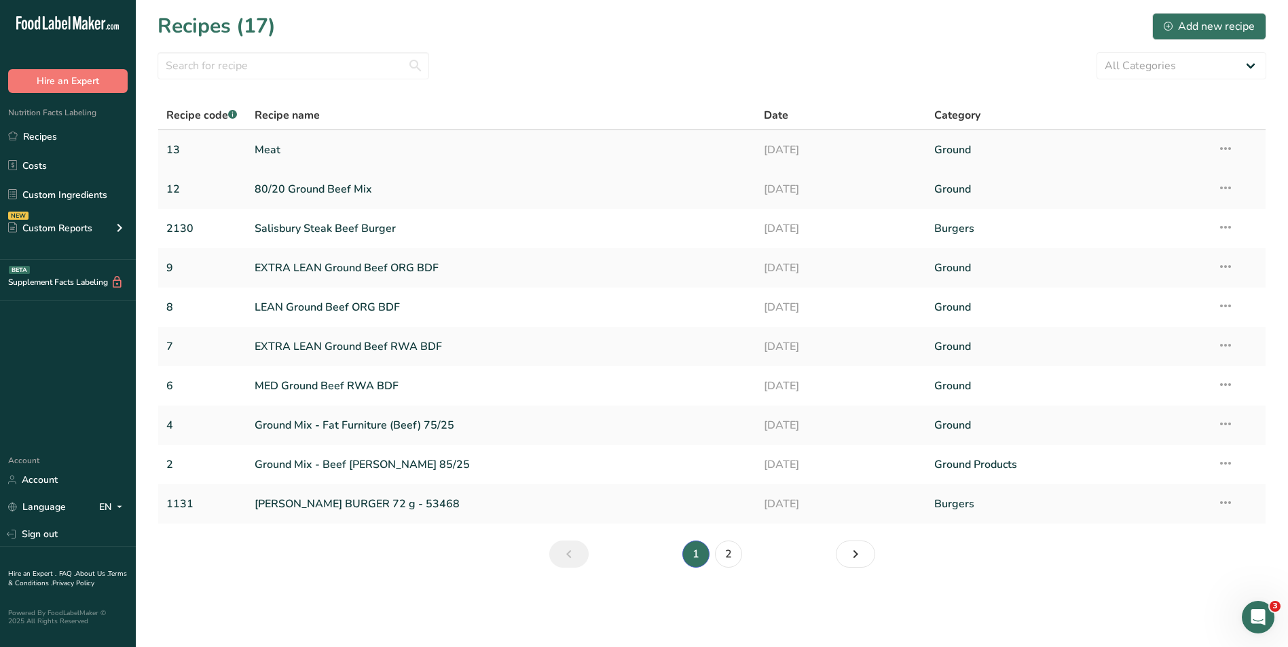
click at [278, 155] on link "Meat" at bounding box center [501, 150] width 493 height 29
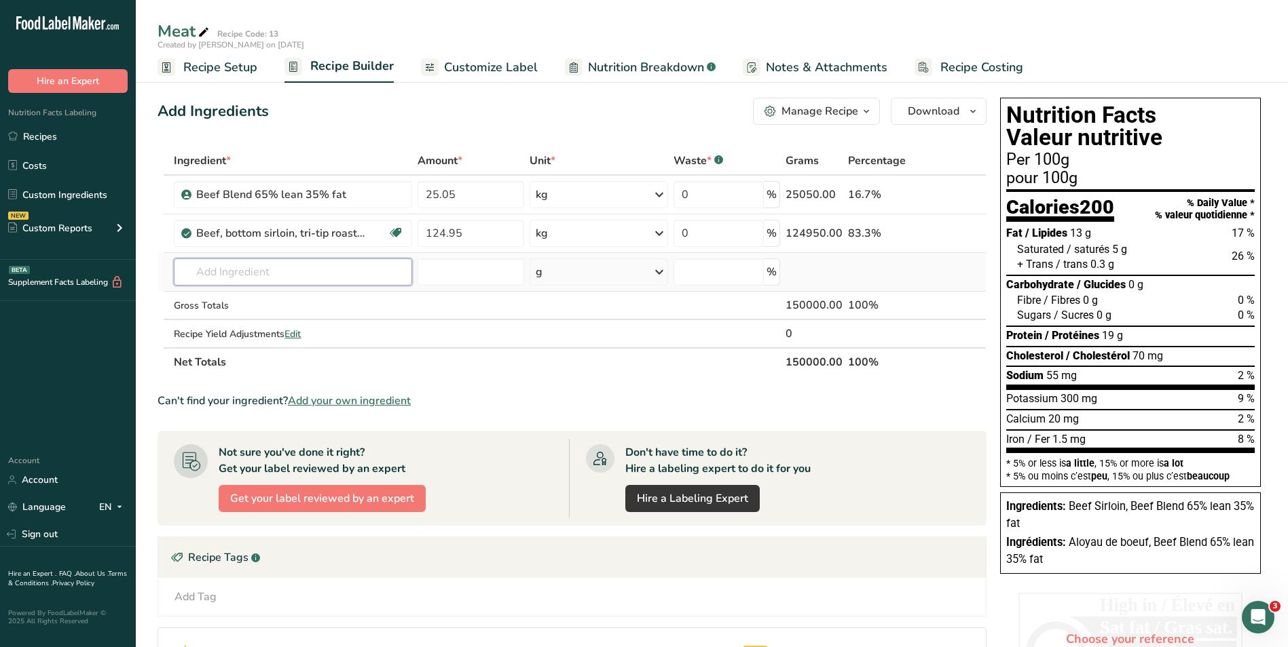
click at [294, 266] on input "text" at bounding box center [293, 272] width 238 height 27
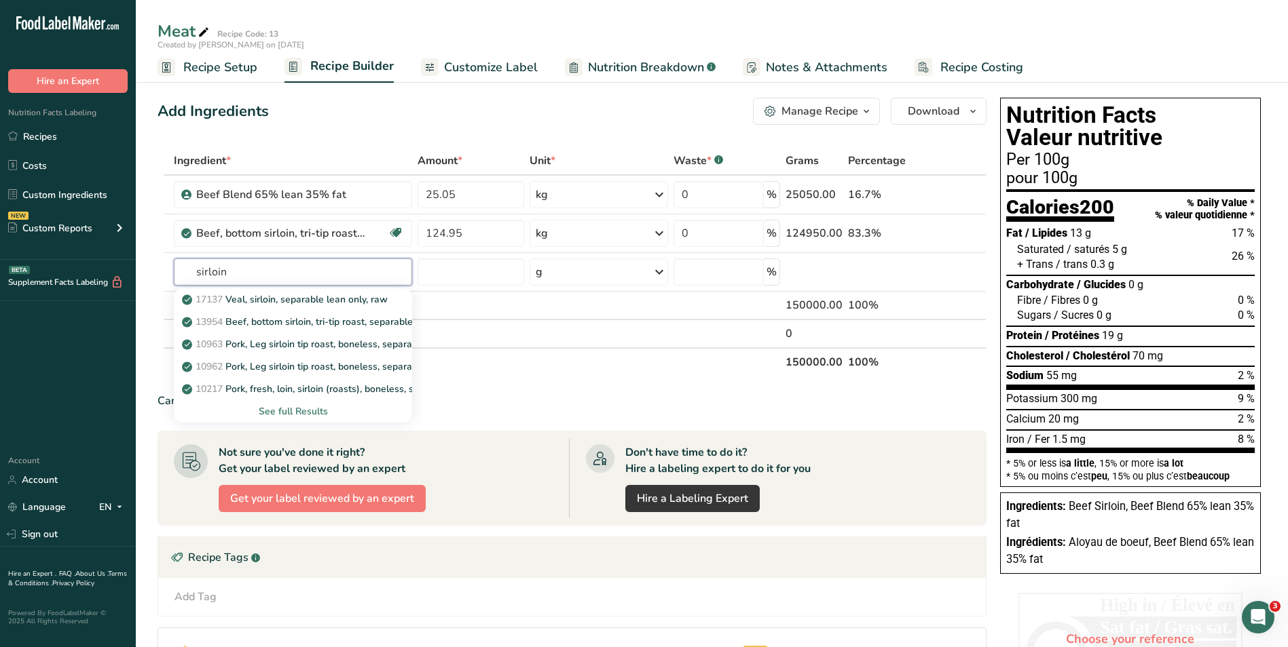
drag, startPoint x: 135, startPoint y: 270, endPoint x: 116, endPoint y: 270, distance: 19.0
click at [116, 270] on div ".a-20{fill:#fff;} Hire an Expert Nutrition Facts Labeling Recipes Costs Custom …" at bounding box center [644, 439] width 1288 height 879
type input "Beef sirloin"
click at [320, 300] on div "Beef sirloin 94% lean 6% fat" at bounding box center [282, 300] width 195 height 14
type input "Beef sirloin 94% lean 6% fat"
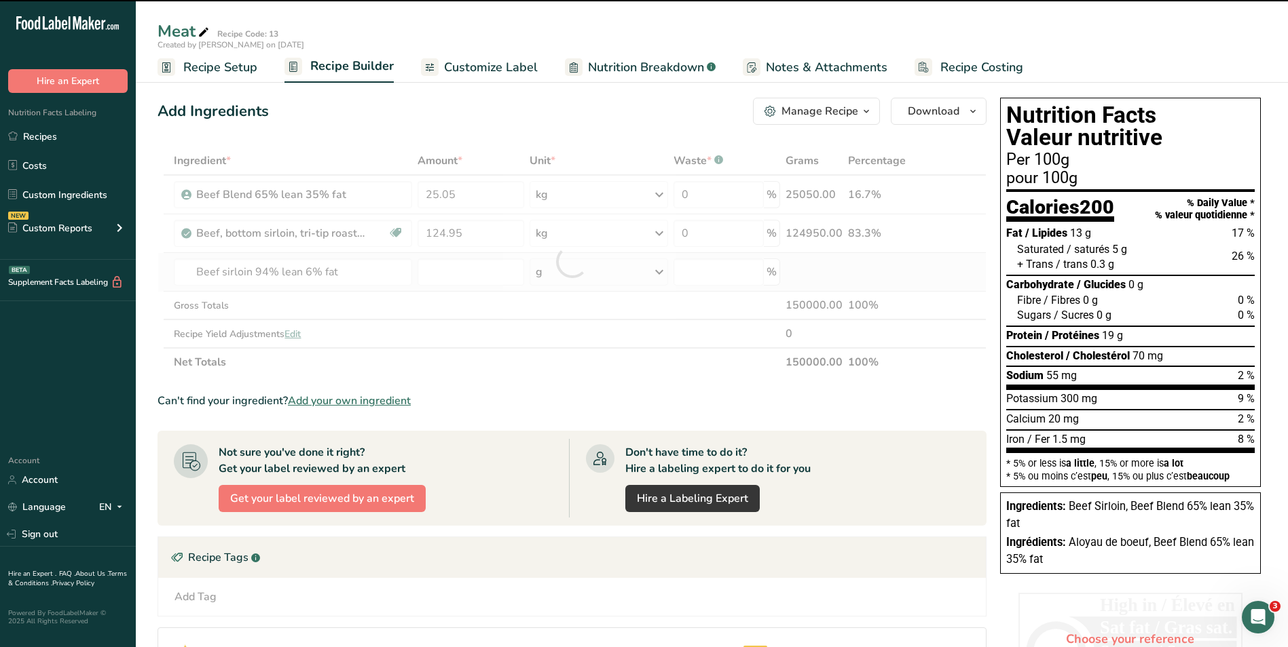
type input "0"
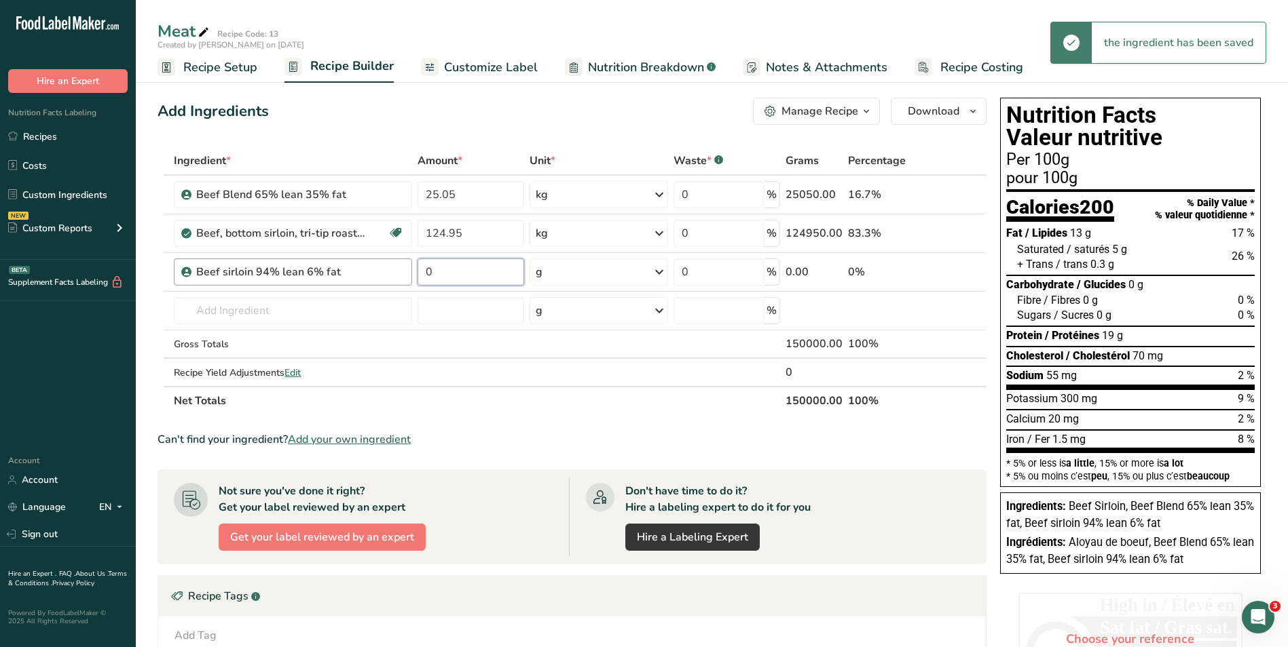
drag, startPoint x: 440, startPoint y: 269, endPoint x: 391, endPoint y: 265, distance: 49.0
click at [391, 265] on tr "Beef sirloin 94% lean 6% fat 0 g Weight Units g kg mg See more Volume Units l V…" at bounding box center [571, 272] width 827 height 39
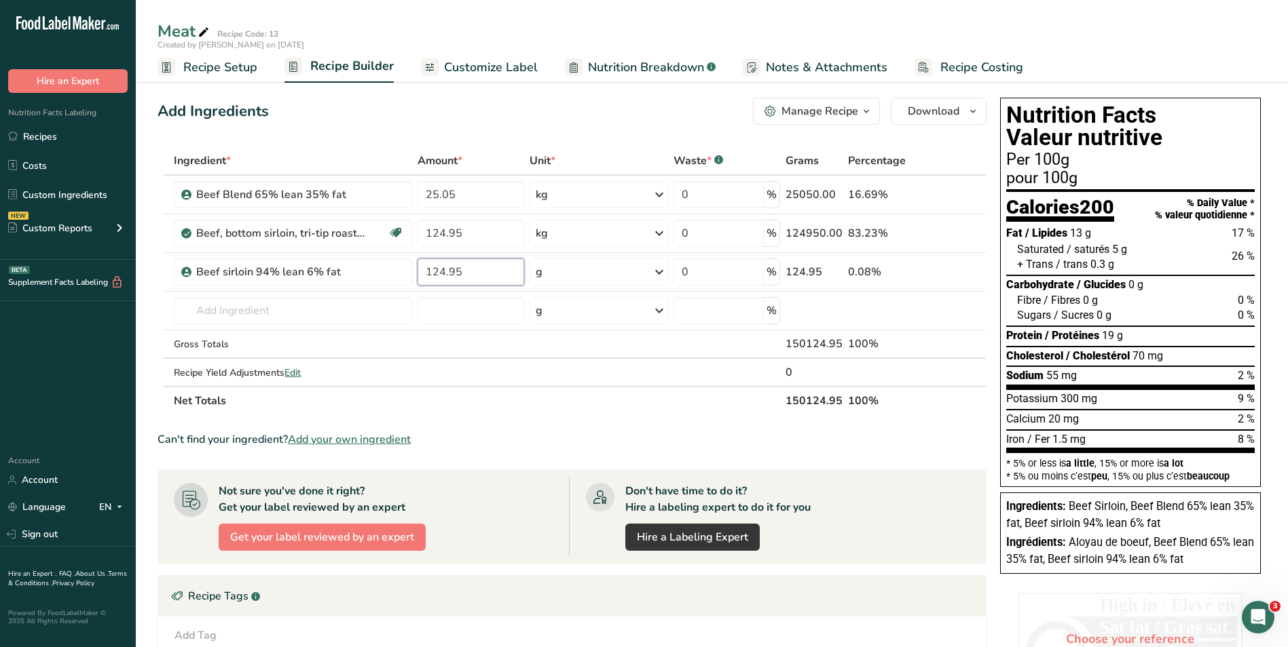
type input "124.95"
click at [557, 272] on div "Ingredient * Amount * Unit * Waste * .a-a{fill:#347362;}.b-a{fill:#fff;} Grams …" at bounding box center [571, 281] width 829 height 269
click at [660, 272] on icon at bounding box center [659, 272] width 16 height 24
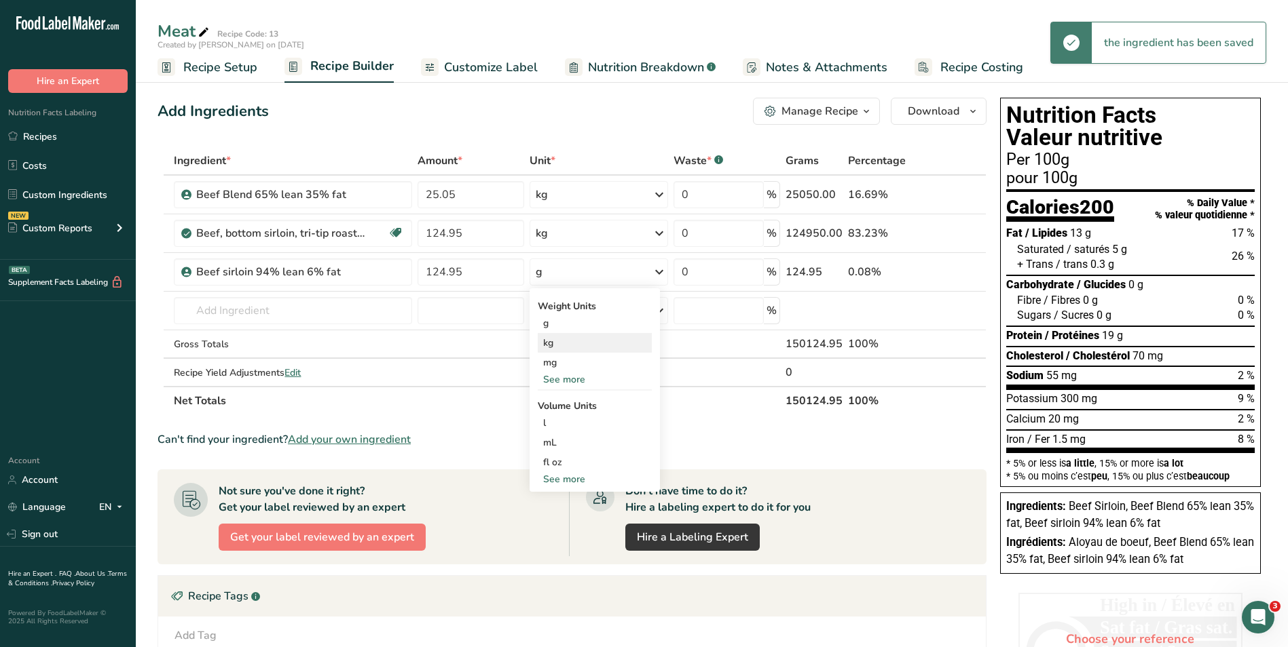
click at [587, 343] on div "kg" at bounding box center [595, 343] width 114 height 20
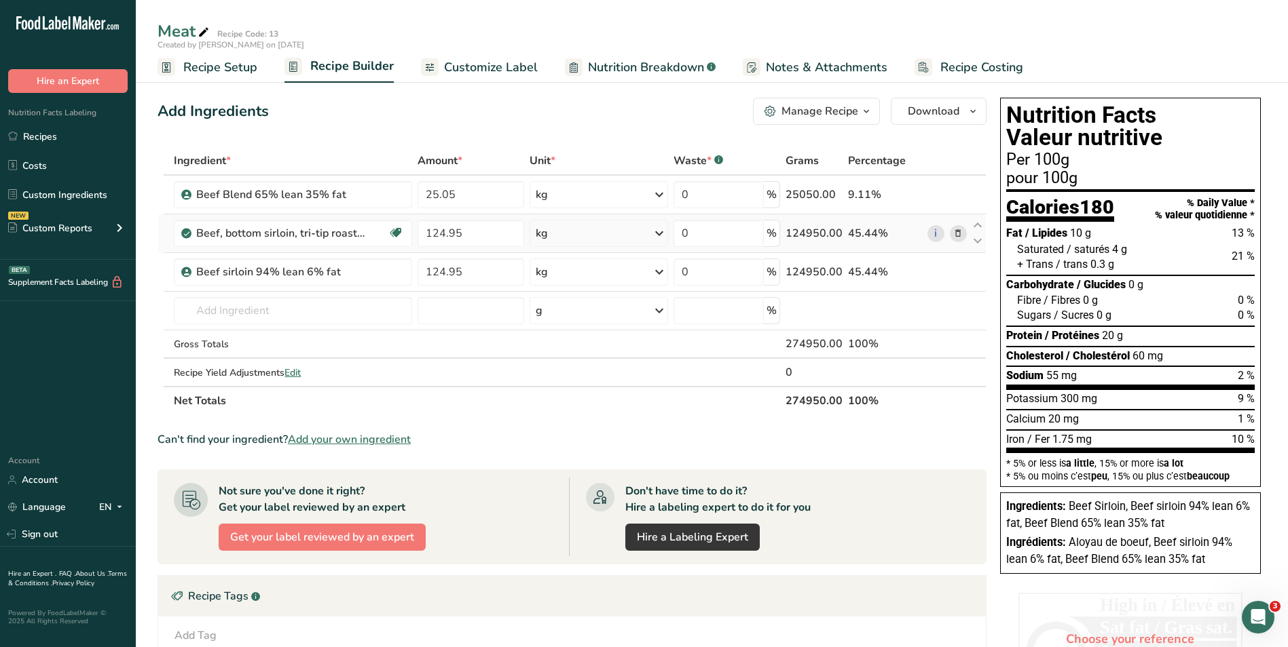
click at [958, 234] on icon at bounding box center [958, 234] width 10 height 14
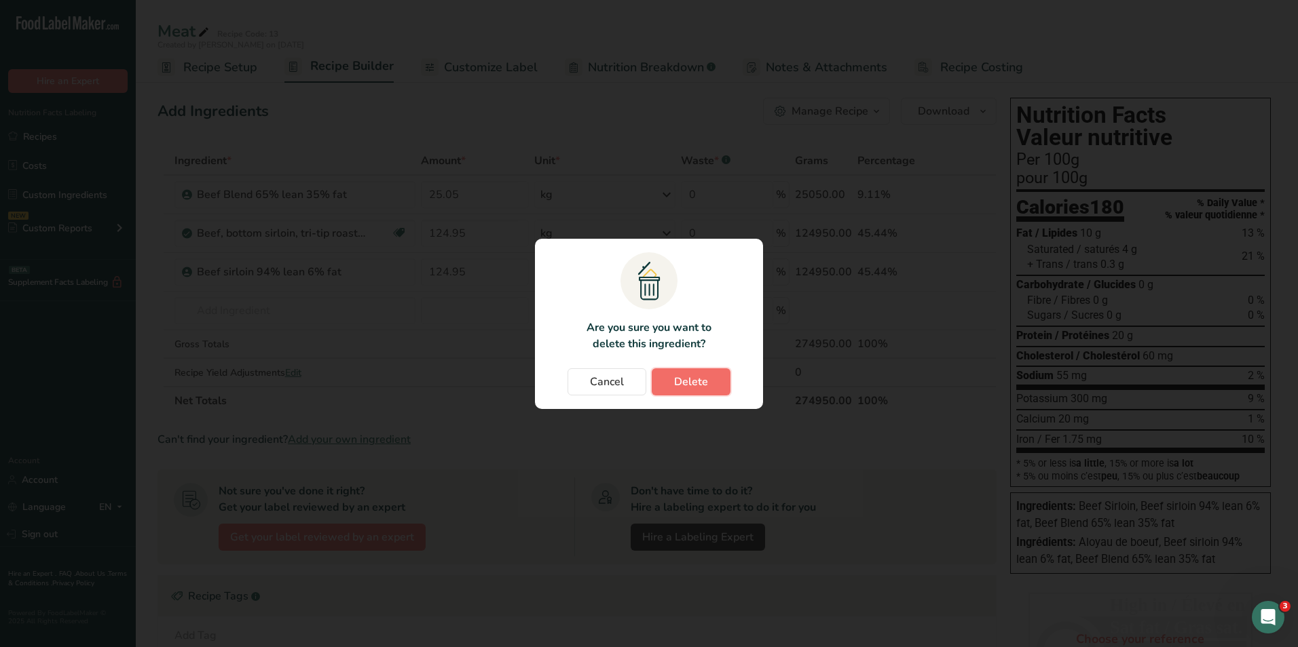
click at [682, 378] on span "Delete" at bounding box center [691, 382] width 34 height 16
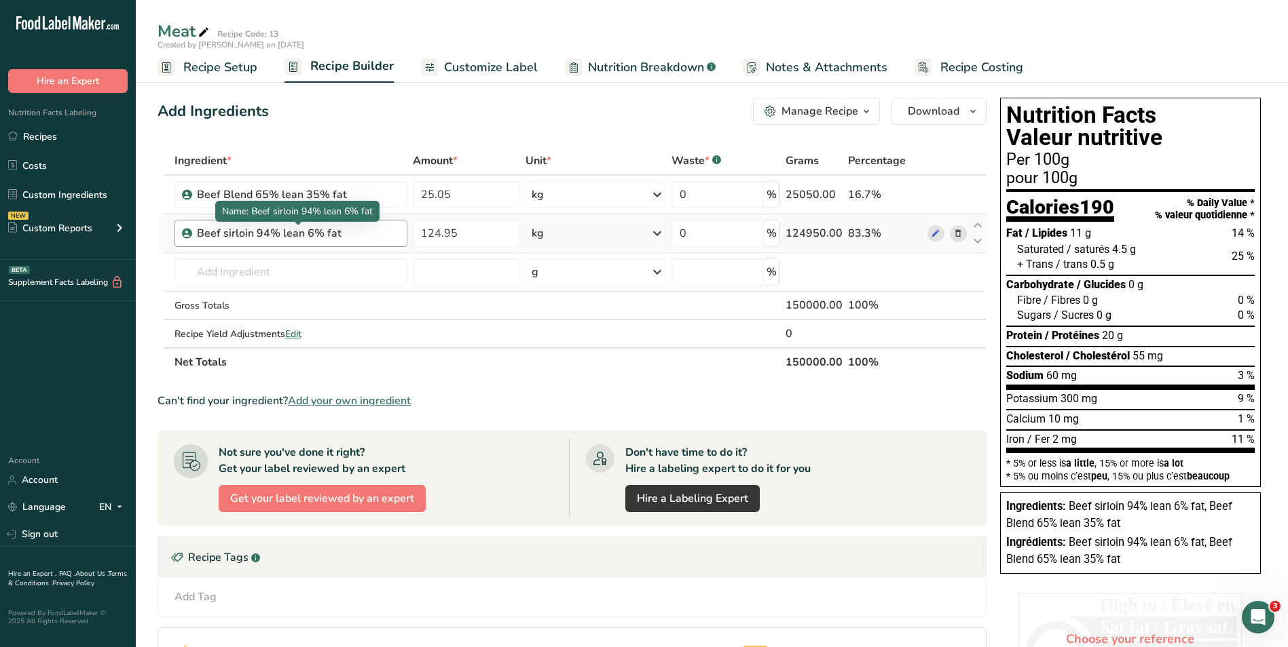
click at [356, 231] on div "Beef sirloin 94% lean 6% fat" at bounding box center [282, 233] width 170 height 16
click at [287, 270] on input "text" at bounding box center [290, 272] width 233 height 27
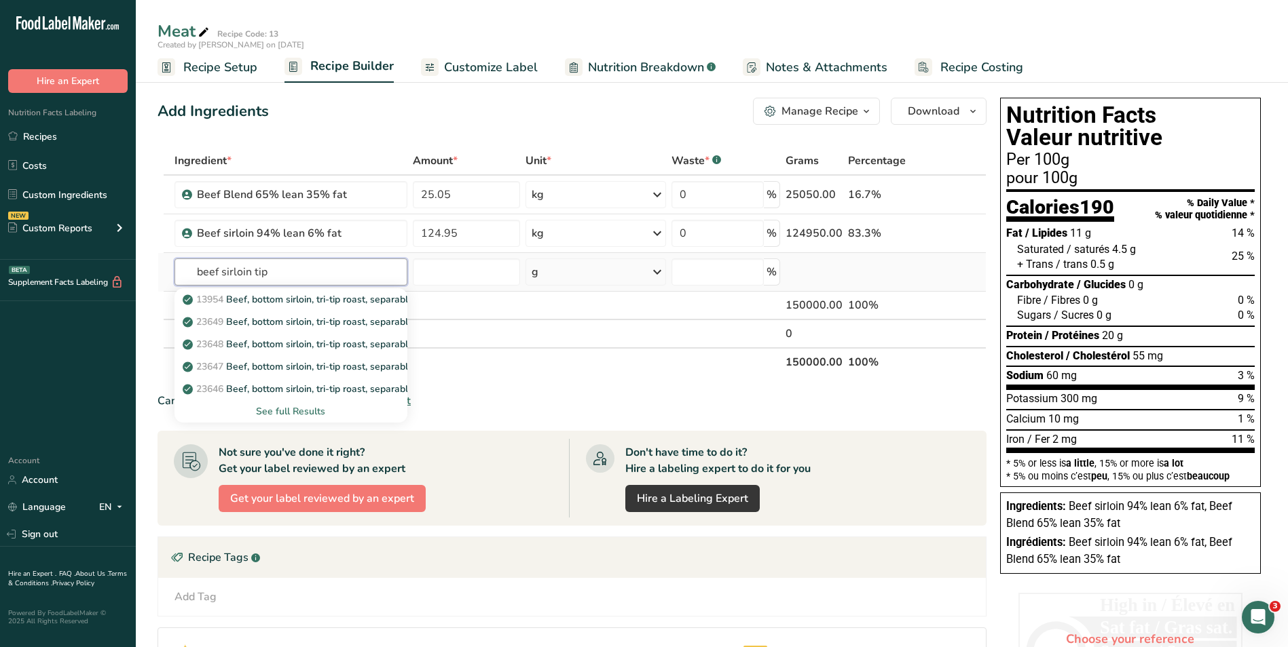
type input "beef sirloin tip"
click at [269, 409] on div "See full Results" at bounding box center [291, 412] width 212 height 14
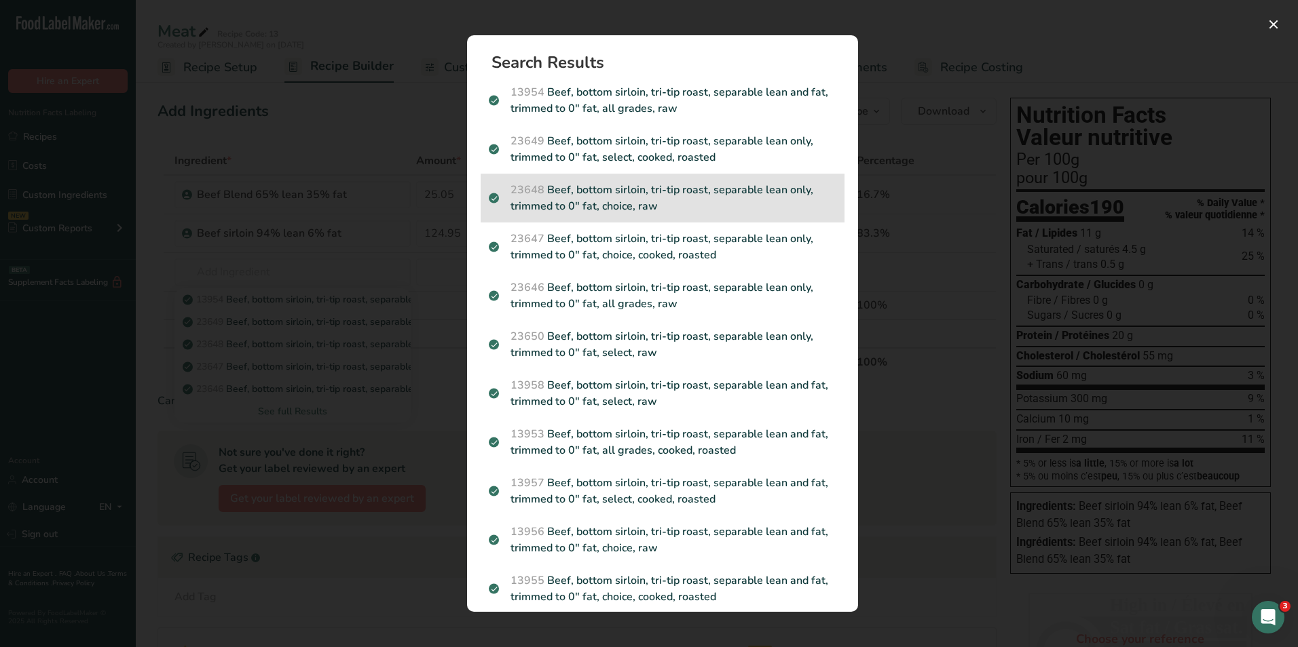
click at [596, 193] on p "23648 Beef, bottom sirloin, tri-tip roast, separable lean only, trimmed to 0" f…" at bounding box center [662, 198] width 347 height 33
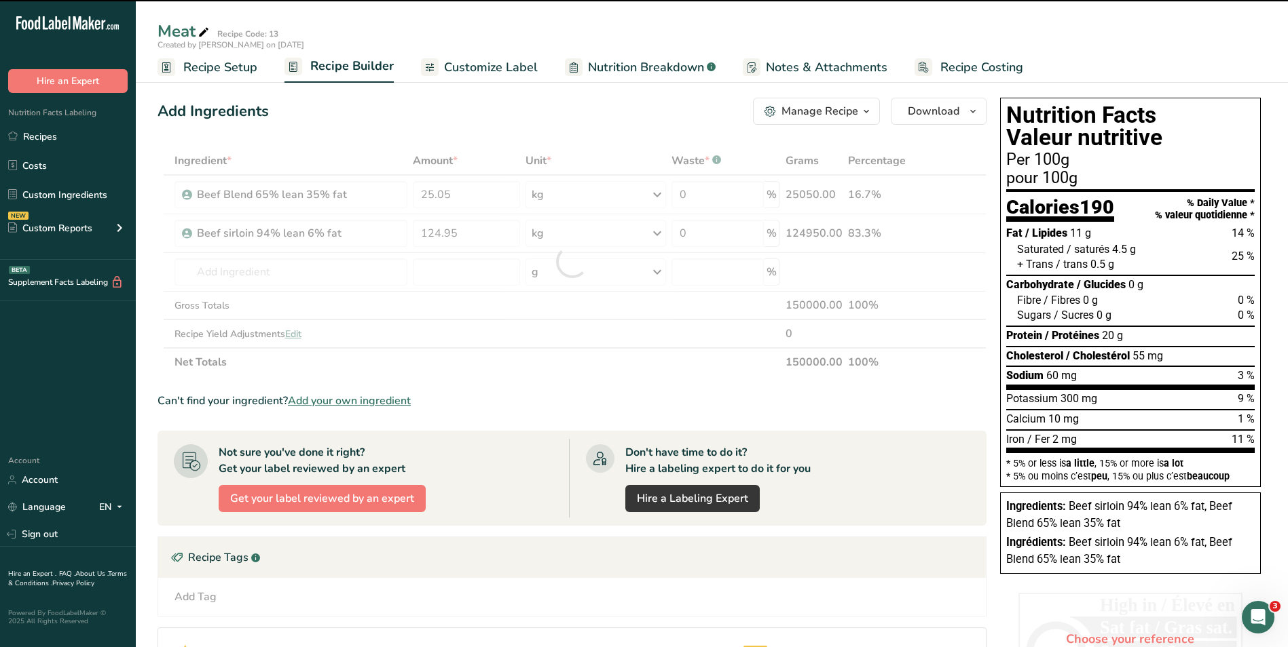
type input "0"
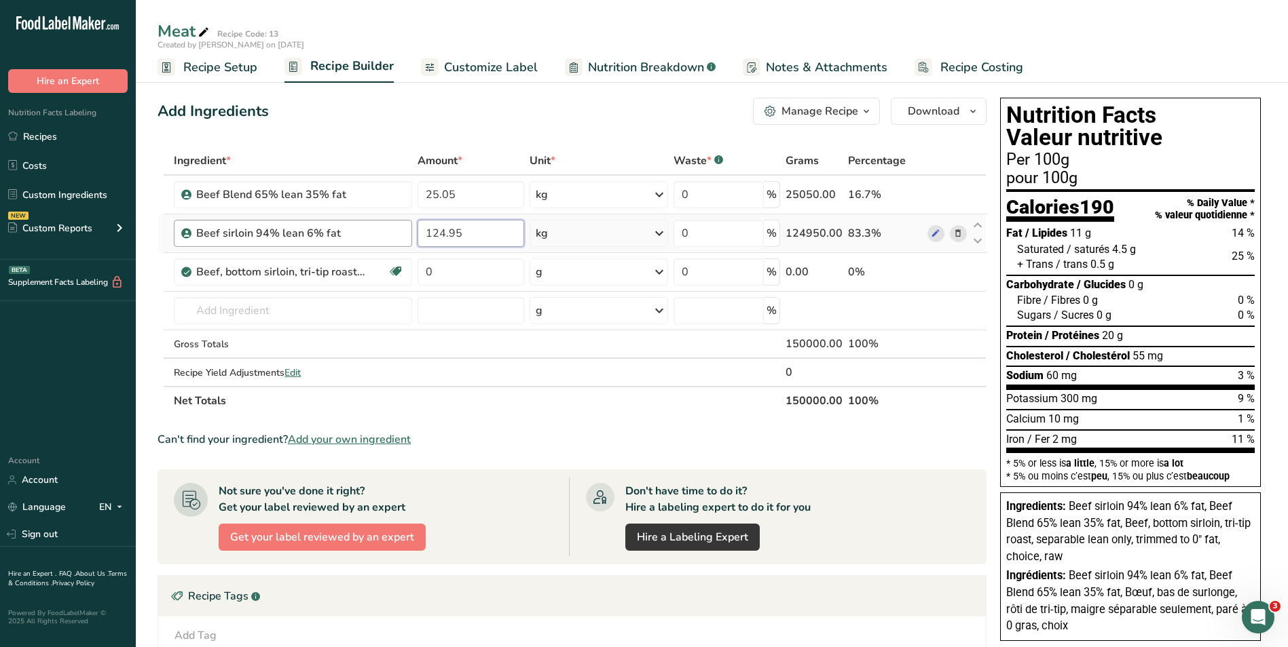
drag, startPoint x: 461, startPoint y: 237, endPoint x: 386, endPoint y: 235, distance: 74.7
click at [386, 235] on tr "Beef sirloin 94% lean 6% fat 124.95 kg Weight Units g kg mg See more Volume Uni…" at bounding box center [571, 233] width 827 height 39
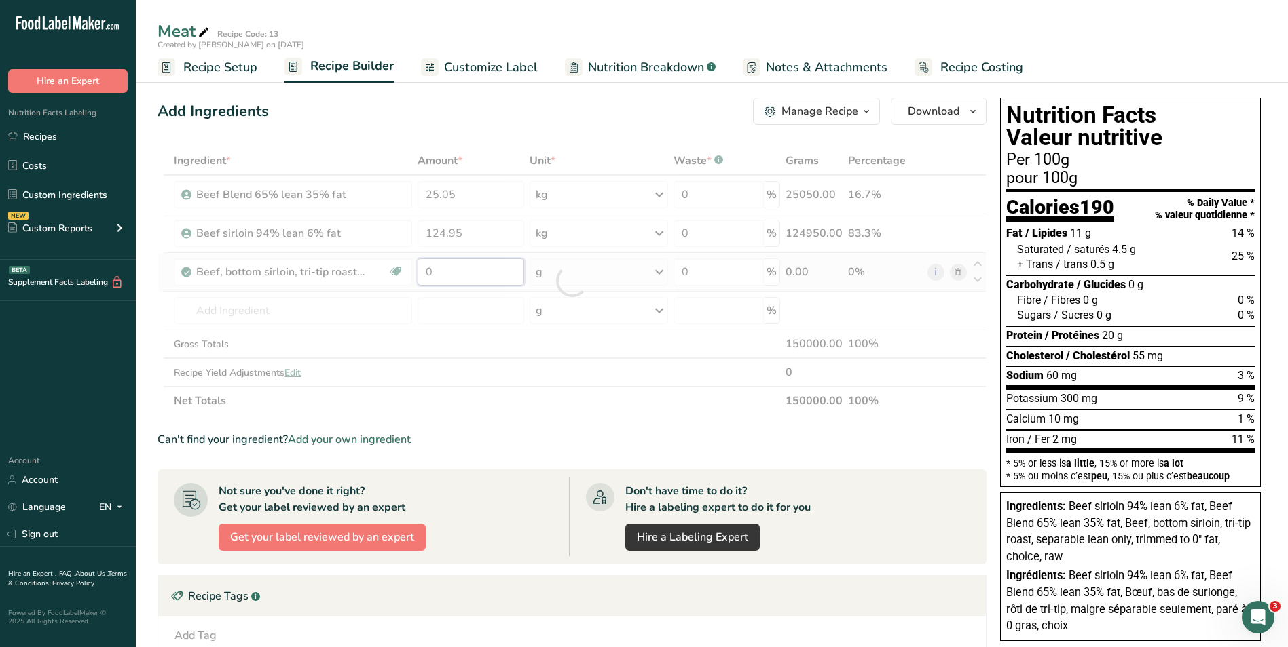
click at [430, 273] on div "Ingredient * Amount * Unit * Waste * .a-a{fill:#347362;}.b-a{fill:#fff;} Grams …" at bounding box center [571, 281] width 829 height 269
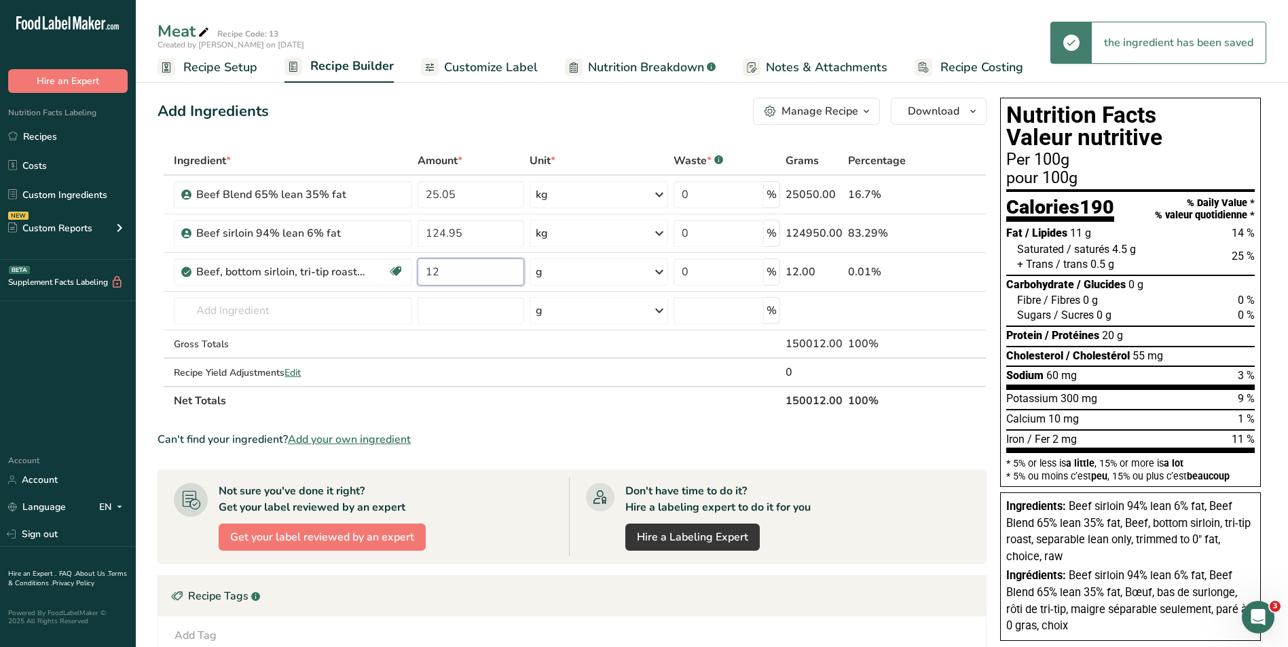
type input "124"
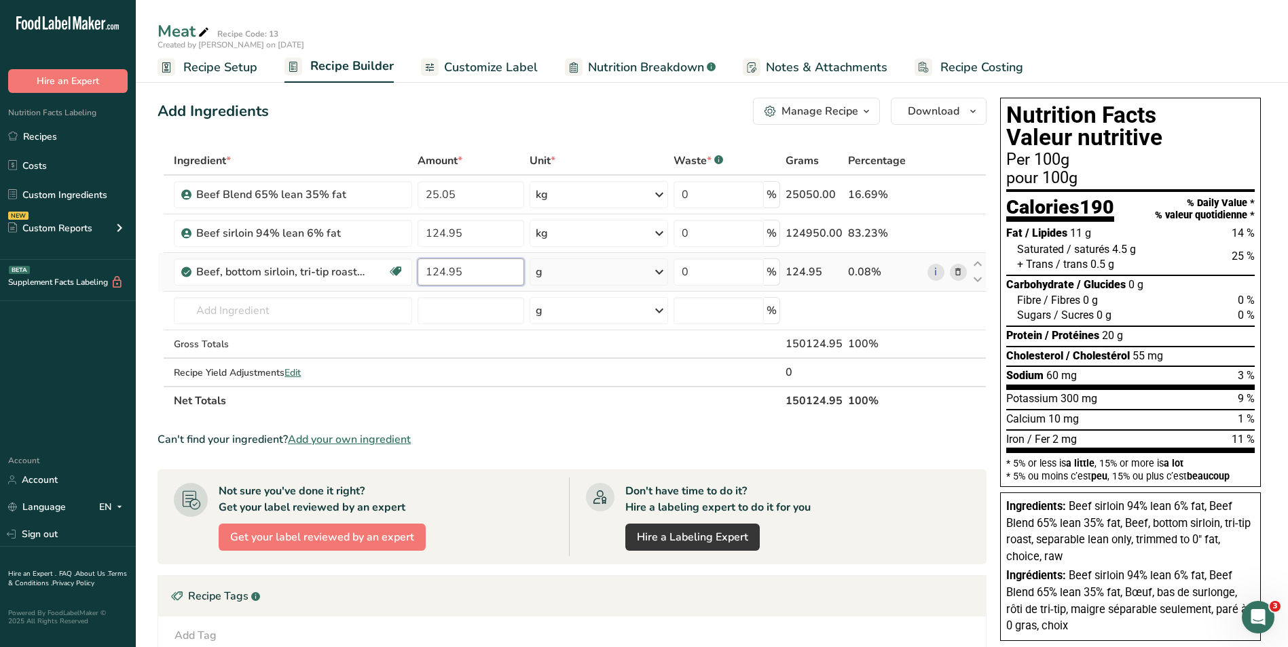
type input "124.95"
click at [581, 267] on div "Ingredient * Amount * Unit * Waste * .a-a{fill:#347362;}.b-a{fill:#fff;} Grams …" at bounding box center [571, 281] width 829 height 269
click at [659, 270] on icon at bounding box center [659, 272] width 16 height 24
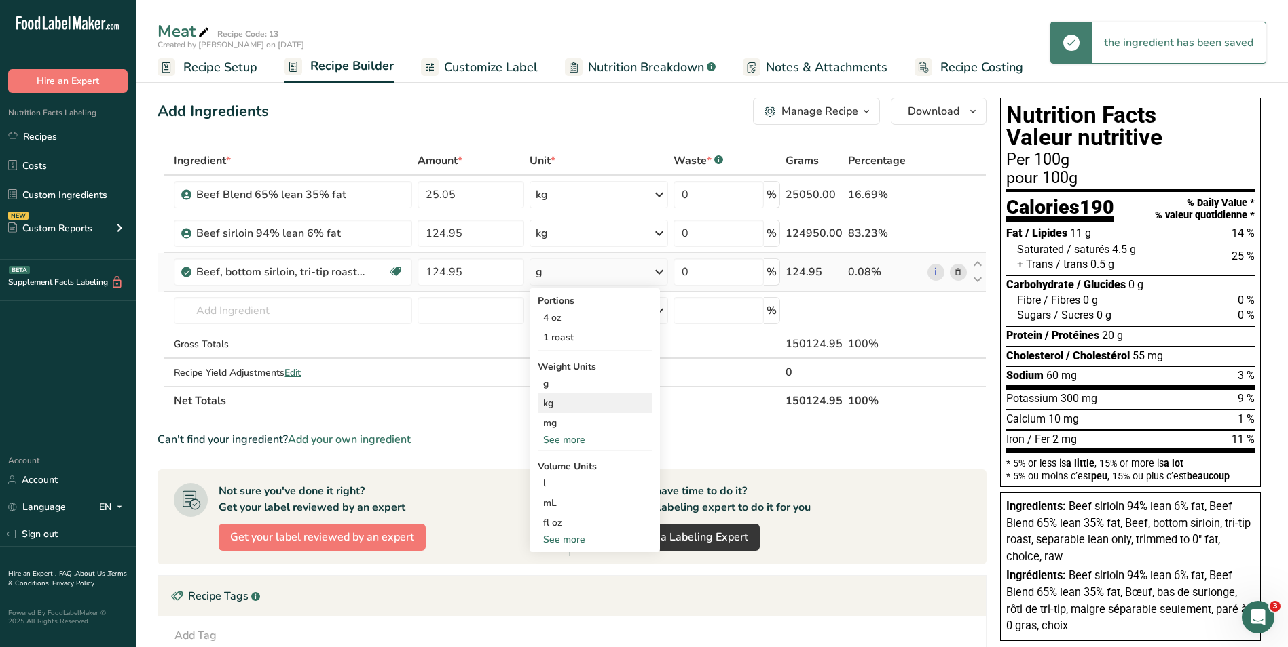
click at [555, 402] on div "kg" at bounding box center [595, 404] width 114 height 20
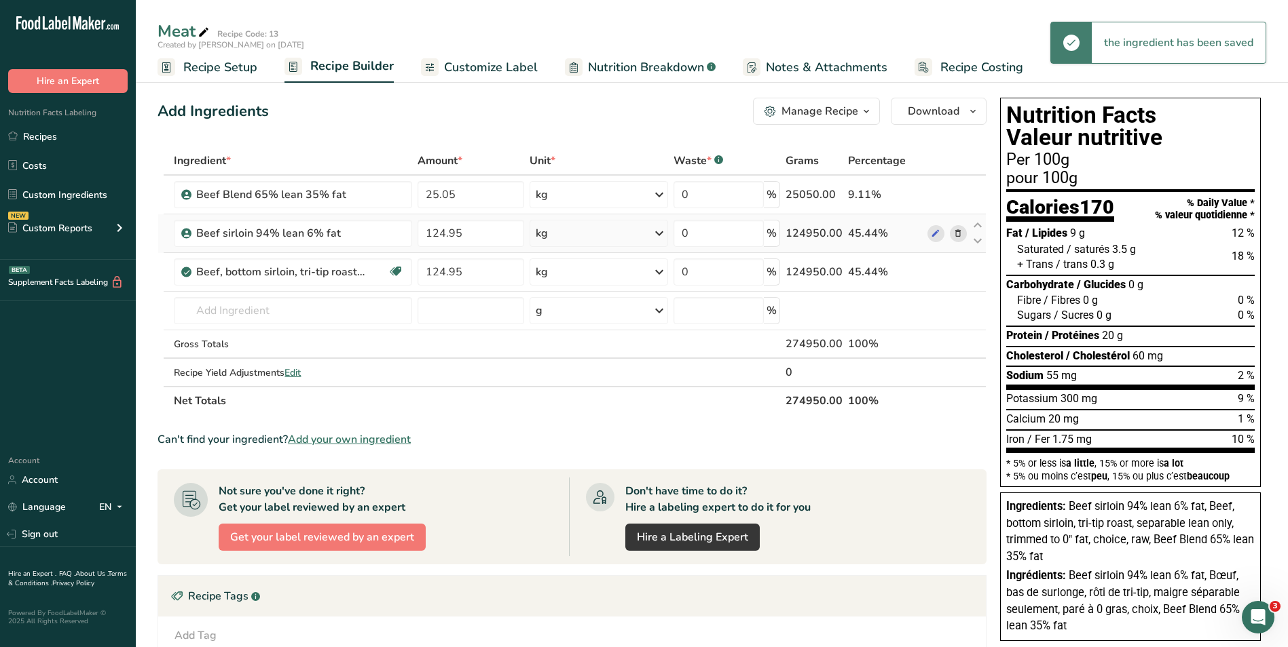
click at [962, 232] on icon at bounding box center [958, 234] width 10 height 14
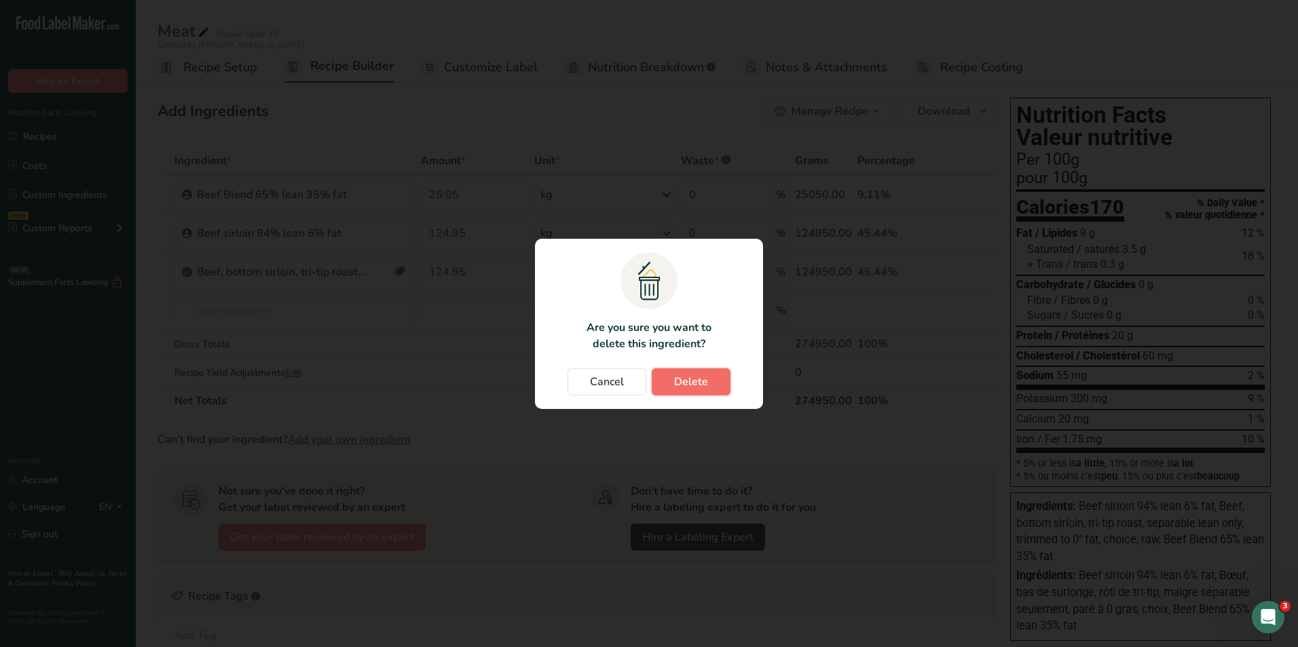
click at [689, 375] on span "Delete" at bounding box center [691, 382] width 34 height 16
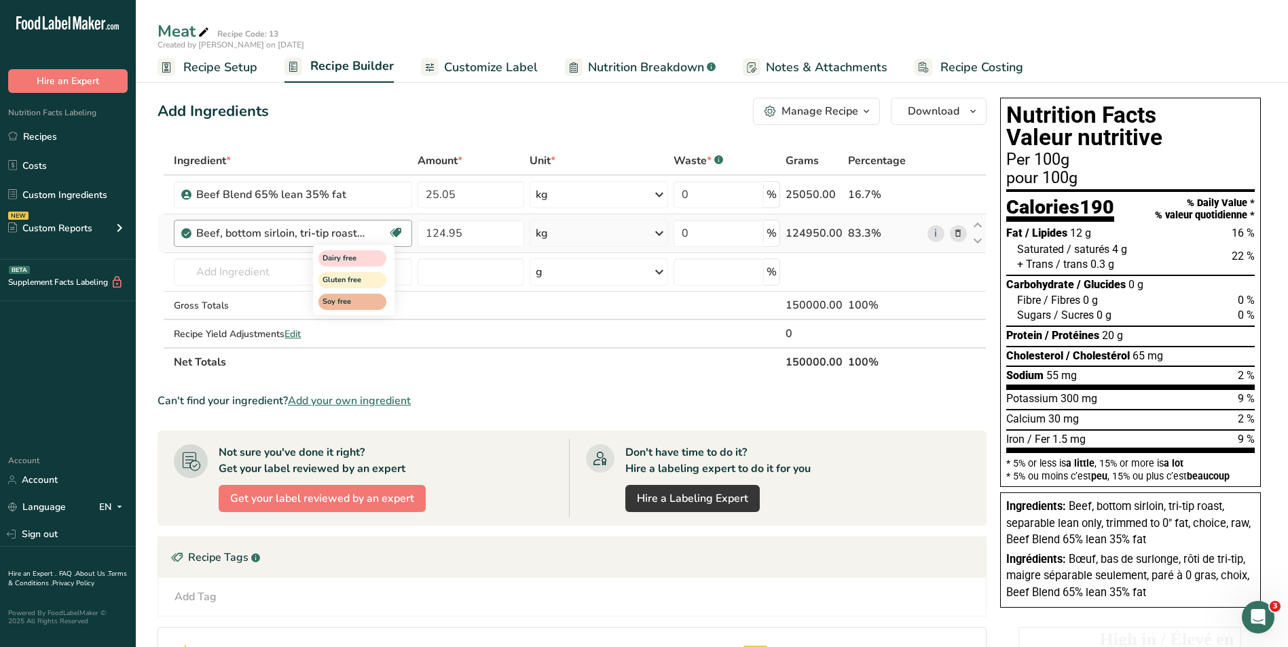
click at [394, 231] on icon at bounding box center [396, 233] width 14 height 21
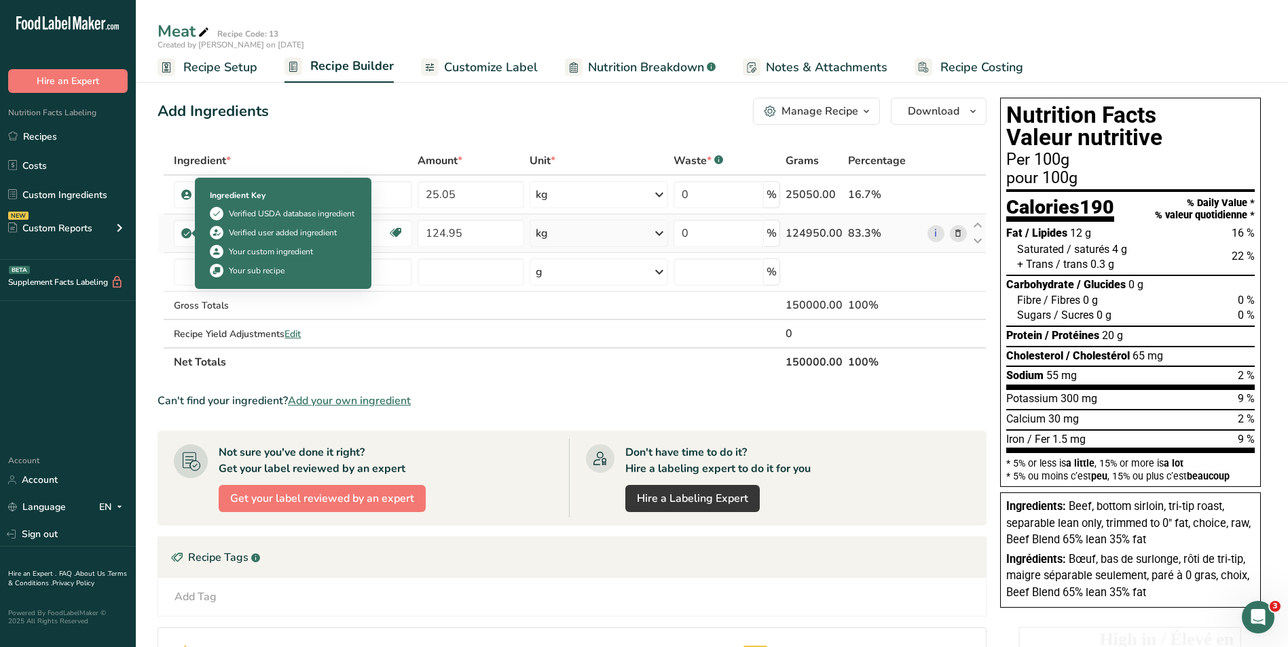
click at [187, 234] on icon at bounding box center [187, 233] width 8 height 12
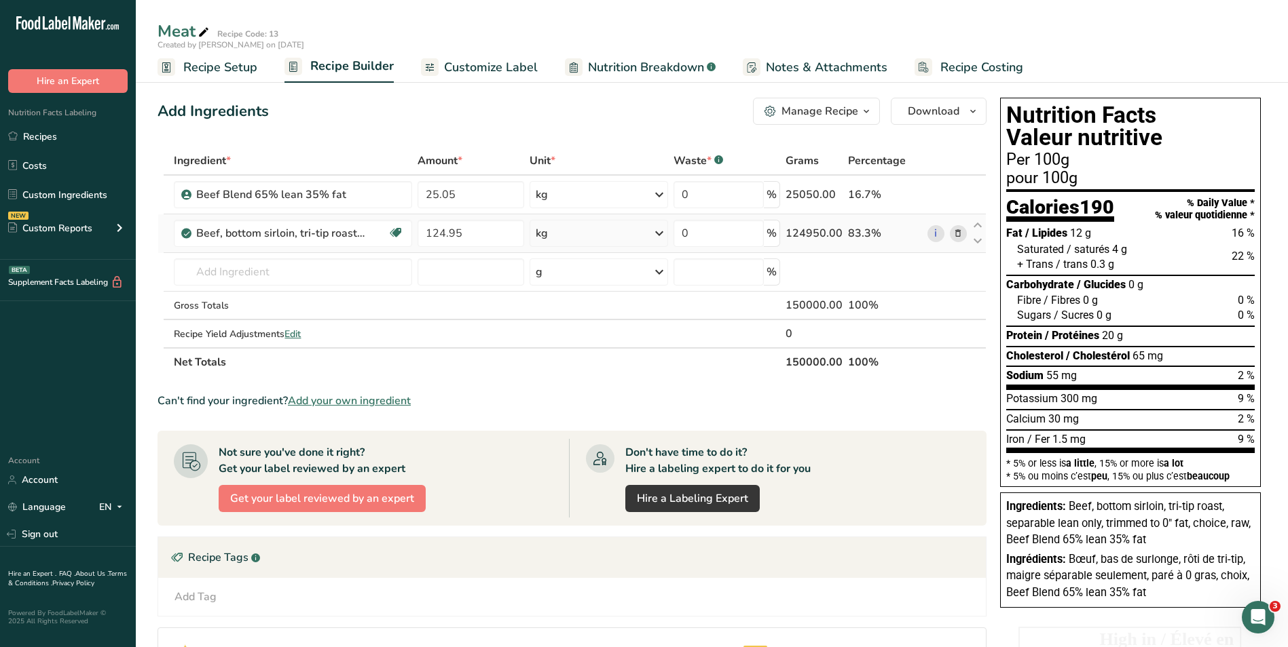
click at [186, 232] on icon at bounding box center [187, 233] width 8 height 12
click at [208, 279] on input "text" at bounding box center [293, 272] width 238 height 27
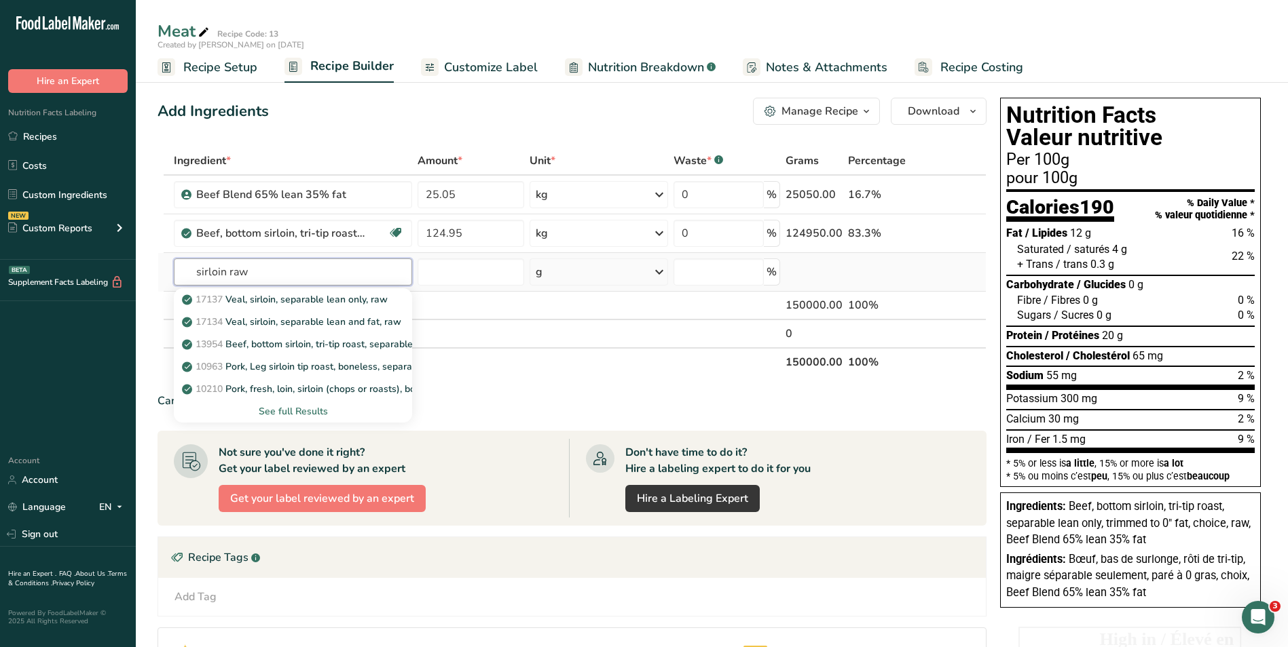
type input "sirloin raw"
click at [293, 414] on div "See full Results" at bounding box center [293, 412] width 217 height 14
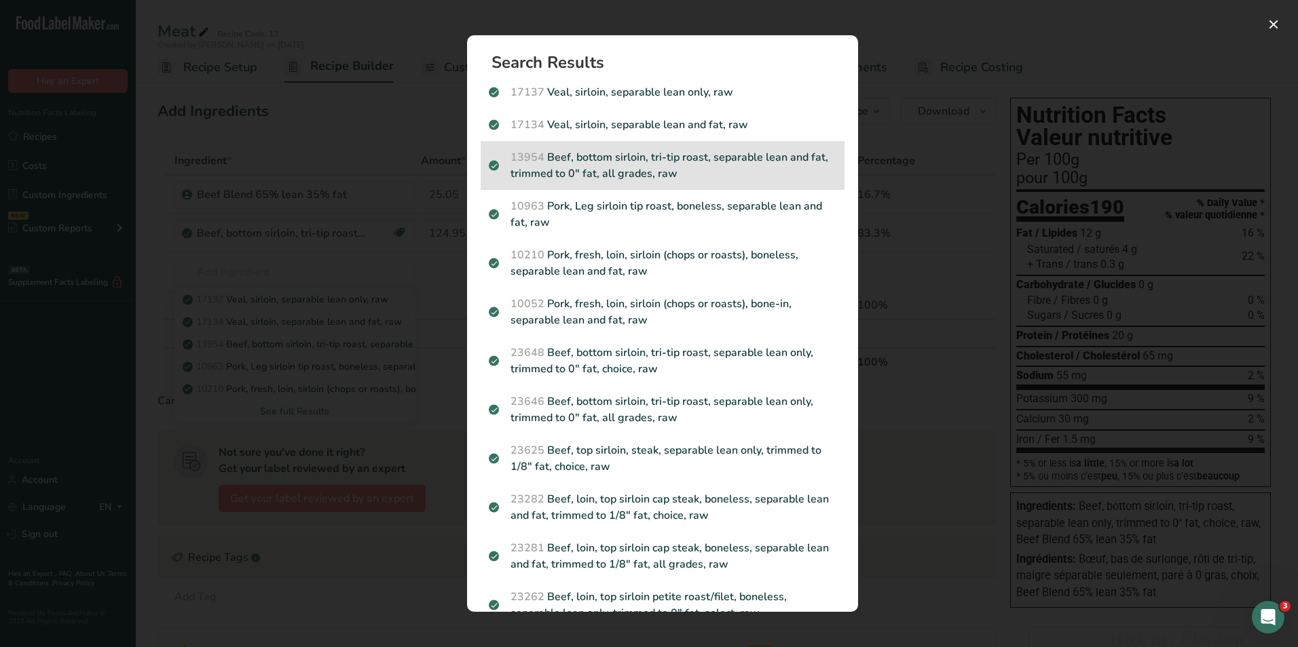
click at [623, 175] on p "13954 Beef, bottom sirloin, tri-tip roast, separable lean and fat, trimmed to 0…" at bounding box center [662, 165] width 347 height 33
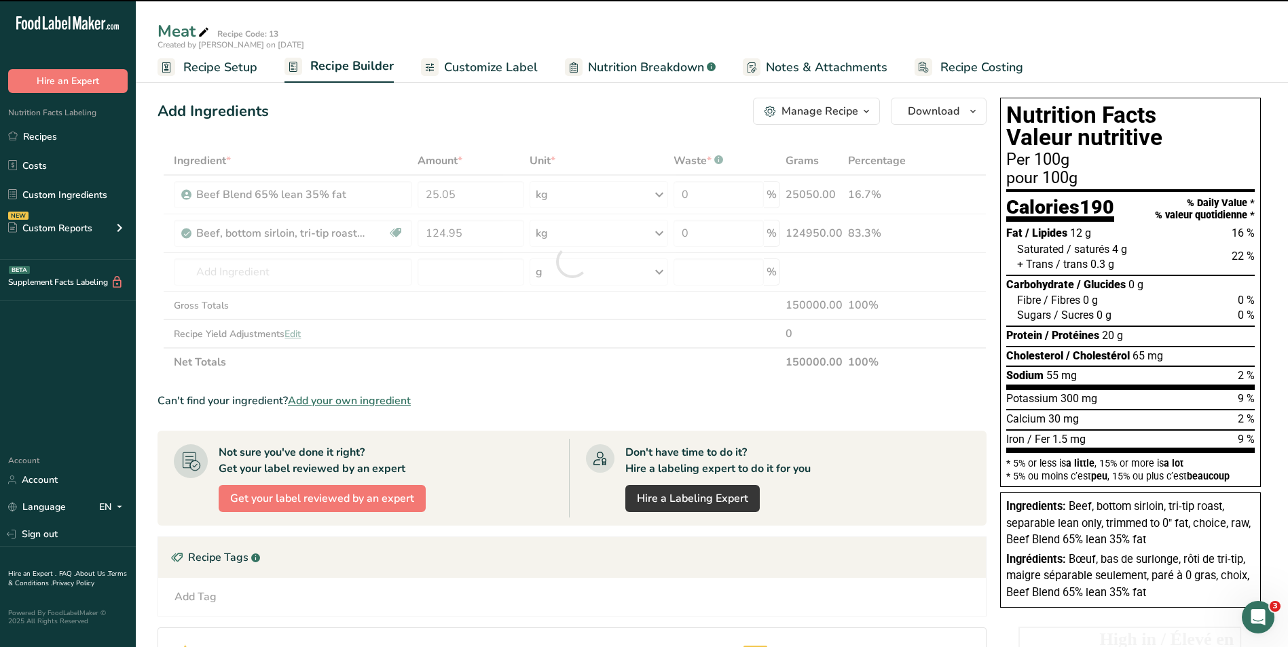
type input "0"
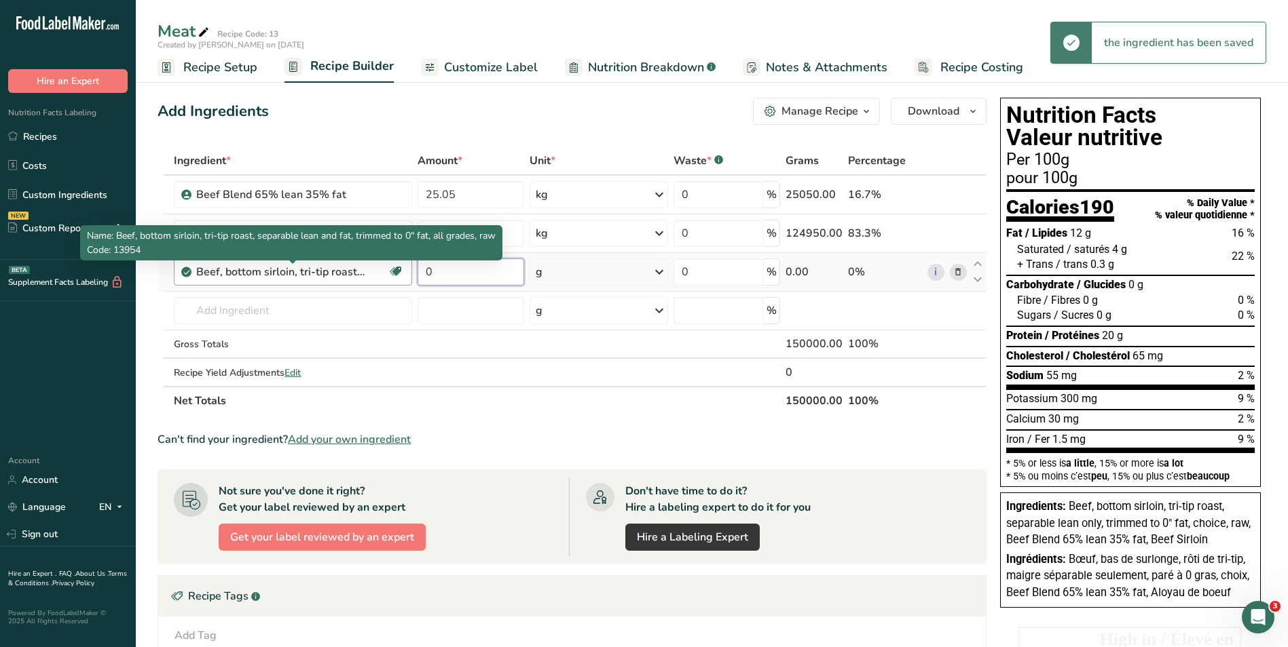
drag, startPoint x: 467, startPoint y: 274, endPoint x: 333, endPoint y: 275, distance: 133.7
click at [333, 275] on tr "Beef, bottom sirloin, tri-tip roast, separable lean and fat, trimmed to 0" fat,…" at bounding box center [571, 272] width 827 height 39
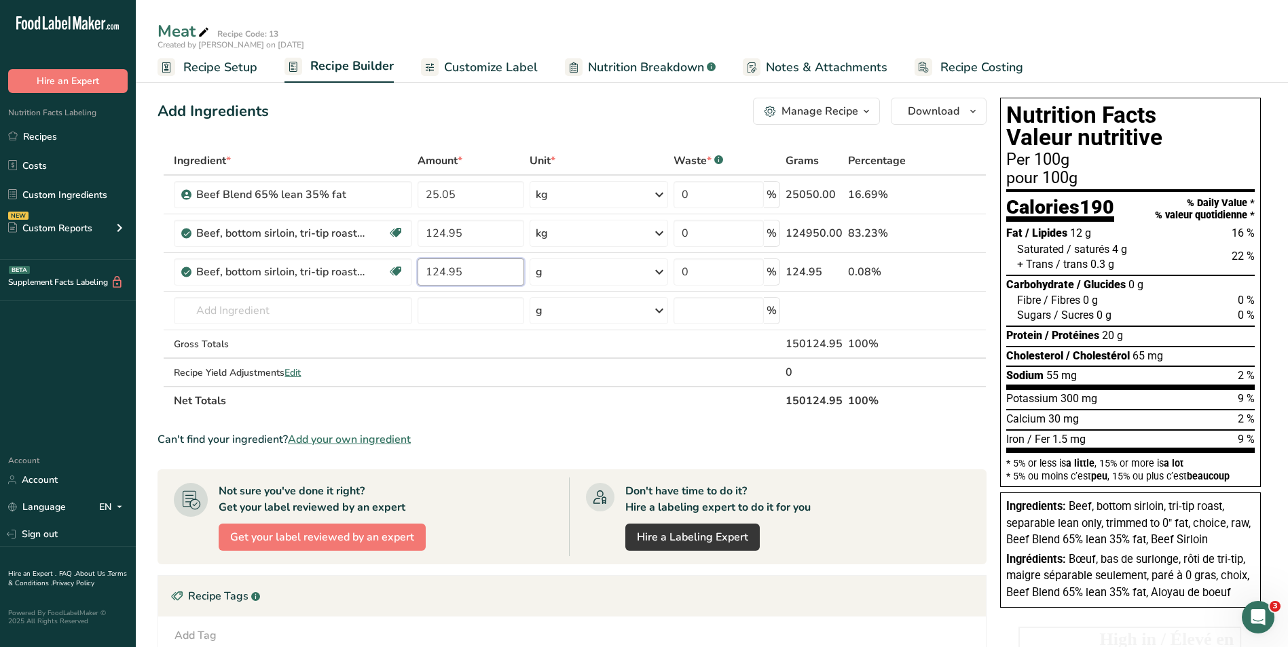
type input "124.95"
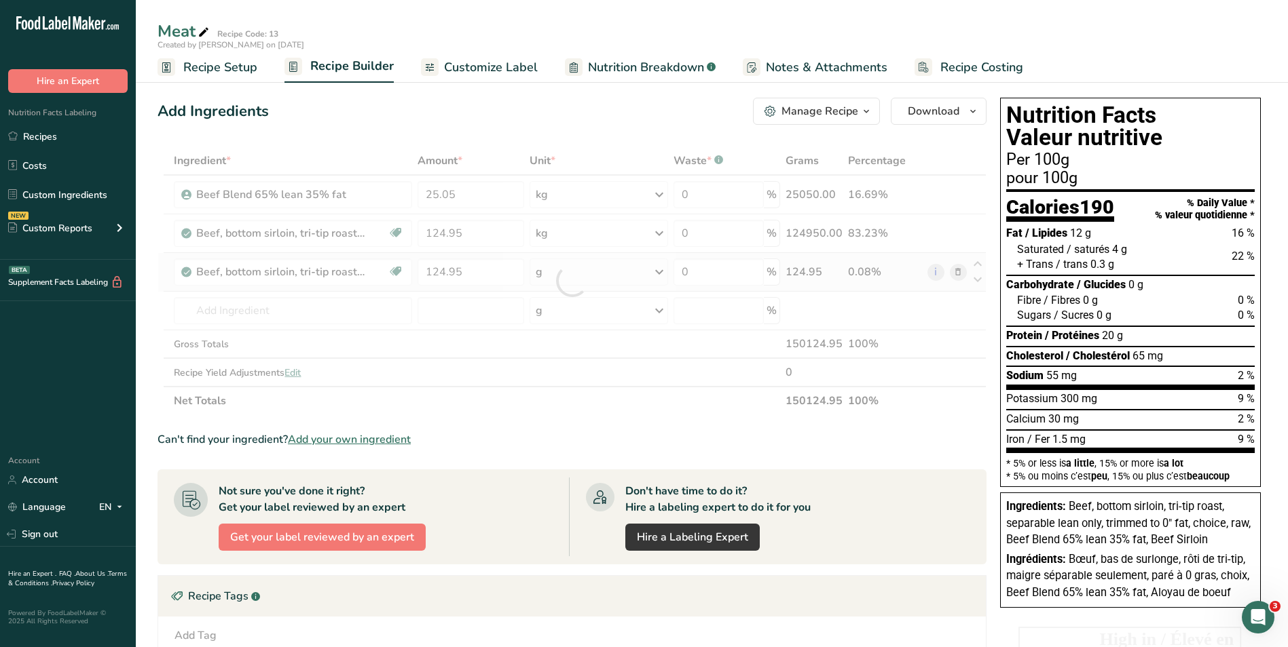
click at [611, 270] on div "Ingredient * Amount * Unit * Waste * .a-a{fill:#347362;}.b-a{fill:#fff;} Grams …" at bounding box center [571, 281] width 829 height 269
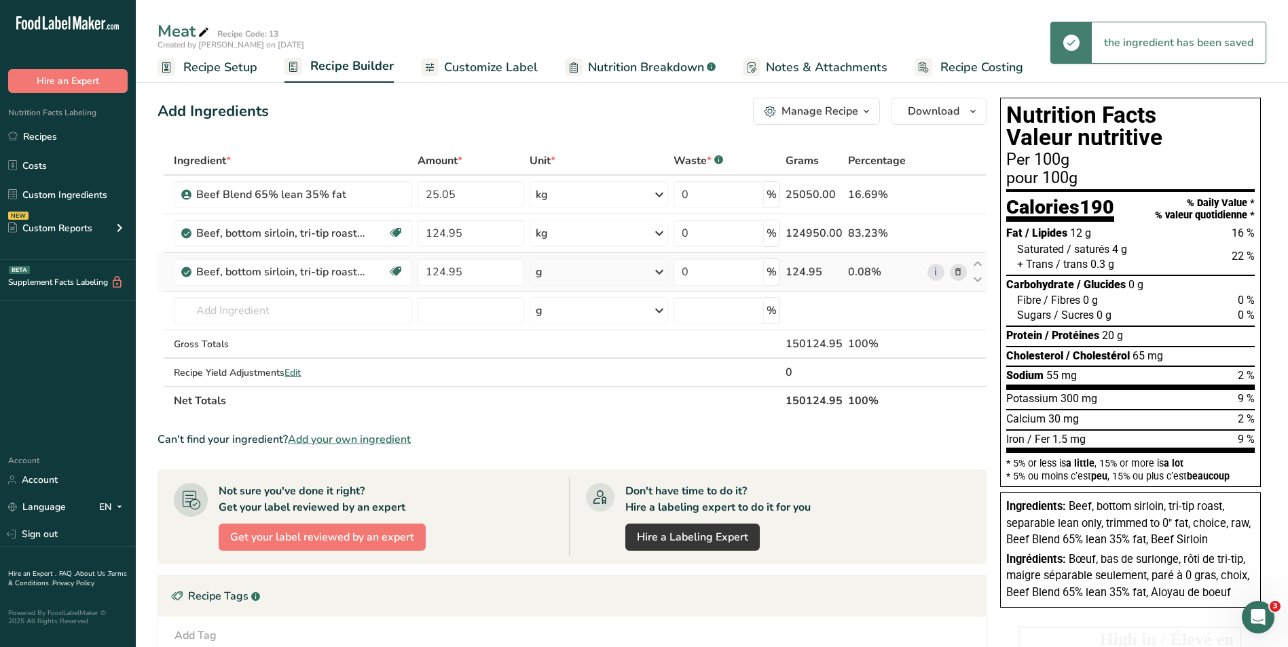
click at [658, 271] on icon at bounding box center [659, 272] width 16 height 24
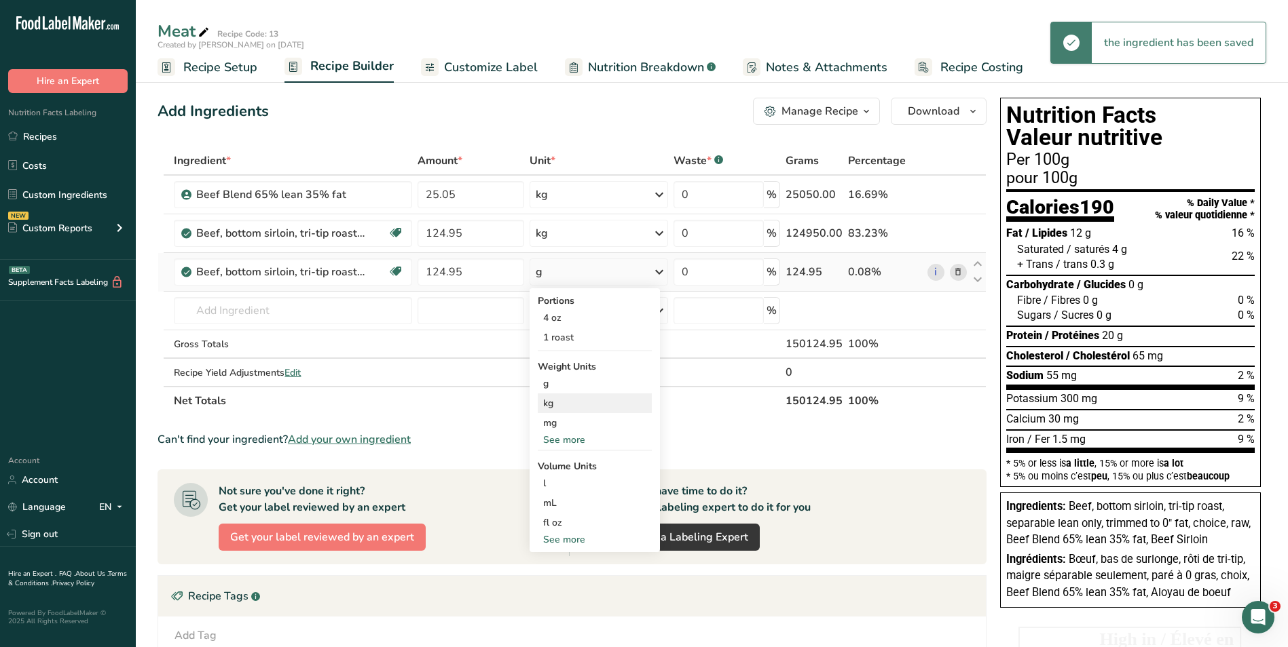
click at [551, 402] on div "kg" at bounding box center [595, 404] width 114 height 20
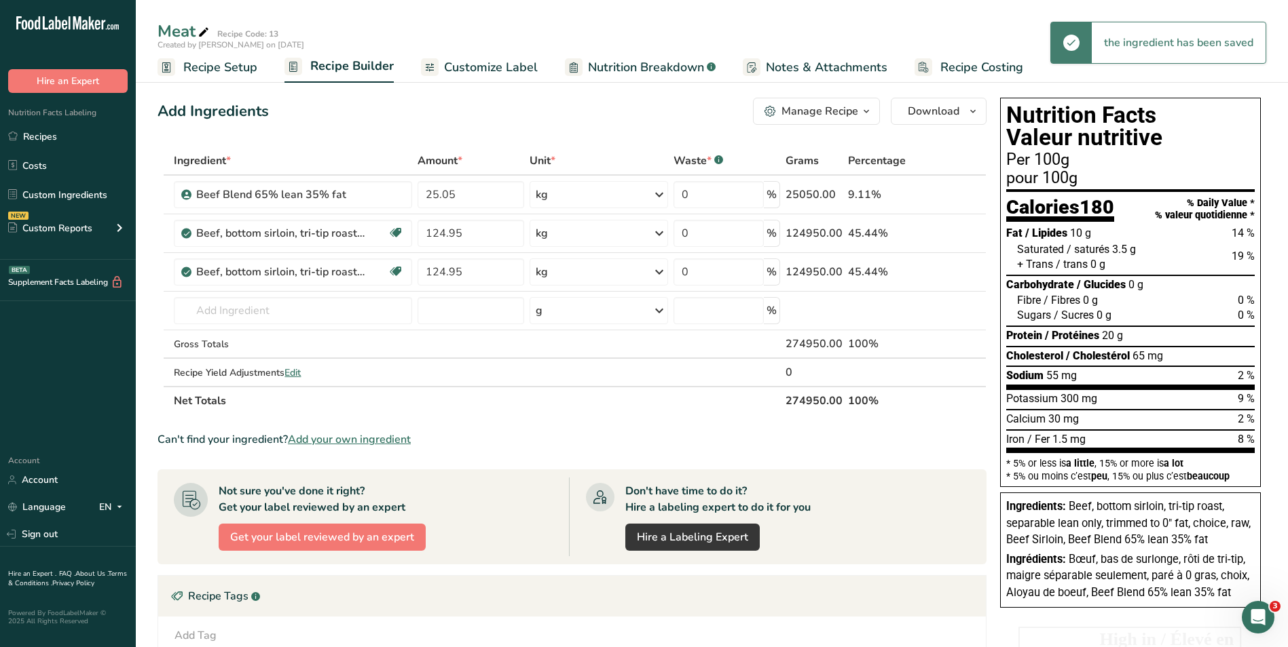
click at [958, 232] on icon at bounding box center [958, 234] width 10 height 14
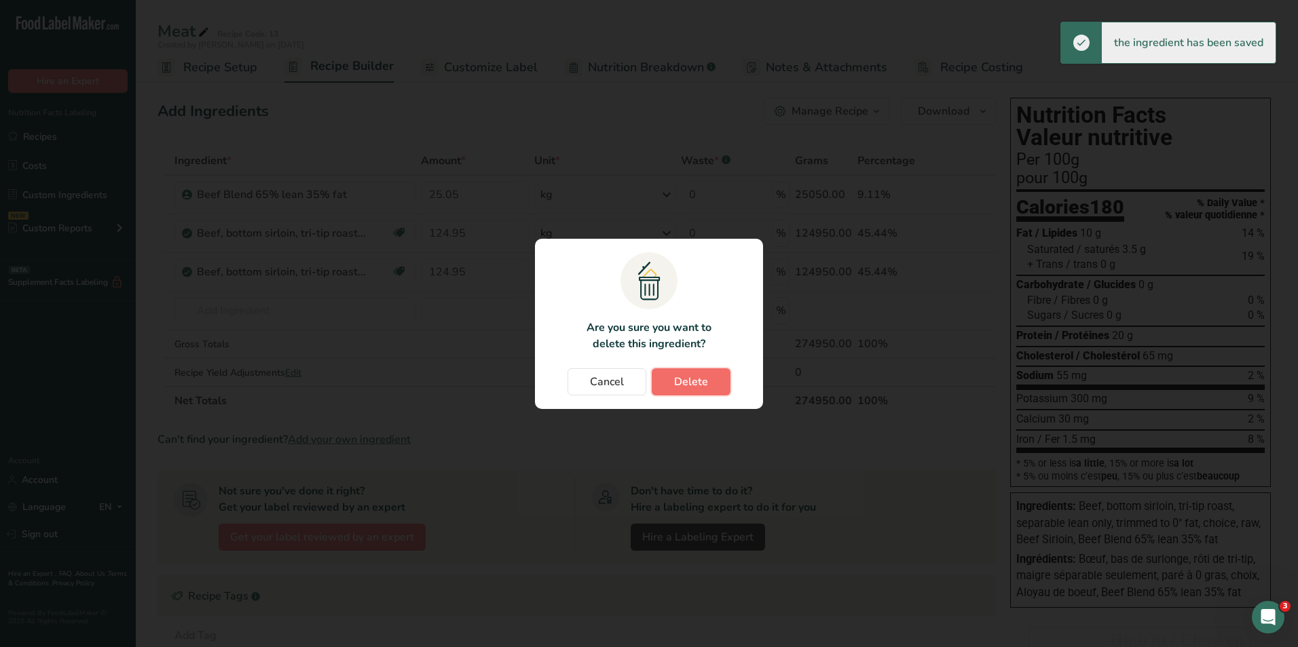
click at [682, 376] on span "Delete" at bounding box center [691, 382] width 34 height 16
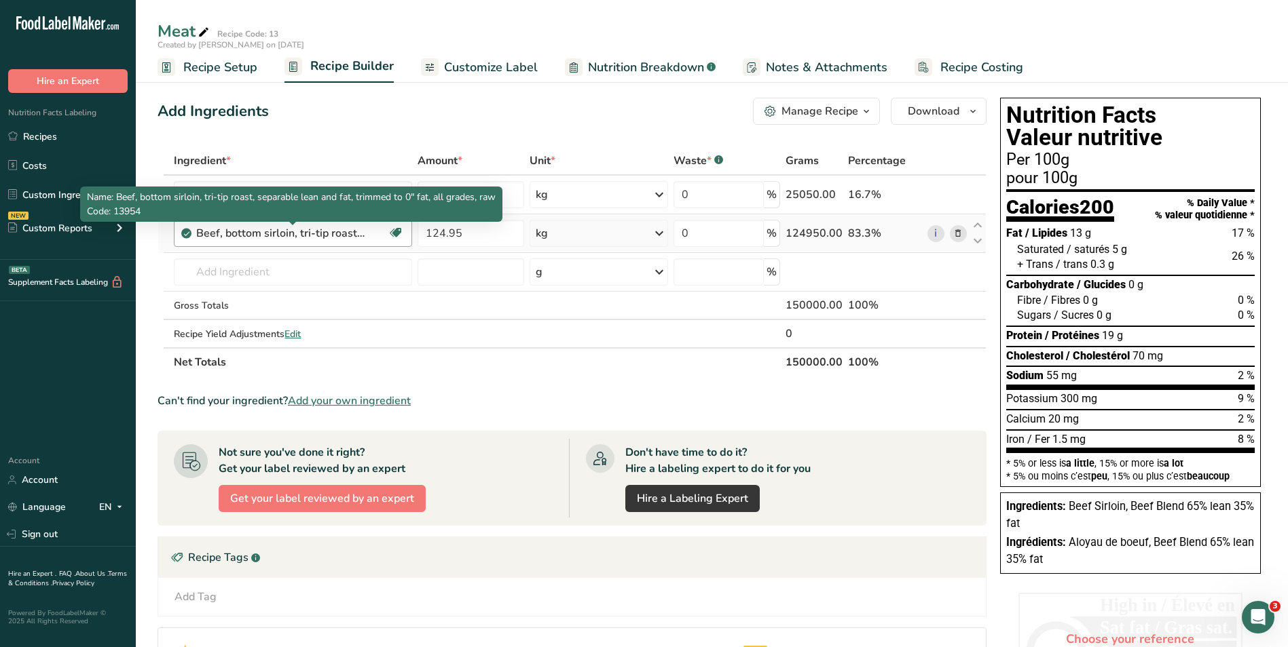
click at [354, 231] on div "Beef, bottom sirloin, tri-tip roast, separable lean and fat, trimmed to 0" fat,…" at bounding box center [281, 233] width 170 height 16
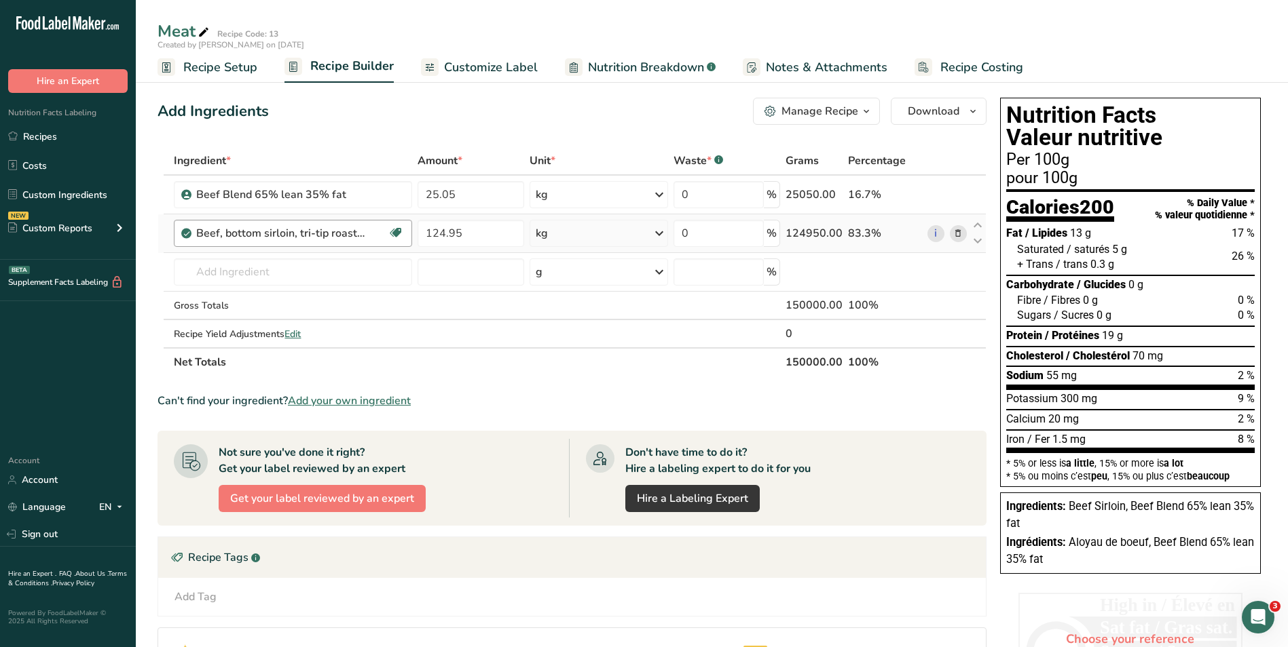
click at [329, 228] on div "Beef, bottom sirloin, tri-tip roast, separable lean and fat, trimmed to 0" fat,…" at bounding box center [281, 233] width 170 height 16
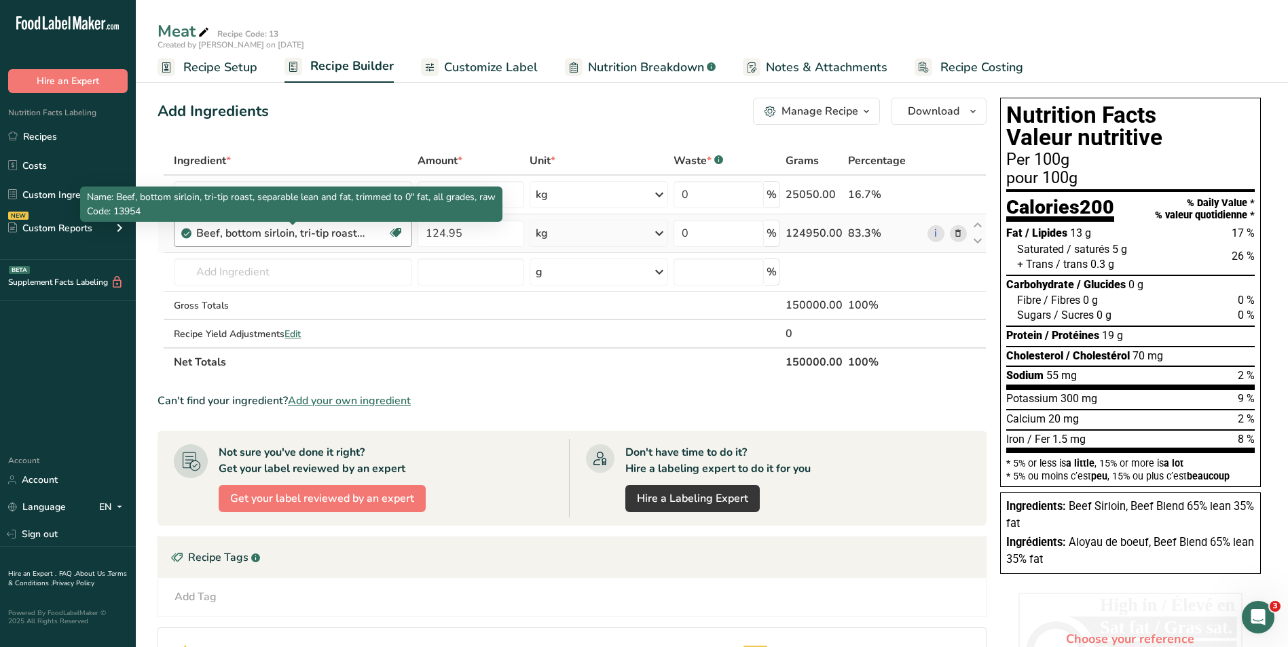
click at [329, 228] on div "Beef, bottom sirloin, tri-tip roast, separable lean and fat, trimmed to 0" fat,…" at bounding box center [281, 233] width 170 height 16
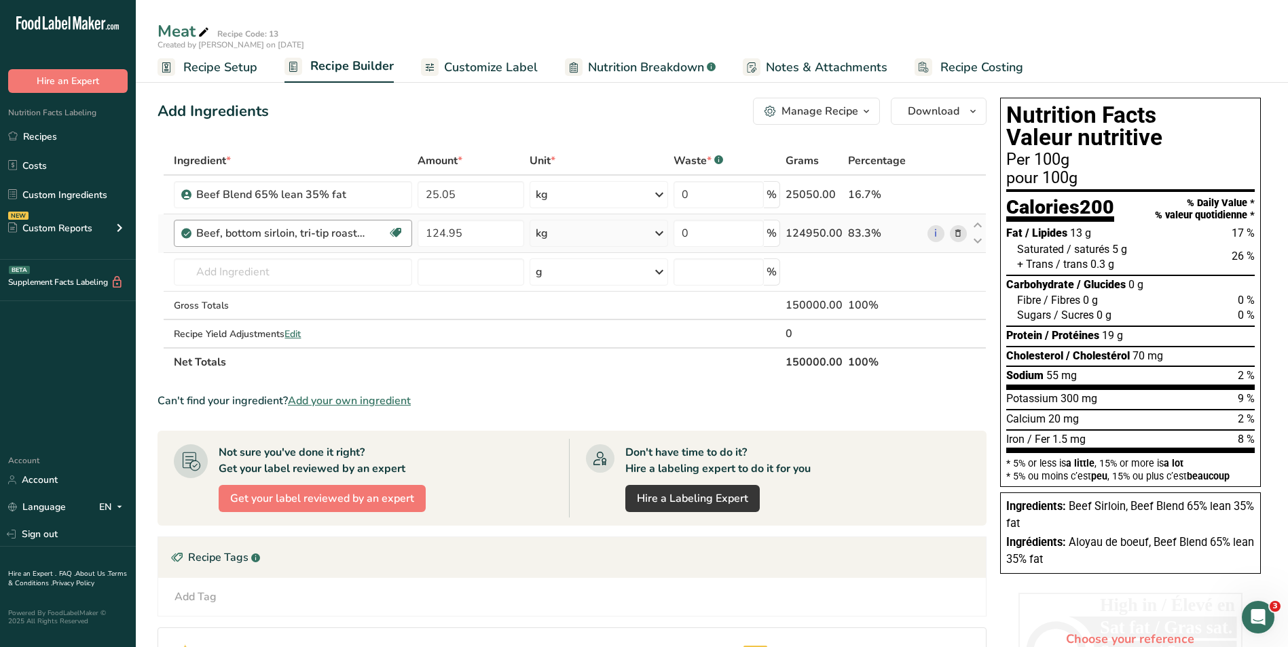
click at [329, 233] on div "Beef, bottom sirloin, tri-tip roast, separable lean and fat, trimmed to 0" fat,…" at bounding box center [281, 233] width 170 height 16
click at [275, 257] on td "17137 Veal, sirloin, separable lean only, raw 17134 Veal, sirloin, separable le…" at bounding box center [293, 272] width 244 height 39
click at [274, 276] on input "text" at bounding box center [293, 272] width 238 height 27
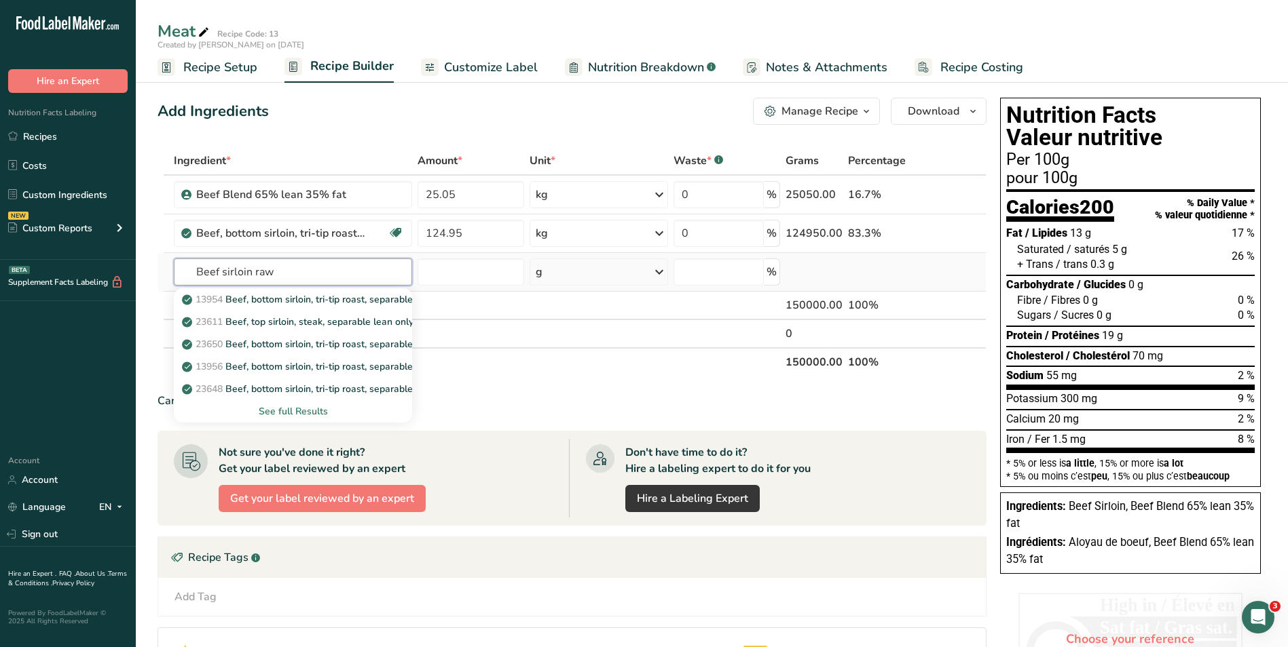
type input "Beef sirloin raw"
click at [307, 405] on div "See full Results" at bounding box center [293, 412] width 217 height 14
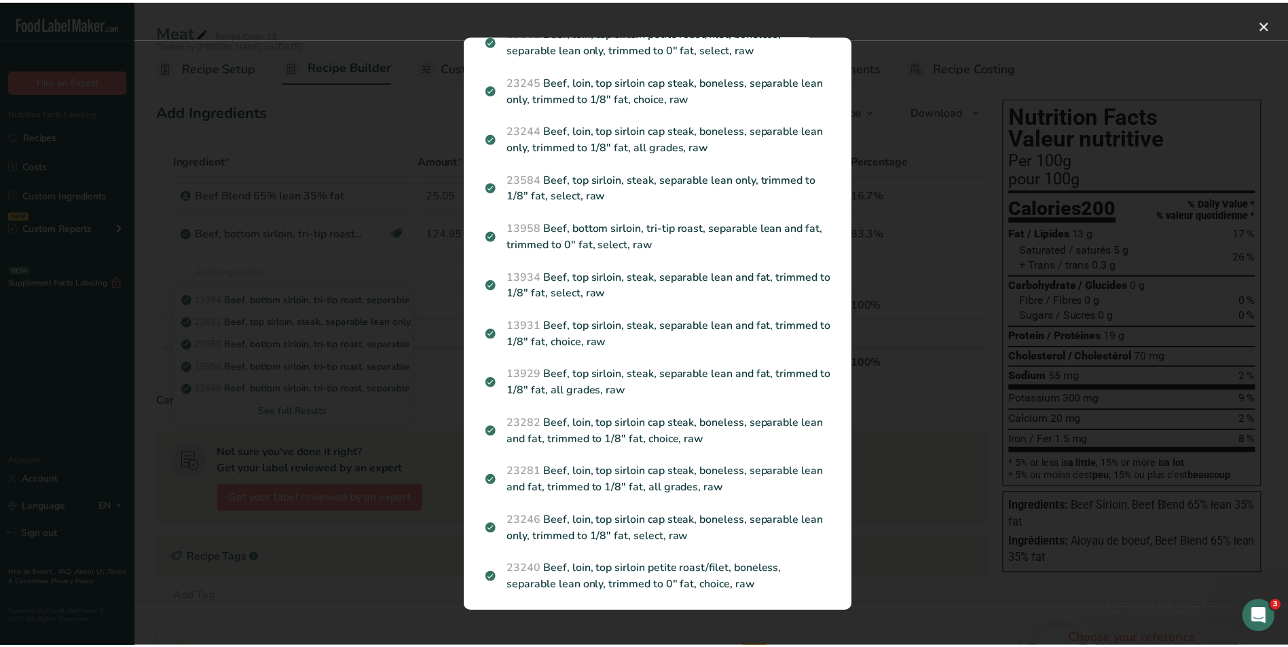
scroll to position [400, 0]
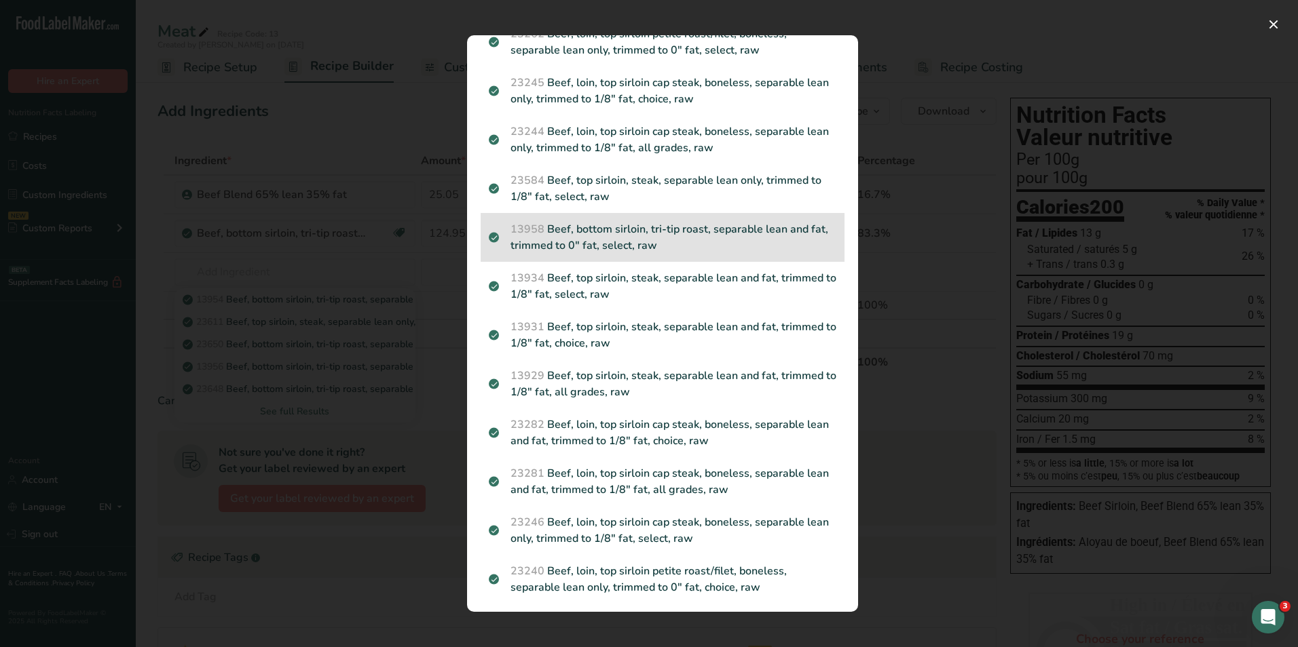
click at [598, 242] on p "13958 Beef, bottom sirloin, tri-tip roast, separable lean and fat, trimmed to 0…" at bounding box center [662, 237] width 347 height 33
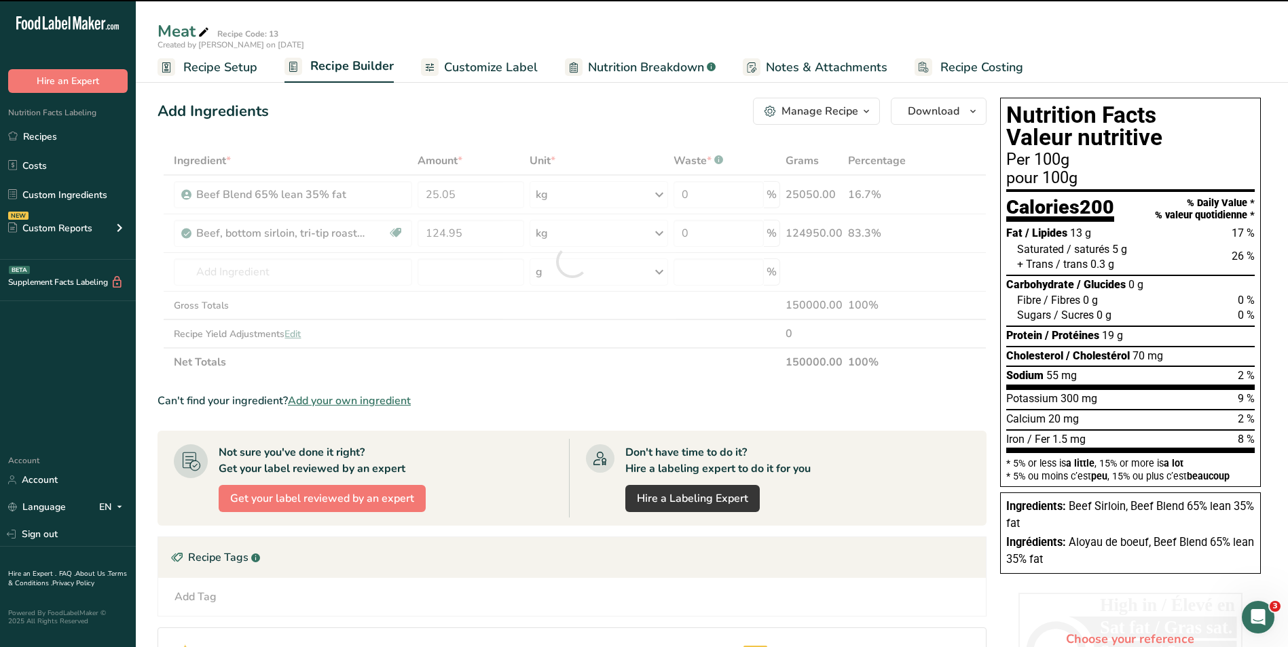
type input "0"
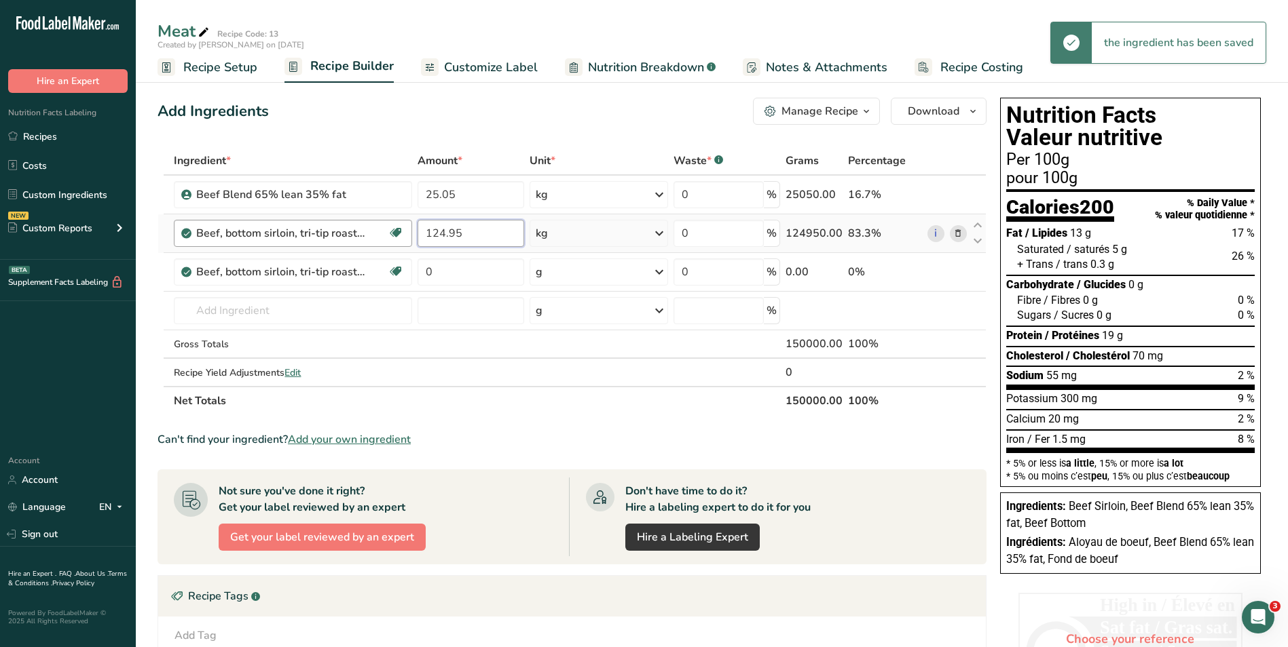
drag, startPoint x: 470, startPoint y: 233, endPoint x: 406, endPoint y: 225, distance: 64.4
click at [406, 225] on tr "Beef, bottom sirloin, tri-tip roast, separable lean and fat, trimmed to 0" fat,…" at bounding box center [571, 233] width 827 height 39
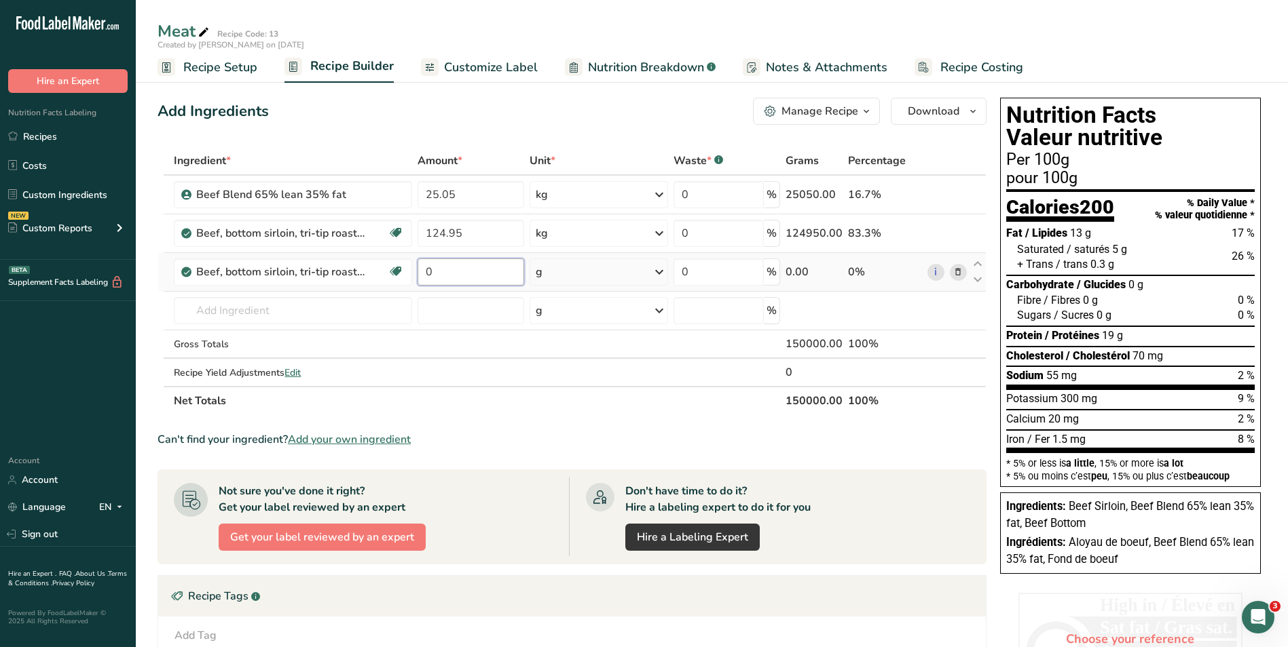
click at [453, 270] on div "Ingredient * Amount * Unit * Waste * .a-a{fill:#347362;}.b-a{fill:#fff;} Grams …" at bounding box center [571, 281] width 829 height 269
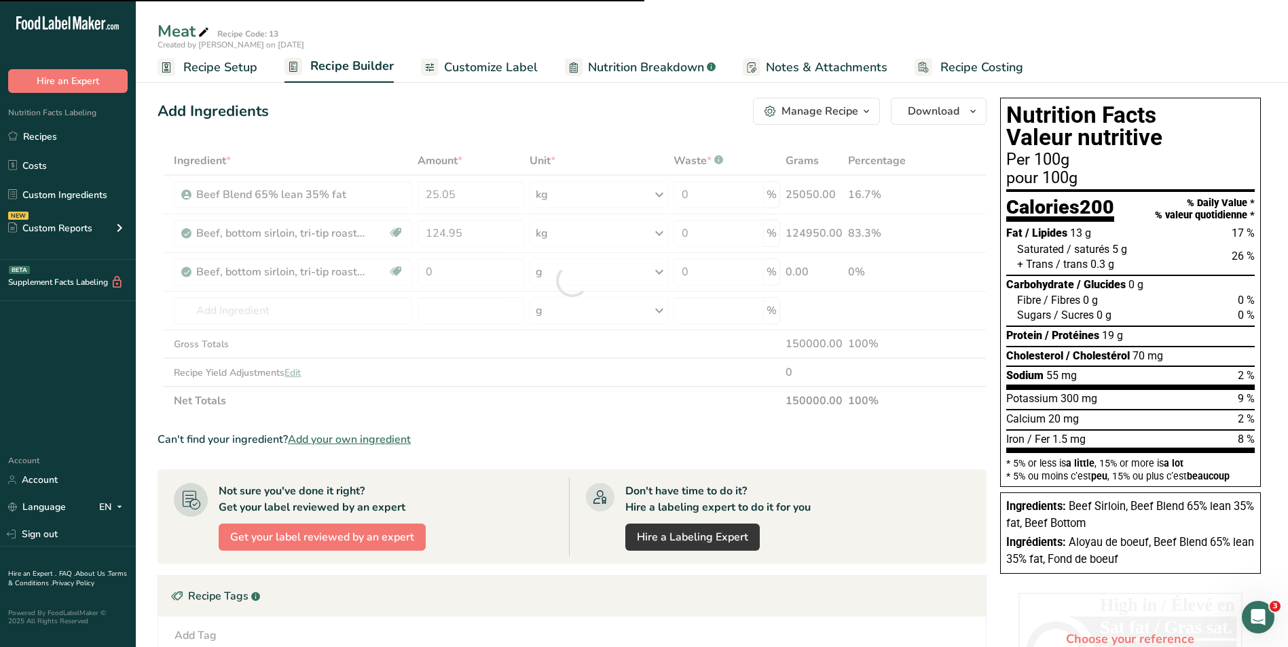
drag, startPoint x: 452, startPoint y: 270, endPoint x: 419, endPoint y: 269, distance: 33.3
click at [419, 269] on div at bounding box center [571, 281] width 829 height 269
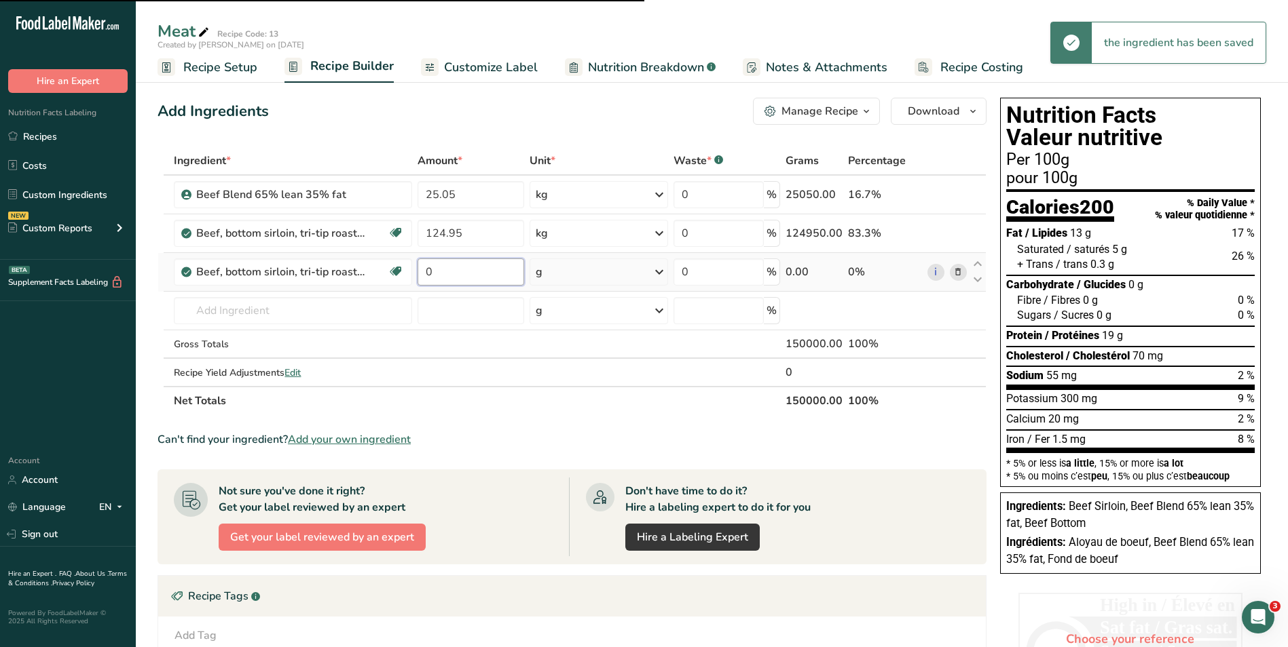
click at [443, 267] on input "0" at bounding box center [470, 272] width 106 height 27
drag, startPoint x: 443, startPoint y: 267, endPoint x: 411, endPoint y: 268, distance: 32.6
click at [411, 268] on tr "Beef, bottom sirloin, tri-tip roast, separable lean and fat, trimmed to 0" fat,…" at bounding box center [571, 272] width 827 height 39
paste input "124.95"
type input "124.95"
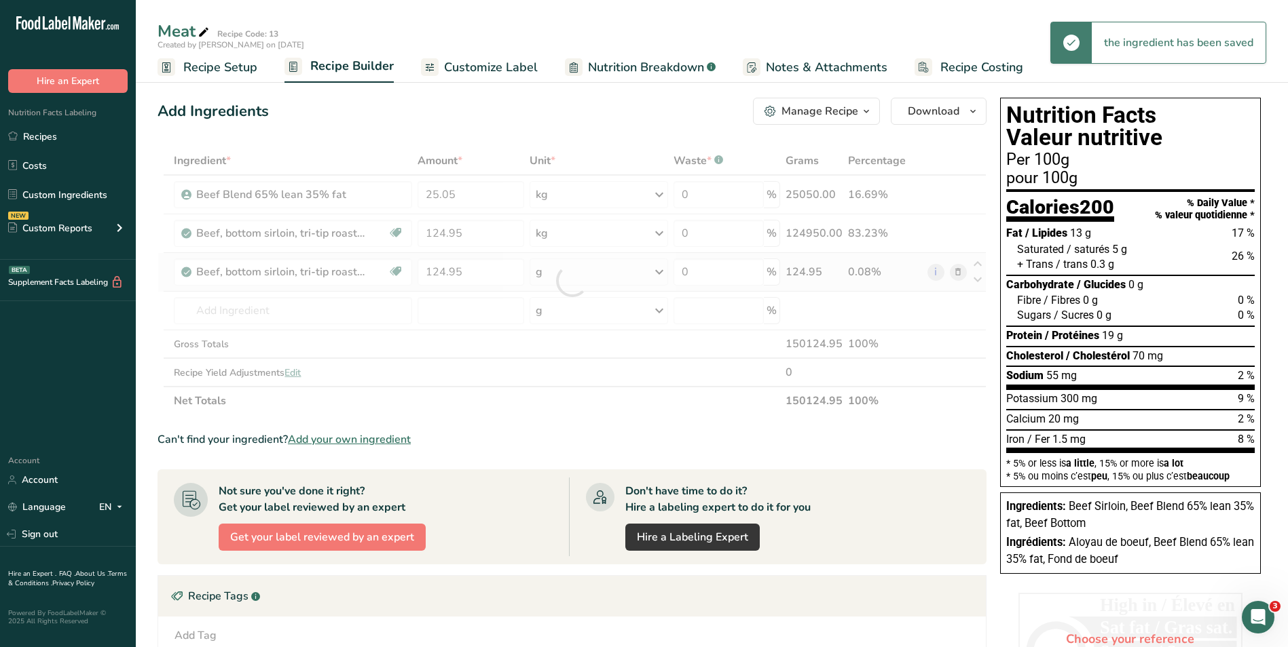
click at [621, 276] on div "Ingredient * Amount * Unit * Waste * .a-a{fill:#347362;}.b-a{fill:#fff;} Grams …" at bounding box center [571, 281] width 829 height 269
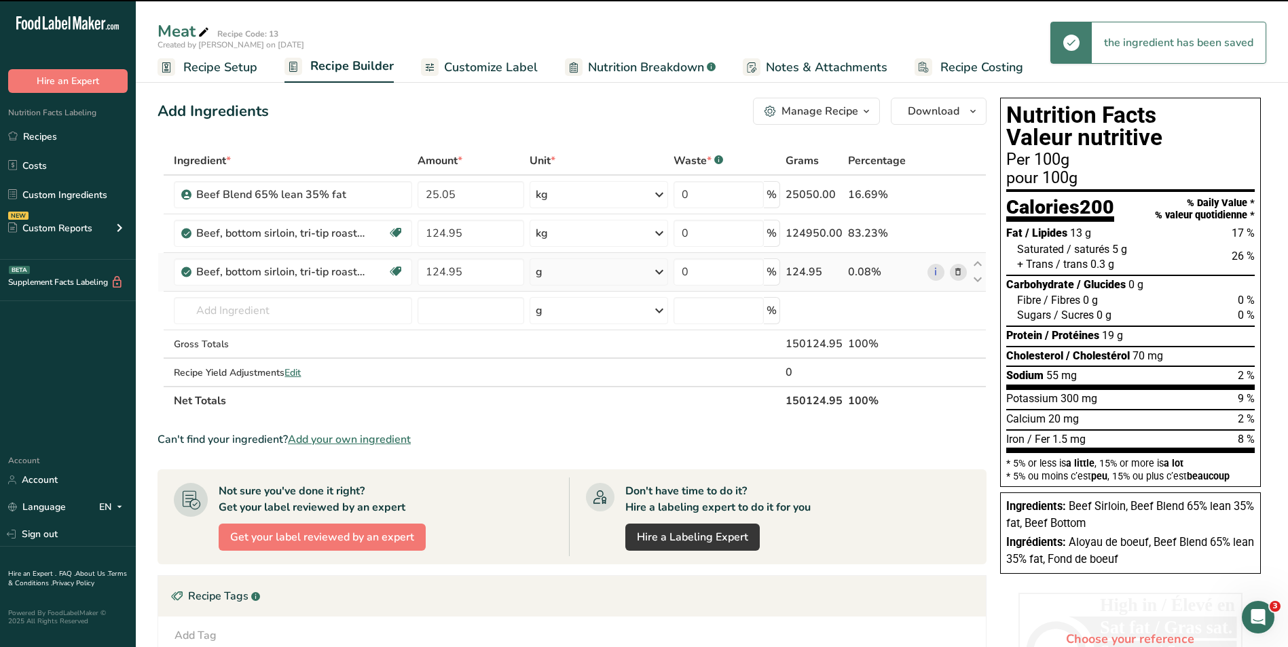
click at [604, 274] on div "g" at bounding box center [598, 272] width 138 height 27
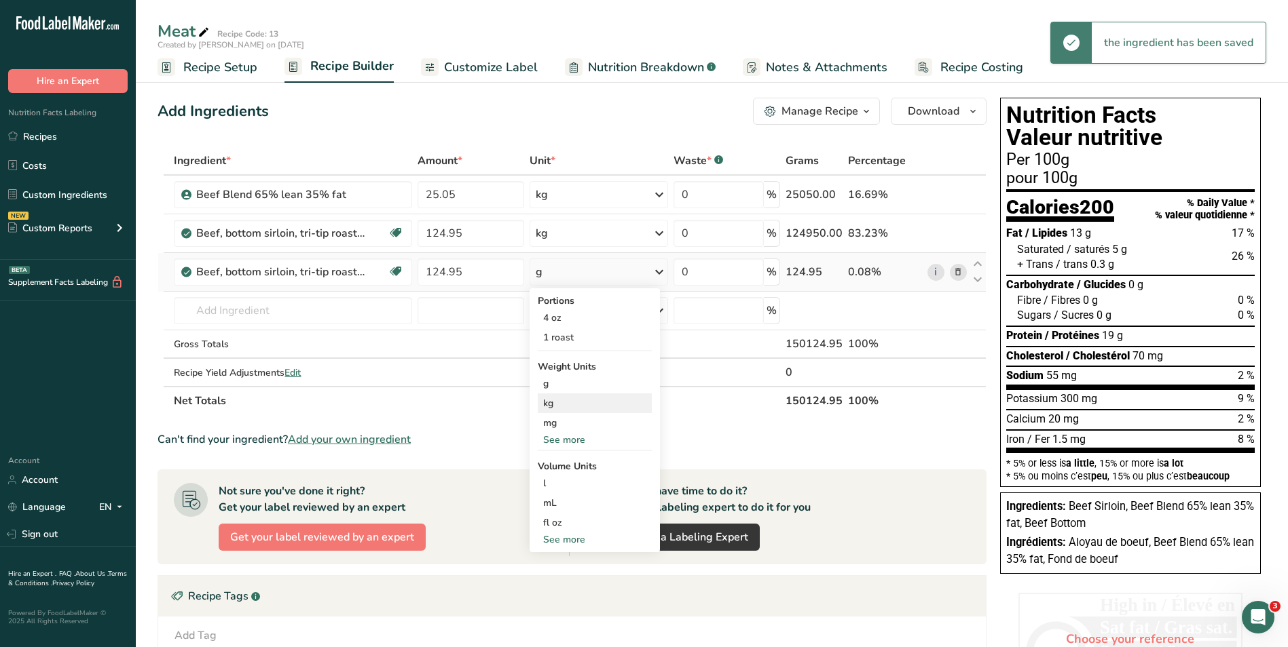
click at [581, 402] on div "kg" at bounding box center [595, 404] width 114 height 20
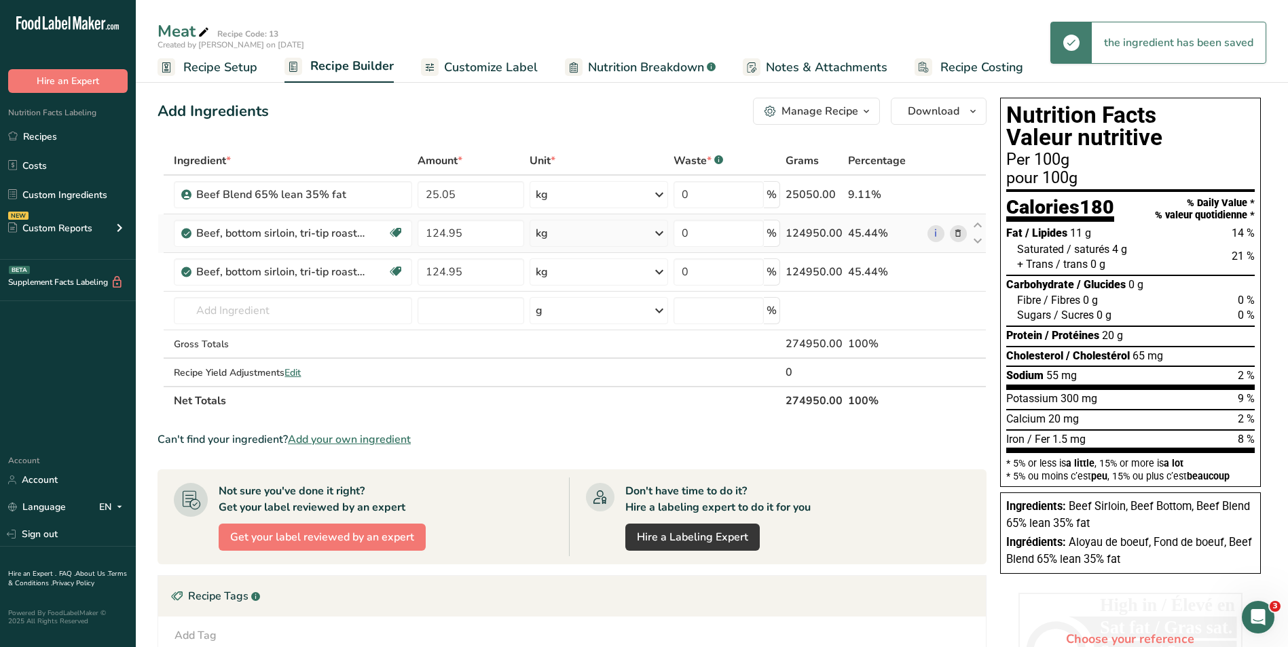
click at [959, 229] on icon at bounding box center [958, 234] width 10 height 14
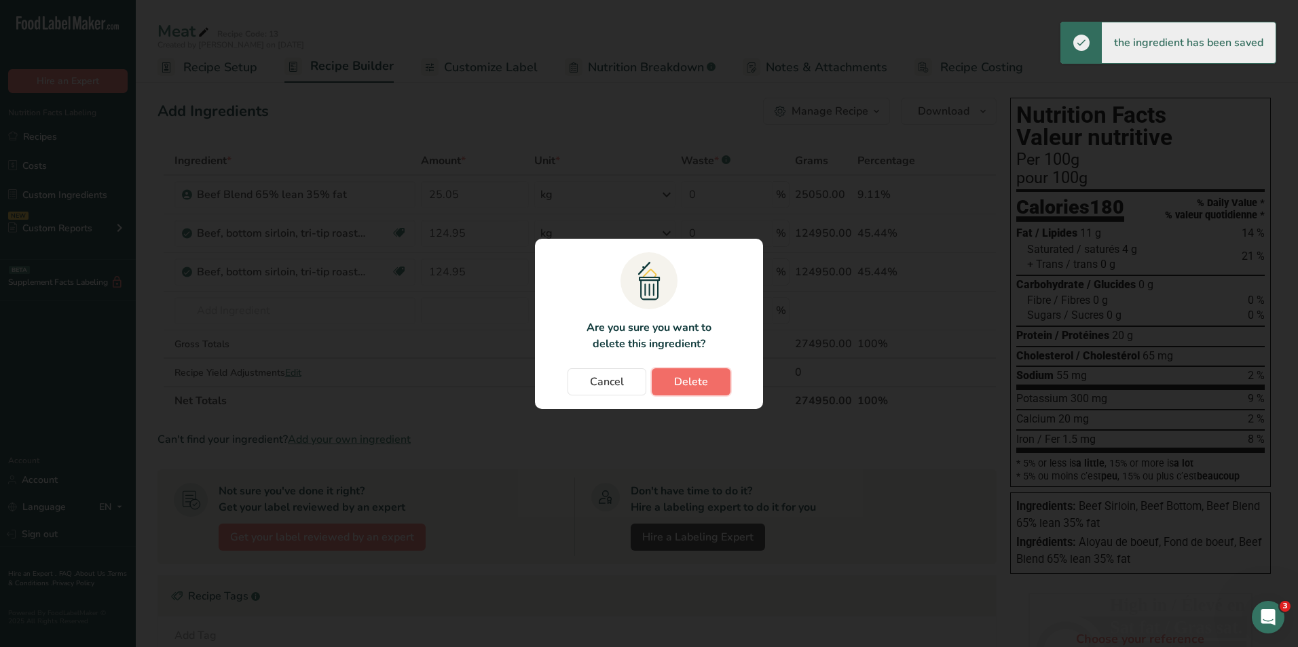
click at [688, 374] on span "Delete" at bounding box center [691, 382] width 34 height 16
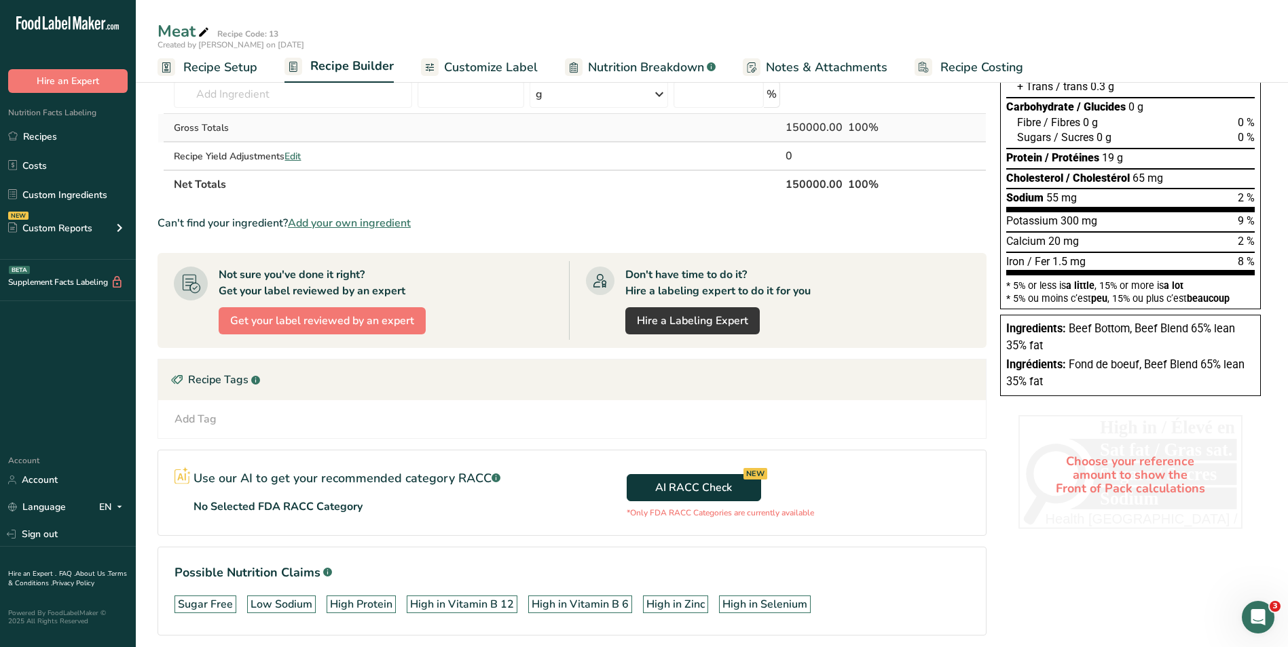
scroll to position [231, 0]
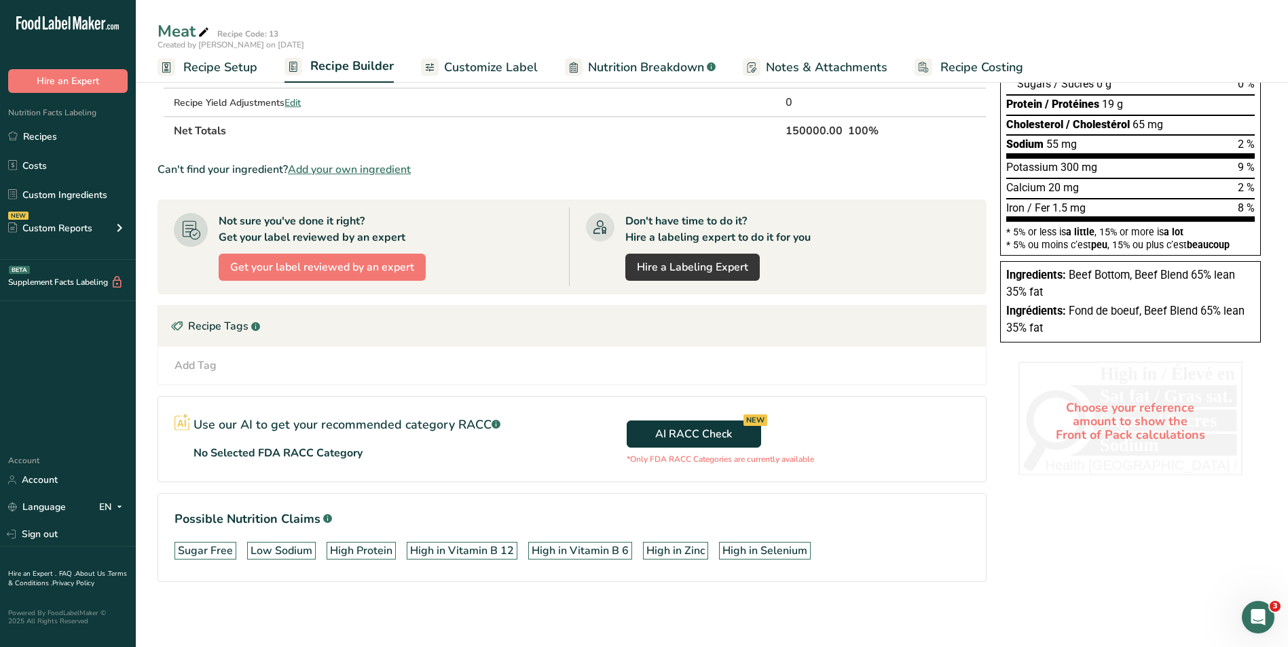
click at [1127, 409] on div "Choose your reference amount to show the Front of Pack calculations" at bounding box center [1130, 421] width 224 height 119
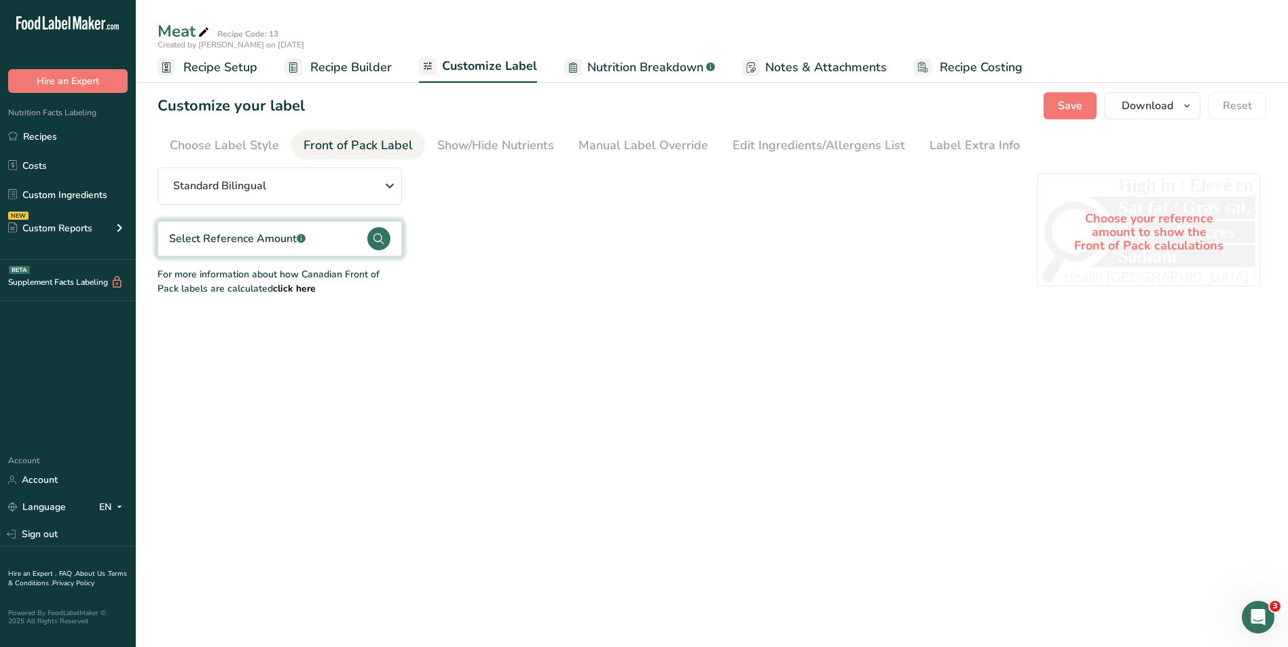
click at [277, 243] on div "Select Reference Amount .a-a{fill:#347362;}.b-a{fill:#fff;}" at bounding box center [237, 239] width 136 height 16
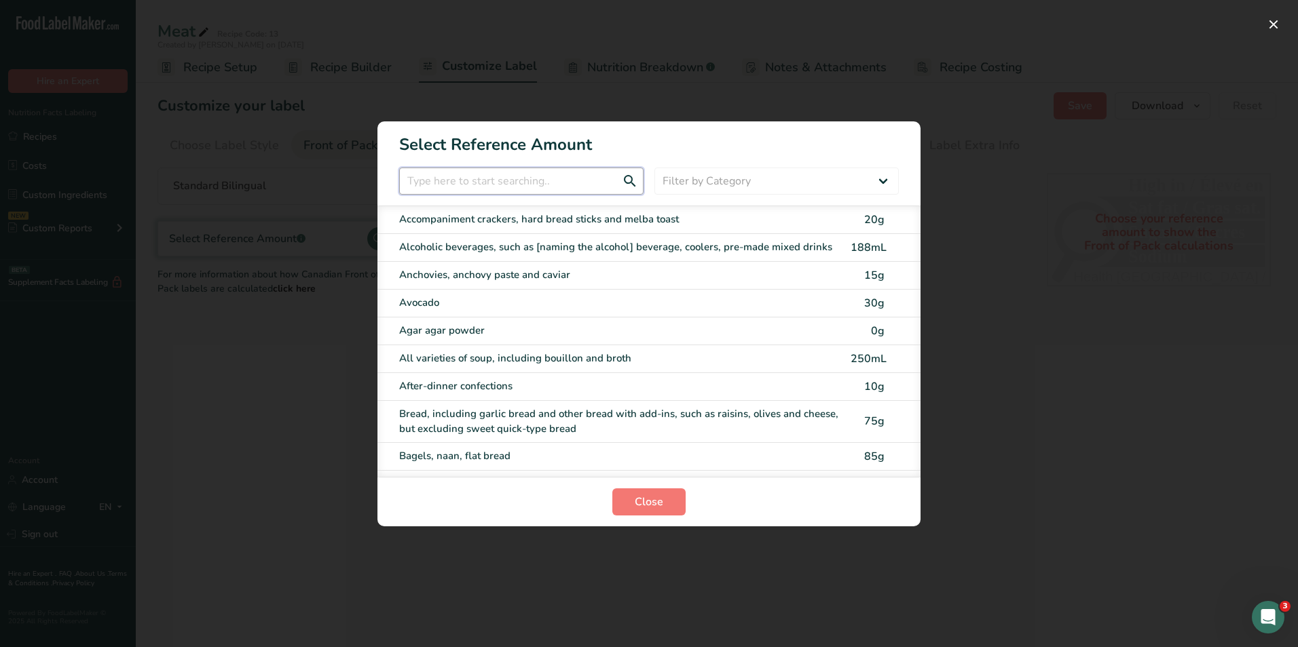
click at [481, 183] on input "FOP Category Selection Modal" at bounding box center [521, 181] width 244 height 27
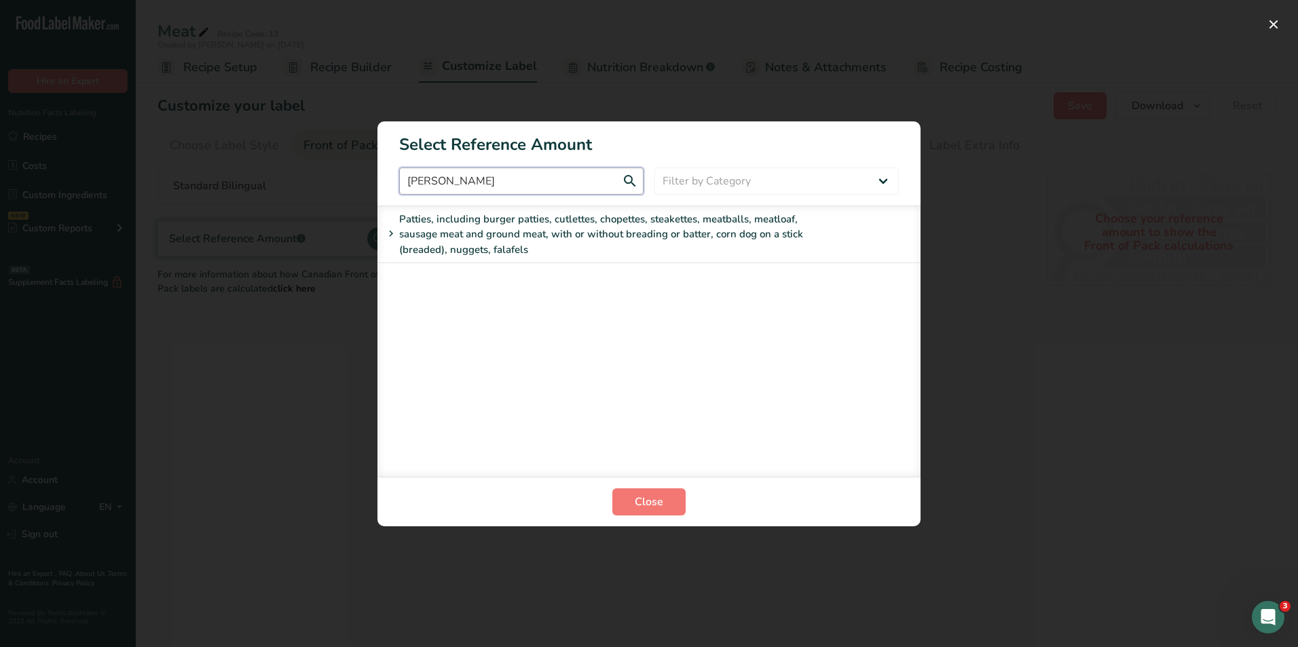
type input "[PERSON_NAME]"
click at [493, 238] on div "Patties, including burger patties, cutlettes, chopettes, steakettes, meatballs,…" at bounding box center [609, 235] width 452 height 46
click at [463, 276] on div "Option 1: raw" at bounding box center [627, 280] width 434 height 16
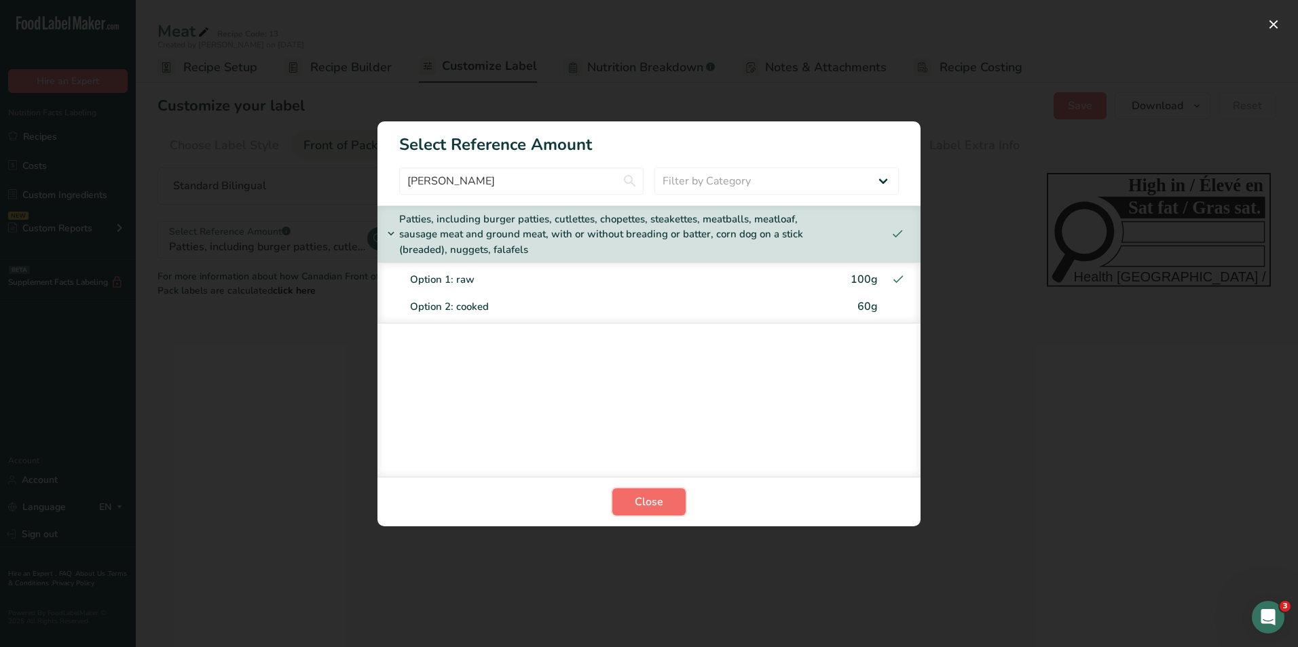
click at [652, 501] on span "Close" at bounding box center [649, 502] width 29 height 16
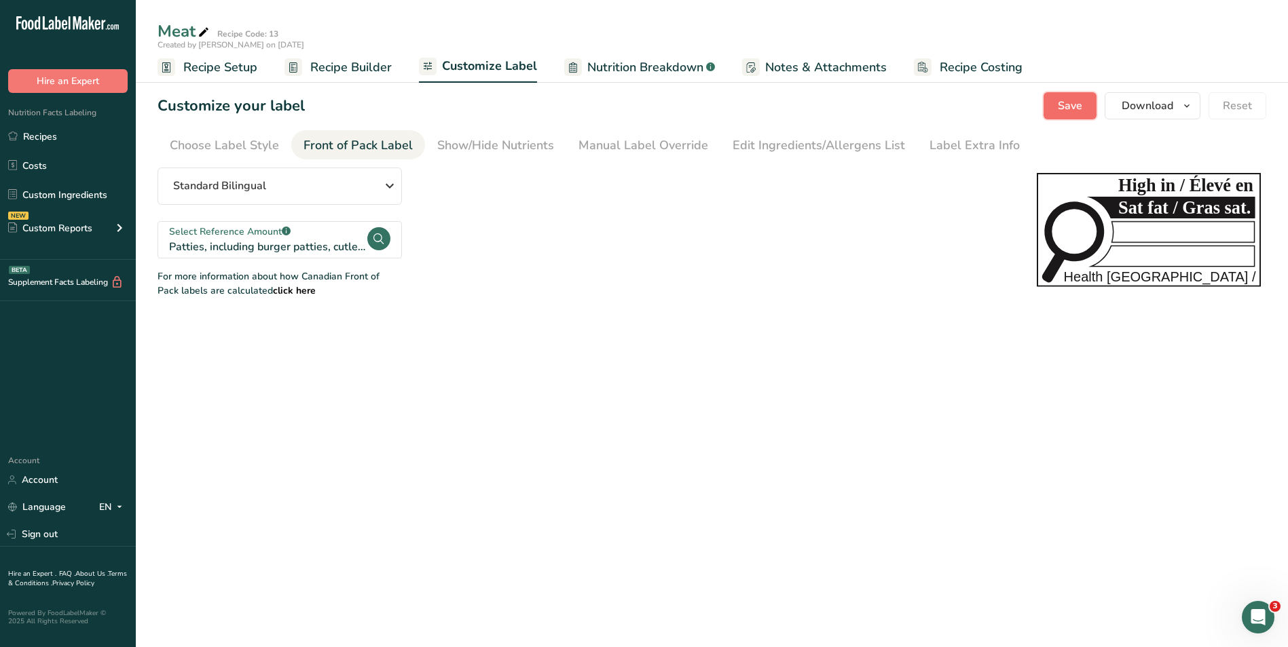
click at [1080, 105] on span "Save" at bounding box center [1069, 106] width 24 height 16
click at [189, 73] on span "Recipe Setup" at bounding box center [220, 67] width 74 height 18
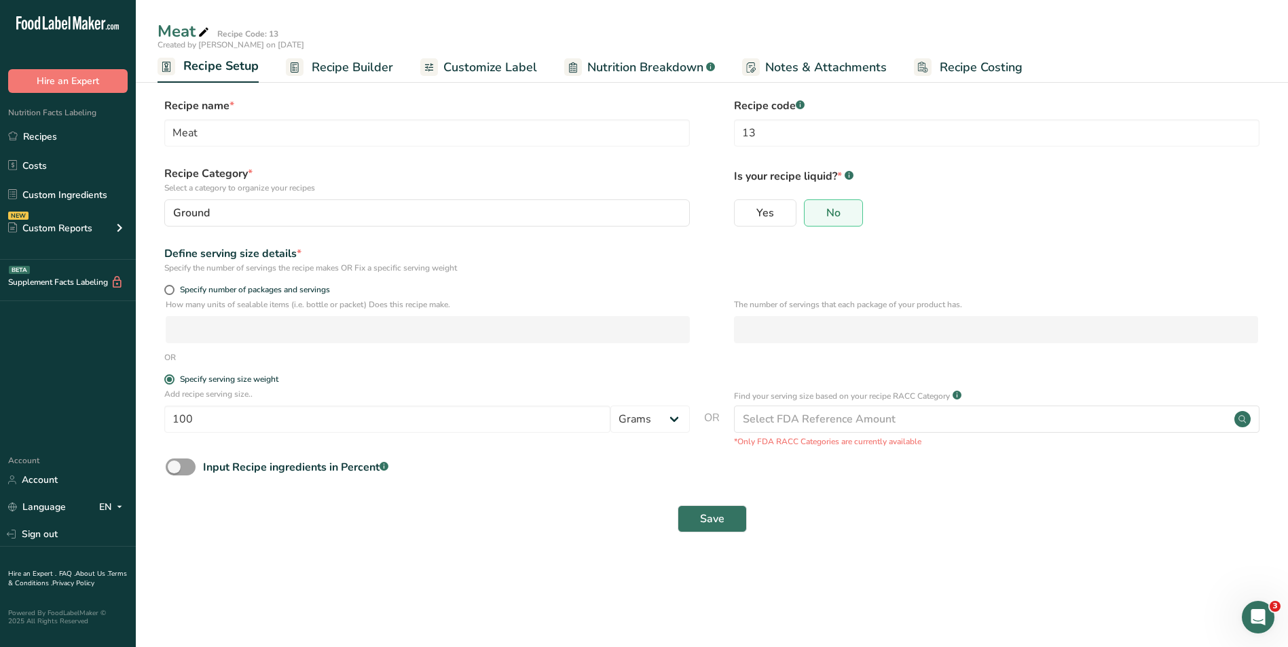
click at [485, 477] on div "Input Recipe ingredients in Percent .a-a{fill:#347362;}.b-a{fill:#fff;}" at bounding box center [711, 473] width 1108 height 28
click at [358, 69] on span "Recipe Builder" at bounding box center [352, 67] width 81 height 18
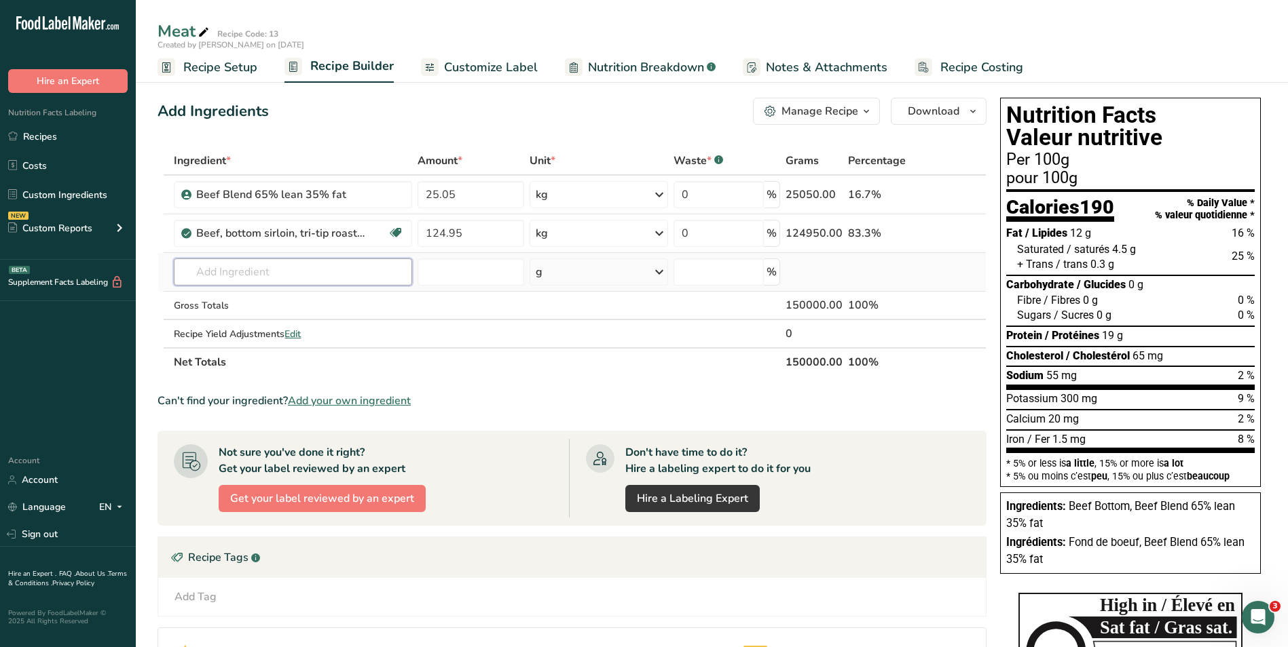
click at [306, 271] on input "text" at bounding box center [293, 272] width 238 height 27
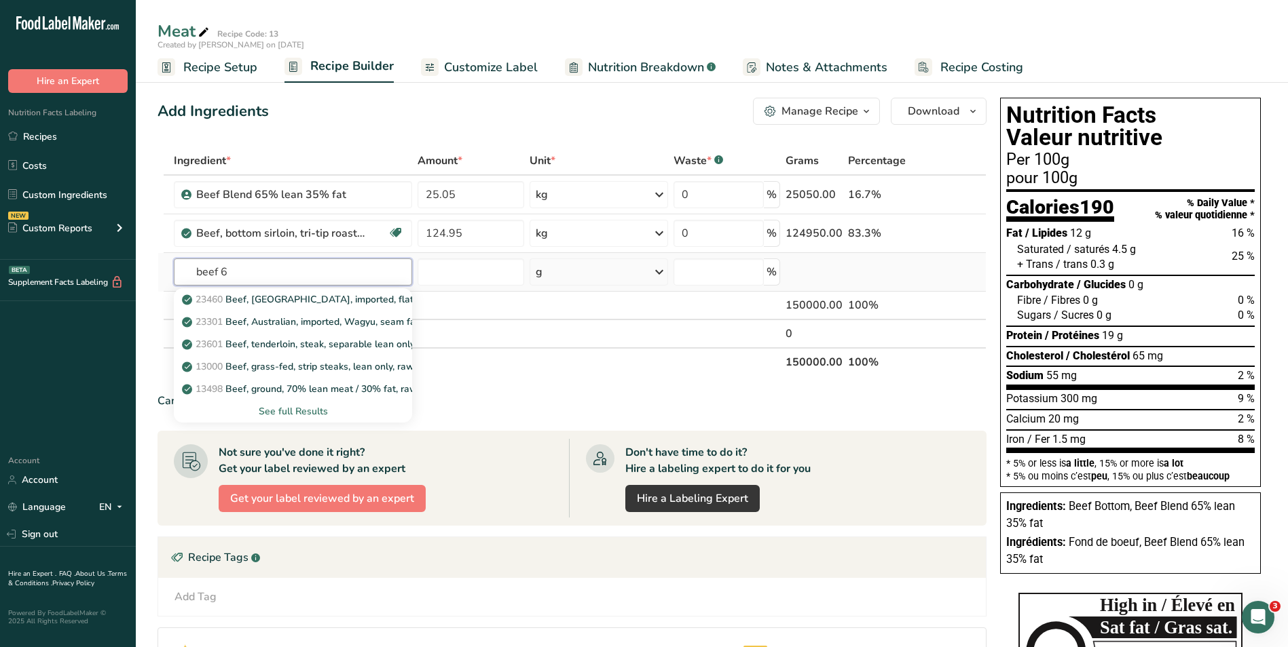
type input "beef 65"
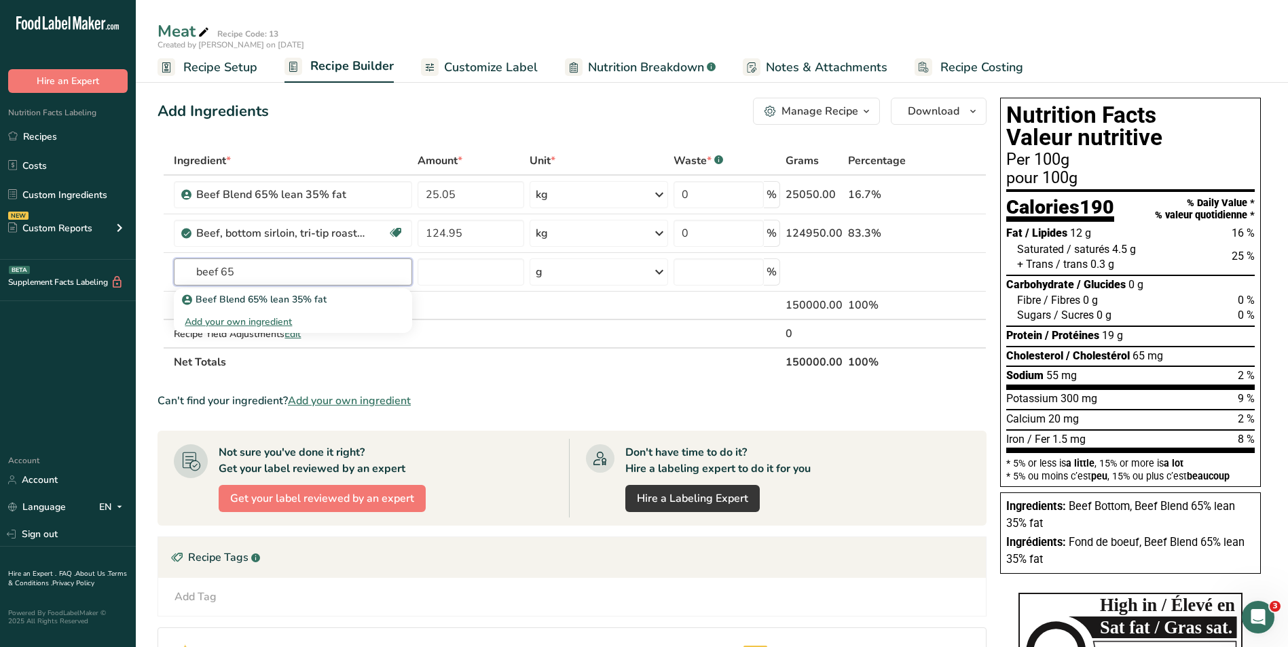
drag, startPoint x: 237, startPoint y: 274, endPoint x: 83, endPoint y: 267, distance: 153.5
click at [85, 268] on div ".a-20{fill:#fff;} Hire an Expert Nutrition Facts Labeling Recipes Costs Custom …" at bounding box center [644, 439] width 1288 height 879
